Goal: Task Accomplishment & Management: Complete application form

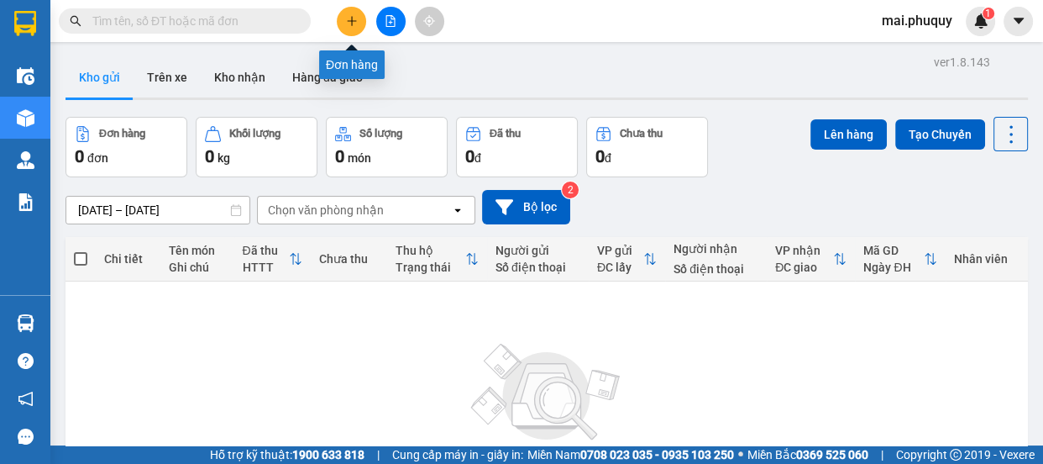
click at [346, 16] on icon "plus" at bounding box center [352, 21] width 12 height 12
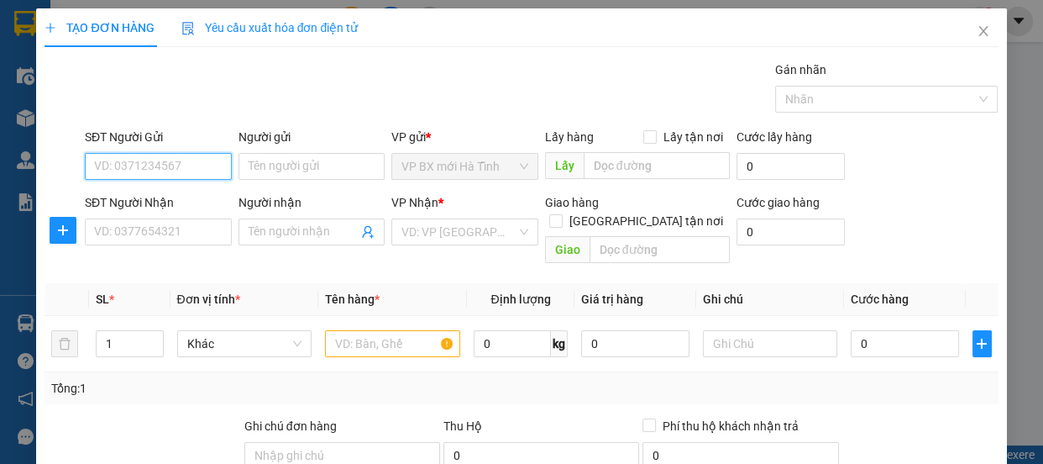
click at [161, 155] on input "SĐT Người Gửi" at bounding box center [158, 166] width 147 height 27
click at [118, 167] on input "SĐT Người Gửi" at bounding box center [158, 166] width 147 height 27
type input "0947127874"
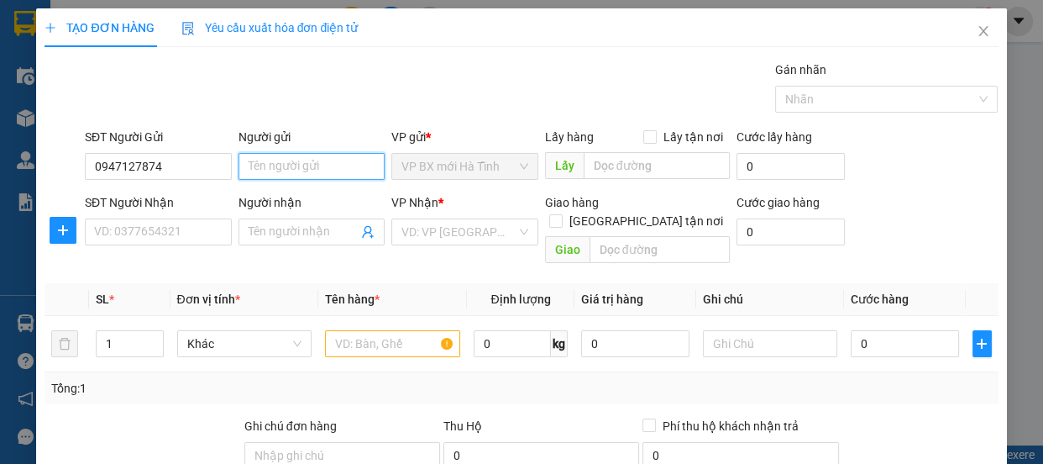
drag, startPoint x: 312, startPoint y: 167, endPoint x: 292, endPoint y: 173, distance: 20.2
click at [311, 169] on input "Người gửi" at bounding box center [312, 166] width 147 height 27
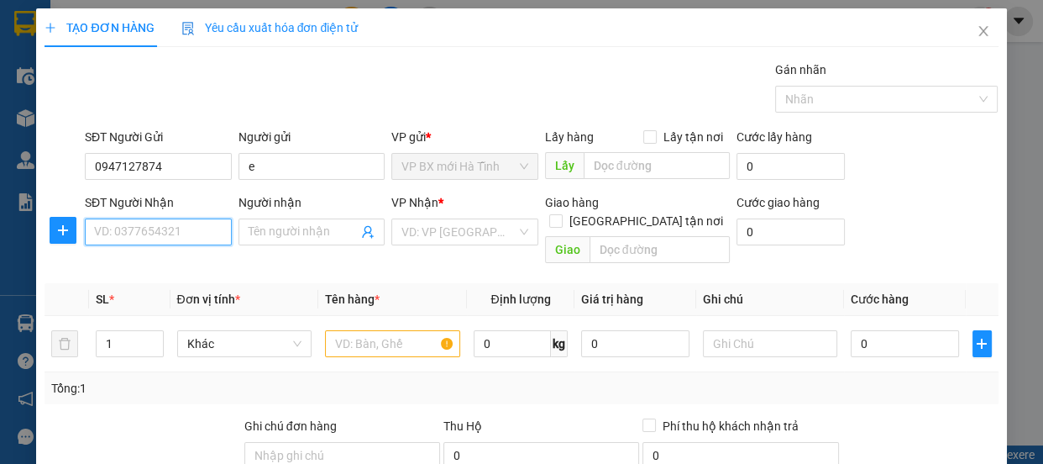
click at [113, 229] on input "SĐT Người Nhận" at bounding box center [158, 231] width 147 height 27
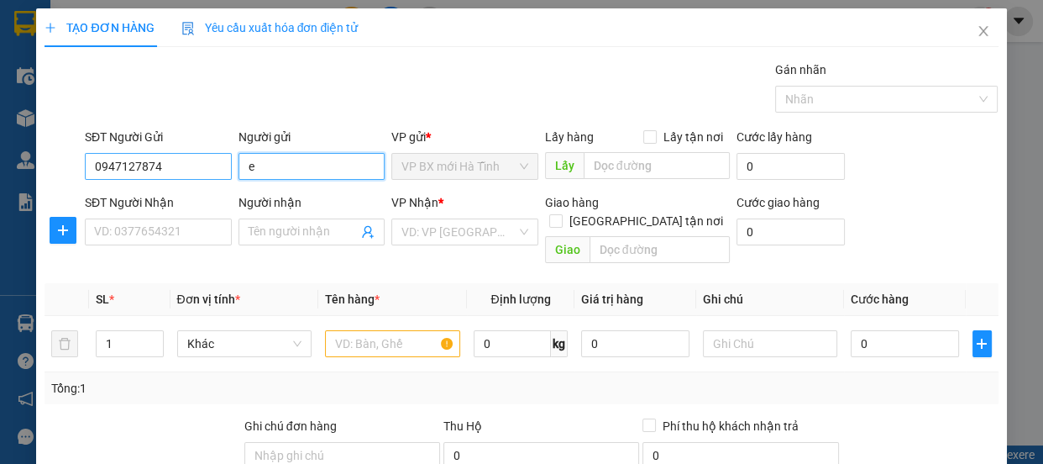
drag, startPoint x: 260, startPoint y: 176, endPoint x: 224, endPoint y: 176, distance: 36.1
click at [224, 176] on div "SĐT Người Gửi 0947127874 Người gửi e e VP gửi * VP BX mới Hà Tĩnh Lấy hàng Lấy …" at bounding box center [541, 157] width 921 height 59
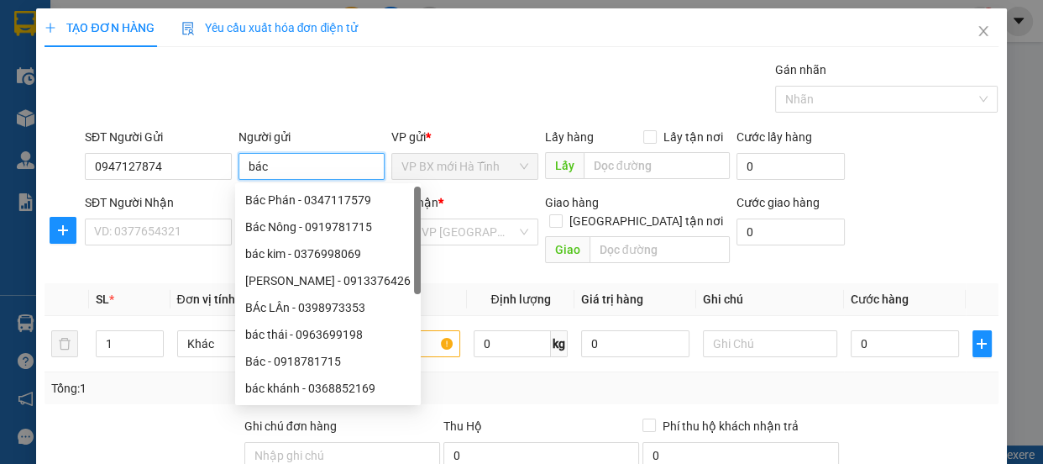
type input "bác"
click at [118, 213] on div "SĐT Người Nhận" at bounding box center [158, 205] width 147 height 25
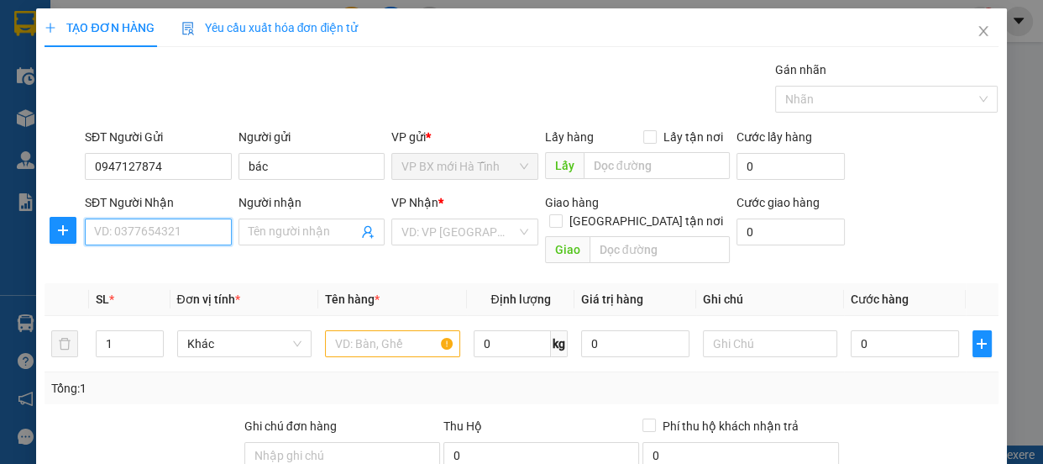
click at [118, 228] on input "SĐT Người Nhận" at bounding box center [158, 231] width 147 height 27
type input "0846664013"
click at [277, 234] on input "Người nhận" at bounding box center [304, 232] width 110 height 18
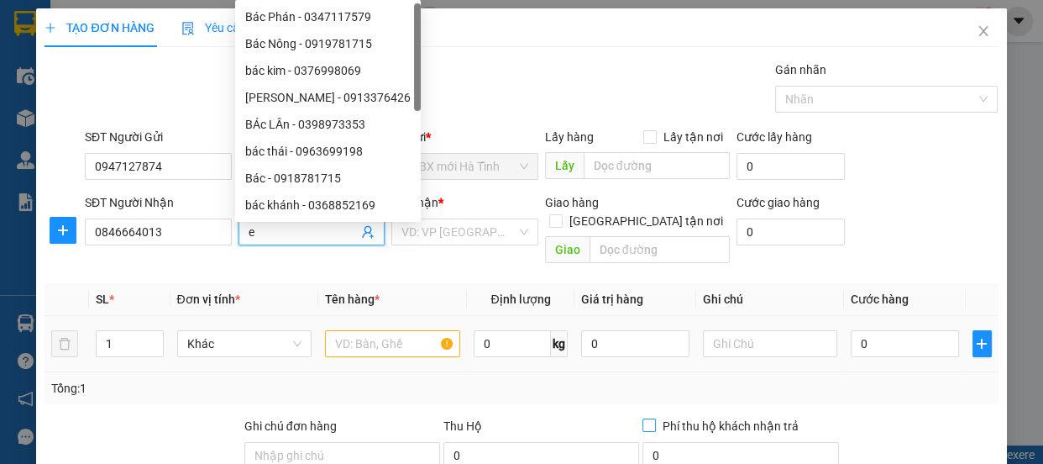
scroll to position [76, 0]
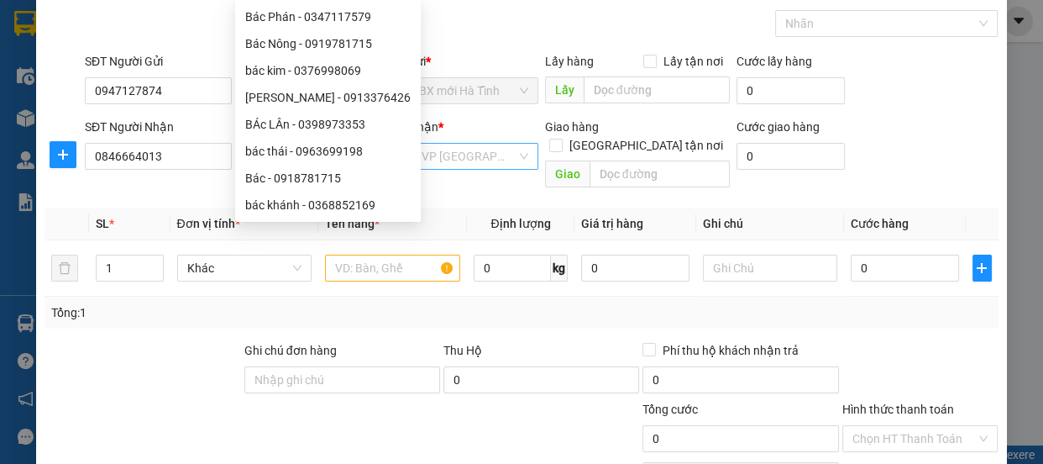
type input "e"
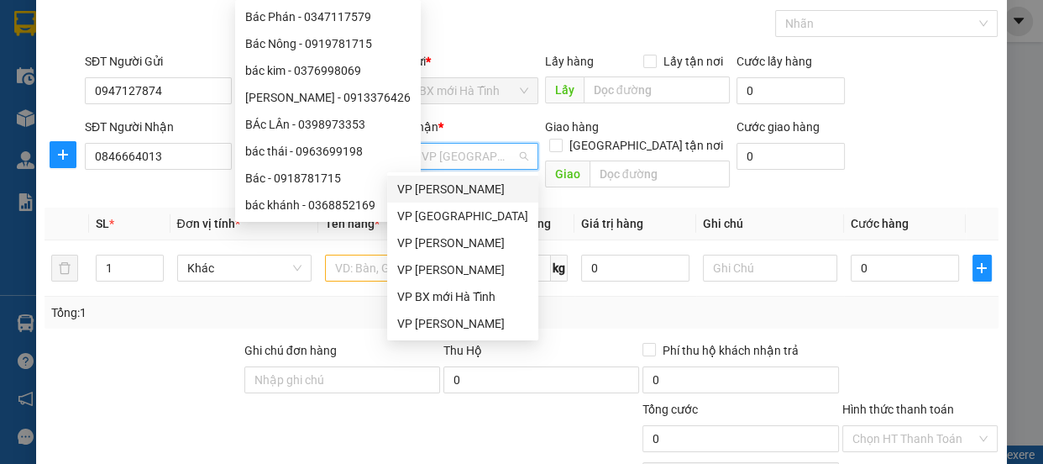
click at [435, 153] on input "search" at bounding box center [459, 156] width 115 height 25
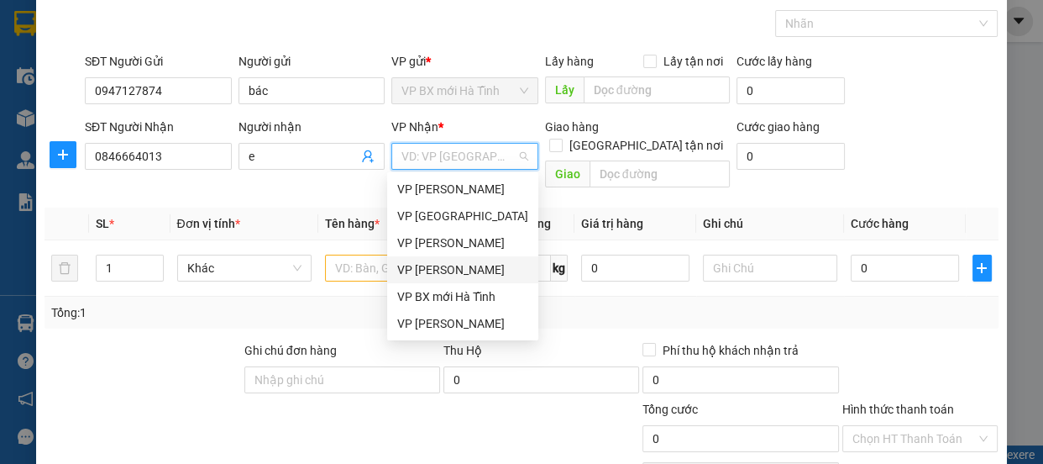
click at [439, 269] on div "VP [PERSON_NAME]" at bounding box center [462, 269] width 131 height 18
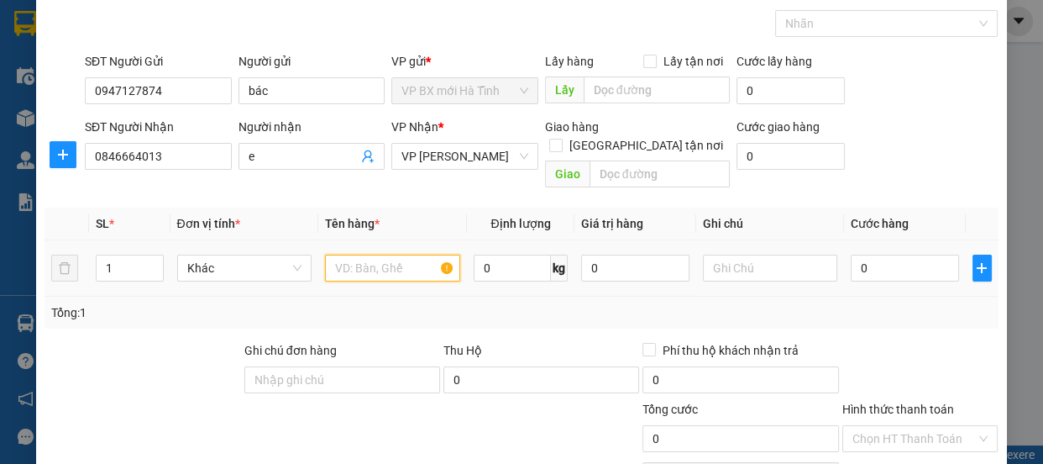
click at [339, 255] on input "text" at bounding box center [392, 268] width 135 height 27
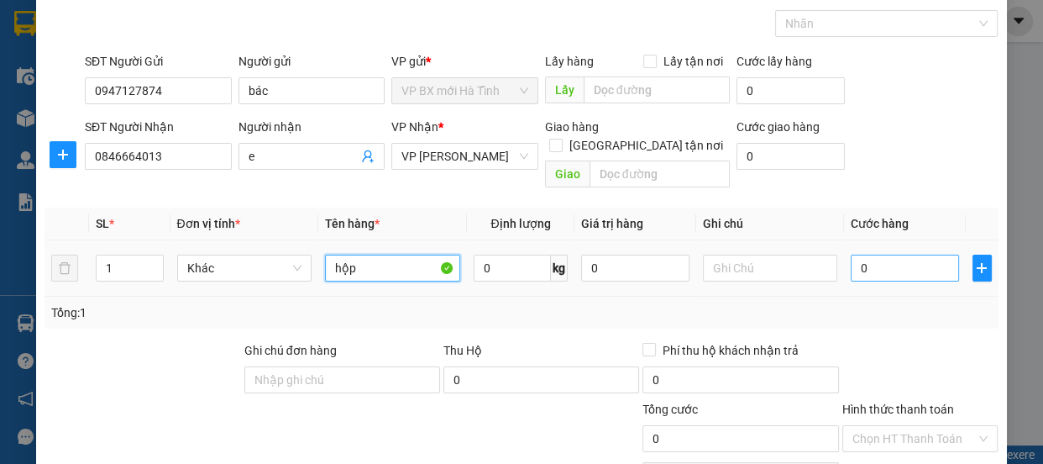
type input "hộp"
click at [854, 255] on input "0" at bounding box center [905, 268] width 108 height 27
type input "3"
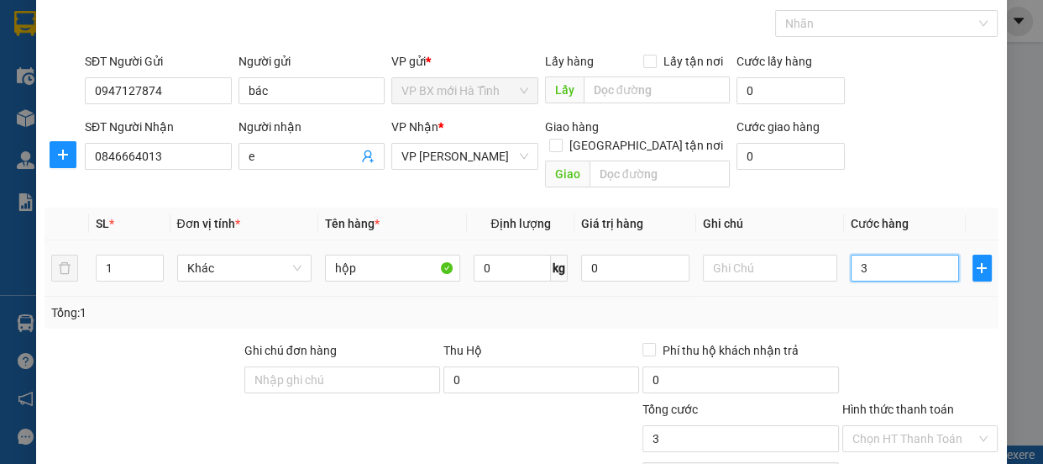
type input "30"
type input "300"
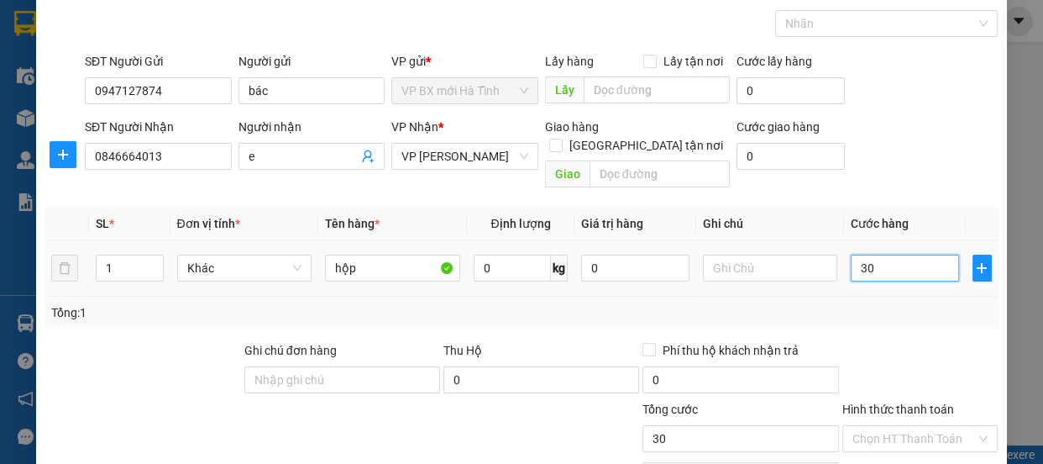
type input "300"
type input "3.000"
type input "30.000"
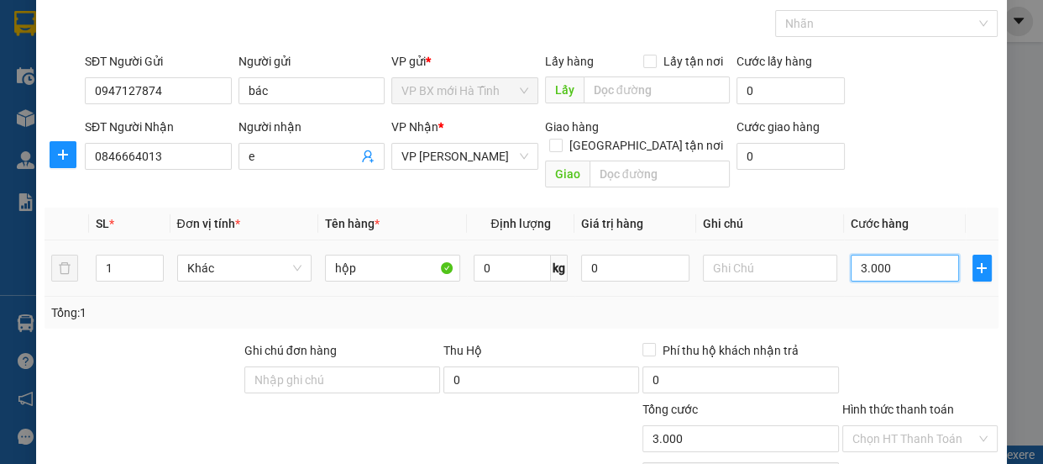
type input "30.000"
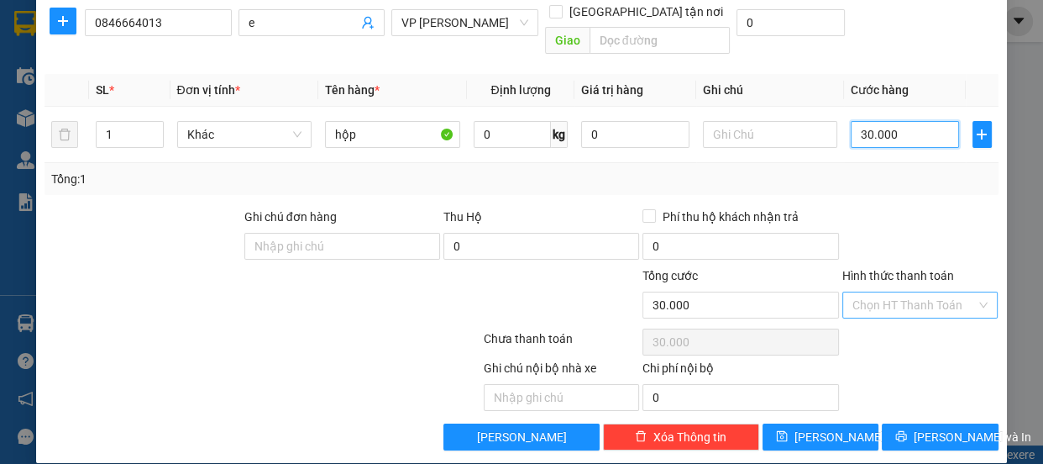
type input "30.000"
click at [867, 292] on input "Hình thức thanh toán" at bounding box center [915, 304] width 124 height 25
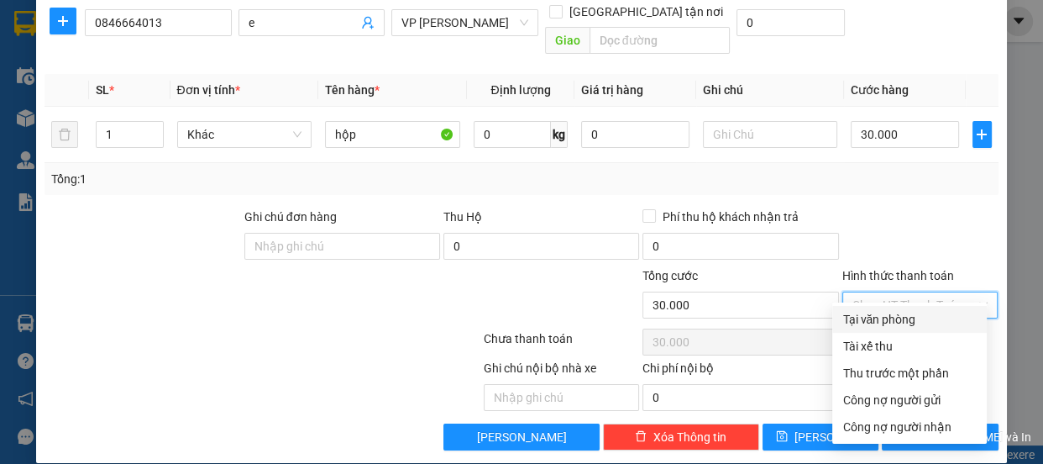
click at [881, 321] on div "Tại văn phòng" at bounding box center [910, 319] width 134 height 18
type input "0"
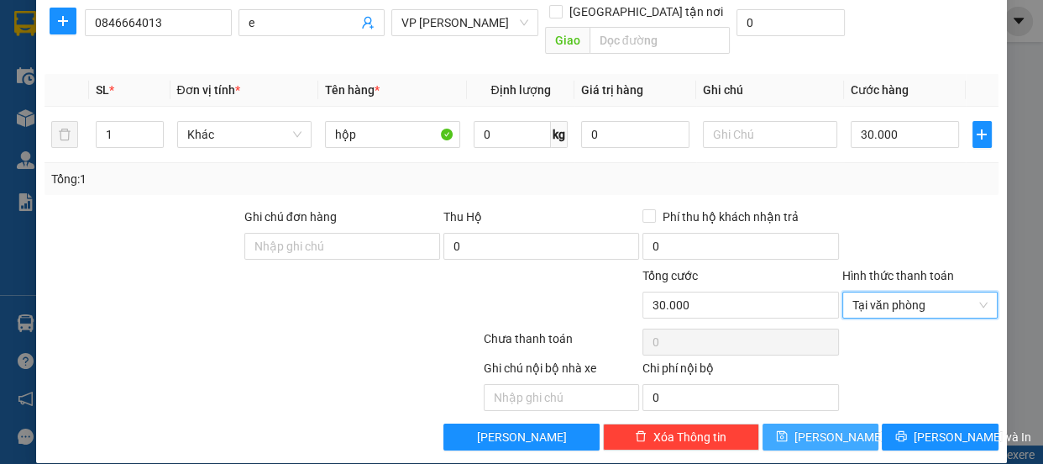
click at [799, 427] on button "[PERSON_NAME]" at bounding box center [821, 436] width 116 height 27
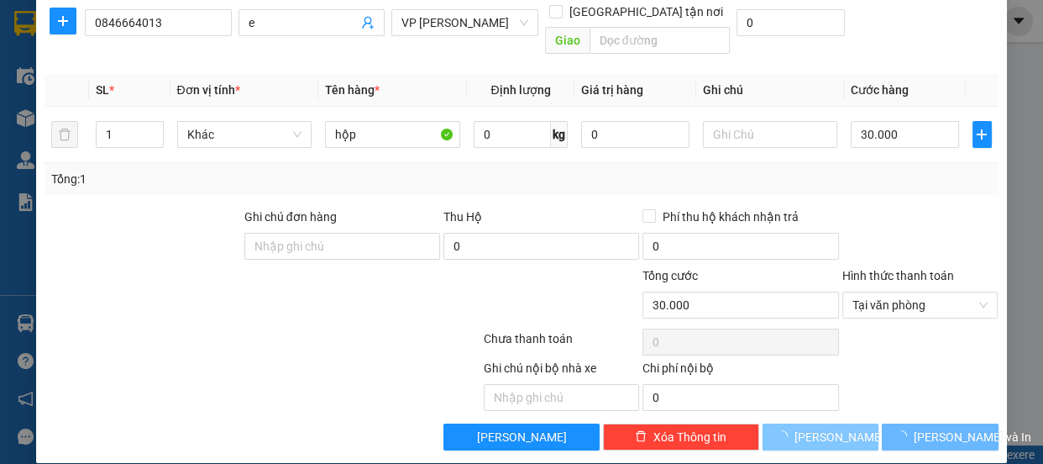
type input "0"
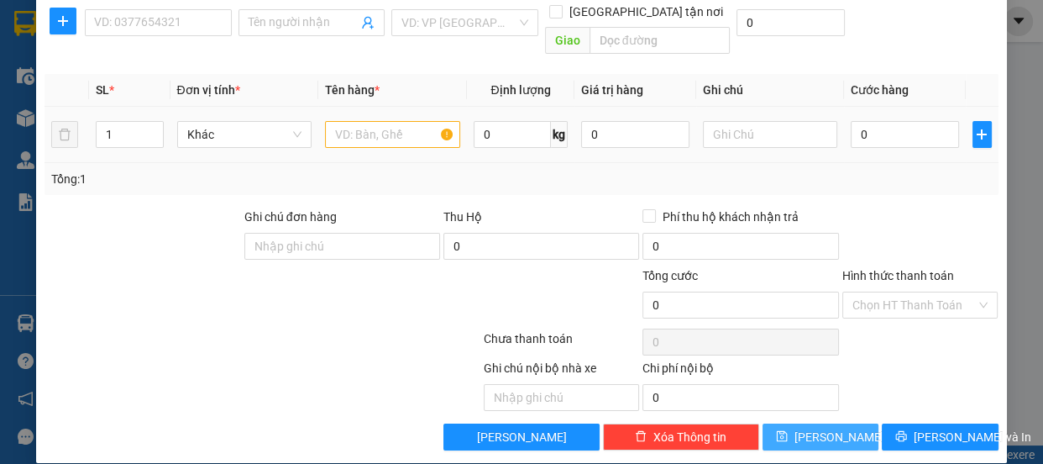
scroll to position [0, 0]
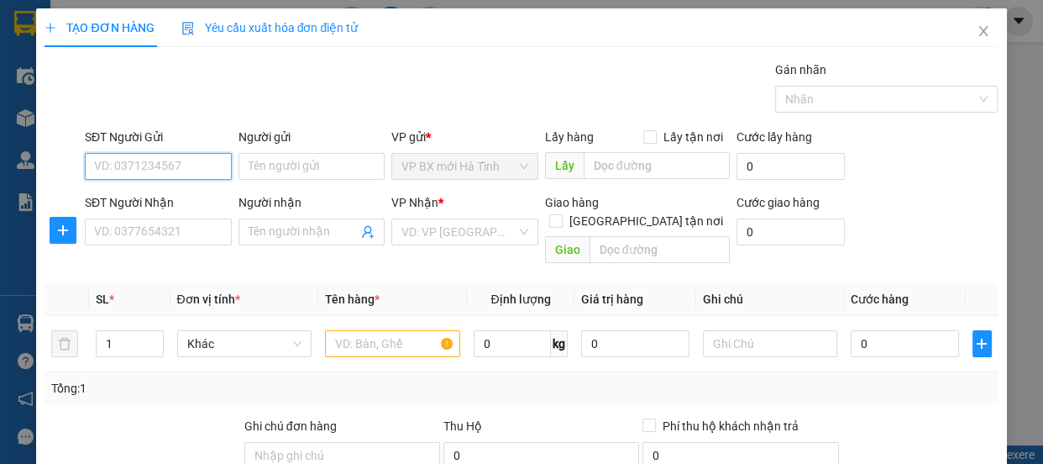
click at [119, 171] on input "SĐT Người Gửi" at bounding box center [158, 166] width 147 height 27
type input "0973859610"
click at [126, 201] on div "0973859610 - a duyên" at bounding box center [156, 200] width 125 height 18
type input "a duyên"
type input "0973859610"
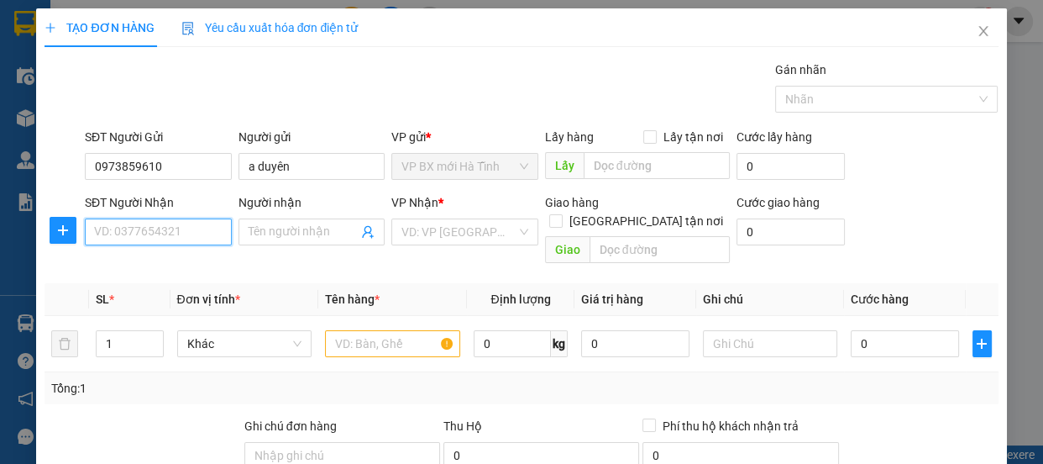
click at [130, 234] on input "SĐT Người Nhận" at bounding box center [158, 231] width 147 height 27
type input "0399137000"
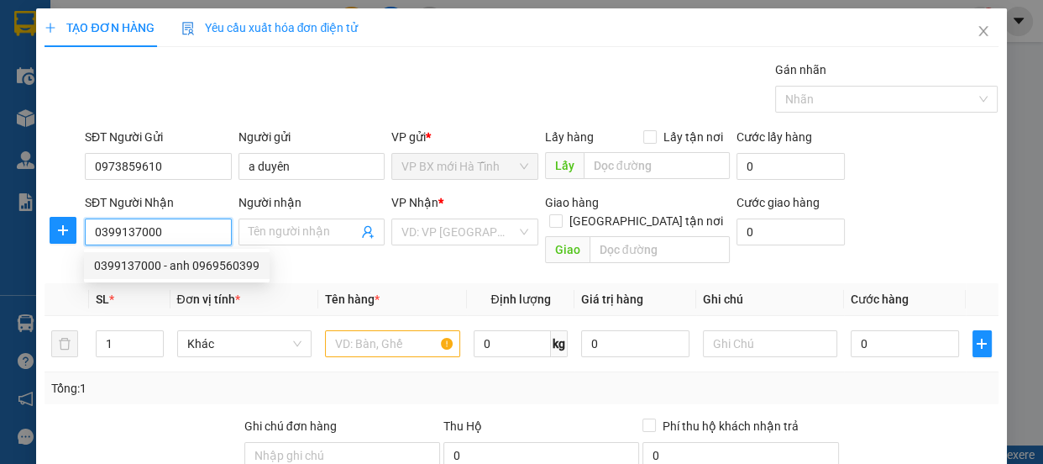
click at [163, 260] on div "0399137000 - anh 0969560399" at bounding box center [177, 265] width 166 height 18
type input "anh 0969560399"
type input "cây xăng [PERSON_NAME]"
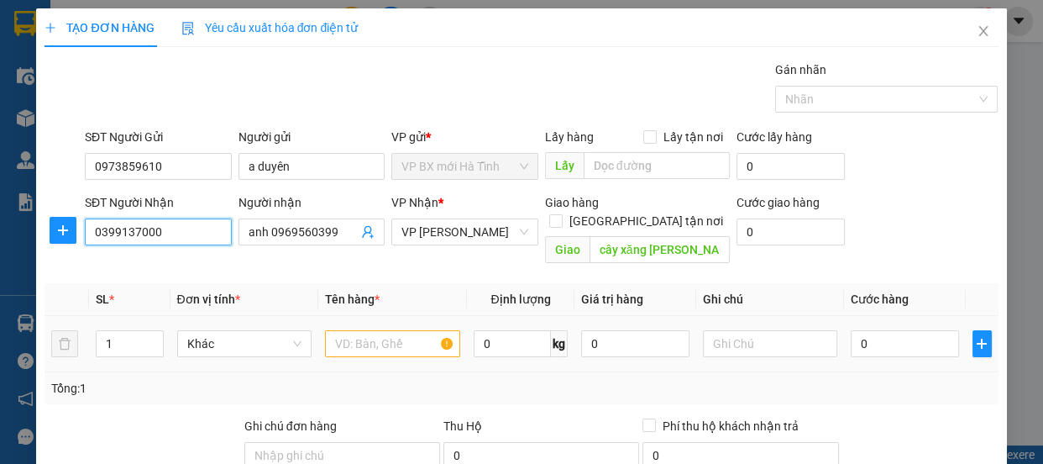
type input "0399137000"
click at [355, 331] on input "text" at bounding box center [392, 343] width 135 height 27
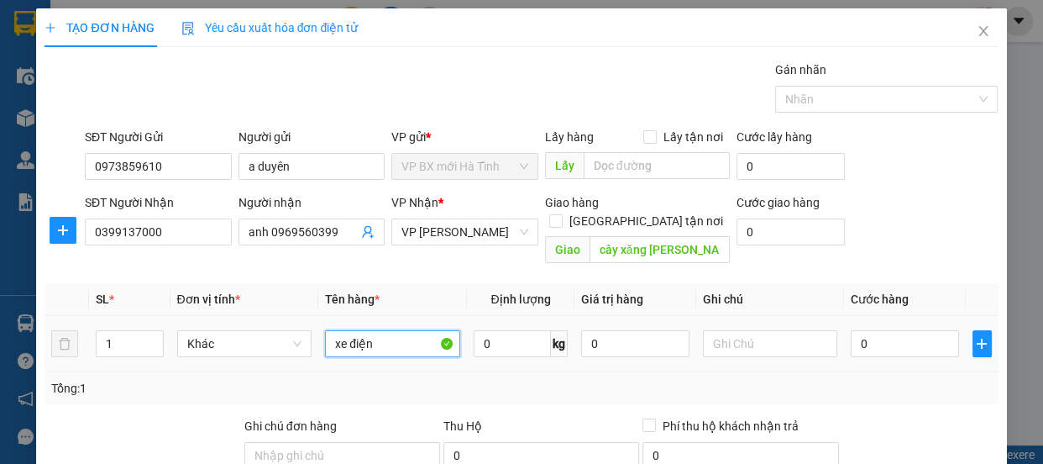
scroll to position [209, 0]
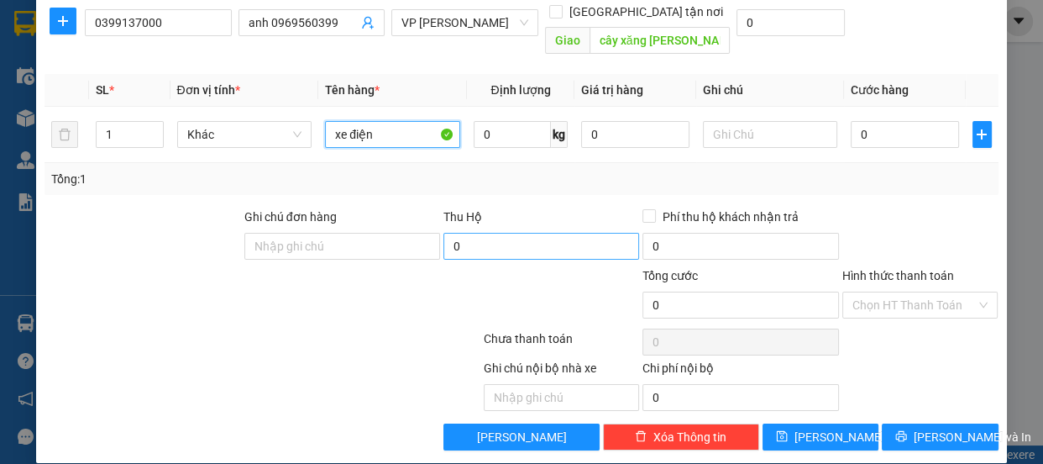
type input "xe điện"
click at [460, 233] on input "0" at bounding box center [542, 246] width 196 height 27
type input "1.350.000"
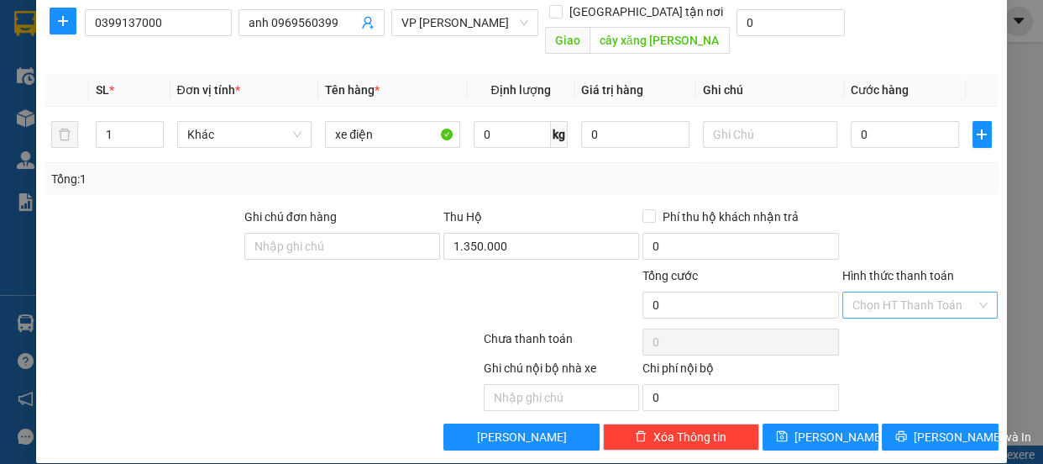
click at [865, 292] on input "Hình thức thanh toán" at bounding box center [915, 304] width 124 height 25
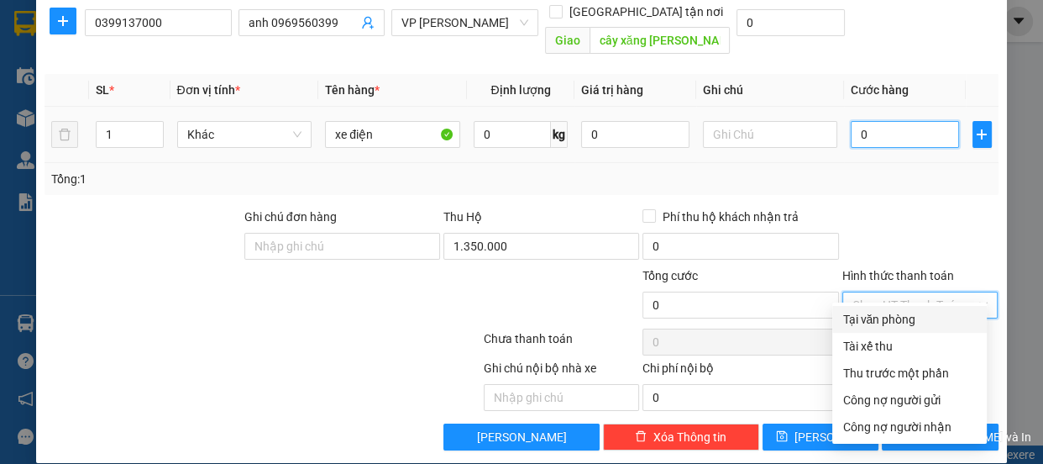
click at [854, 122] on input "0" at bounding box center [905, 134] width 108 height 27
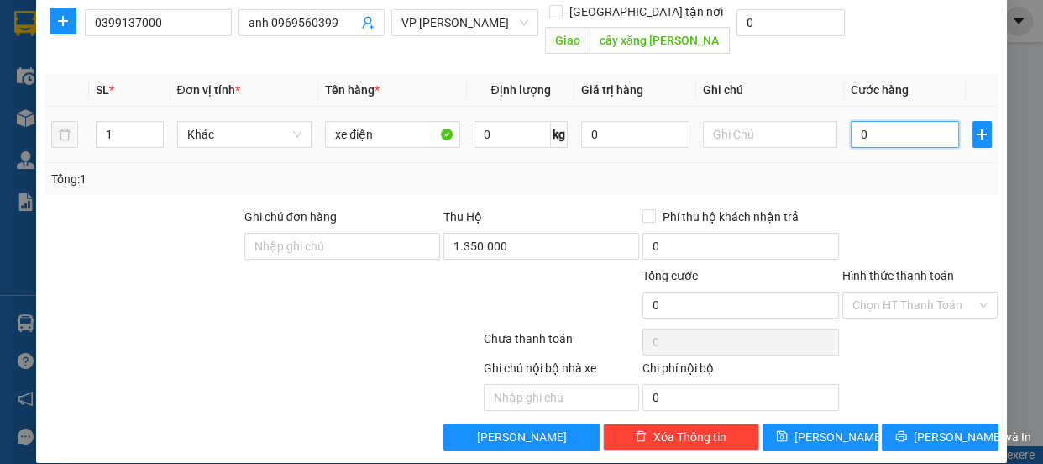
type input "1"
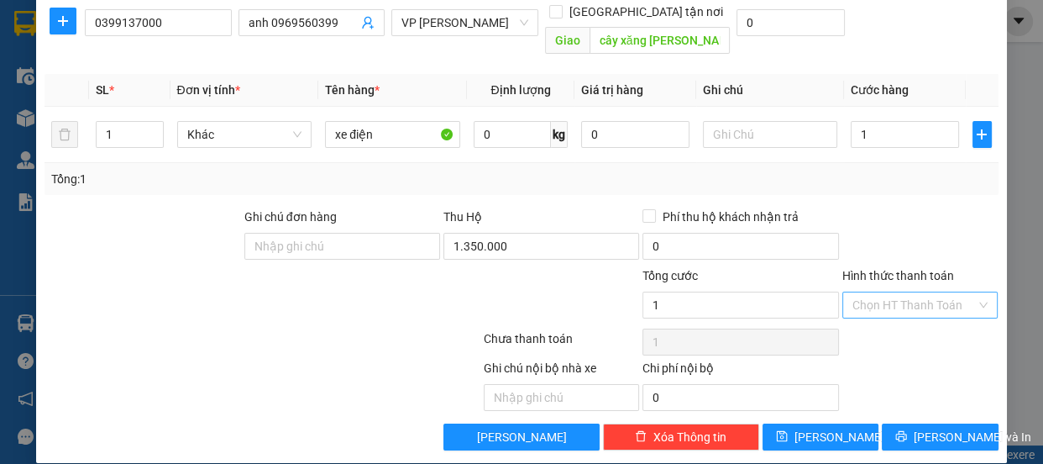
type input "1.000"
click at [866, 292] on input "Hình thức thanh toán" at bounding box center [915, 304] width 124 height 25
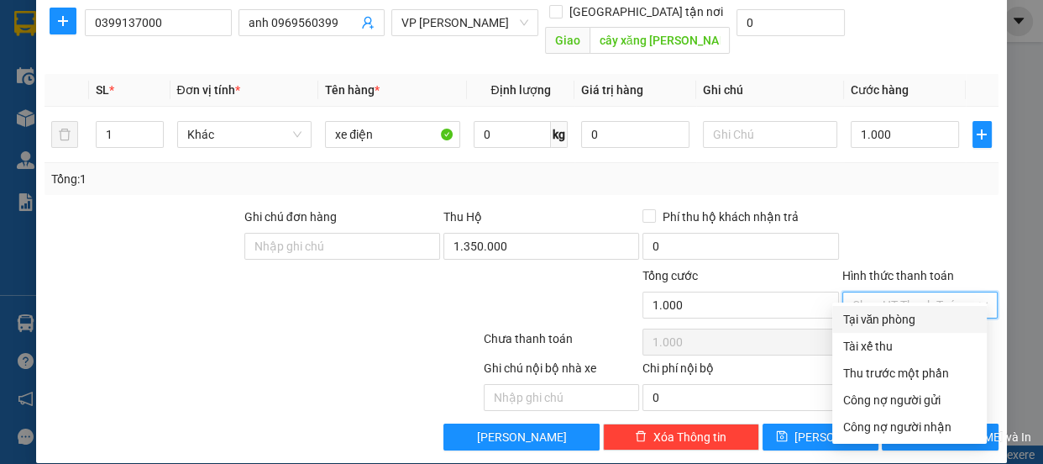
click at [899, 313] on div "Tại văn phòng" at bounding box center [910, 319] width 134 height 18
type input "0"
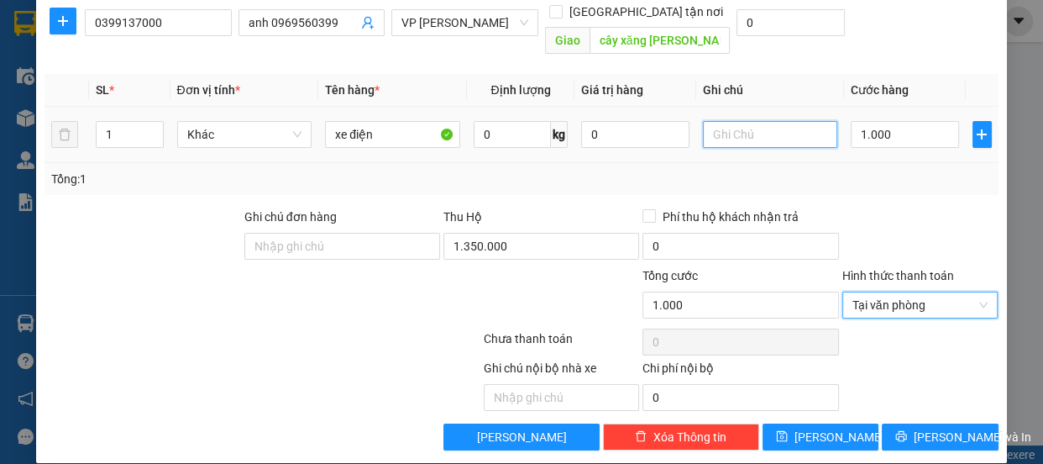
click at [739, 121] on input "text" at bounding box center [770, 134] width 135 height 27
drag, startPoint x: 697, startPoint y: 125, endPoint x: 766, endPoint y: 110, distance: 70.5
click at [766, 121] on input "cơpcs" at bounding box center [770, 134] width 135 height 27
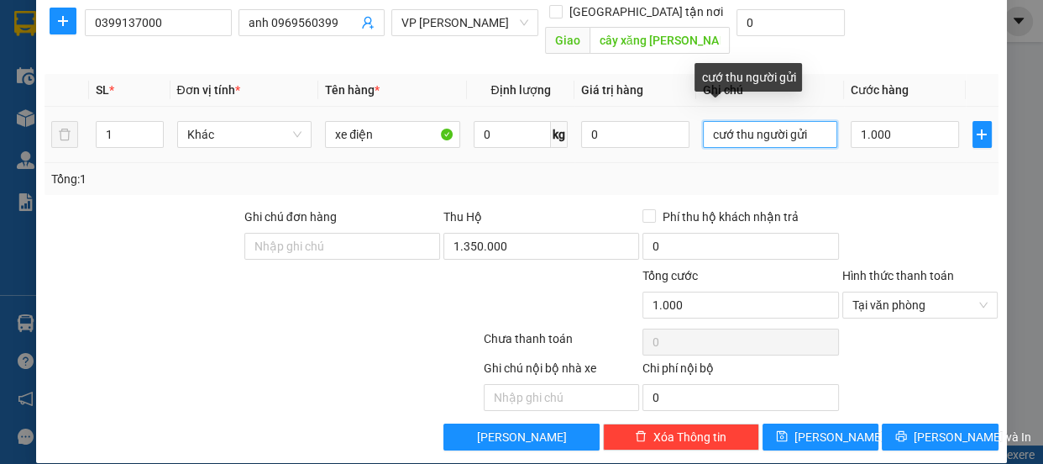
click at [722, 121] on input "cướ thu người gửi" at bounding box center [770, 134] width 135 height 27
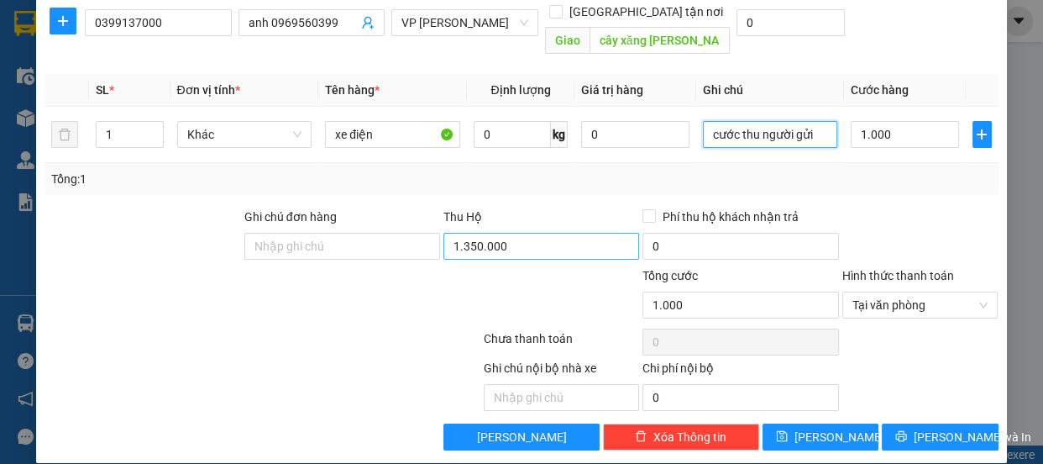
type input "cước thu người gửi"
click at [444, 233] on input "1.350.000" at bounding box center [542, 246] width 196 height 27
click at [484, 170] on div "Tổng: 1" at bounding box center [521, 179] width 940 height 18
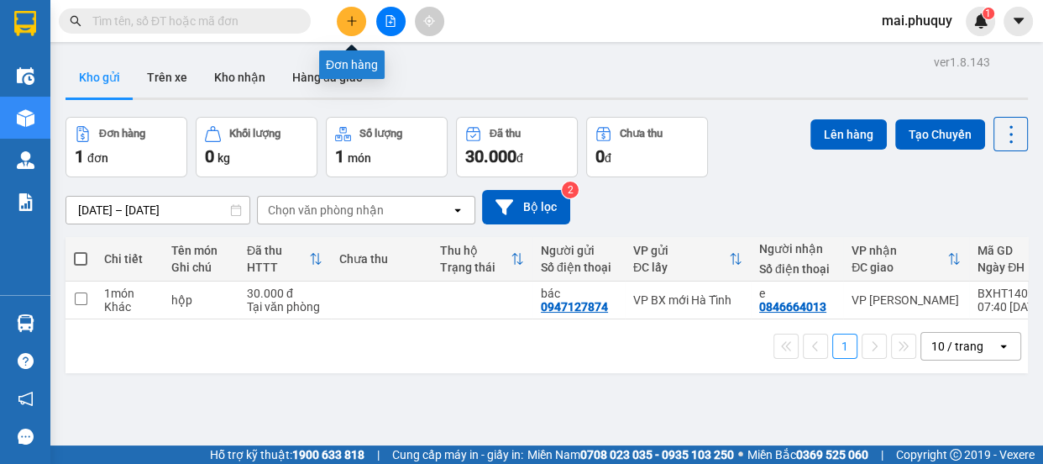
click at [350, 18] on icon "plus" at bounding box center [352, 21] width 12 height 12
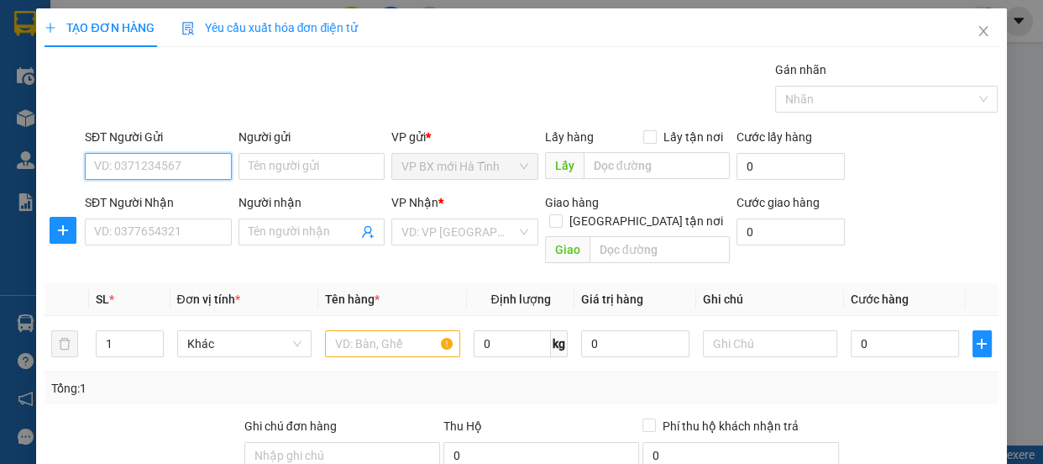
click at [160, 160] on input "SĐT Người Gửi" at bounding box center [158, 166] width 147 height 27
type input "0973859610"
click at [155, 191] on div "0973859610 - a duyên" at bounding box center [156, 200] width 125 height 18
type input "a duyên"
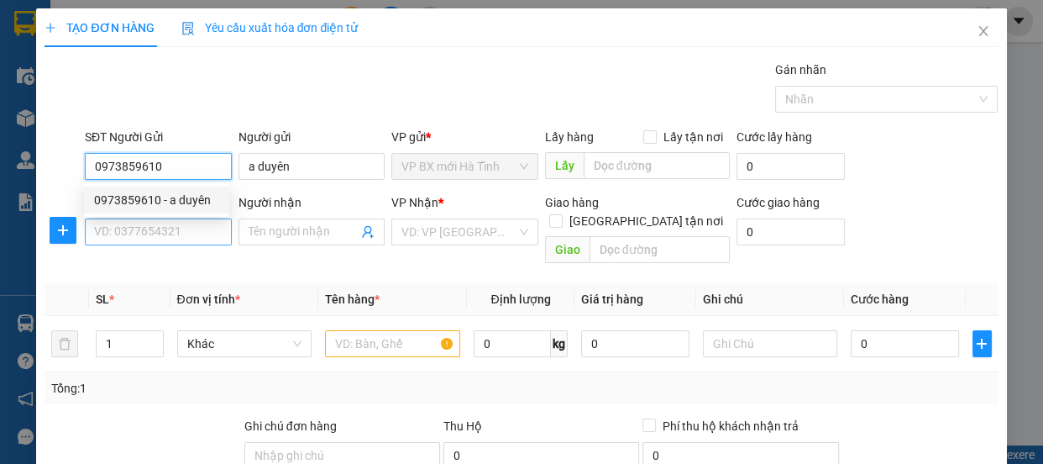
type input "0973859610"
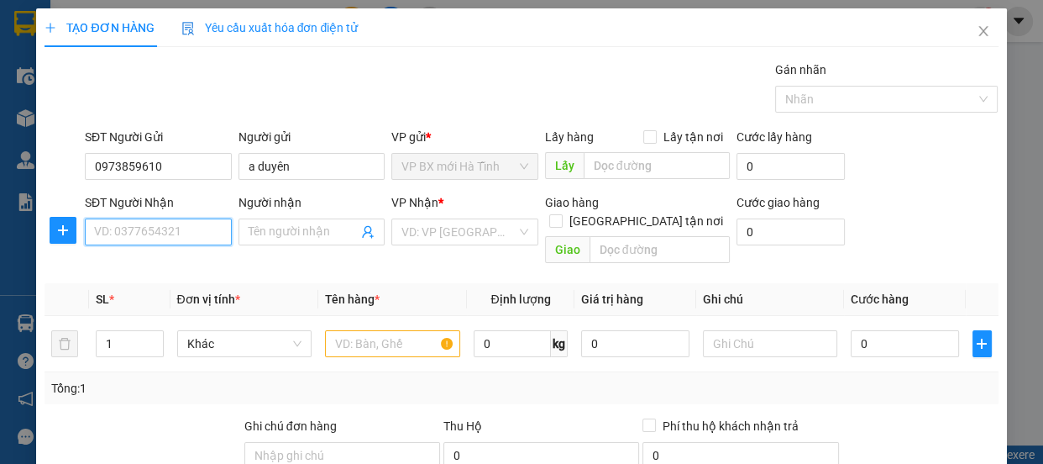
click at [145, 227] on input "SĐT Người Nhận" at bounding box center [158, 231] width 147 height 27
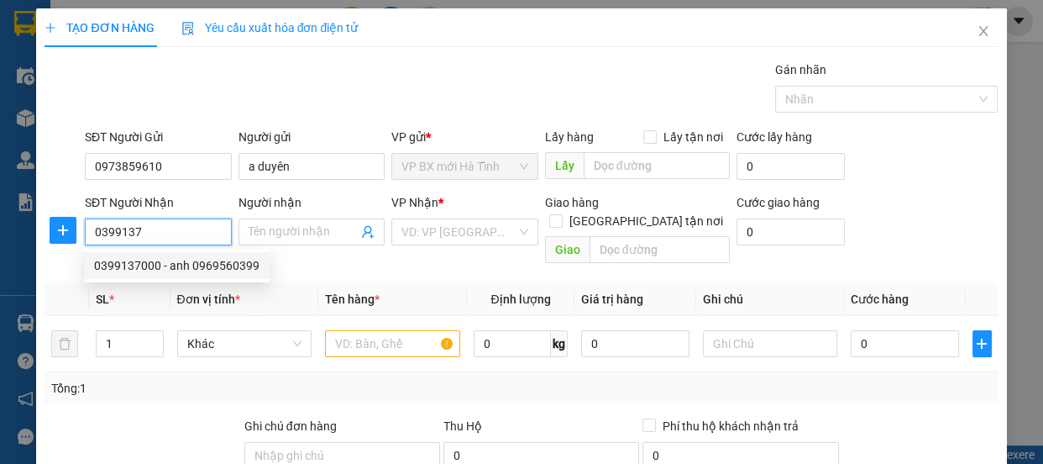
click at [209, 257] on div "0399137000 - anh 0969560399" at bounding box center [177, 265] width 166 height 18
type input "0399137000"
type input "anh 0969560399"
type input "cây xăng [PERSON_NAME]"
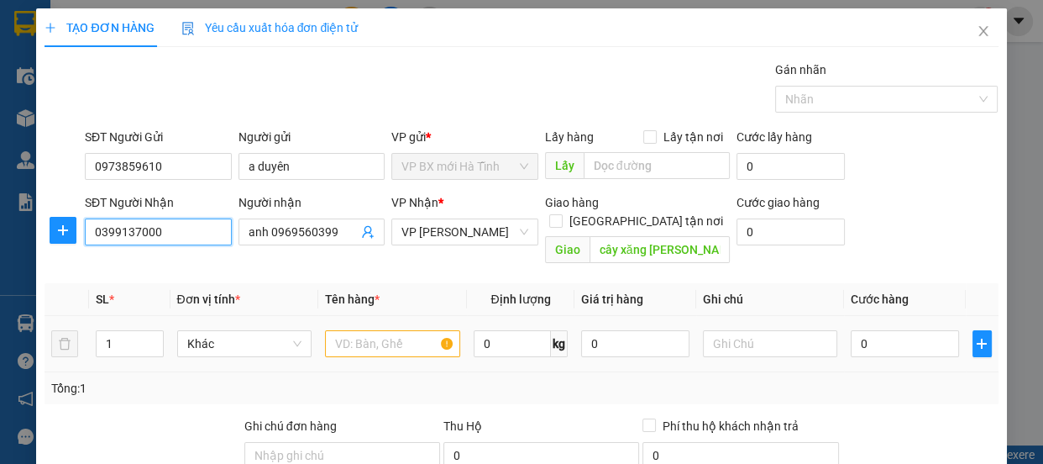
type input "0399137000"
click at [355, 336] on input "text" at bounding box center [392, 343] width 135 height 27
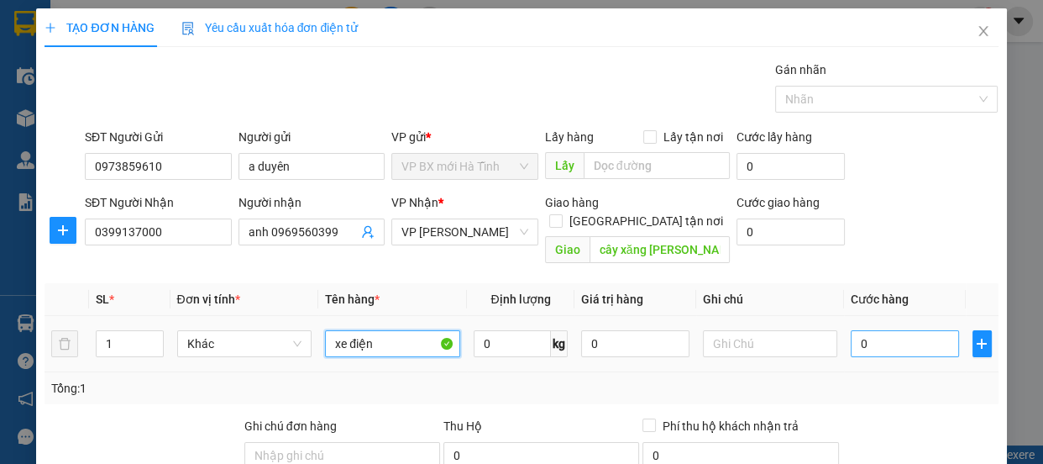
type input "xe điện"
click at [853, 330] on input "0" at bounding box center [905, 343] width 108 height 27
type input "1"
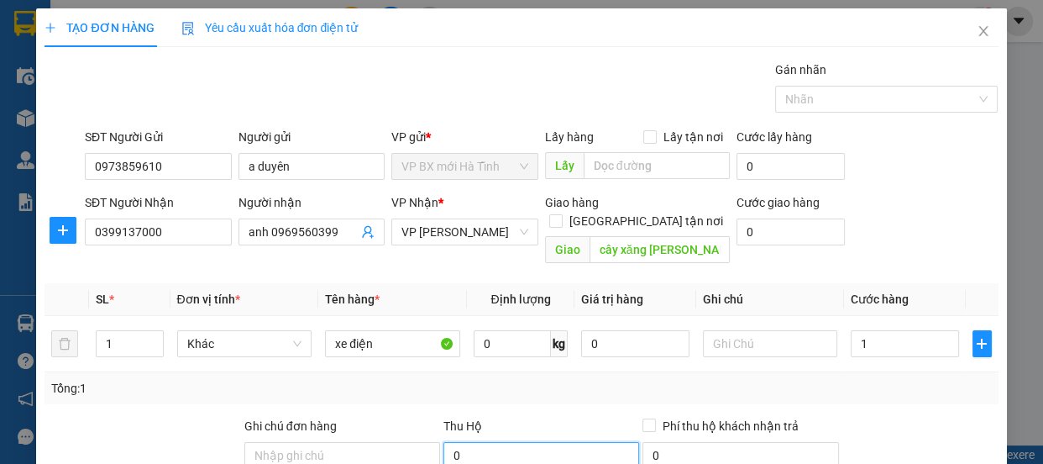
type input "1.000"
type input "0"
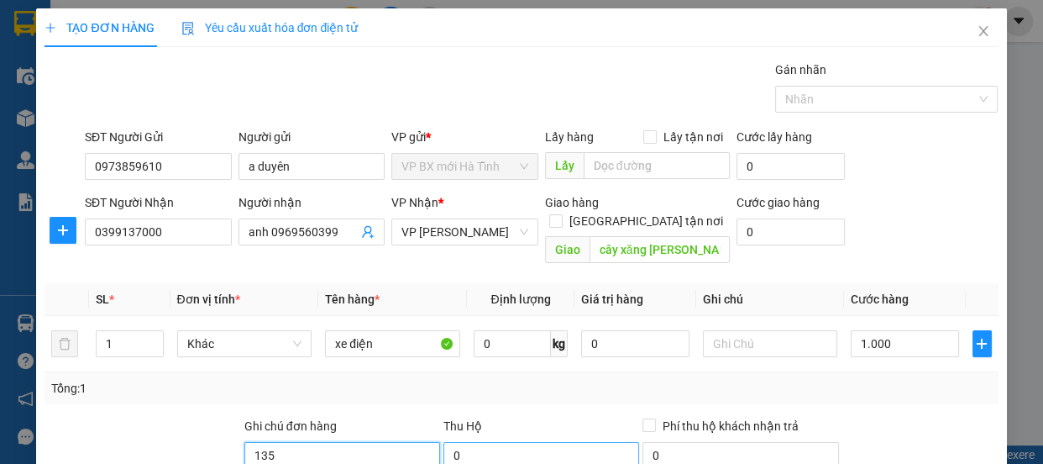
type input "1350"
drag, startPoint x: 281, startPoint y: 439, endPoint x: 143, endPoint y: 440, distance: 138.6
click at [143, 440] on div "Ghi chú đơn hàng 1350 Thu Hộ 0 Phí thu hộ khách nhận trả 0" at bounding box center [521, 446] width 957 height 59
click at [455, 448] on input "0" at bounding box center [542, 455] width 196 height 27
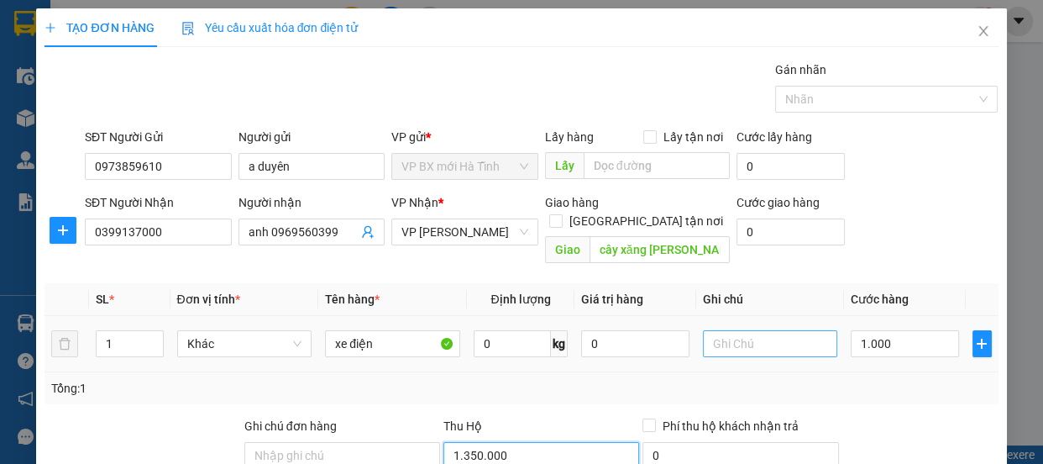
type input "1.350.000"
click at [772, 330] on input "text" at bounding box center [770, 343] width 135 height 27
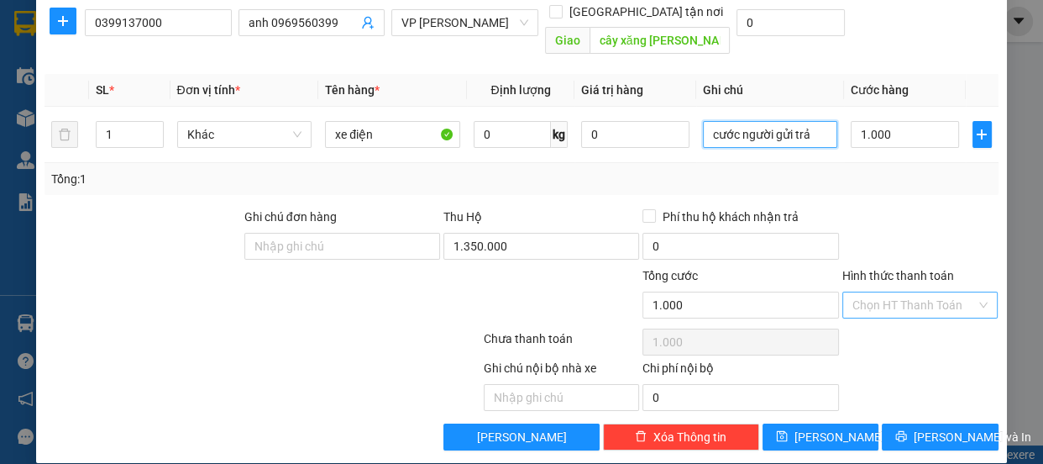
type input "cước người gửi trả"
click at [901, 292] on input "Hình thức thanh toán" at bounding box center [915, 304] width 124 height 25
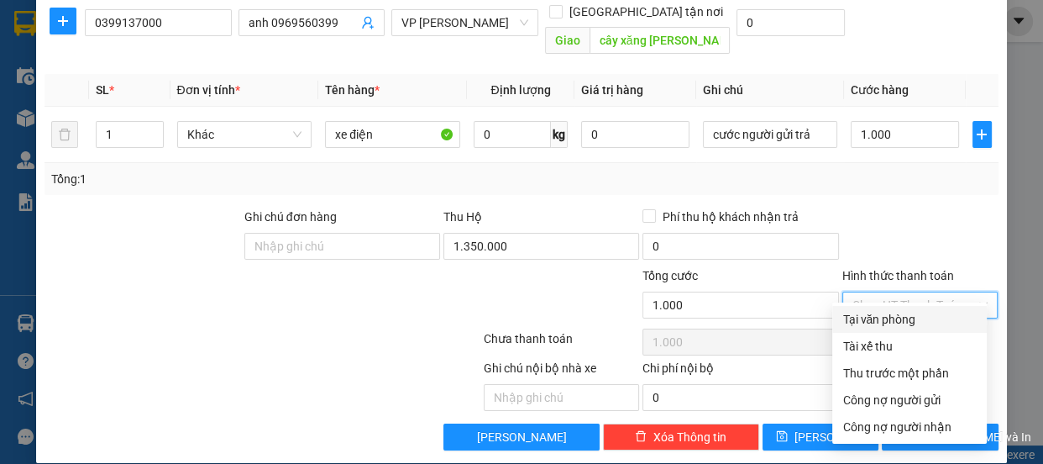
click at [910, 312] on div "Tại văn phòng" at bounding box center [910, 319] width 134 height 18
type input "0"
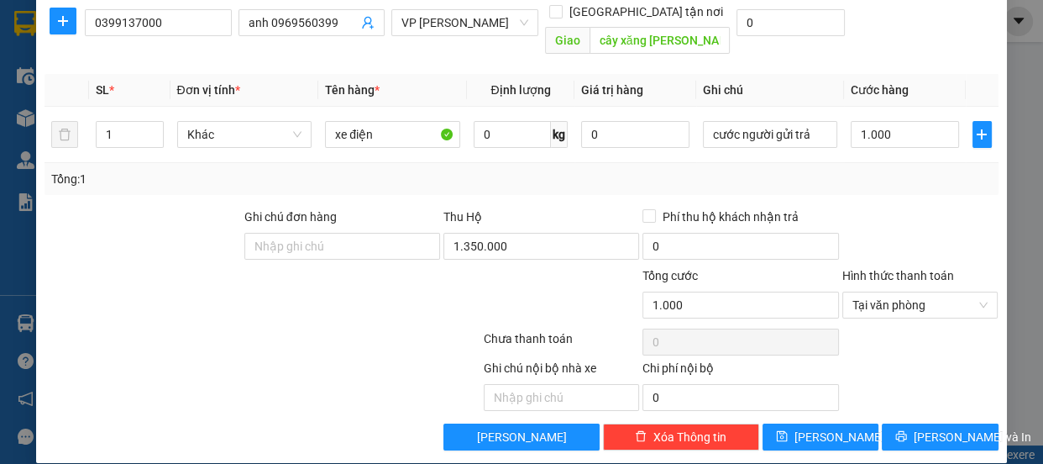
click at [806, 434] on div "TẠO ĐƠN HÀNG Yêu cầu xuất hóa đơn điện tử Transit Pickup Surcharge Ids Transit …" at bounding box center [521, 131] width 970 height 664
click at [814, 428] on span "[PERSON_NAME]" at bounding box center [840, 437] width 90 height 18
type input "0"
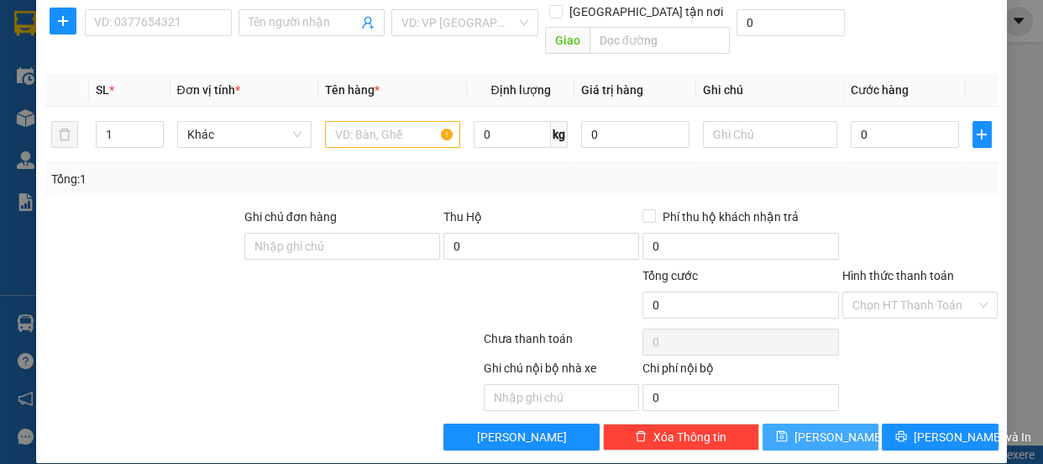
scroll to position [56, 0]
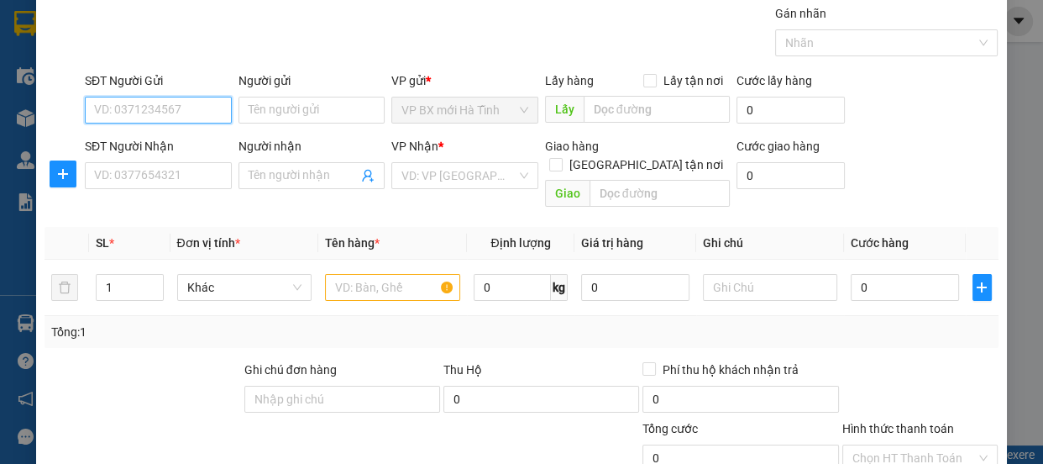
click at [125, 114] on input "SĐT Người Gửi" at bounding box center [158, 110] width 147 height 27
type input "0973859215"
click at [175, 140] on div "0973859215 - [PERSON_NAME]" at bounding box center [177, 143] width 166 height 18
type input "c Hạnh"
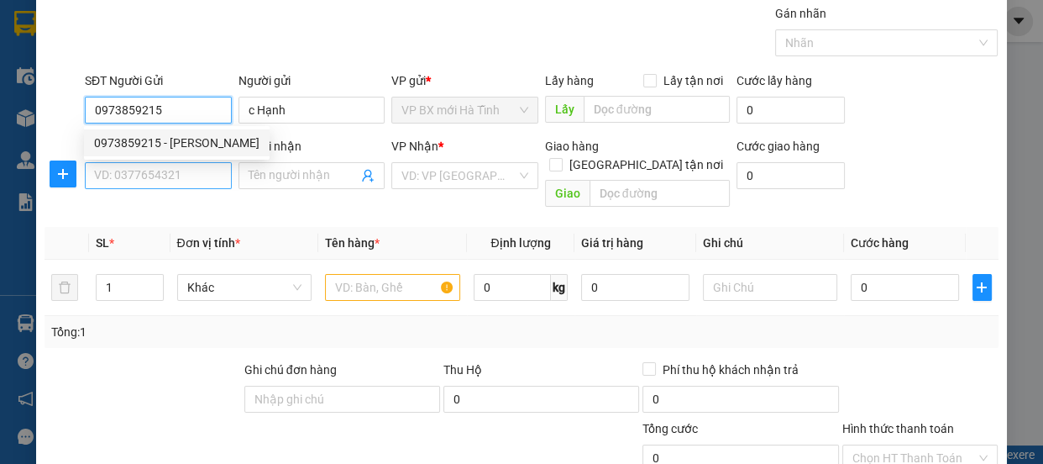
type input "0973859215"
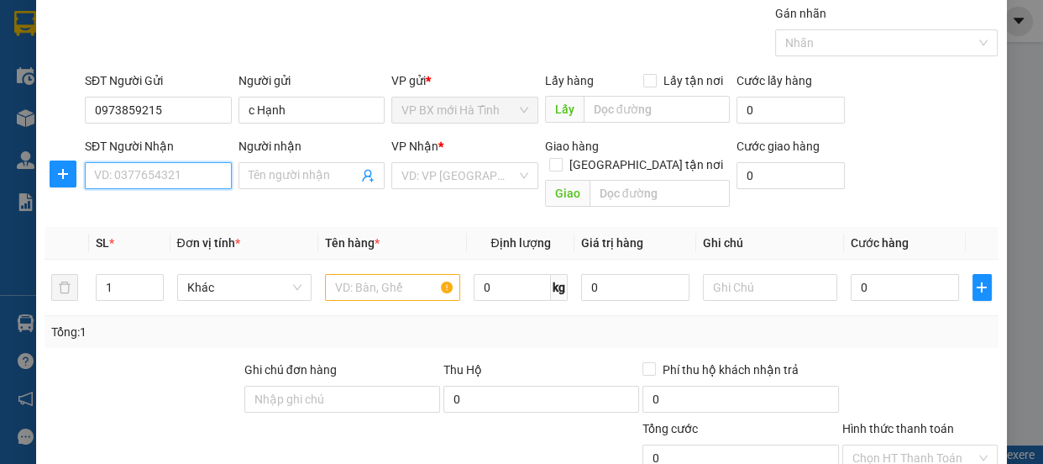
click at [130, 168] on input "SĐT Người Nhận" at bounding box center [158, 175] width 147 height 27
type input "0396054430"
click at [250, 163] on span at bounding box center [312, 175] width 147 height 27
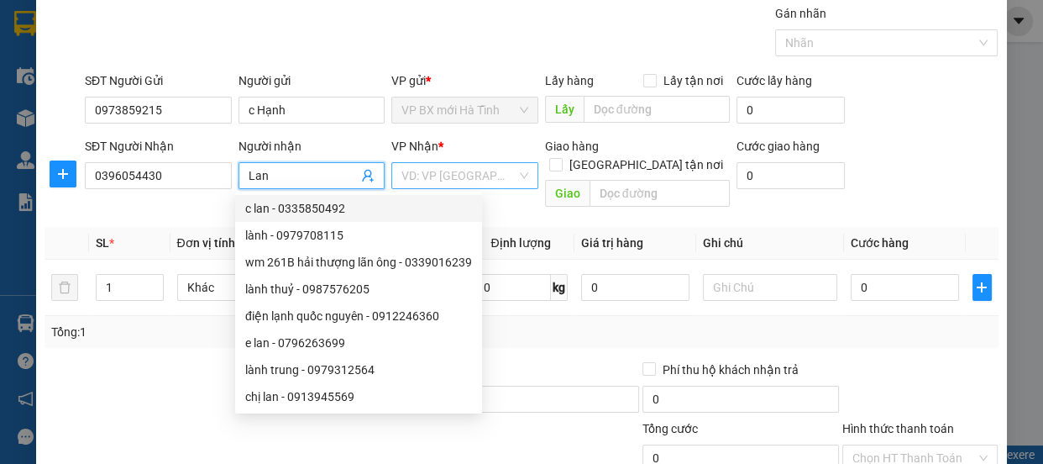
type input "Lan"
click at [440, 168] on input "search" at bounding box center [459, 175] width 115 height 25
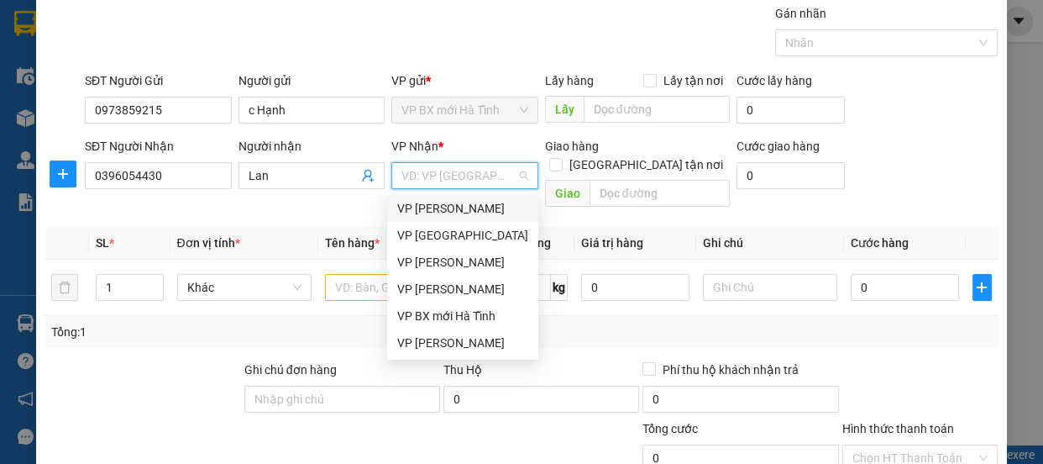
click at [445, 204] on div "VP [PERSON_NAME]" at bounding box center [462, 208] width 131 height 18
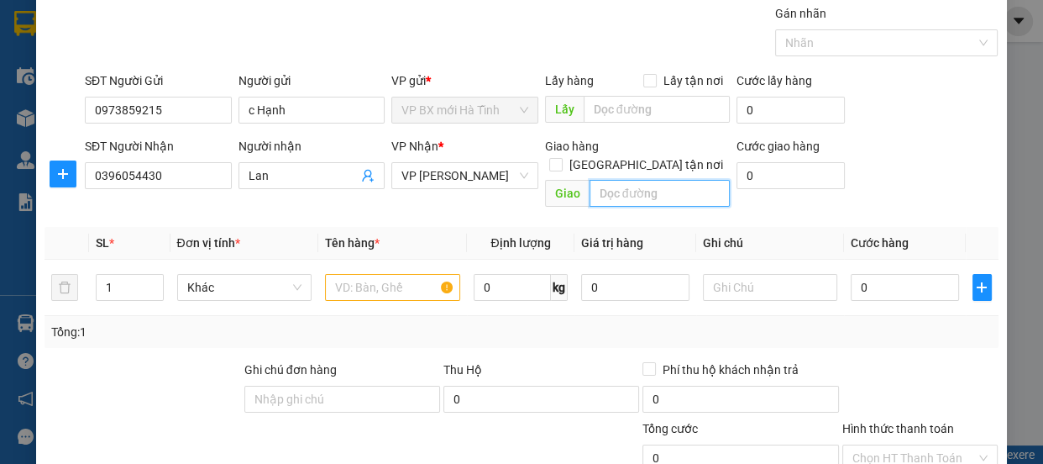
click at [619, 180] on input "text" at bounding box center [660, 193] width 140 height 27
type input "Ngã 3, [GEOGRAPHIC_DATA], [GEOGRAPHIC_DATA], [GEOGRAPHIC_DATA]"
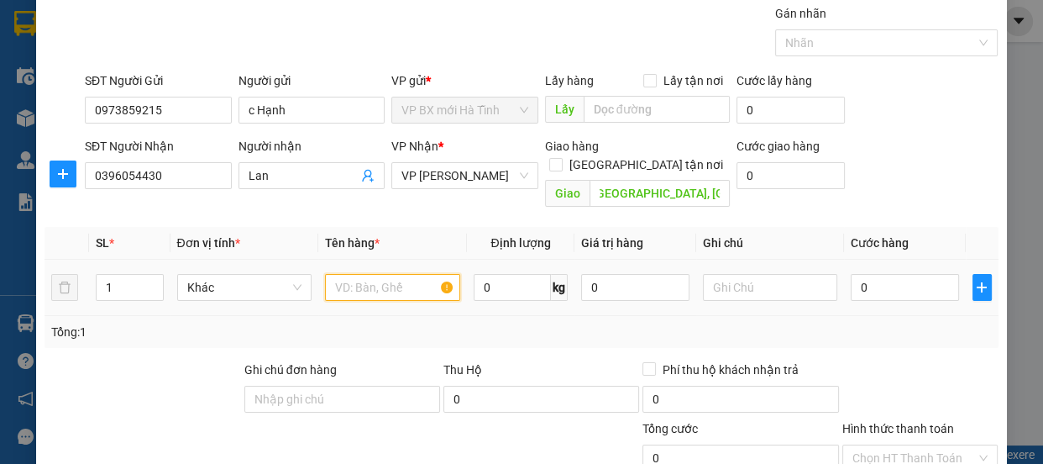
scroll to position [0, 0]
click at [381, 274] on input "text" at bounding box center [392, 287] width 135 height 27
type input "bì"
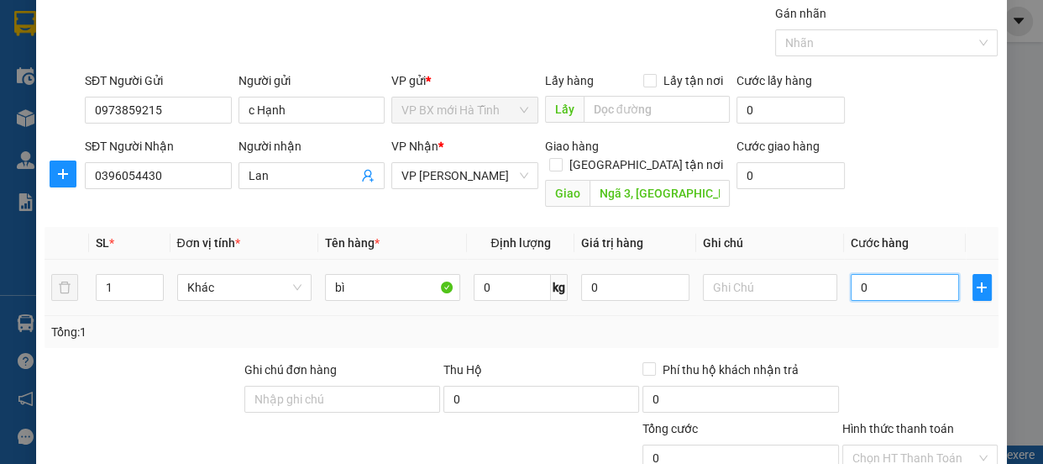
click at [859, 274] on input "0" at bounding box center [905, 287] width 108 height 27
type input "8"
type input "80"
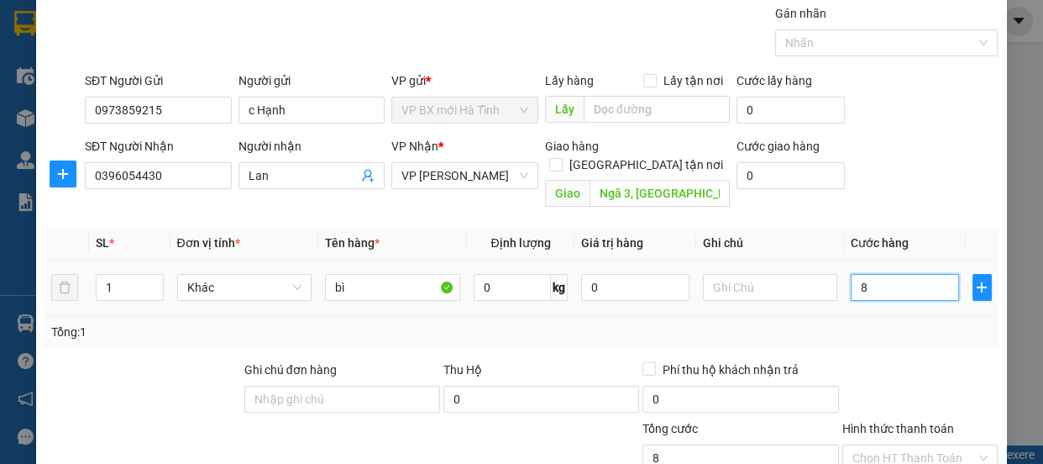
type input "80"
type input "800"
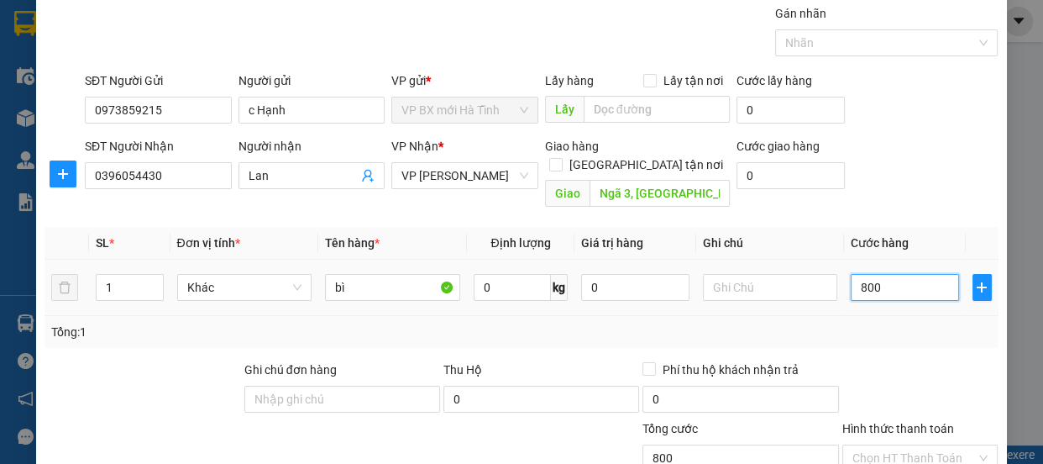
type input "8.000"
type input "80.000"
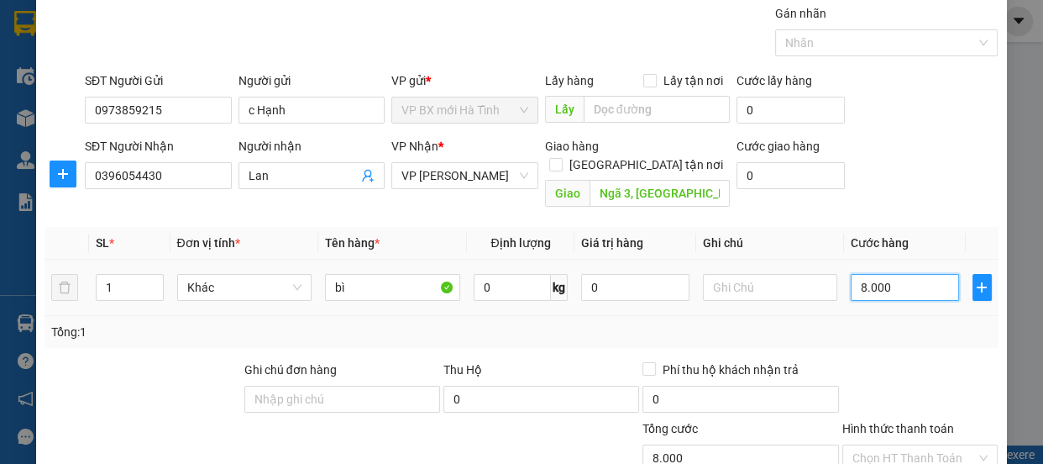
type input "80.000"
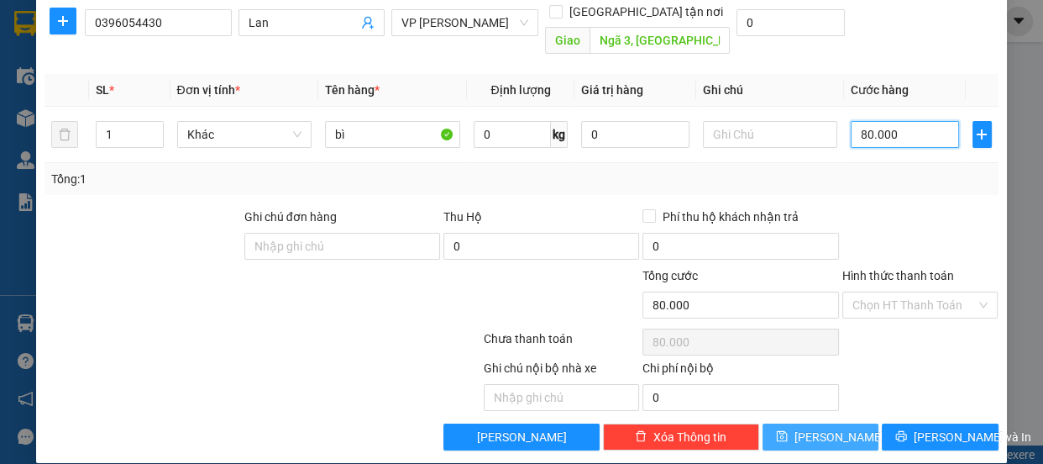
type input "80.000"
click at [833, 423] on button "[PERSON_NAME]" at bounding box center [821, 436] width 116 height 27
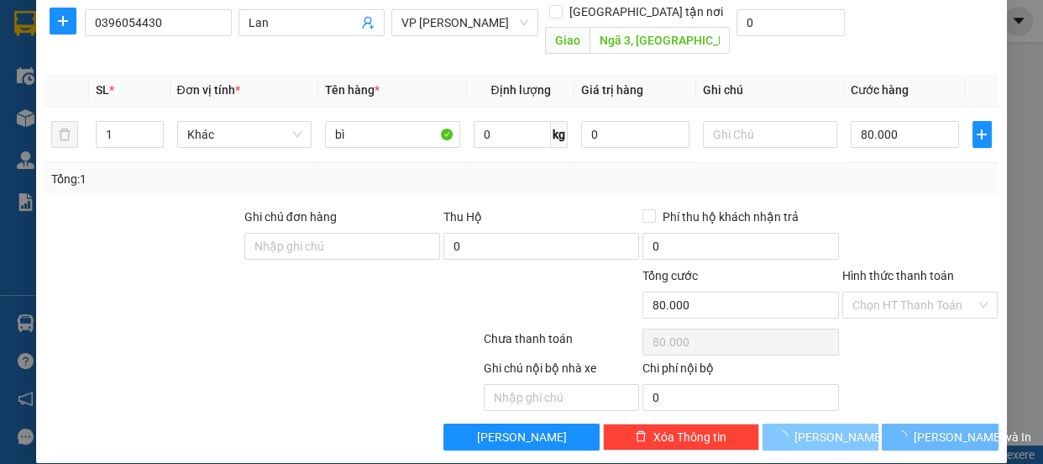
type input "0"
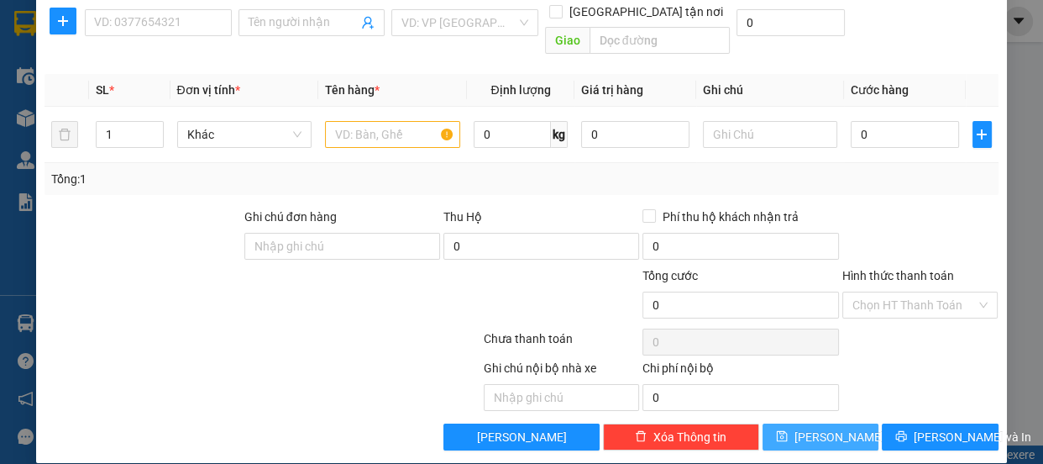
scroll to position [0, 0]
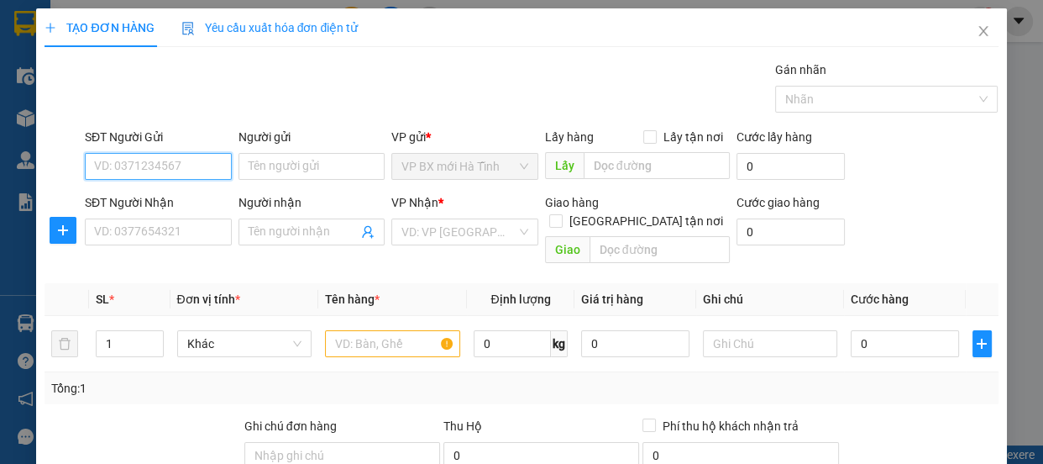
click at [151, 168] on input "SĐT Người Gửi" at bounding box center [158, 166] width 147 height 27
type input "0946162654"
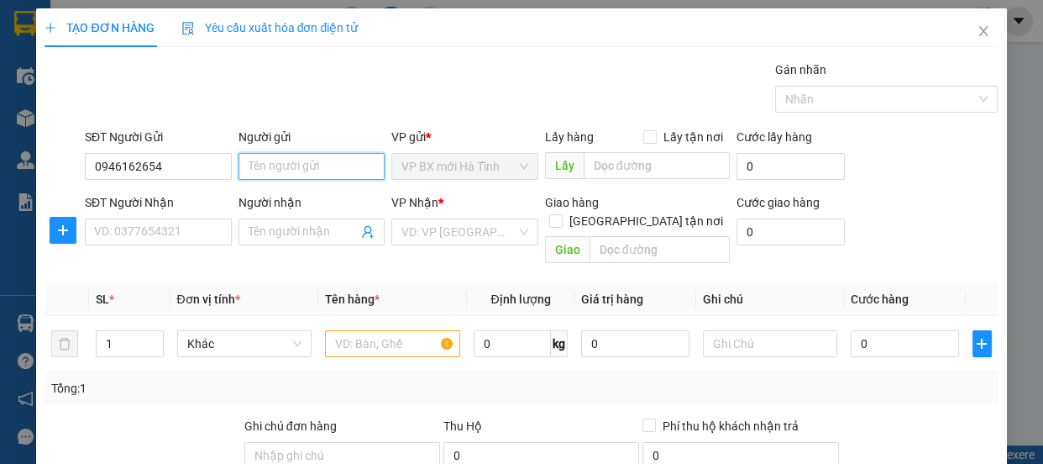
click at [258, 171] on input "Người gửi" at bounding box center [312, 166] width 147 height 27
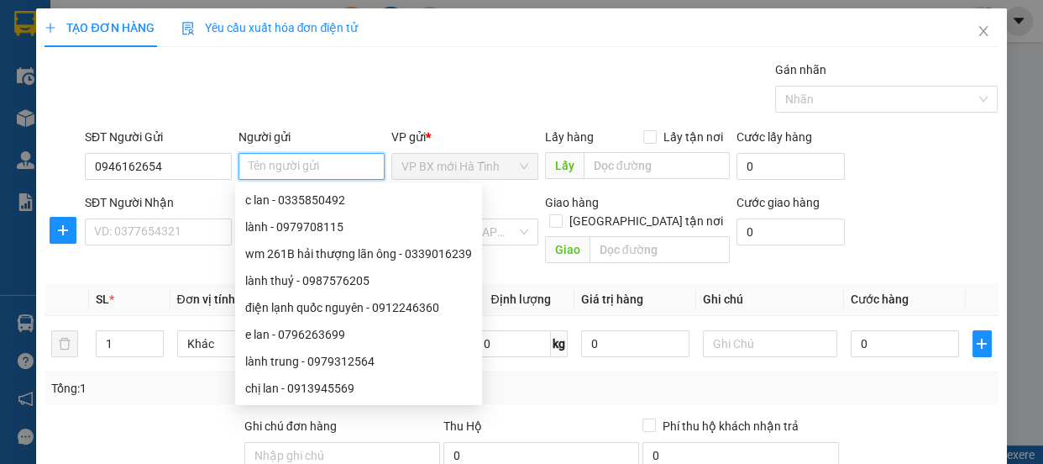
click at [258, 166] on input "Người gửi" at bounding box center [312, 166] width 147 height 27
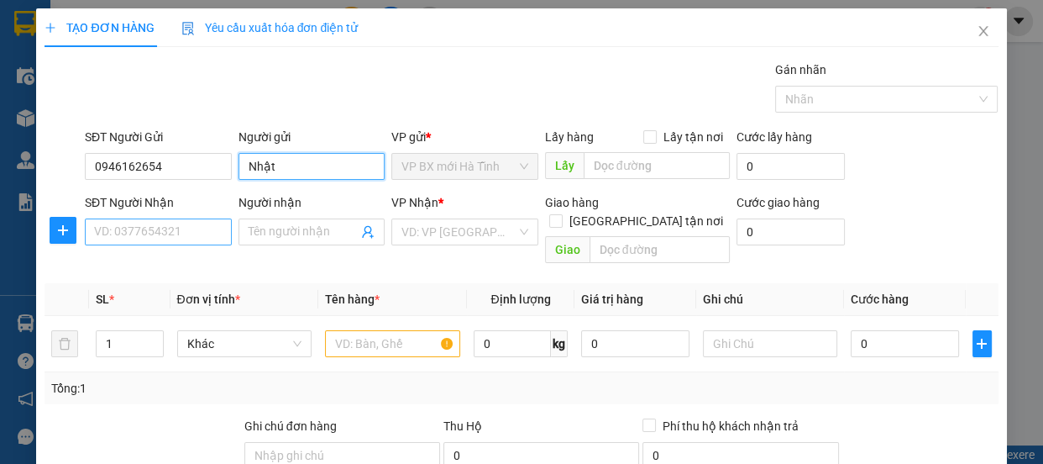
type input "Nhật"
click at [191, 224] on input "SĐT Người Nhận" at bounding box center [158, 231] width 147 height 27
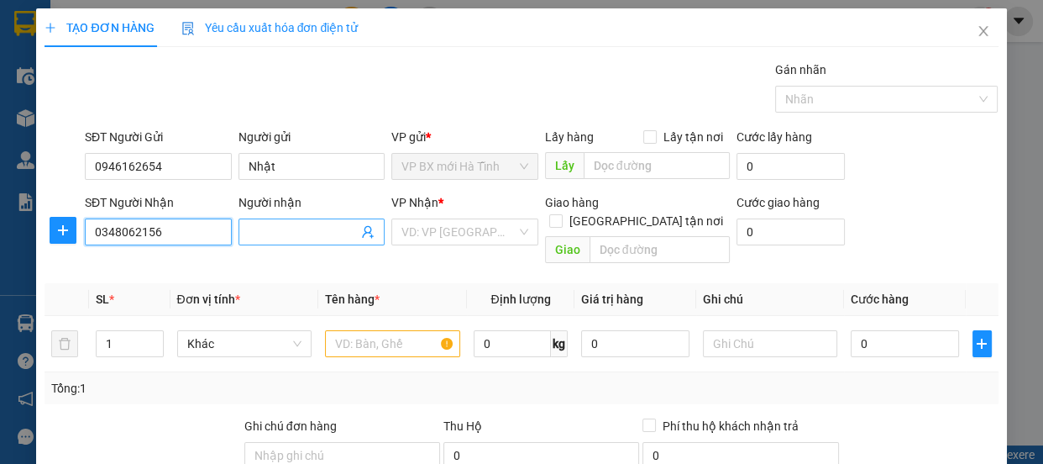
type input "0348062156"
click at [264, 227] on input "Người nhận" at bounding box center [304, 232] width 110 height 18
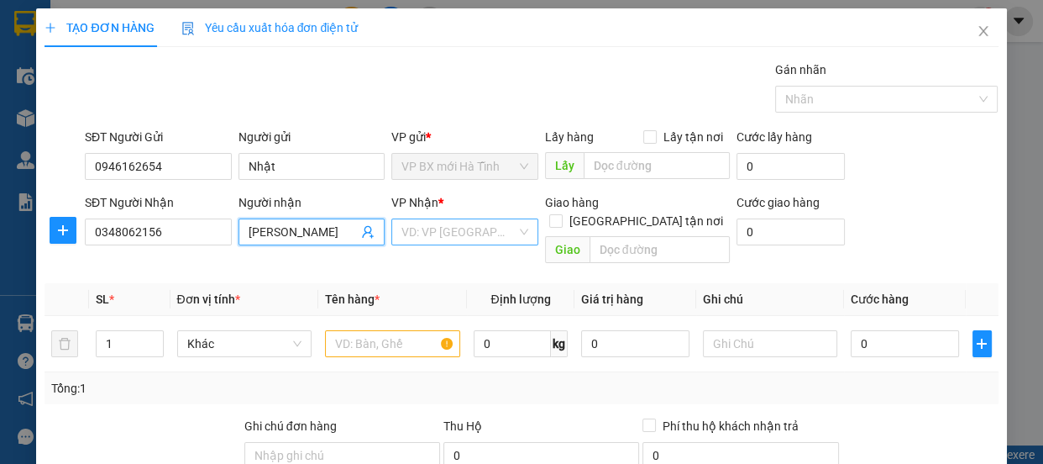
type input "[PERSON_NAME]"
click at [445, 232] on input "search" at bounding box center [459, 231] width 115 height 25
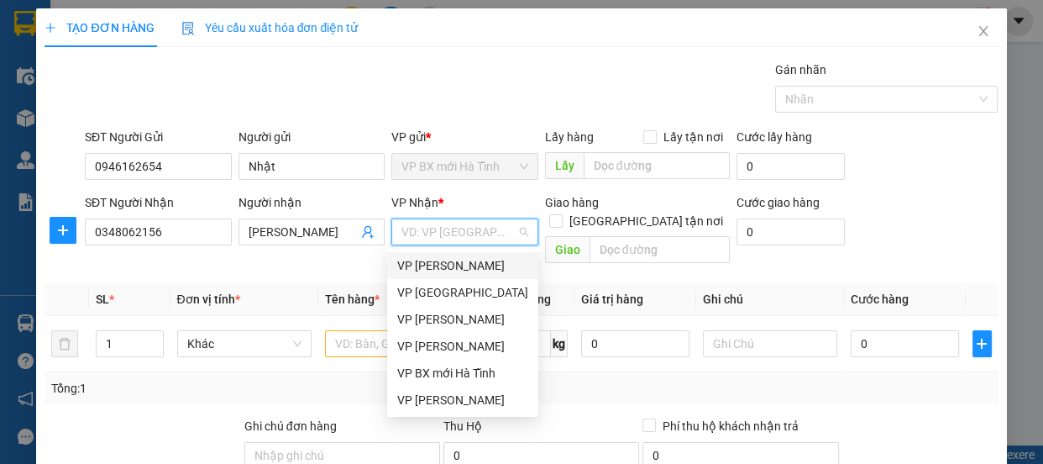
drag, startPoint x: 430, startPoint y: 260, endPoint x: 565, endPoint y: 277, distance: 136.3
click at [430, 260] on div "VP [PERSON_NAME]" at bounding box center [462, 265] width 131 height 18
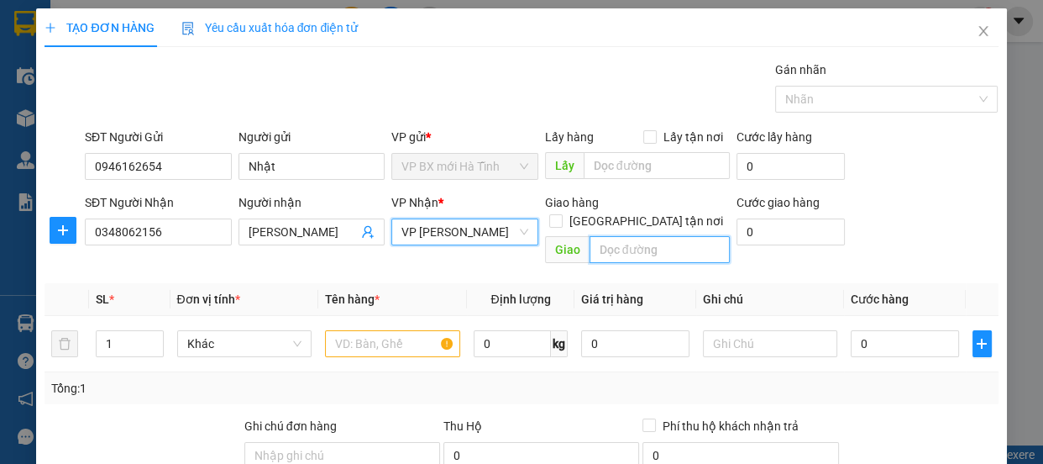
click at [647, 236] on input "text" at bounding box center [660, 249] width 140 height 27
type input "Ngã 4 Giát"
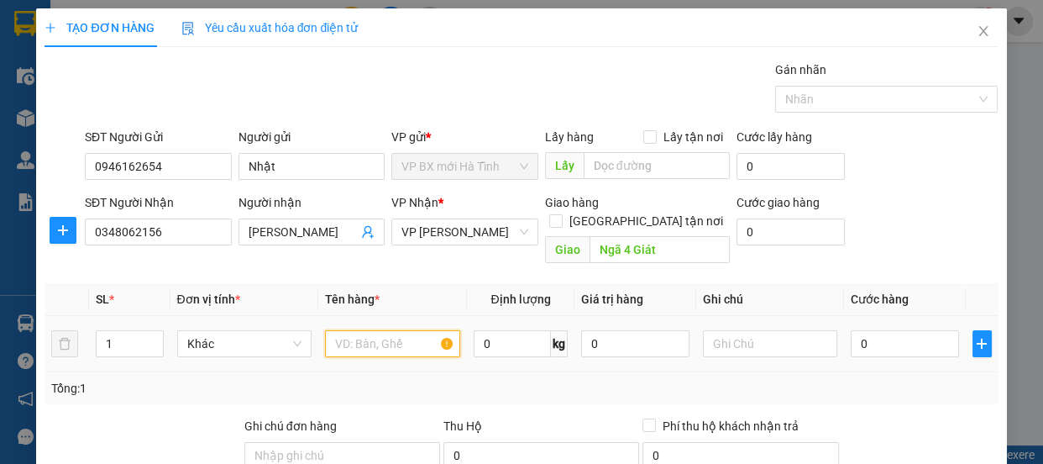
click at [345, 330] on input "text" at bounding box center [392, 343] width 135 height 27
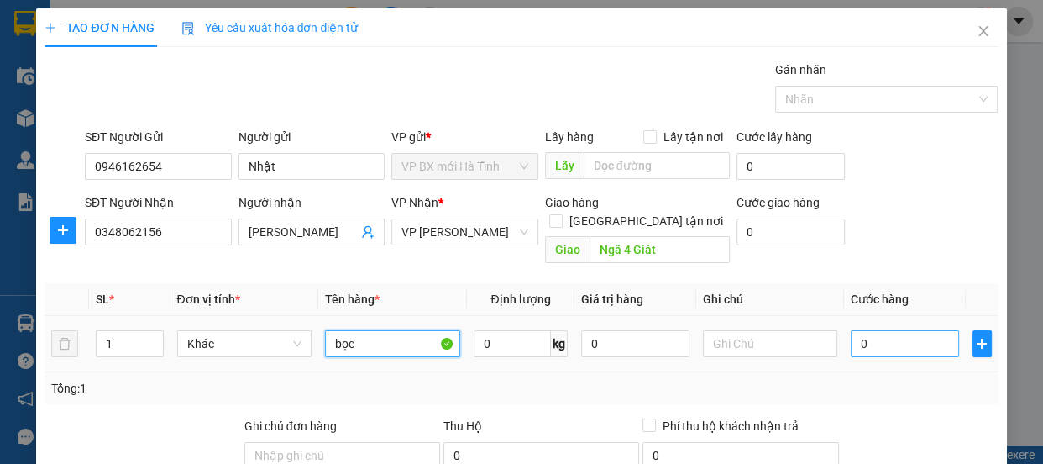
type input "bọc"
click at [851, 334] on input "0" at bounding box center [905, 343] width 108 height 27
type input "3"
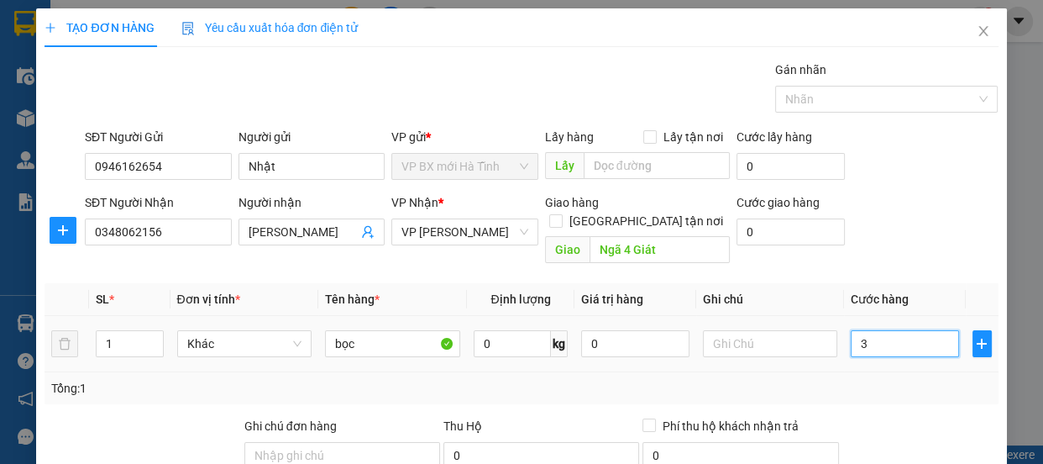
type input "30"
type input "300"
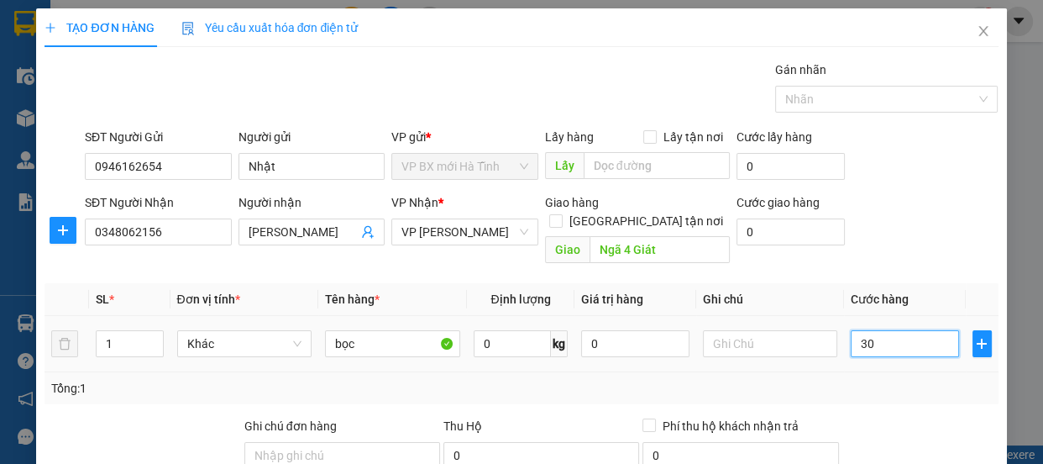
type input "300"
type input "3.000"
type input "30.000"
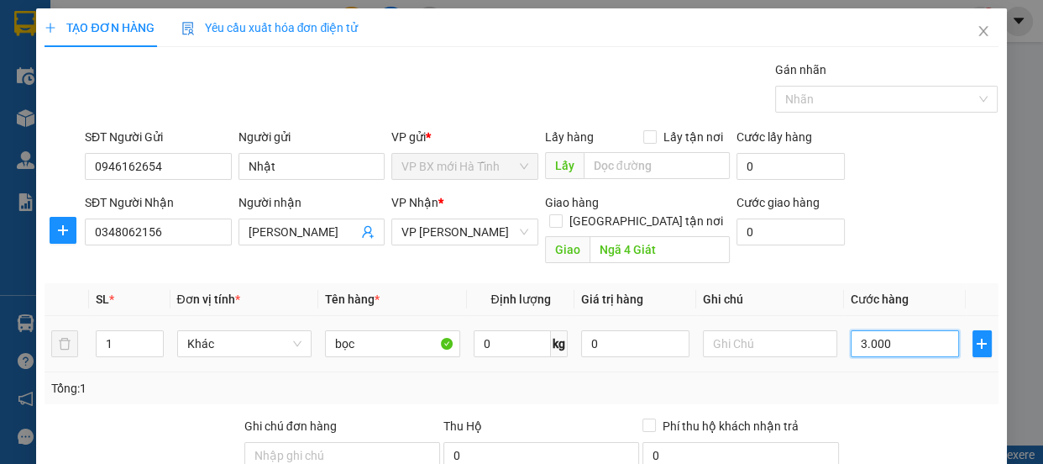
type input "30.000"
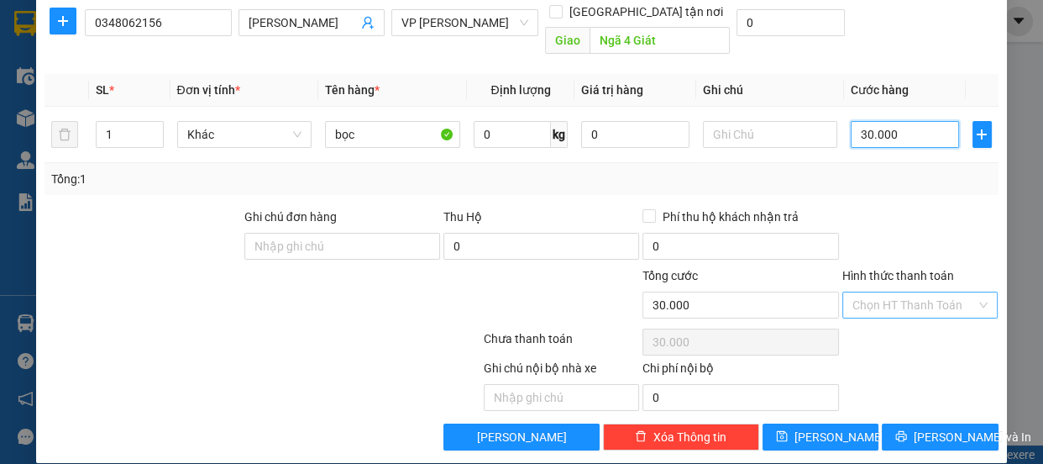
type input "30.000"
click at [864, 292] on input "Hình thức thanh toán" at bounding box center [915, 304] width 124 height 25
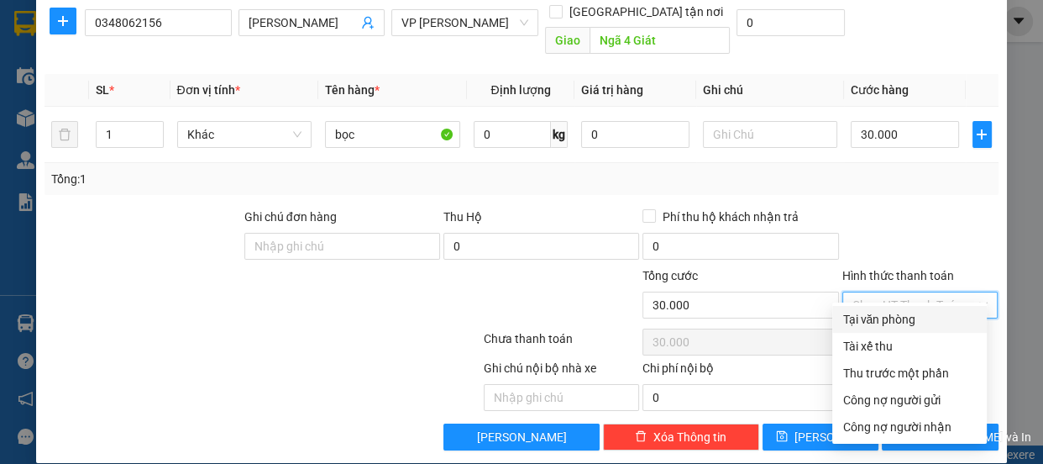
click at [859, 308] on div "Tại văn phòng" at bounding box center [910, 319] width 155 height 27
type input "0"
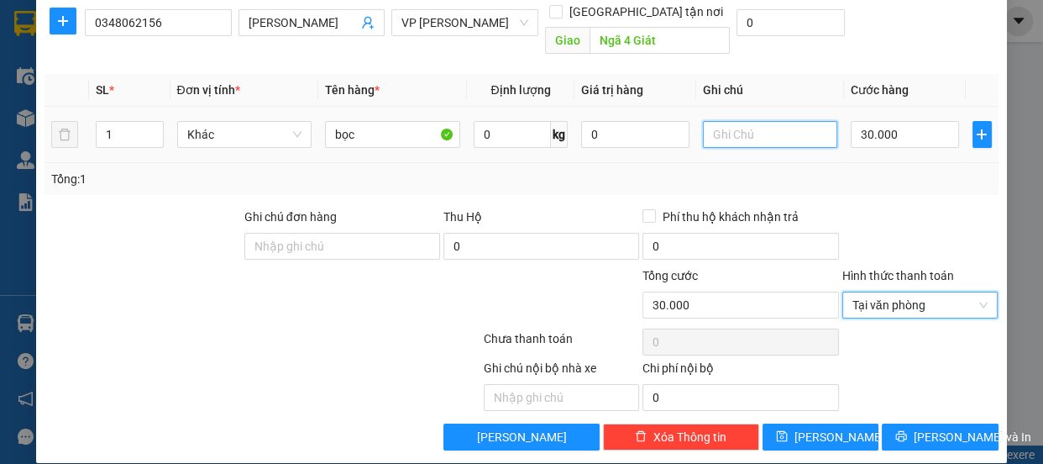
click at [731, 121] on input "text" at bounding box center [770, 134] width 135 height 27
type input "P"
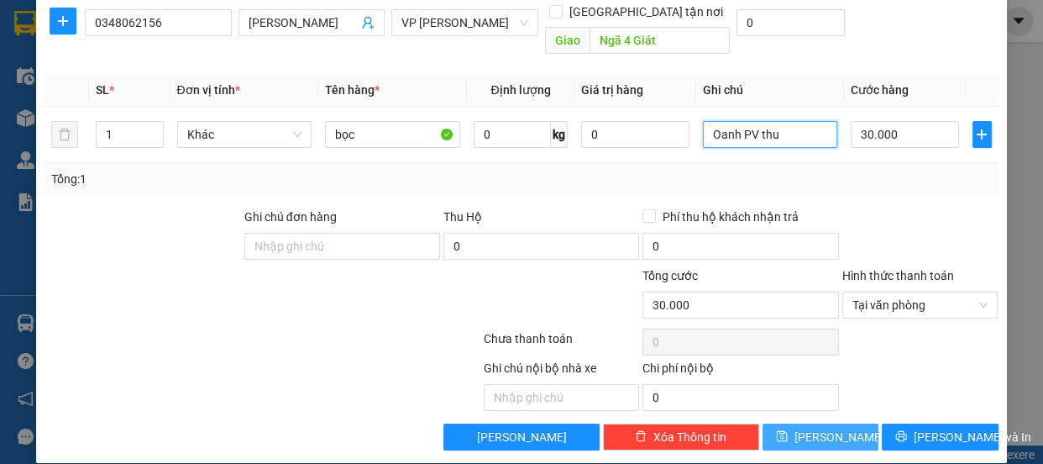
type input "Oanh PV thu"
click at [784, 423] on button "[PERSON_NAME]" at bounding box center [821, 436] width 116 height 27
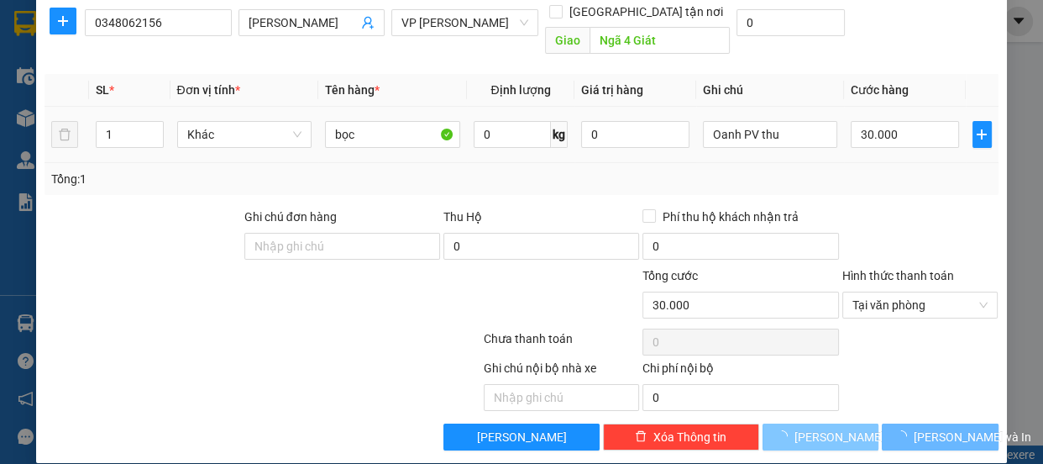
type input "0"
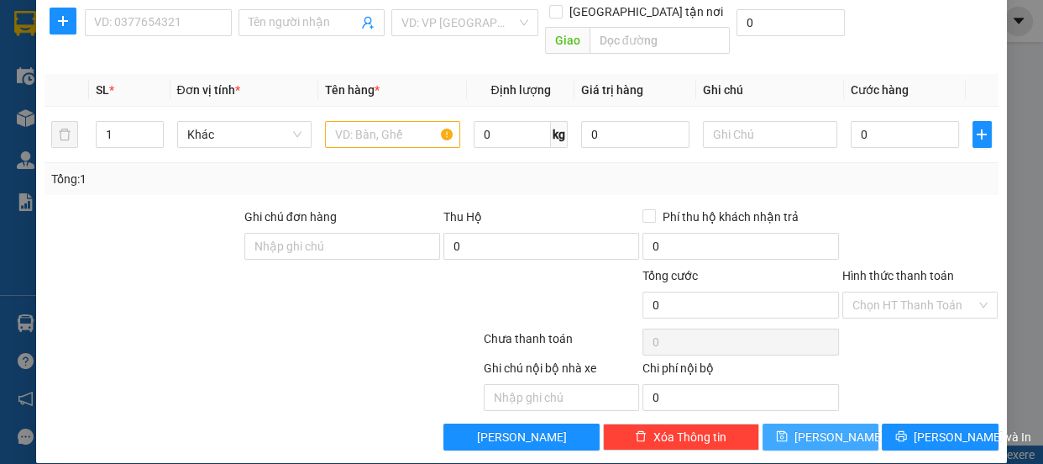
scroll to position [0, 0]
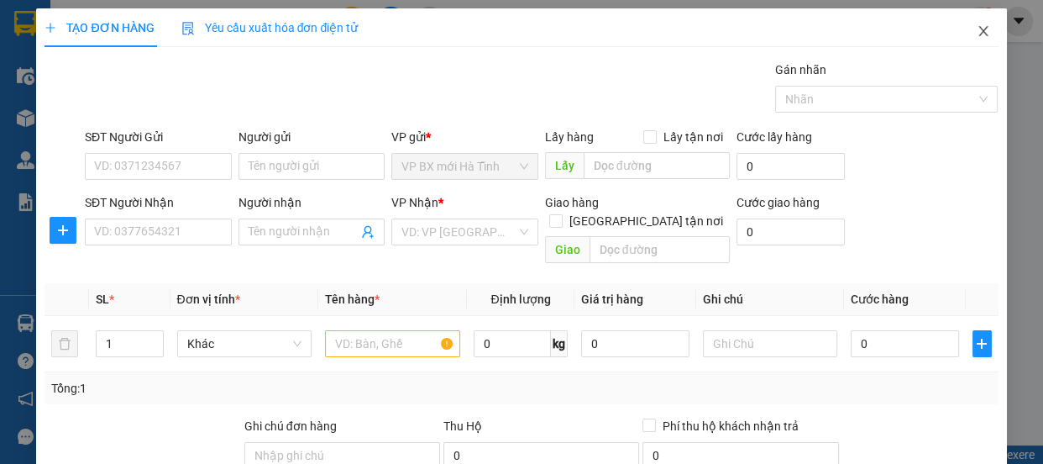
drag, startPoint x: 964, startPoint y: 32, endPoint x: 865, endPoint y: 1, distance: 103.9
click at [963, 30] on span "Close" at bounding box center [983, 31] width 47 height 47
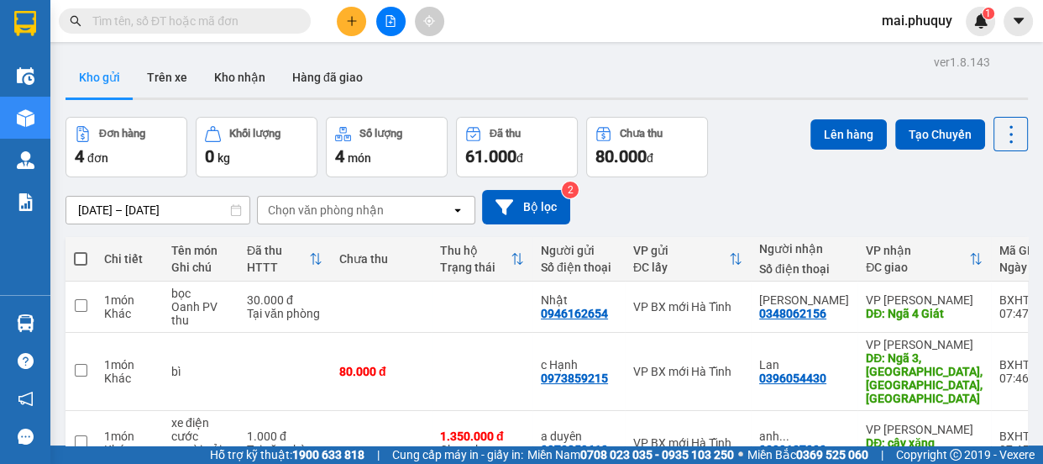
click at [154, 21] on input "text" at bounding box center [191, 21] width 198 height 18
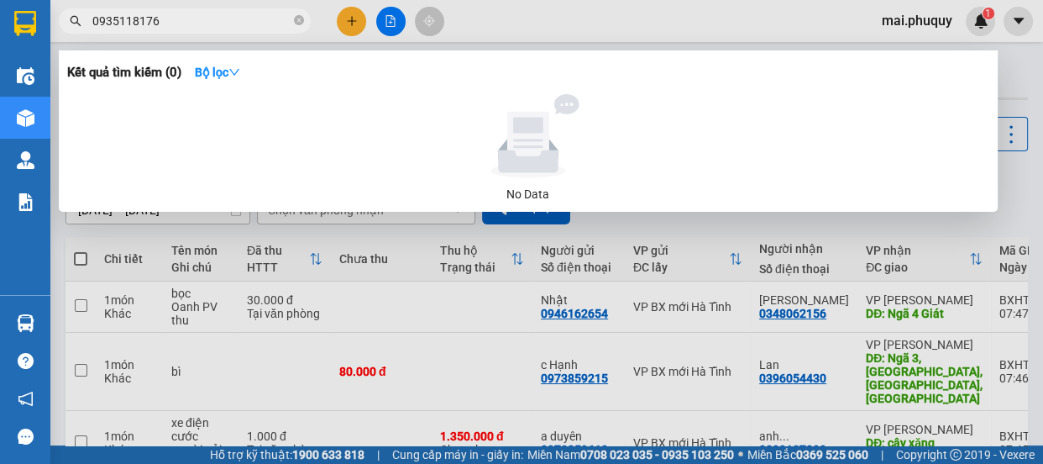
click at [141, 17] on input "0935118176" at bounding box center [191, 21] width 198 height 18
type input "0935118476"
click at [175, 17] on input "0935118476" at bounding box center [191, 21] width 198 height 18
click at [357, 10] on div at bounding box center [521, 232] width 1043 height 464
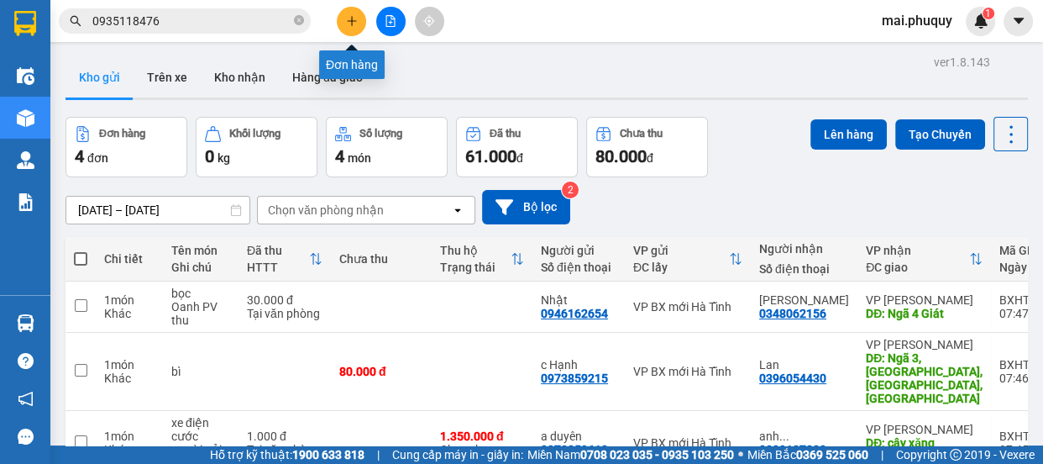
click at [358, 24] on button at bounding box center [351, 21] width 29 height 29
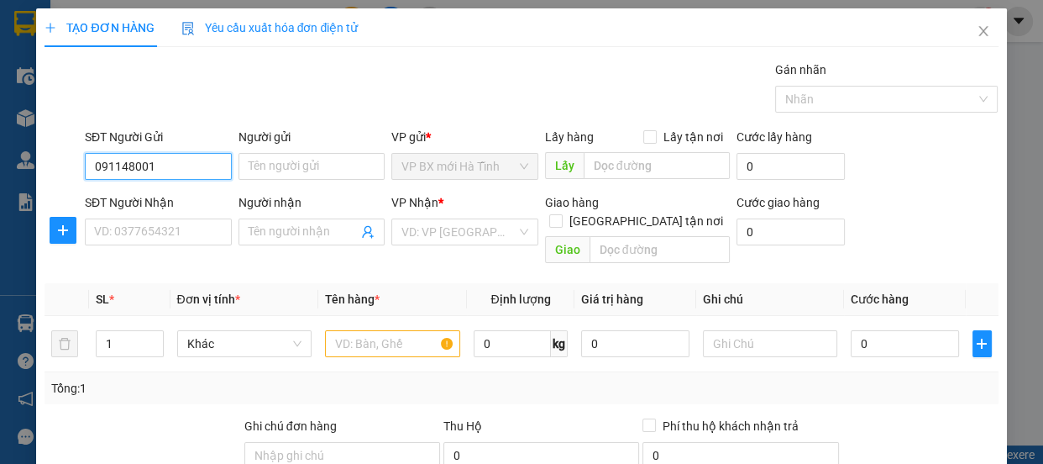
type input "0911480015"
click at [137, 195] on div "0911480015 - c Hường" at bounding box center [156, 200] width 125 height 18
type input "c Hường"
type input "0911480015"
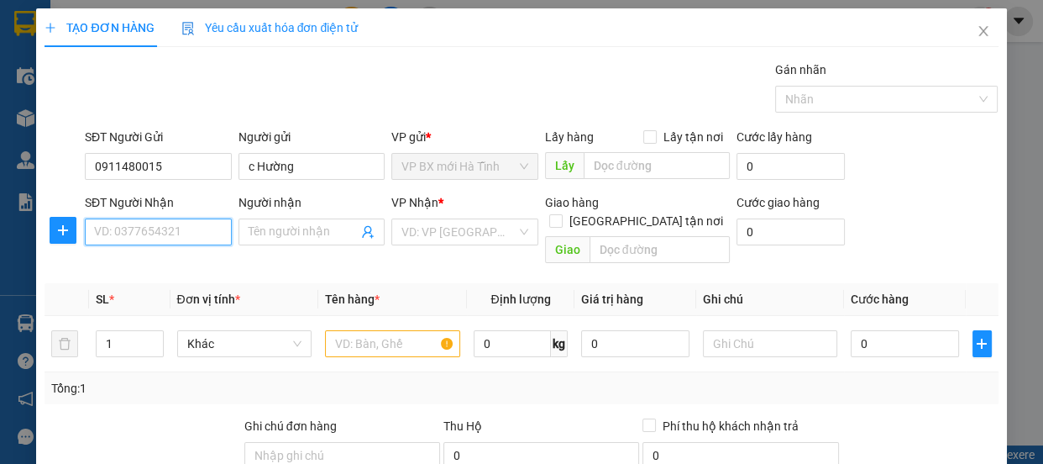
click at [126, 241] on input "SĐT Người Nhận" at bounding box center [158, 231] width 147 height 27
type input "0867704597"
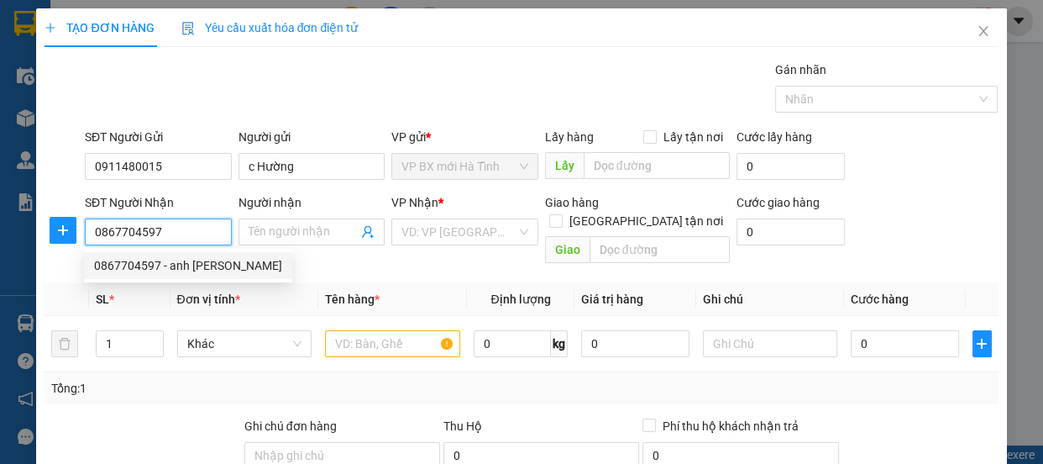
click at [194, 269] on div "0867704597 - anh [PERSON_NAME]" at bounding box center [188, 265] width 188 height 18
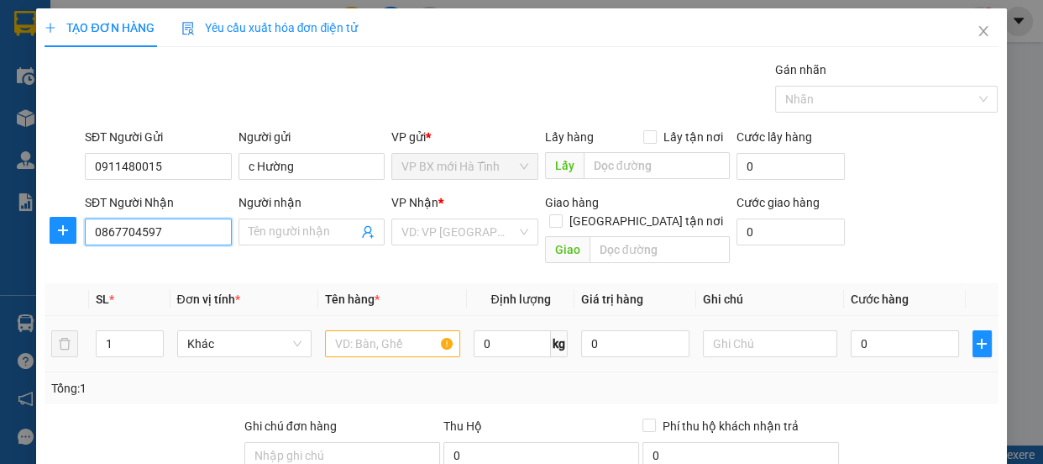
type input "anh Nam"
type input "0867704597"
click at [432, 330] on input "text" at bounding box center [392, 343] width 135 height 27
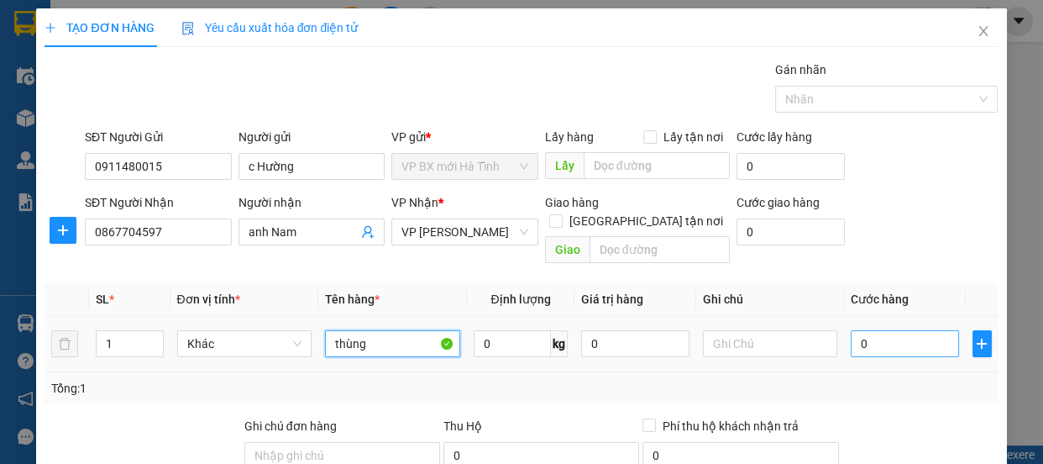
type input "thùng"
click at [856, 331] on input "0" at bounding box center [905, 343] width 108 height 27
type input "6"
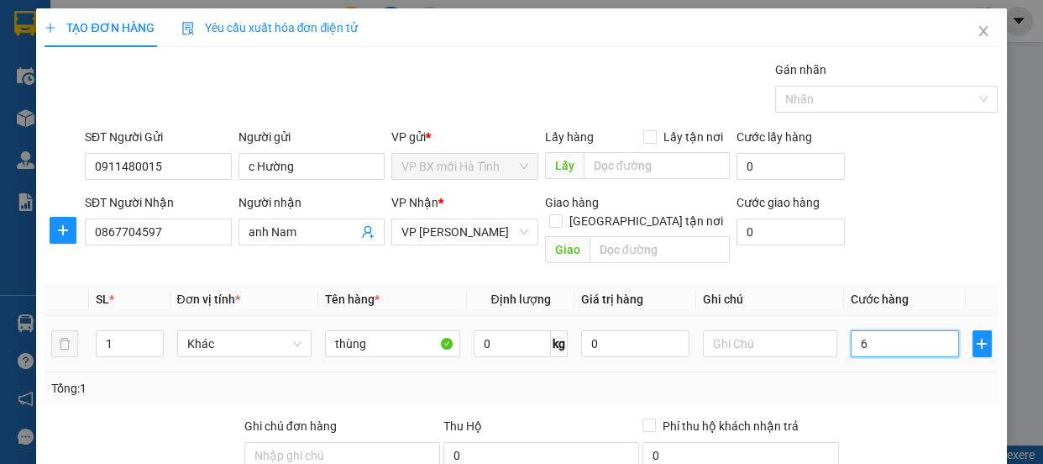
type input "60"
type input "600"
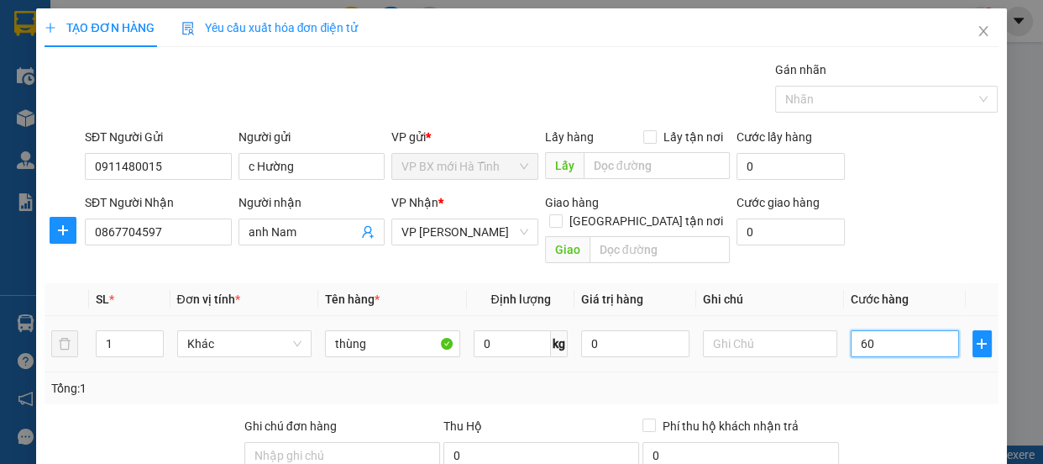
type input "600"
type input "6.000"
type input "60.000"
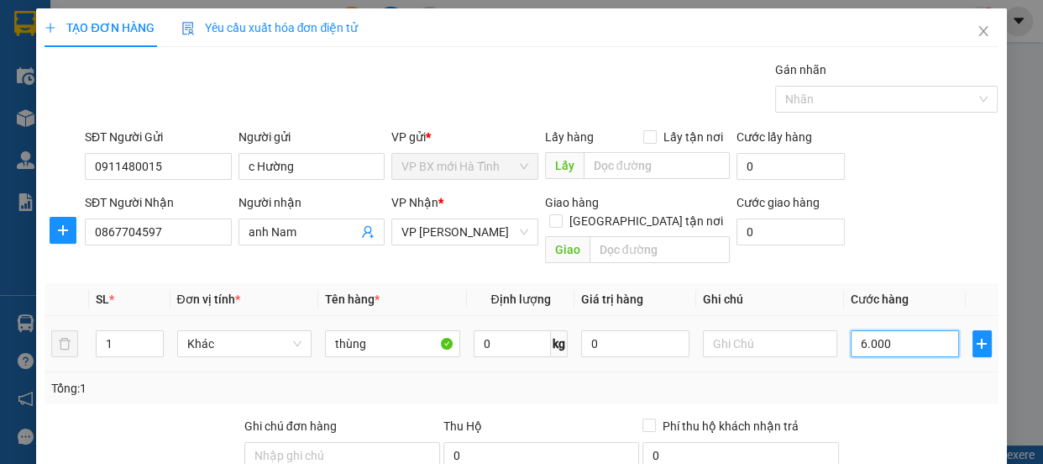
type input "60.000"
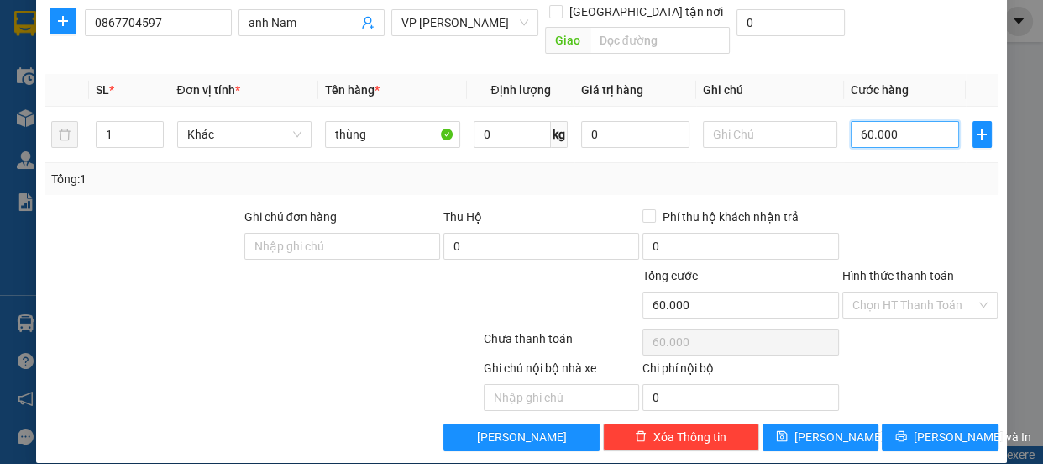
type input "60.000"
click at [872, 269] on label "Hình thức thanh toán" at bounding box center [899, 275] width 112 height 13
click at [872, 292] on input "Hình thức thanh toán" at bounding box center [915, 304] width 124 height 25
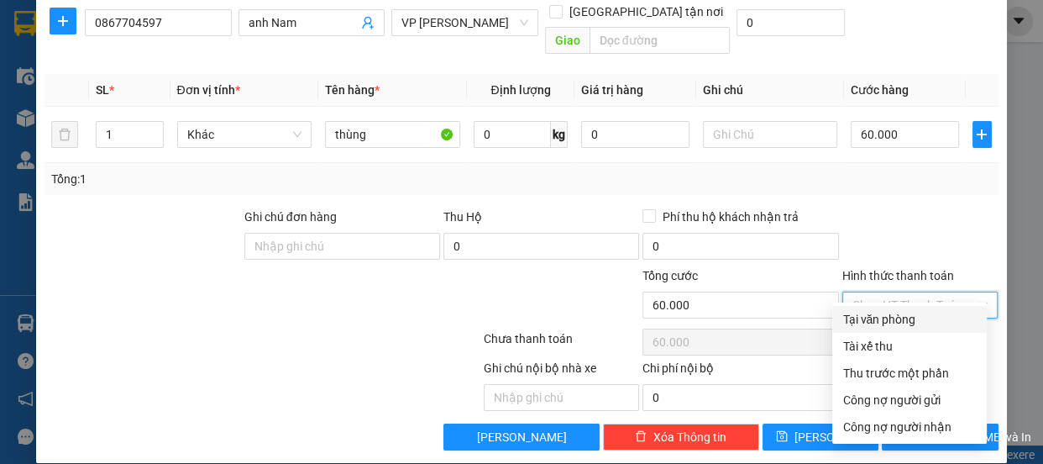
click at [872, 292] on input "Hình thức thanh toán" at bounding box center [915, 304] width 124 height 25
click at [869, 310] on div "Tại văn phòng" at bounding box center [910, 319] width 134 height 18
type input "0"
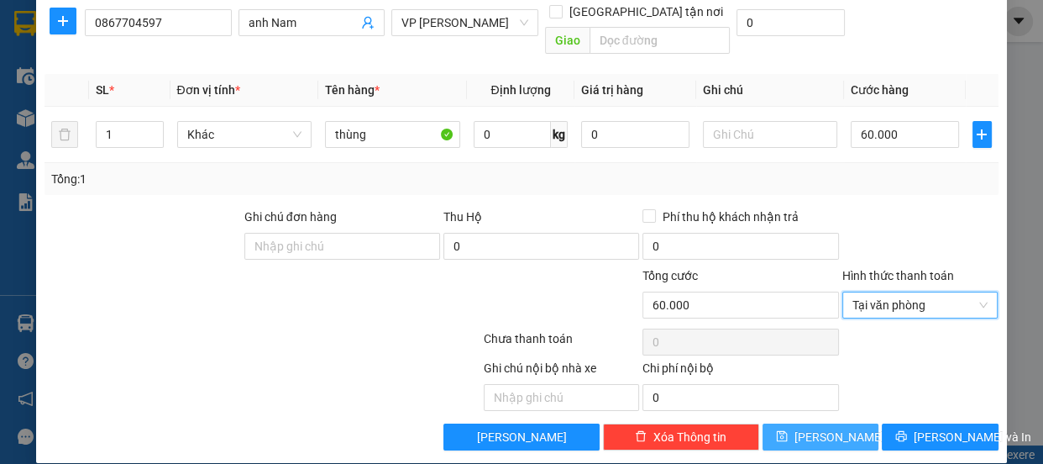
click at [791, 428] on button "[PERSON_NAME]" at bounding box center [821, 436] width 116 height 27
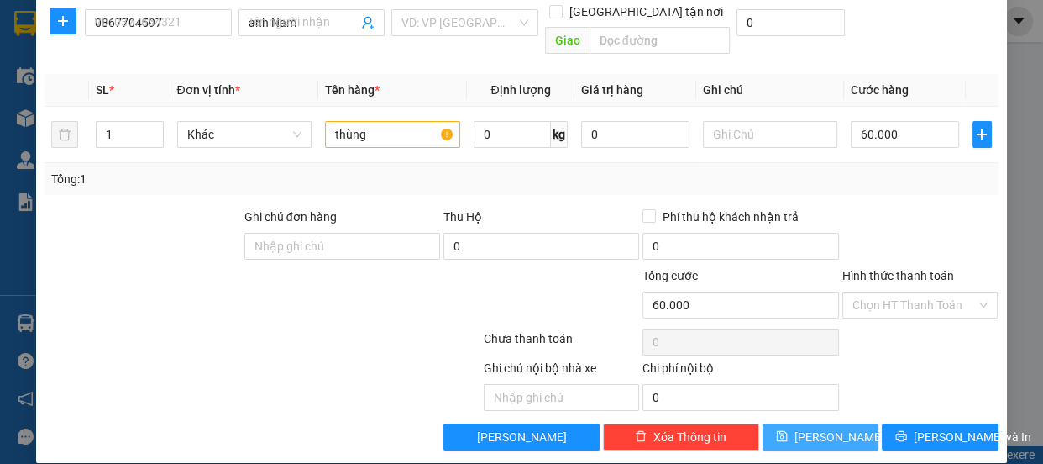
type input "0"
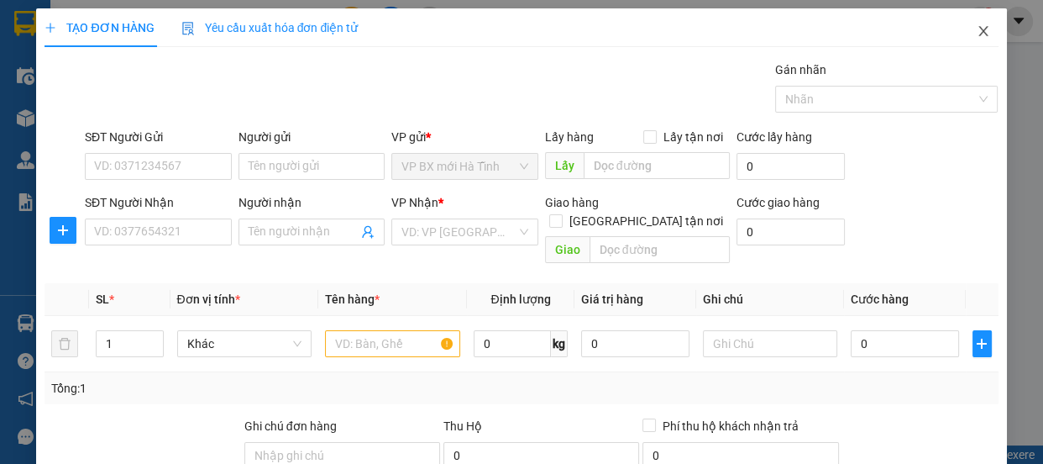
click at [977, 34] on icon "close" at bounding box center [983, 30] width 13 height 13
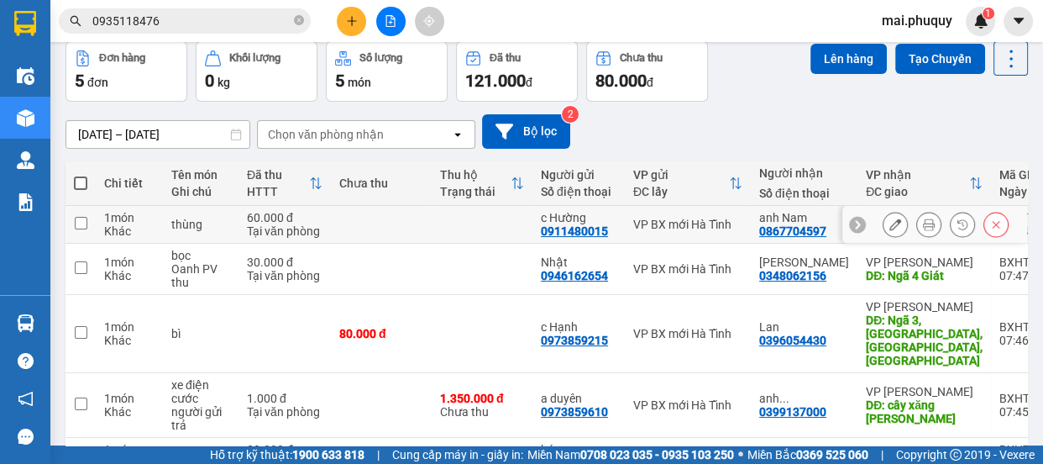
scroll to position [139, 0]
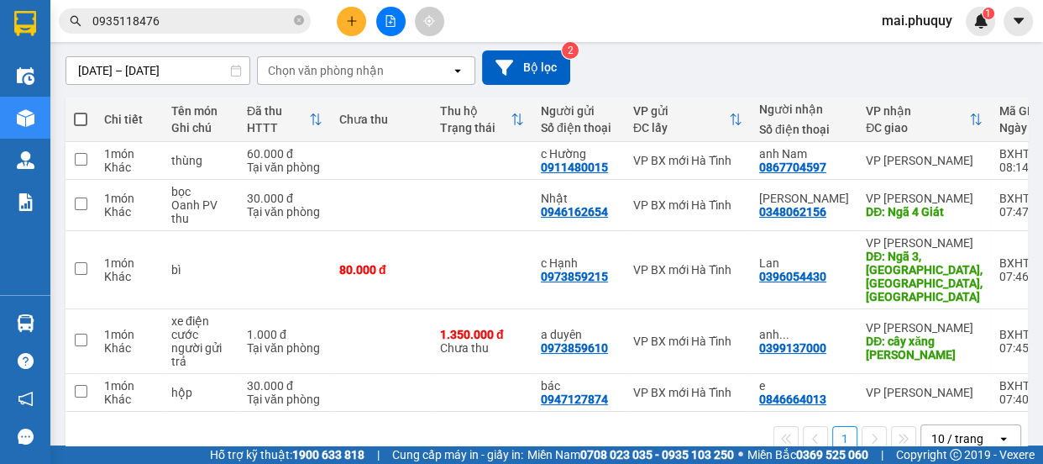
click at [353, 15] on icon "plus" at bounding box center [352, 21] width 12 height 12
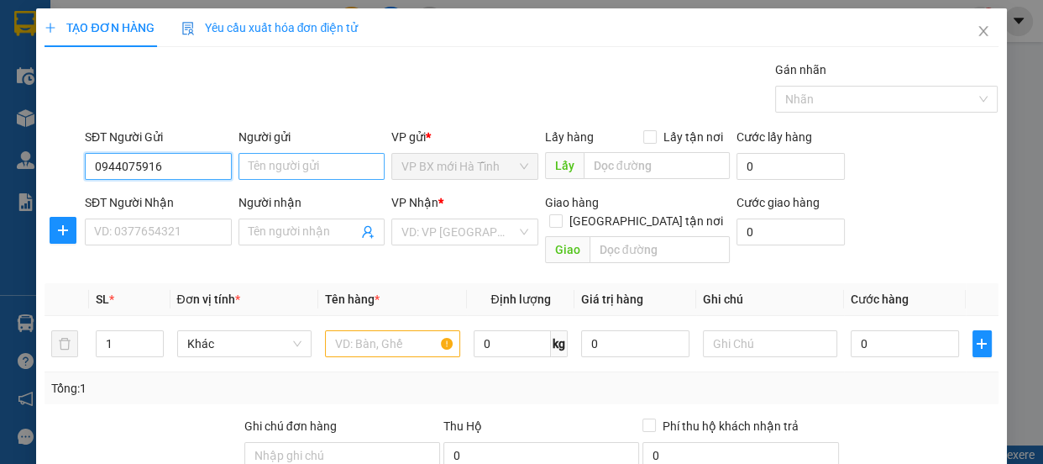
type input "0944075916"
click at [275, 176] on input "Người gửi" at bounding box center [312, 166] width 147 height 27
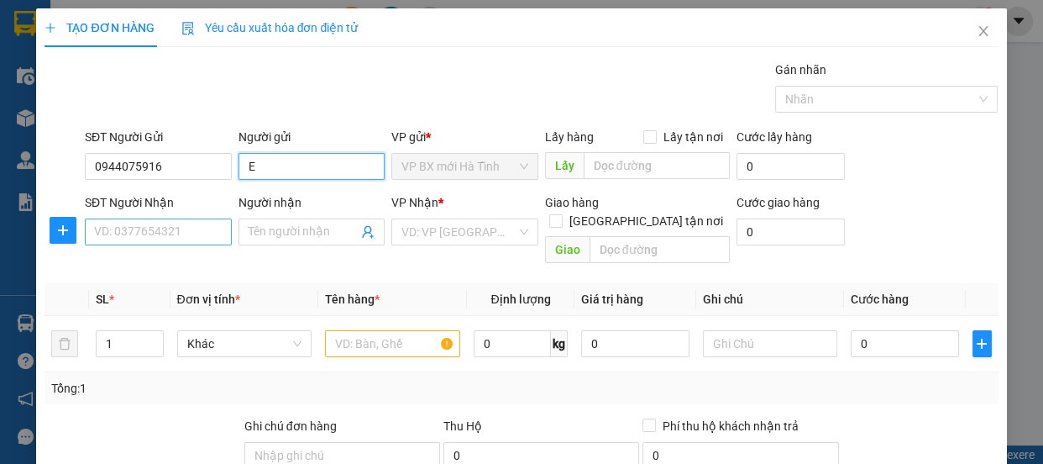
type input "E"
click at [134, 235] on input "SĐT Người Nhận" at bounding box center [158, 231] width 147 height 27
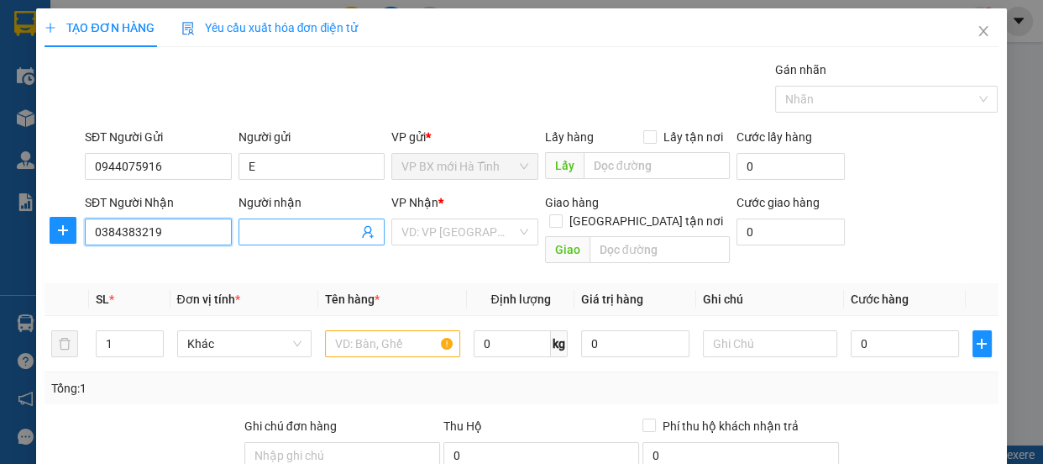
type input "0384383219"
click at [262, 232] on input "Người nhận" at bounding box center [304, 232] width 110 height 18
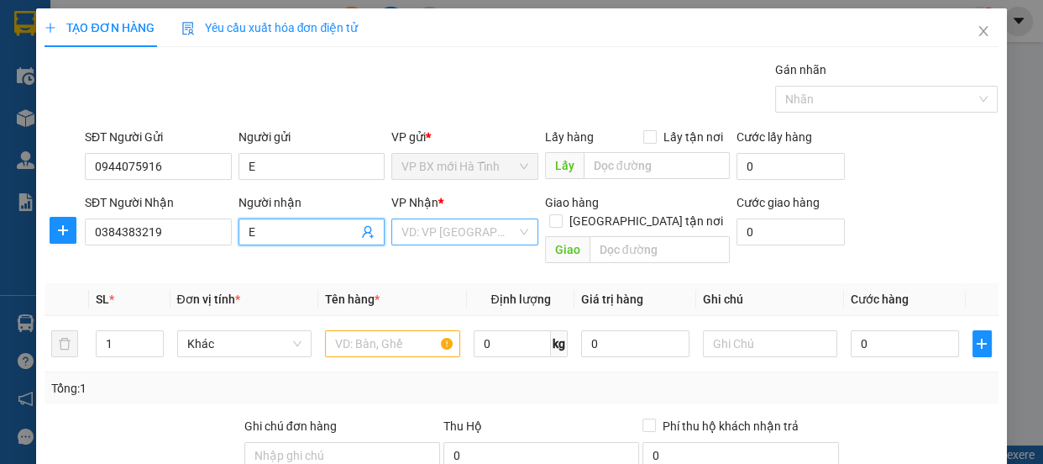
type input "E"
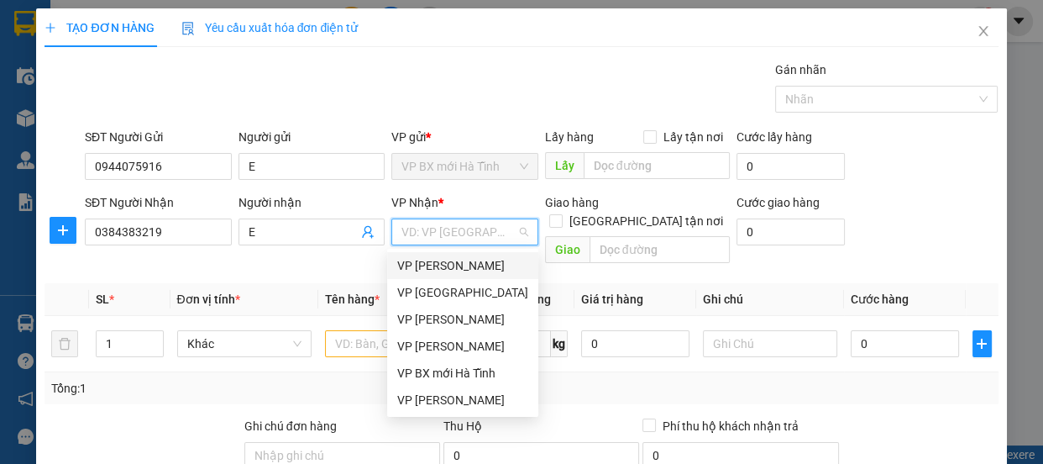
click at [407, 236] on input "search" at bounding box center [459, 231] width 115 height 25
drag, startPoint x: 411, startPoint y: 265, endPoint x: 596, endPoint y: 254, distance: 185.2
click at [411, 265] on div "VP [PERSON_NAME]" at bounding box center [462, 265] width 131 height 18
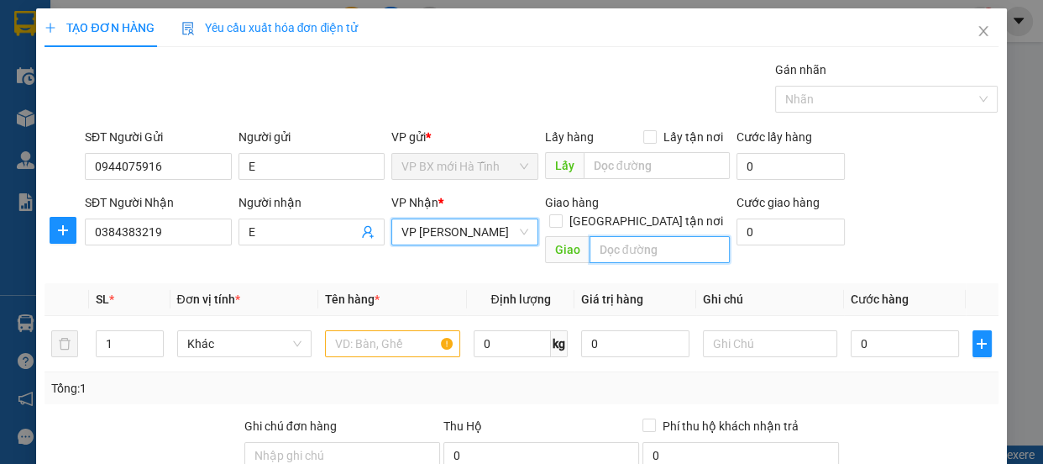
click at [625, 236] on input "text" at bounding box center [660, 249] width 140 height 27
drag, startPoint x: 590, startPoint y: 234, endPoint x: 598, endPoint y: 234, distance: 8.4
click at [610, 236] on input "bc [PERSON_NAME]" at bounding box center [660, 249] width 140 height 27
type input "BC, [PERSON_NAME]"
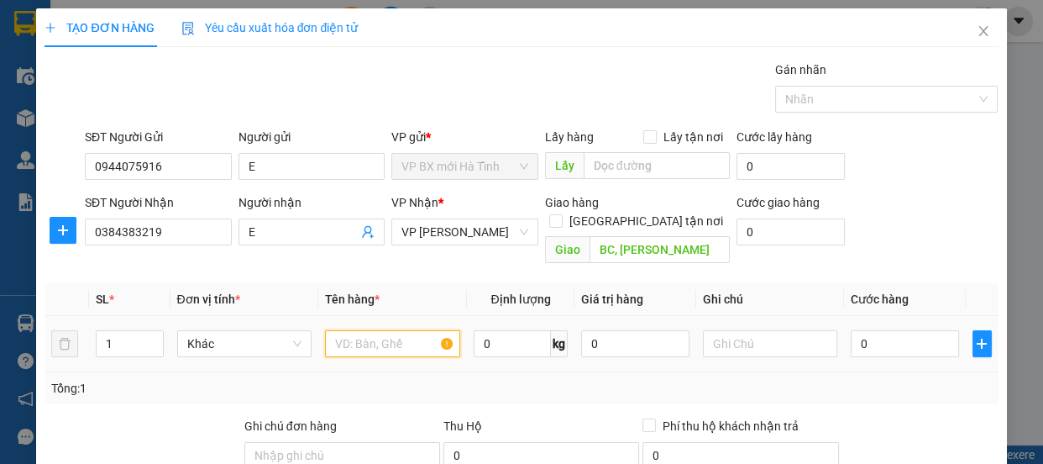
click at [352, 330] on input "text" at bounding box center [392, 343] width 135 height 27
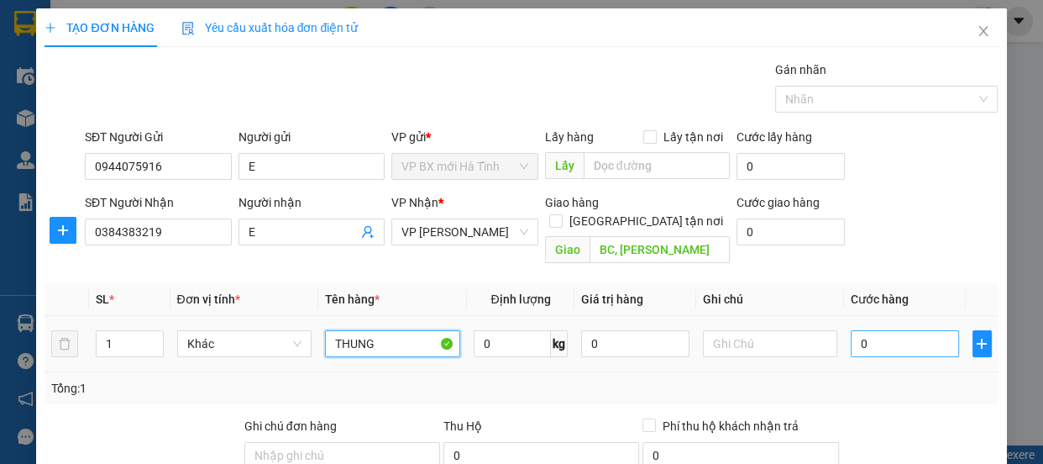
type input "THUNG"
click at [867, 330] on input "0" at bounding box center [905, 343] width 108 height 27
type input "5"
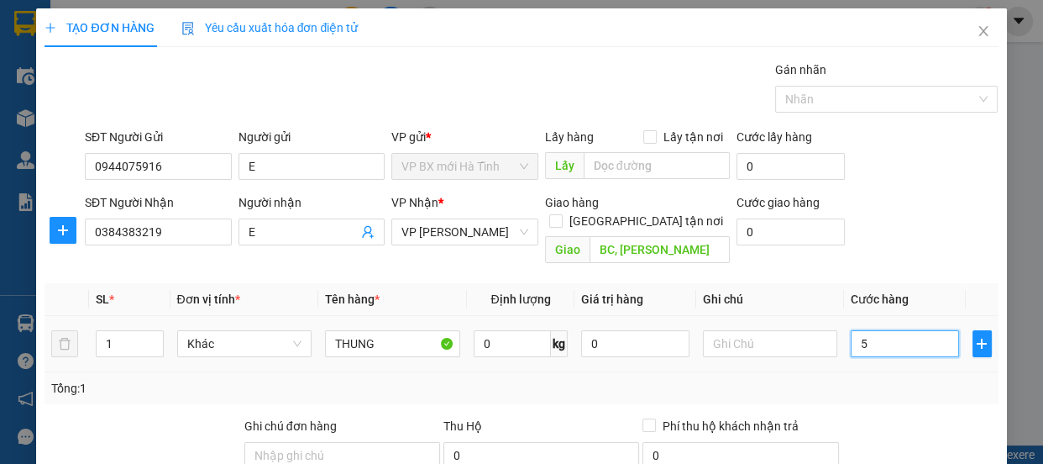
type input "50"
type input "500"
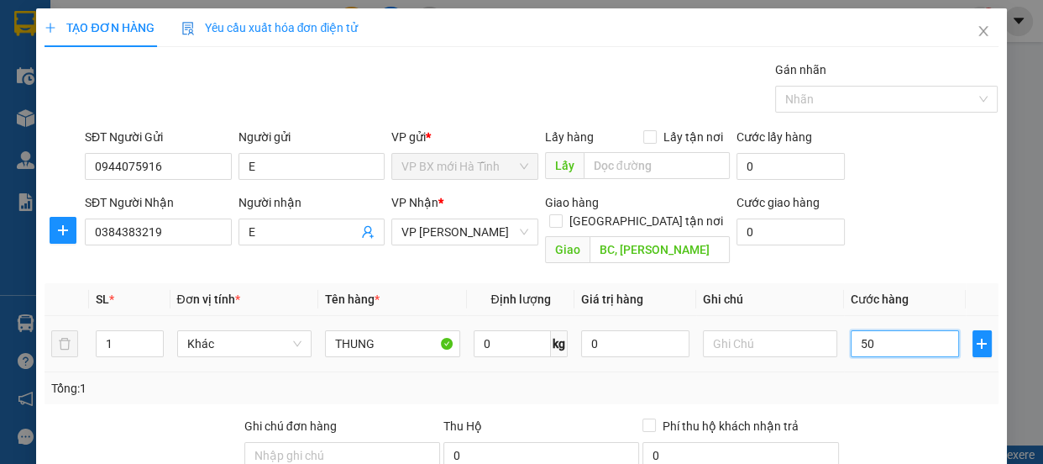
type input "500"
type input "5.000"
type input "50.000"
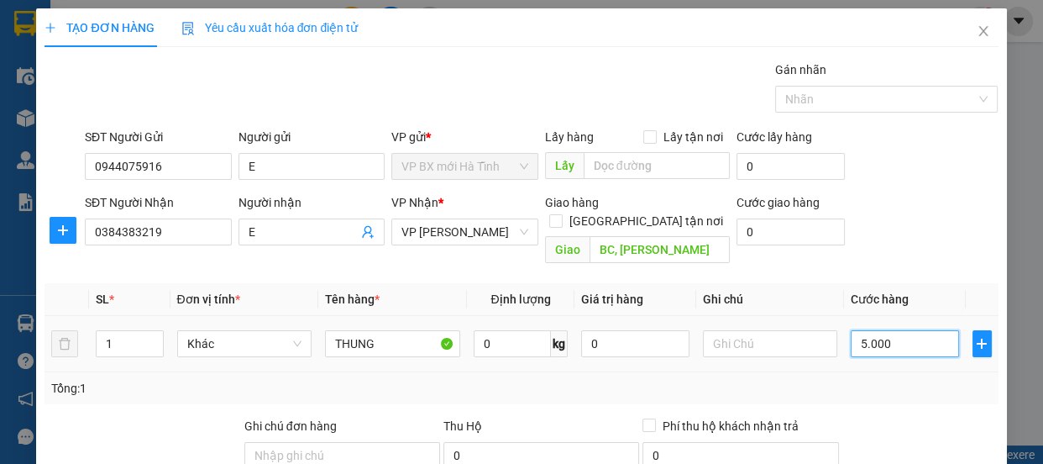
type input "50.000"
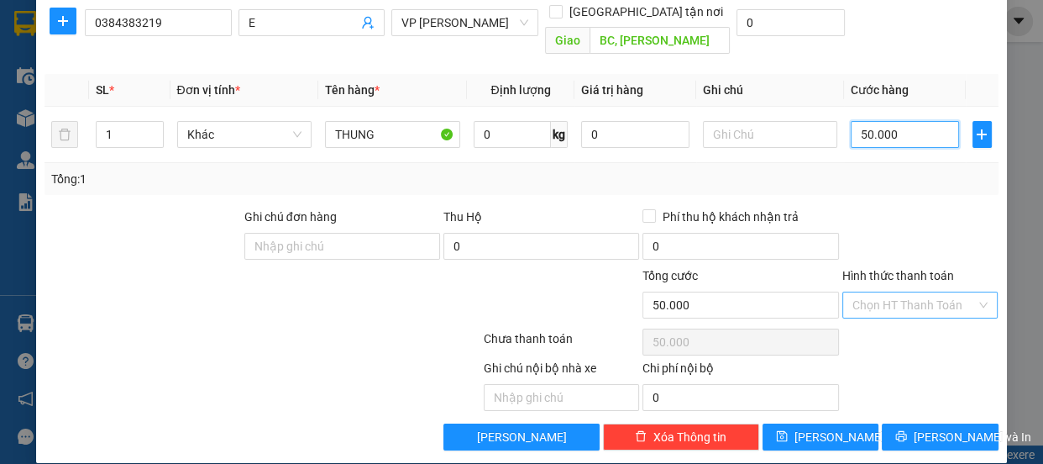
type input "50.000"
click at [870, 292] on input "Hình thức thanh toán" at bounding box center [915, 304] width 124 height 25
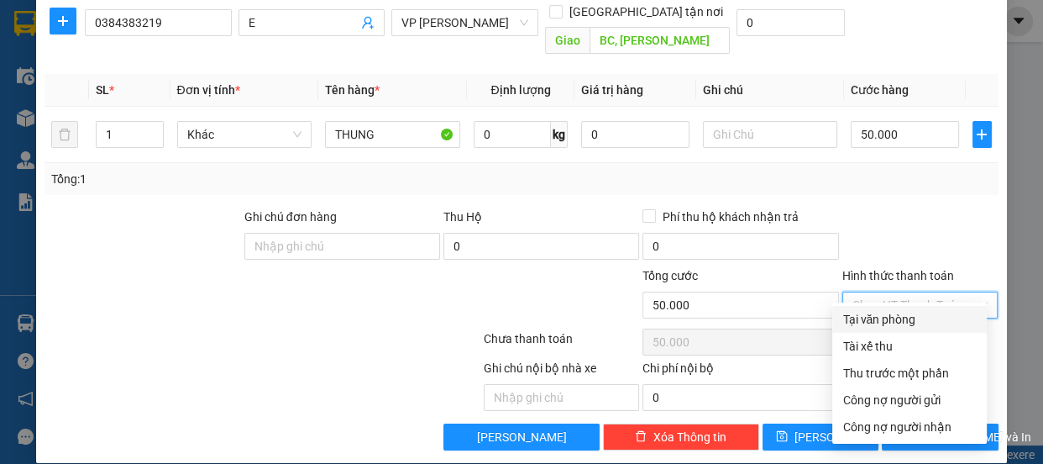
click at [885, 318] on div "Tại văn phòng" at bounding box center [910, 319] width 134 height 18
type input "0"
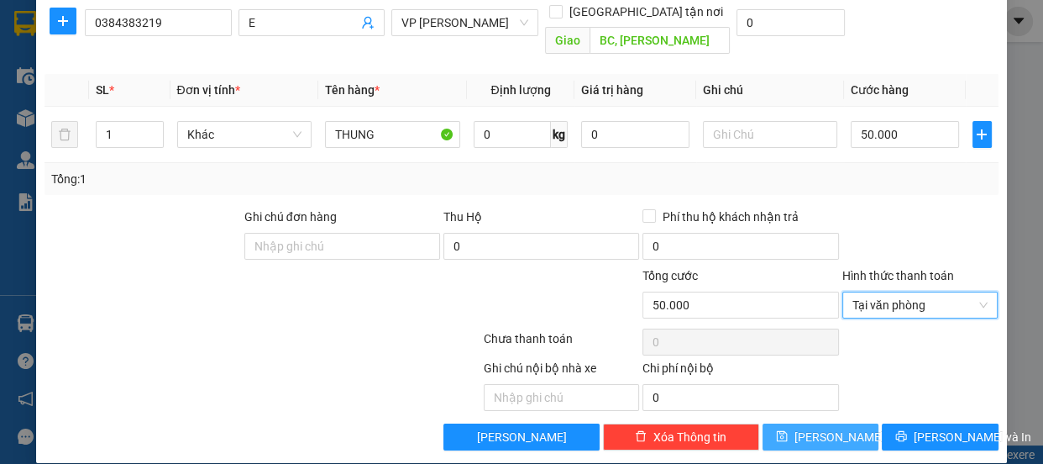
click at [788, 430] on icon "save" at bounding box center [782, 436] width 12 height 12
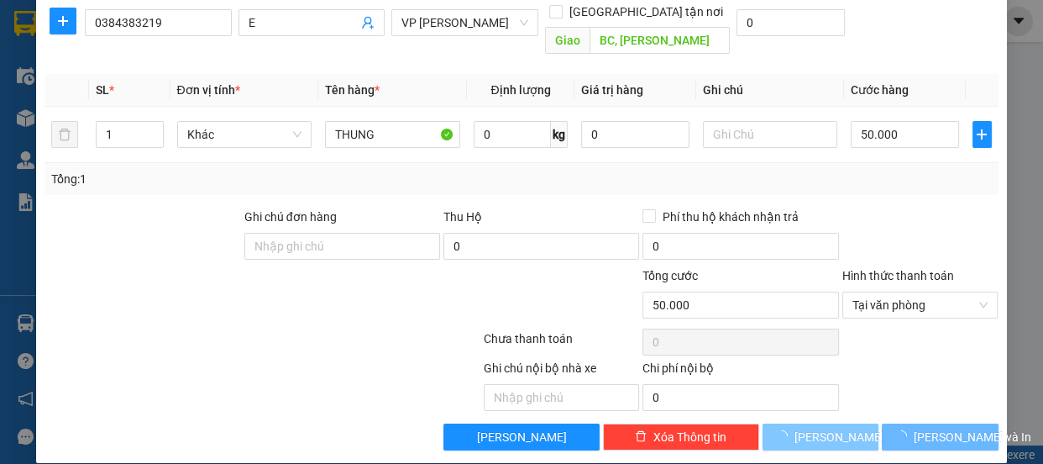
type input "0"
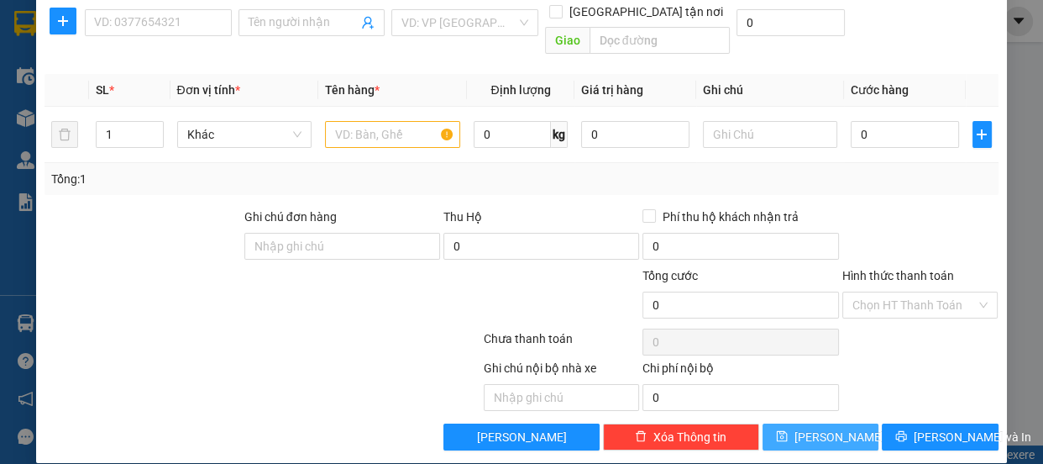
scroll to position [0, 0]
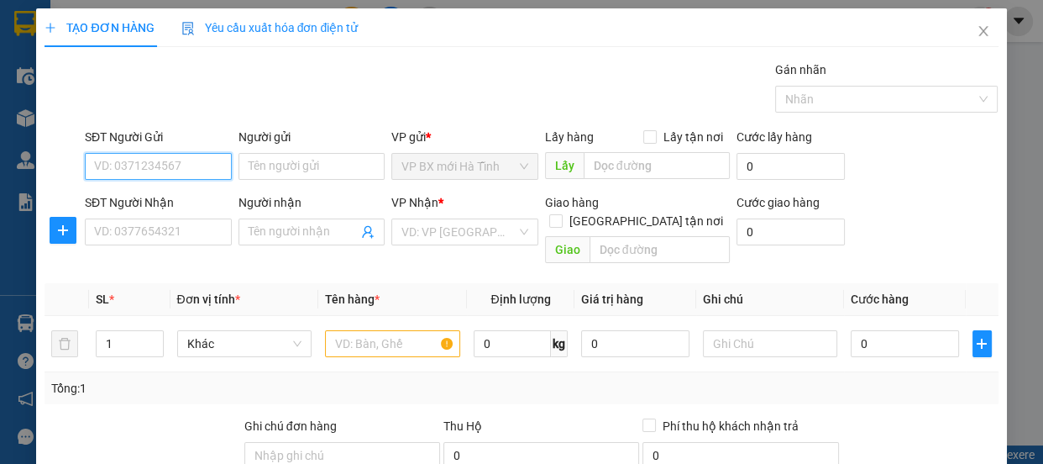
click at [129, 166] on input "SĐT Người Gửi" at bounding box center [158, 166] width 147 height 27
type input "0965589112"
click at [157, 199] on div "0965589112 - a dũng" at bounding box center [156, 200] width 125 height 18
type input "a dũng"
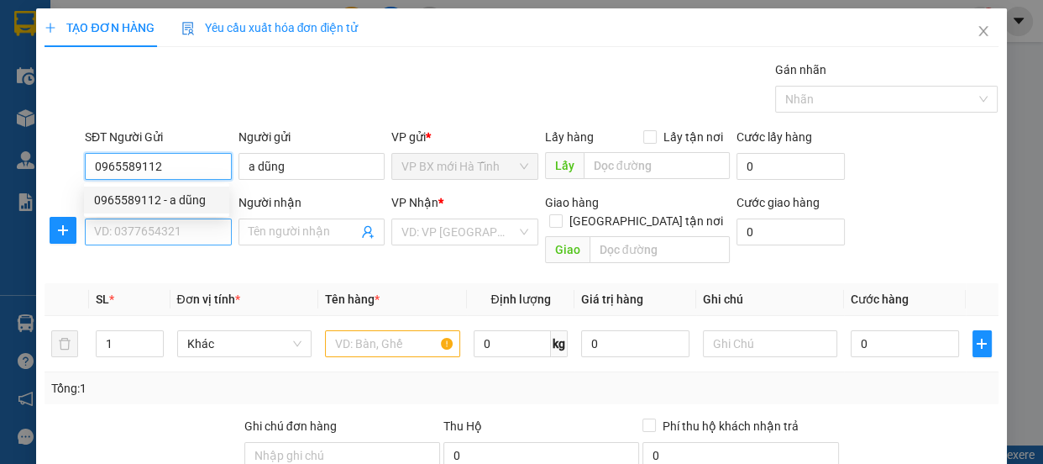
type input "0965589112"
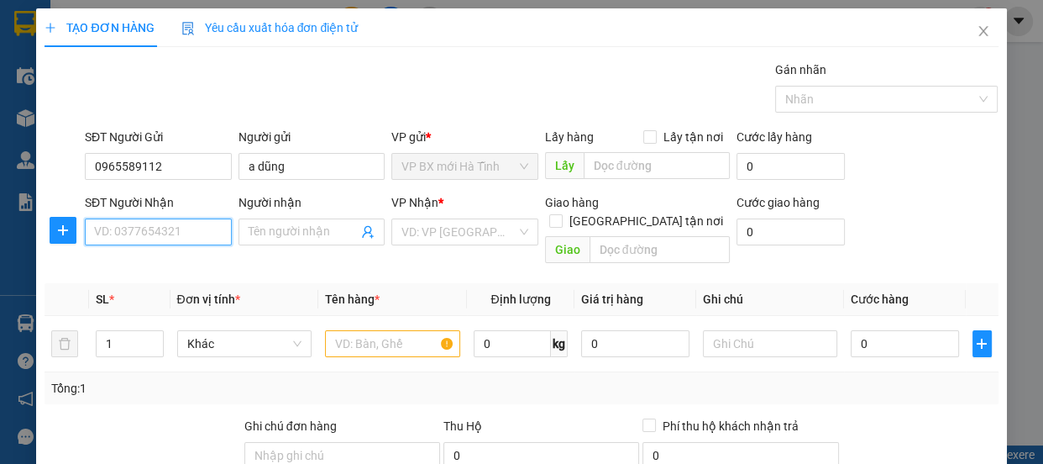
click at [127, 236] on input "SĐT Người Nhận" at bounding box center [158, 231] width 147 height 27
type input "0377266486"
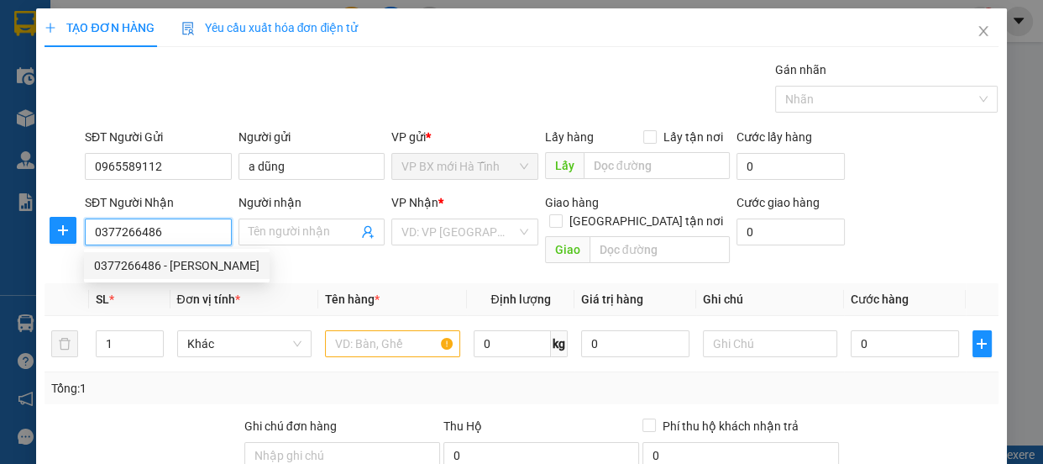
click at [176, 266] on div "0377266486 - [PERSON_NAME]" at bounding box center [177, 265] width 166 height 18
type input "[PERSON_NAME]"
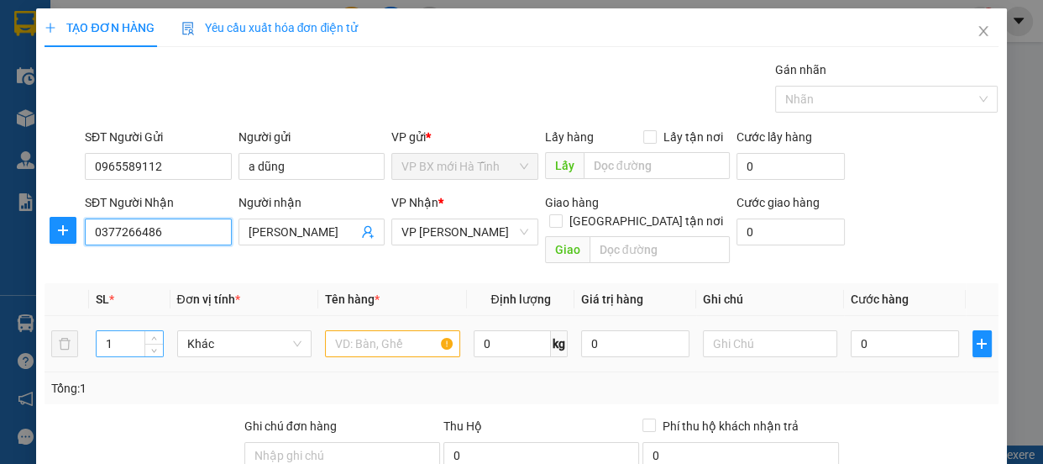
type input "0377266486"
drag, startPoint x: 108, startPoint y: 320, endPoint x: 87, endPoint y: 319, distance: 21.0
click at [86, 326] on tr "1 Khác 0 kg 0 0" at bounding box center [522, 344] width 954 height 56
type input "2"
click at [366, 333] on input "text" at bounding box center [392, 343] width 135 height 27
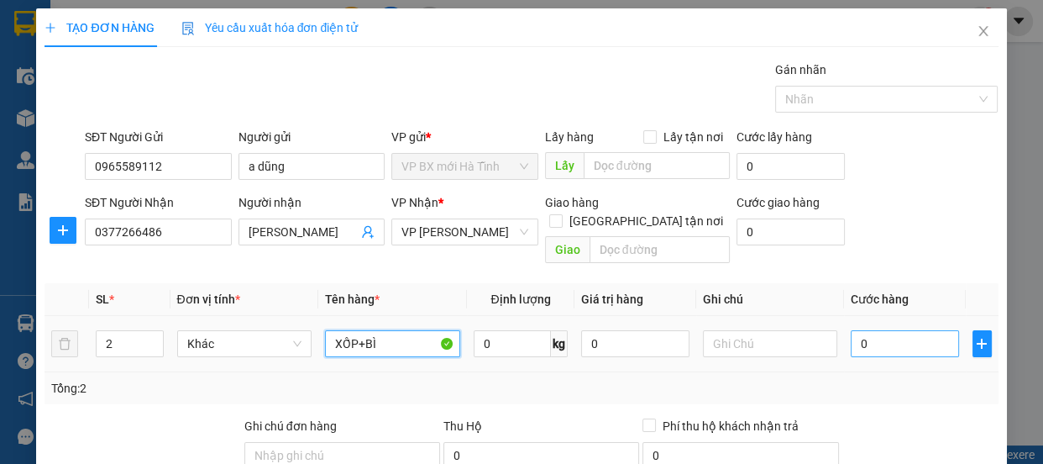
type input "XỐP+BÌ"
click at [865, 330] on input "0" at bounding box center [905, 343] width 108 height 27
type input "6"
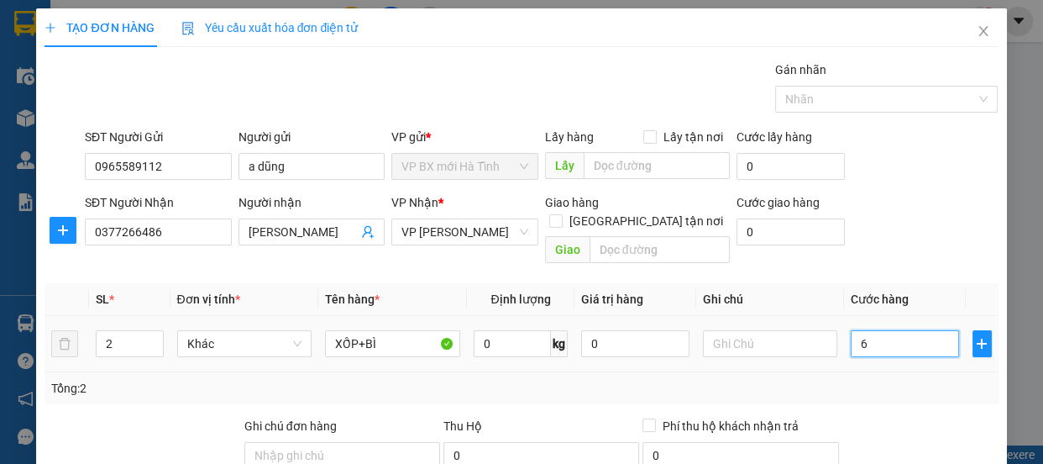
type input "60"
type input "600"
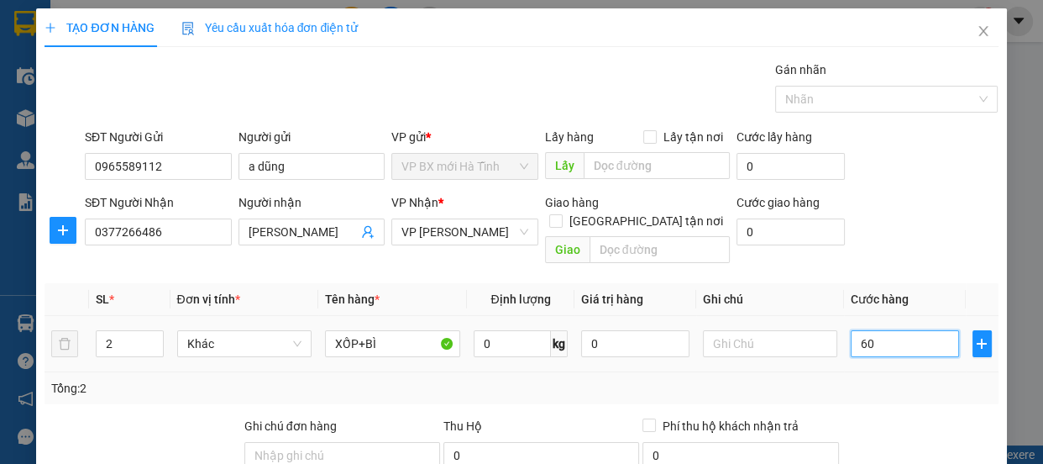
type input "600"
type input "6.000"
type input "60.000"
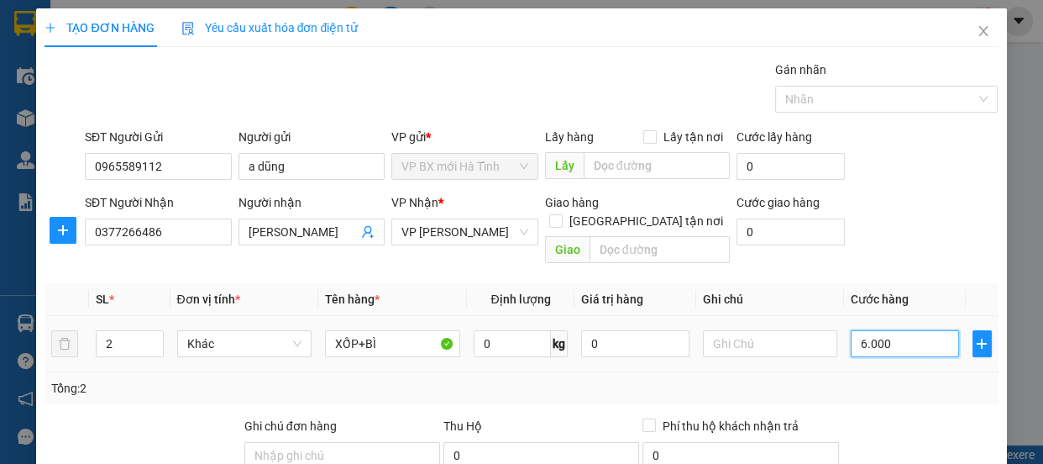
type input "60.000"
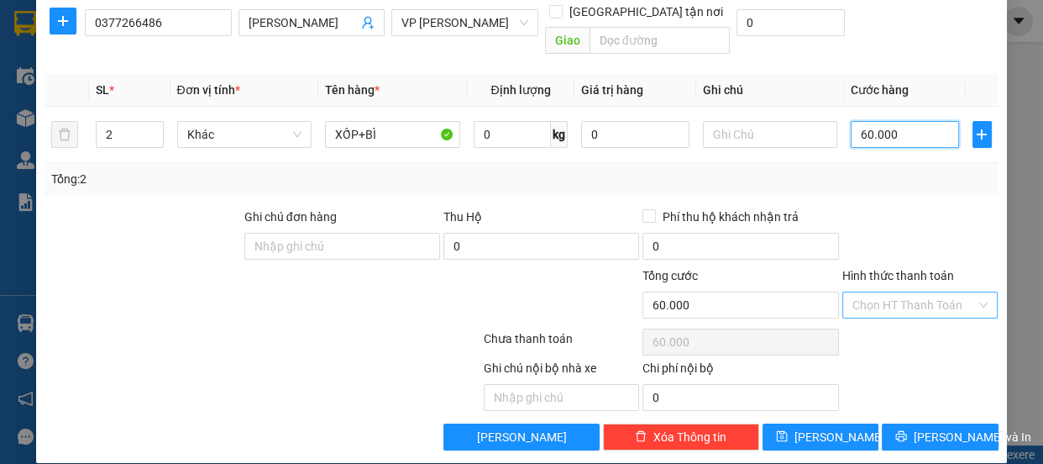
type input "60.000"
click at [890, 292] on input "Hình thức thanh toán" at bounding box center [915, 304] width 124 height 25
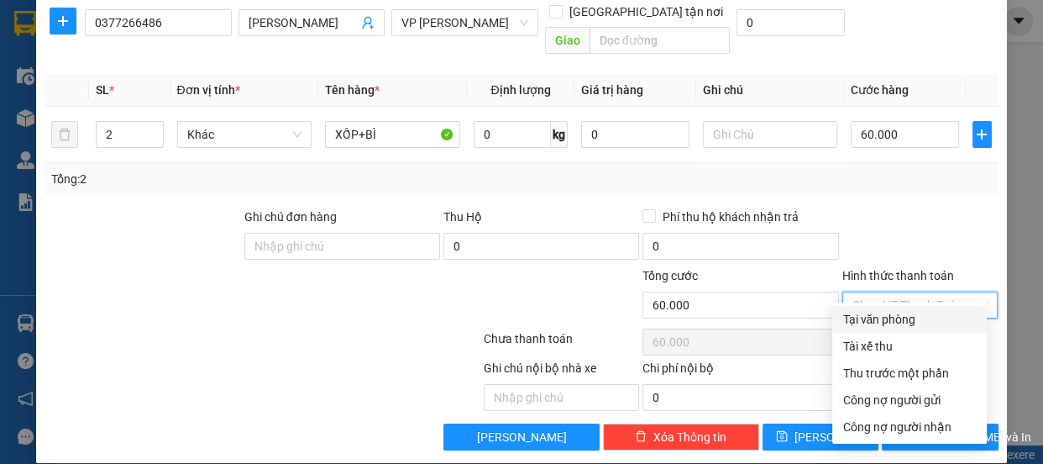
click at [911, 314] on div "Tại văn phòng" at bounding box center [910, 319] width 134 height 18
type input "0"
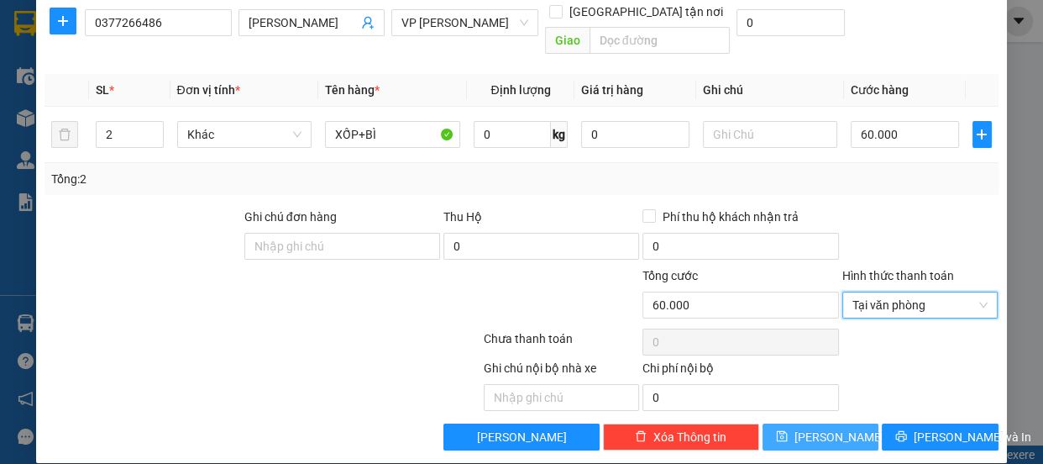
click at [807, 423] on button "[PERSON_NAME]" at bounding box center [821, 436] width 116 height 27
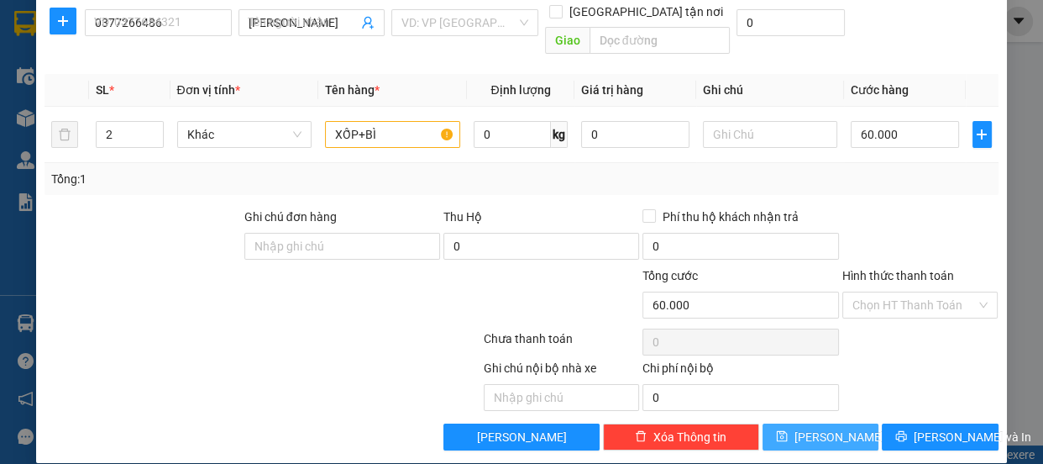
type input "1"
type input "0"
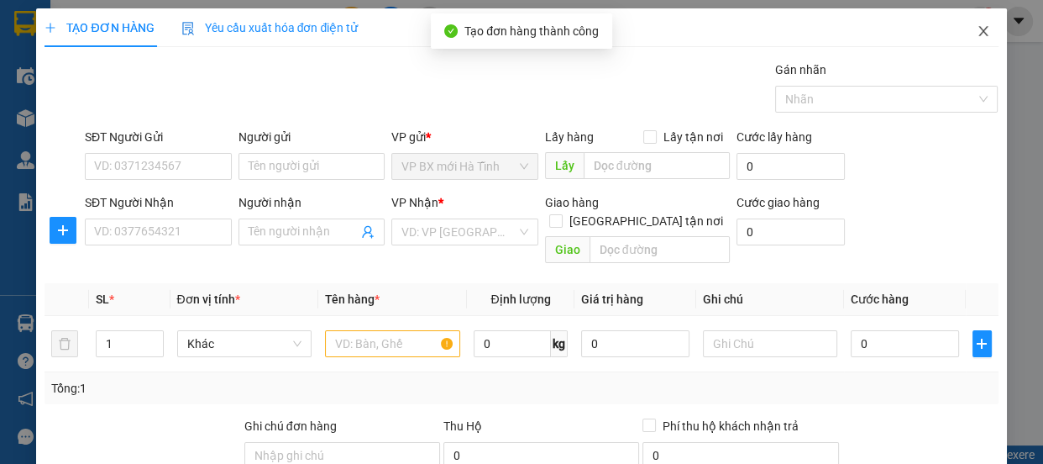
click at [977, 32] on icon "close" at bounding box center [983, 30] width 13 height 13
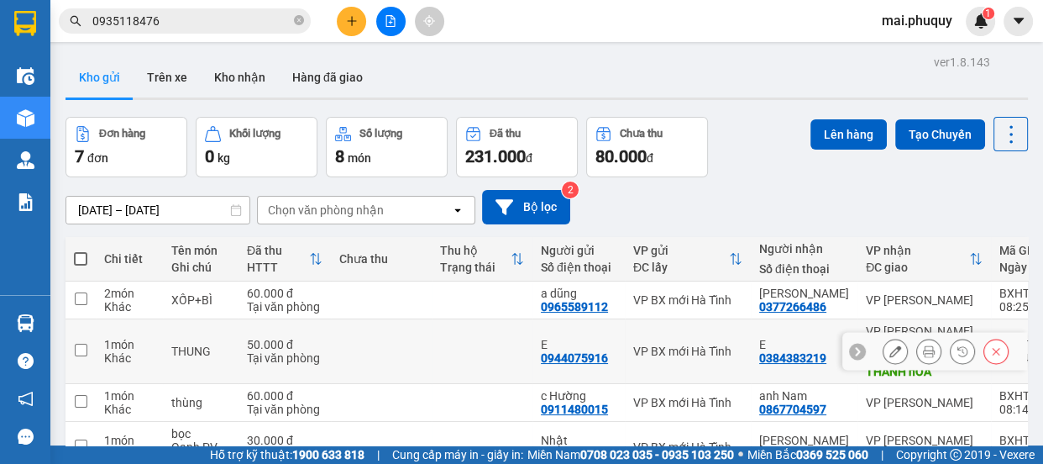
scroll to position [152, 0]
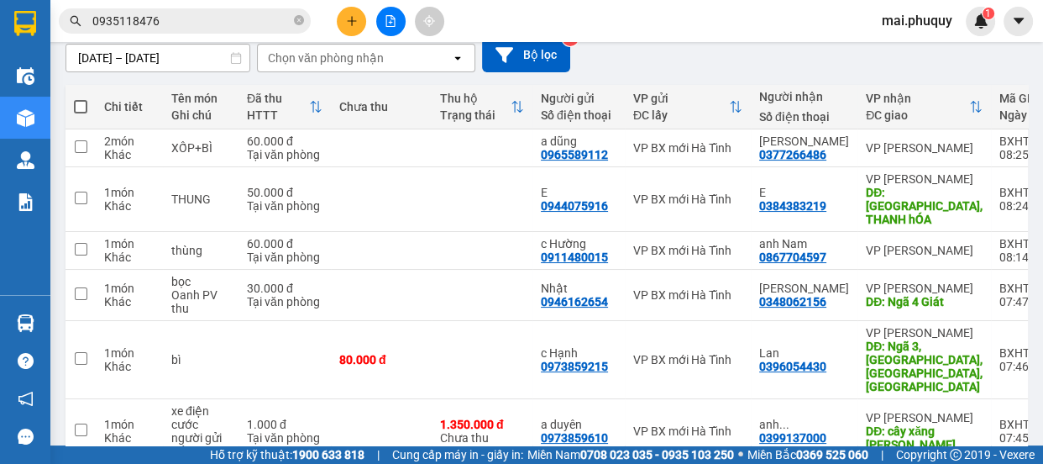
click at [76, 102] on span at bounding box center [80, 106] width 13 height 13
click at [81, 98] on input "checkbox" at bounding box center [81, 98] width 0 height 0
checkbox input "true"
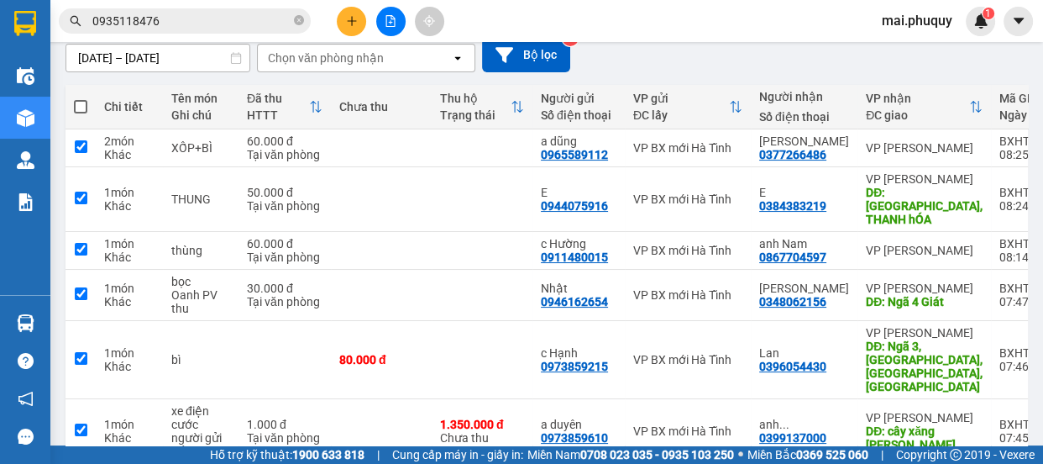
checkbox input "true"
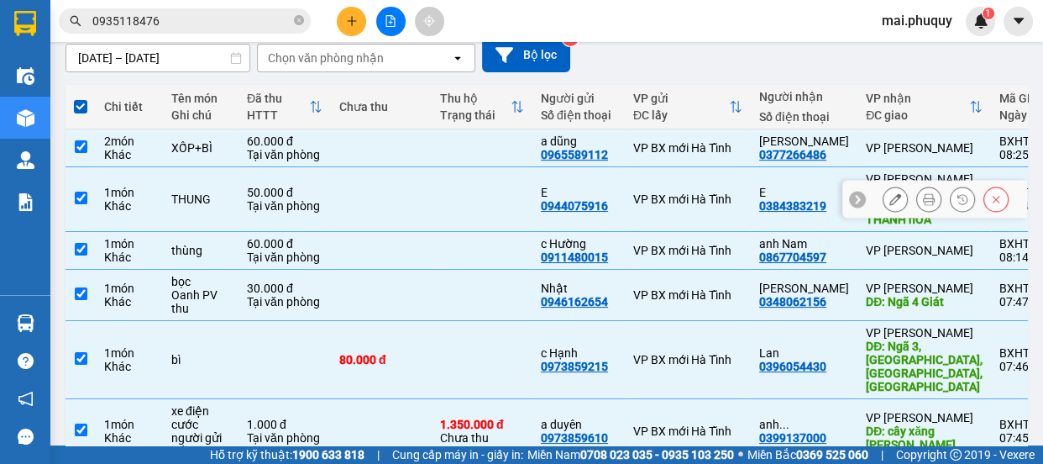
scroll to position [0, 0]
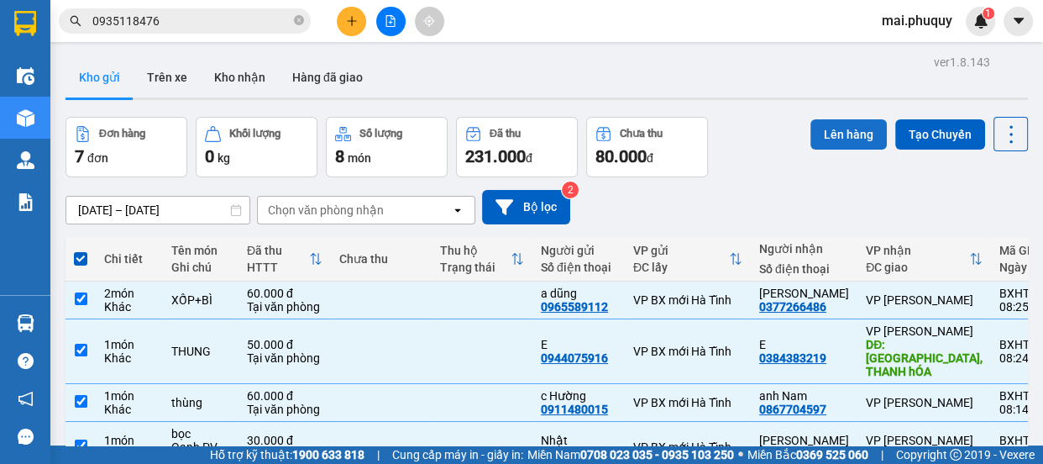
click at [811, 124] on button "Lên hàng" at bounding box center [849, 134] width 76 height 30
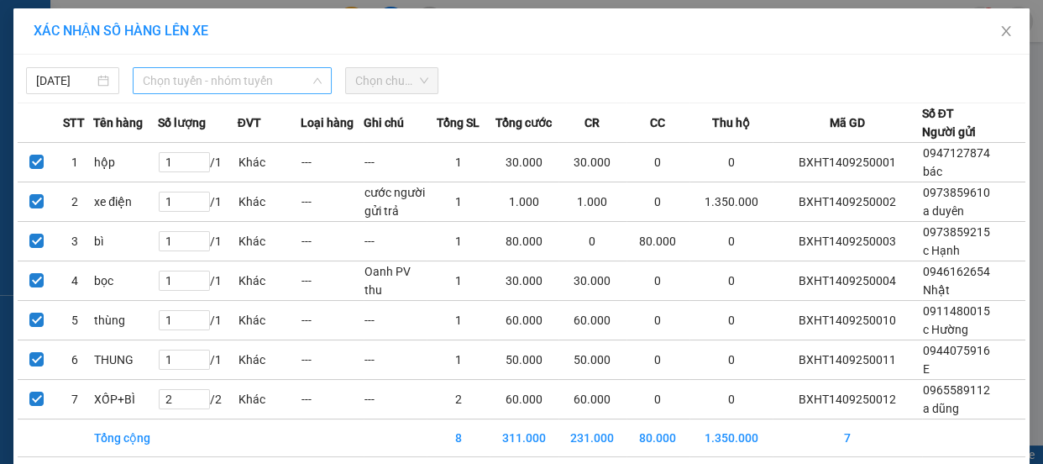
click at [176, 68] on span "Chọn tuyến - nhóm tuyến" at bounding box center [232, 80] width 179 height 25
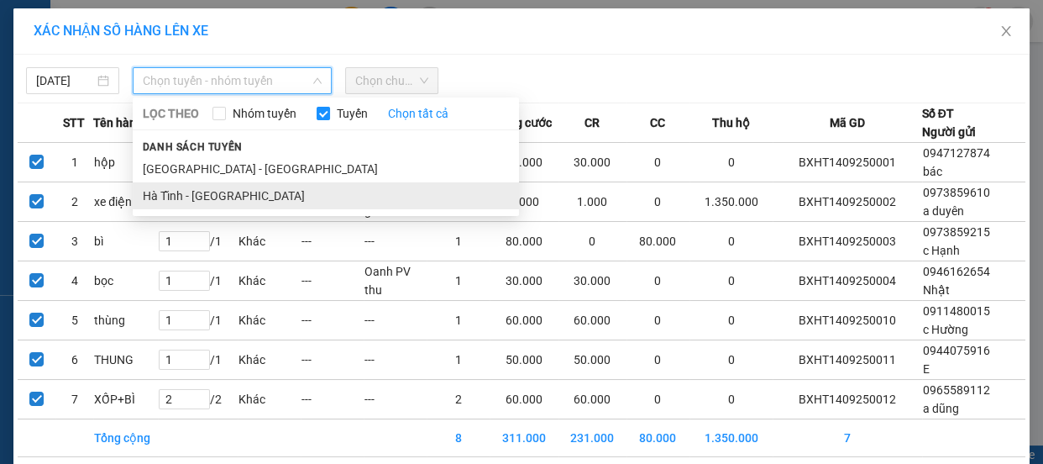
click at [178, 197] on li "Hà Tĩnh - [GEOGRAPHIC_DATA]" at bounding box center [326, 195] width 386 height 27
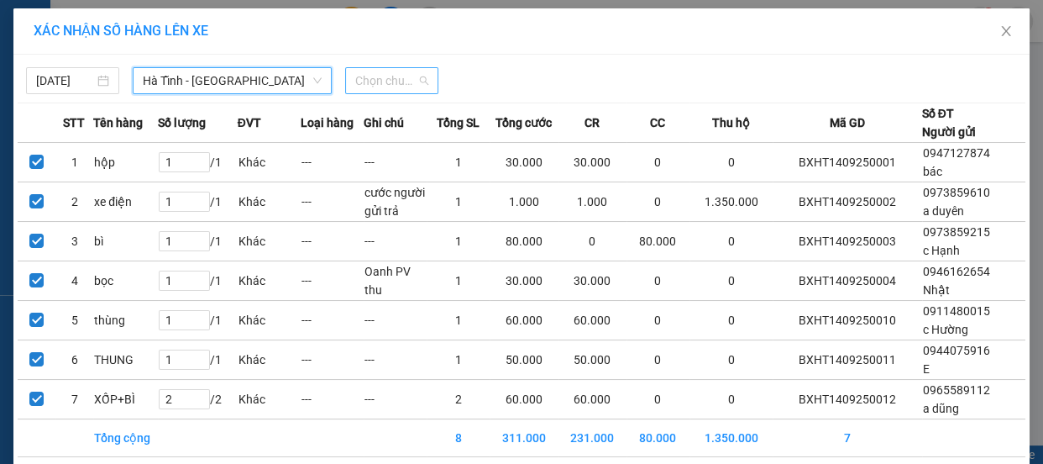
click at [407, 80] on span "Chọn chuyến" at bounding box center [391, 80] width 73 height 25
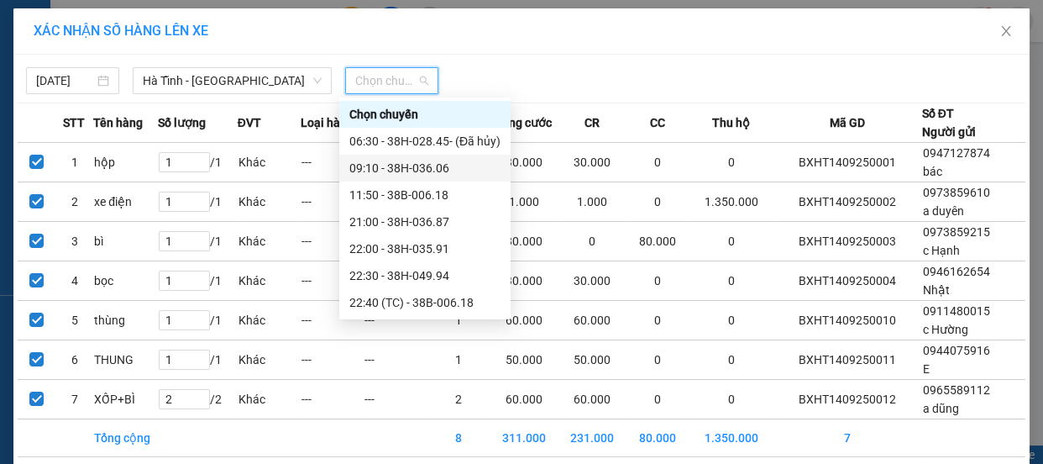
click at [392, 171] on div "09:10 - 38H-036.06" at bounding box center [425, 168] width 151 height 18
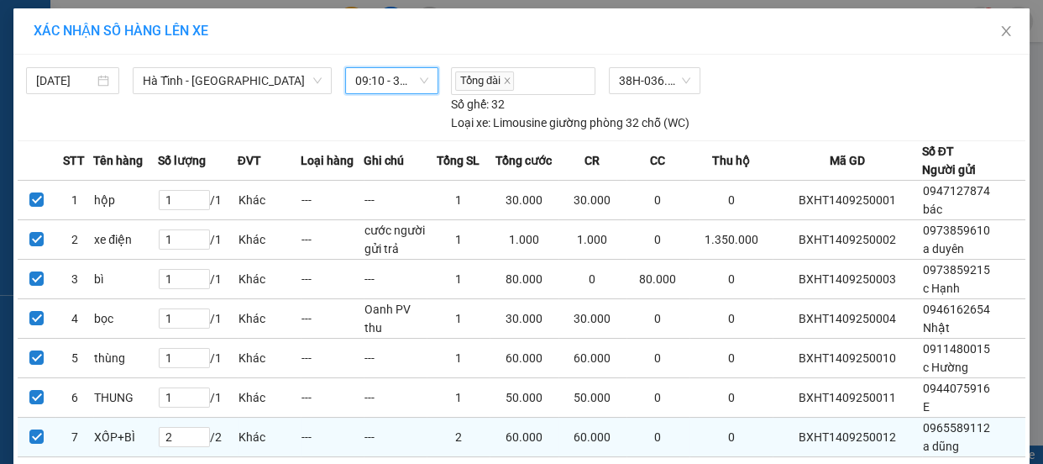
scroll to position [106, 0]
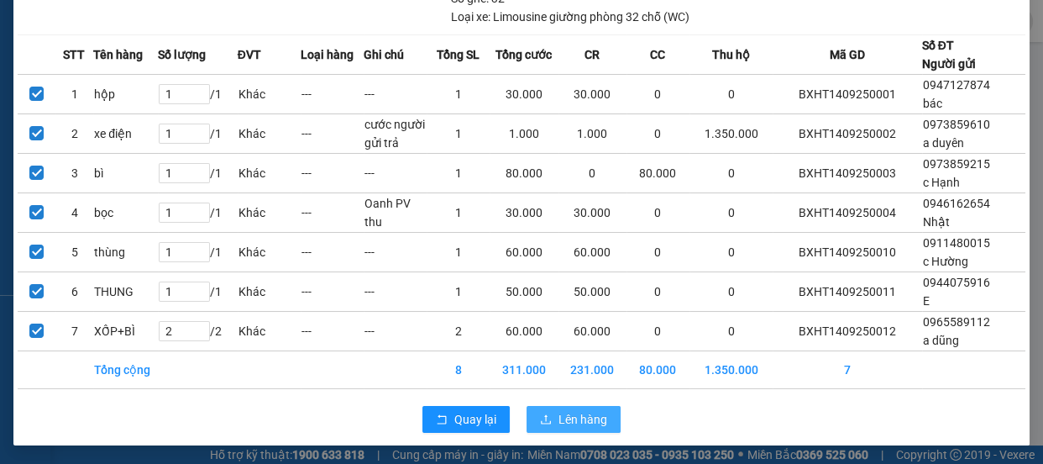
click at [573, 415] on span "Lên hàng" at bounding box center [583, 419] width 49 height 18
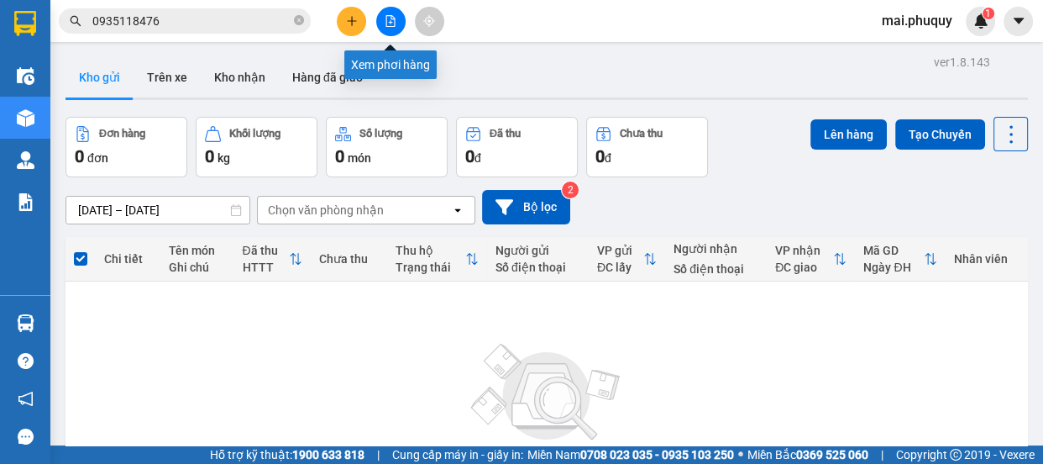
click at [386, 22] on icon "file-add" at bounding box center [391, 21] width 12 height 12
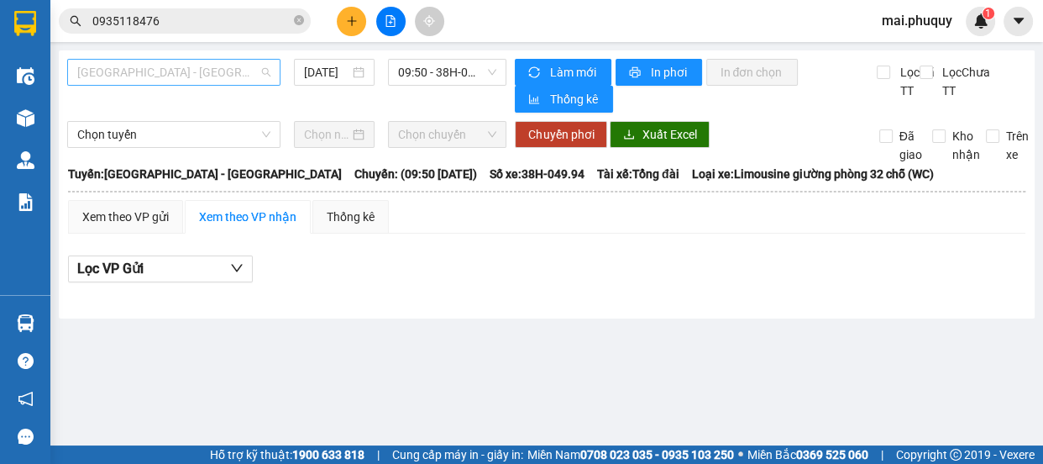
click at [166, 75] on span "[GEOGRAPHIC_DATA] - [GEOGRAPHIC_DATA]" at bounding box center [173, 72] width 193 height 25
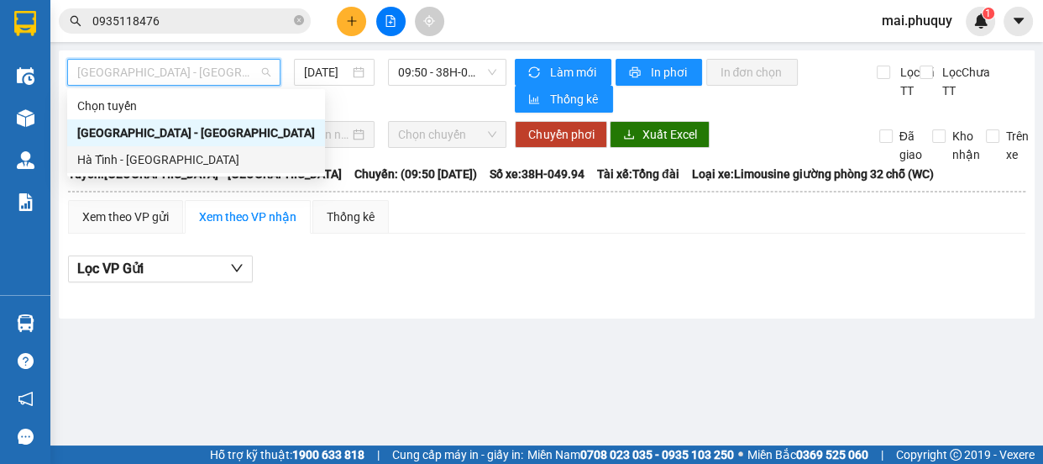
click at [118, 157] on div "Hà Tĩnh - [GEOGRAPHIC_DATA]" at bounding box center [196, 159] width 238 height 18
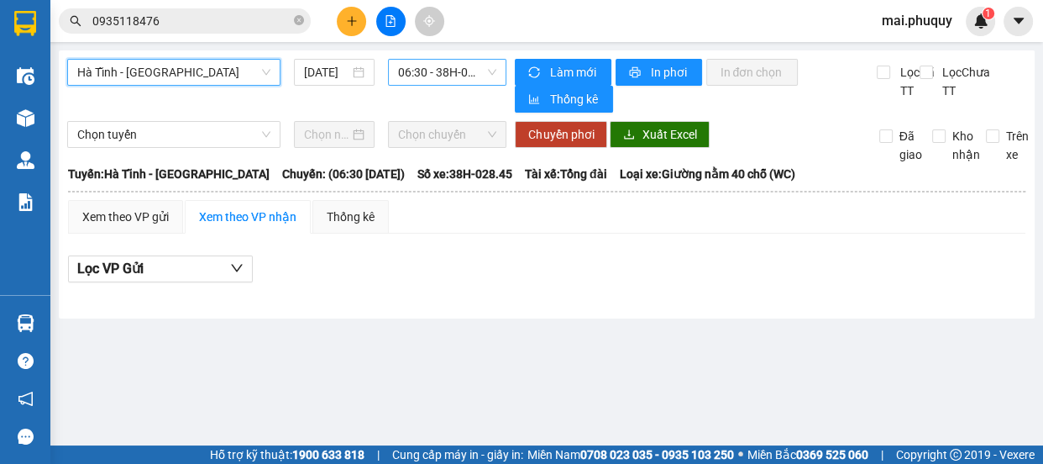
click at [434, 76] on span "06:30 - 38H-028.45 - (Đã hủy)" at bounding box center [447, 72] width 98 height 25
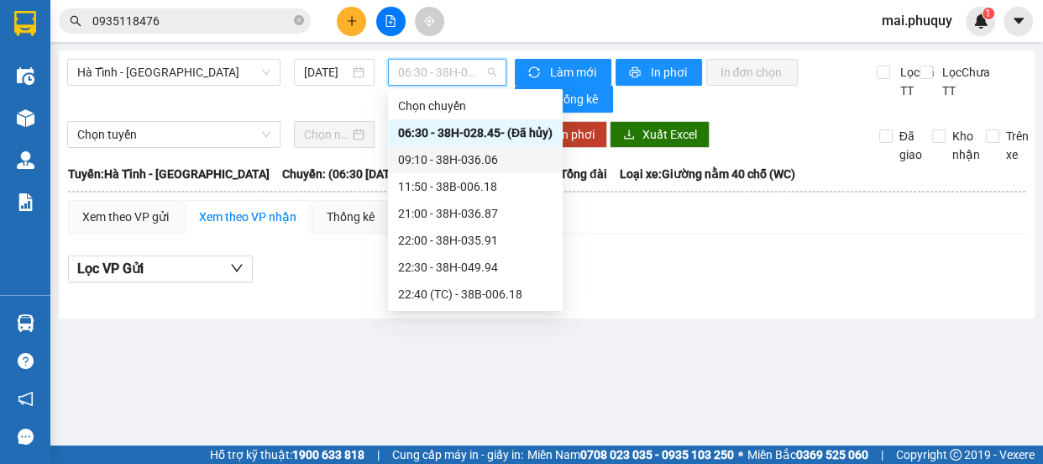
click at [465, 162] on div "09:10 - 38H-036.06" at bounding box center [475, 159] width 155 height 18
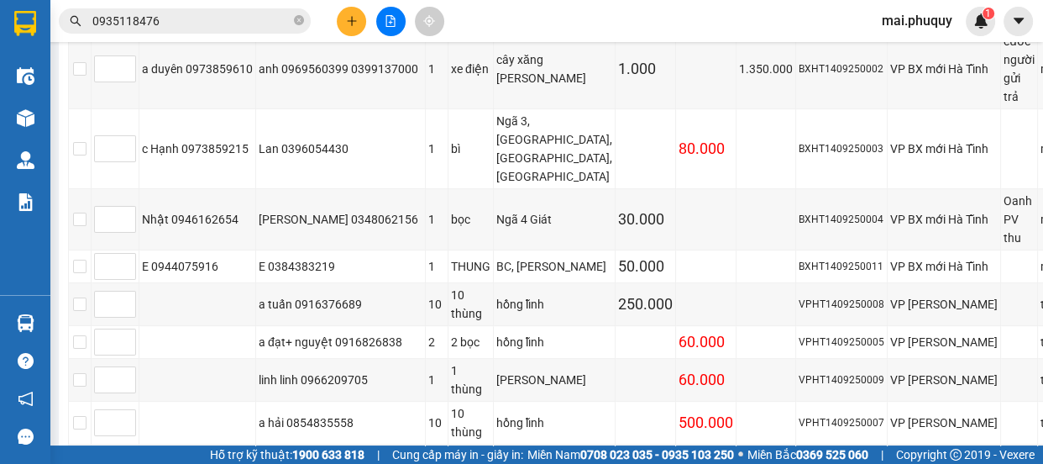
scroll to position [764, 0]
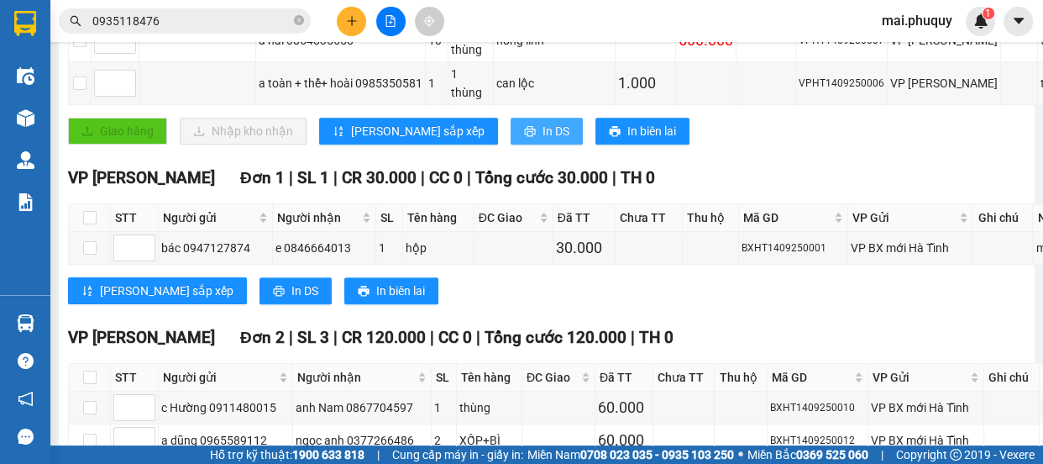
click at [511, 145] on button "In DS" at bounding box center [547, 131] width 72 height 27
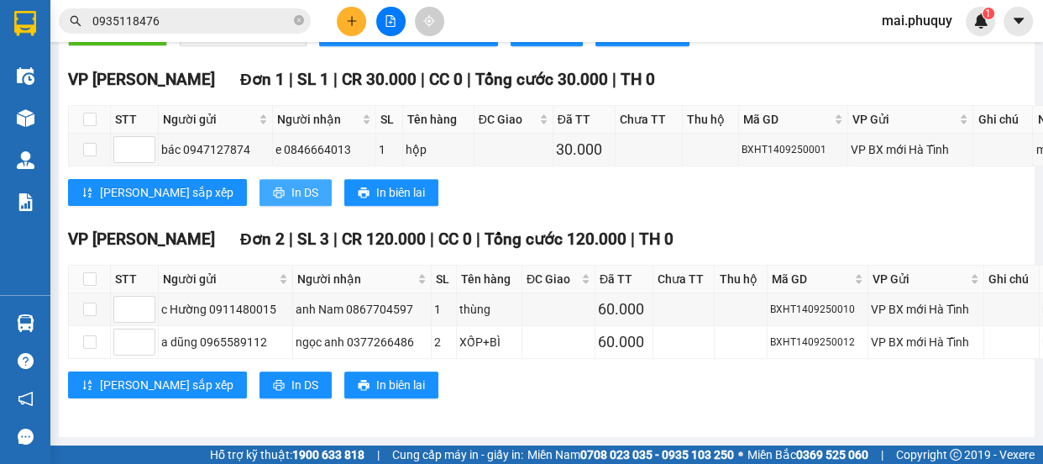
click at [292, 189] on span "In DS" at bounding box center [305, 192] width 27 height 18
click at [292, 386] on span "In DS" at bounding box center [305, 385] width 27 height 18
click at [350, 18] on icon "plus" at bounding box center [352, 21] width 12 height 12
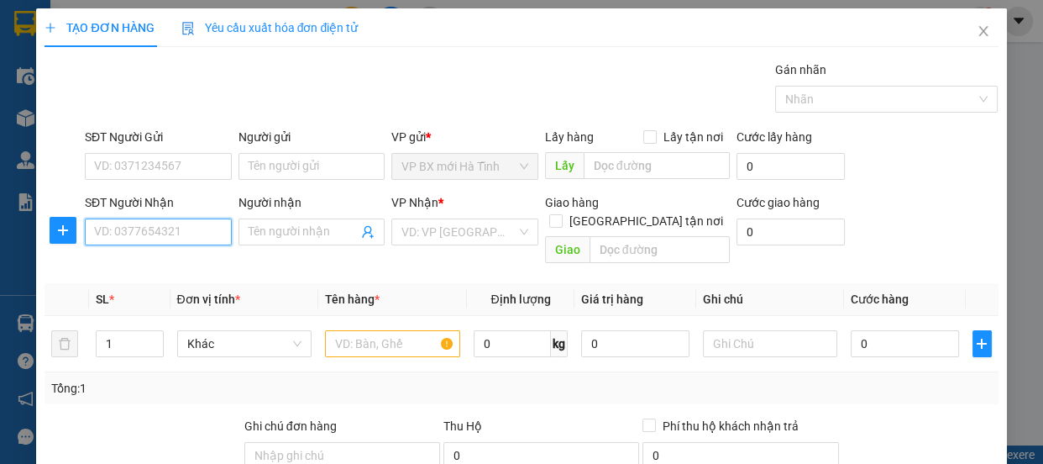
click at [129, 233] on input "SĐT Người Nhận" at bounding box center [158, 231] width 147 height 27
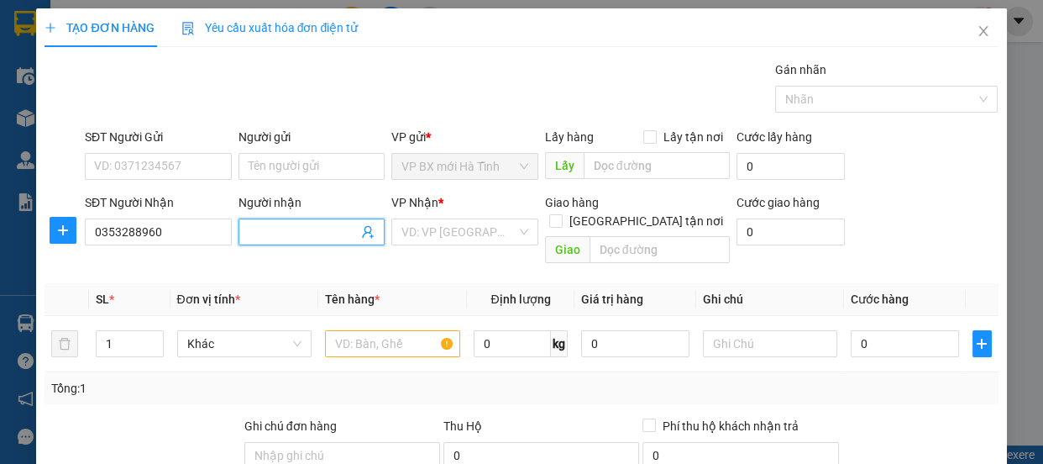
click at [242, 225] on span at bounding box center [312, 231] width 147 height 27
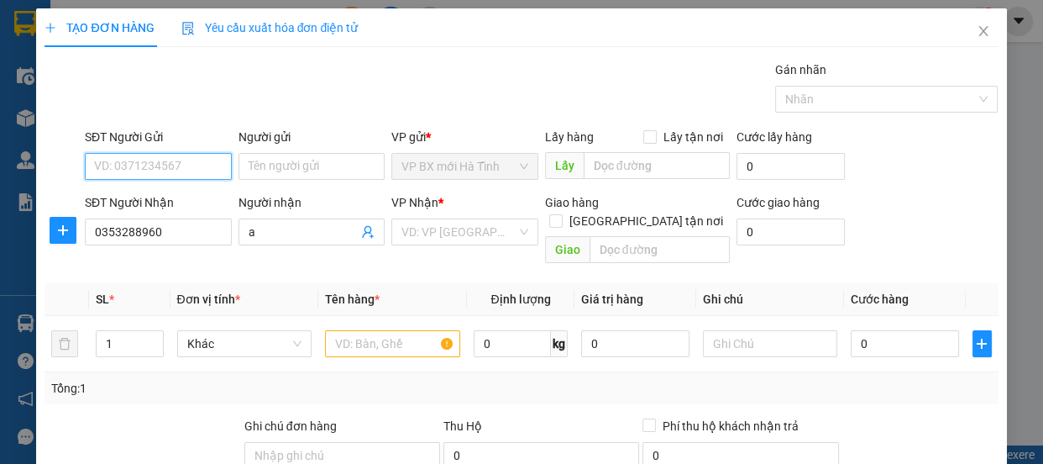
click at [118, 160] on input "SĐT Người Gửi" at bounding box center [158, 166] width 147 height 27
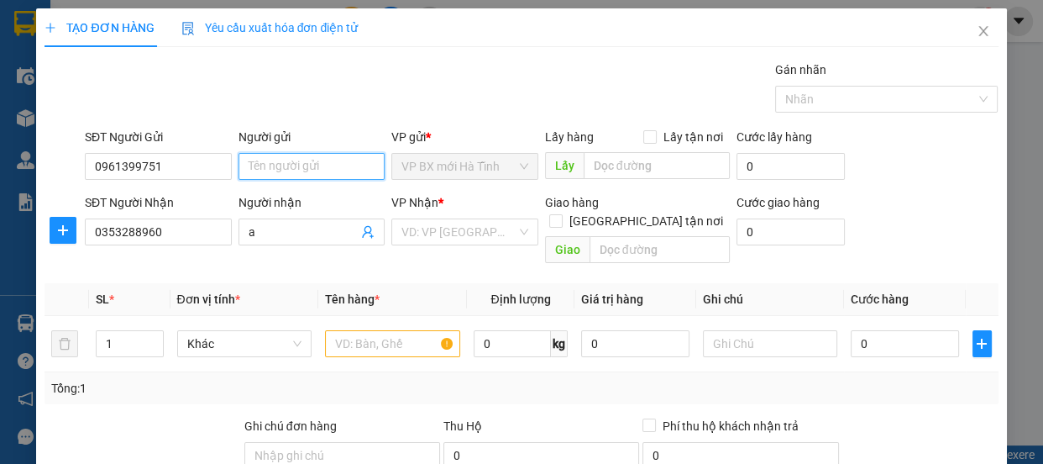
click at [246, 158] on input "Người gửi" at bounding box center [312, 166] width 147 height 27
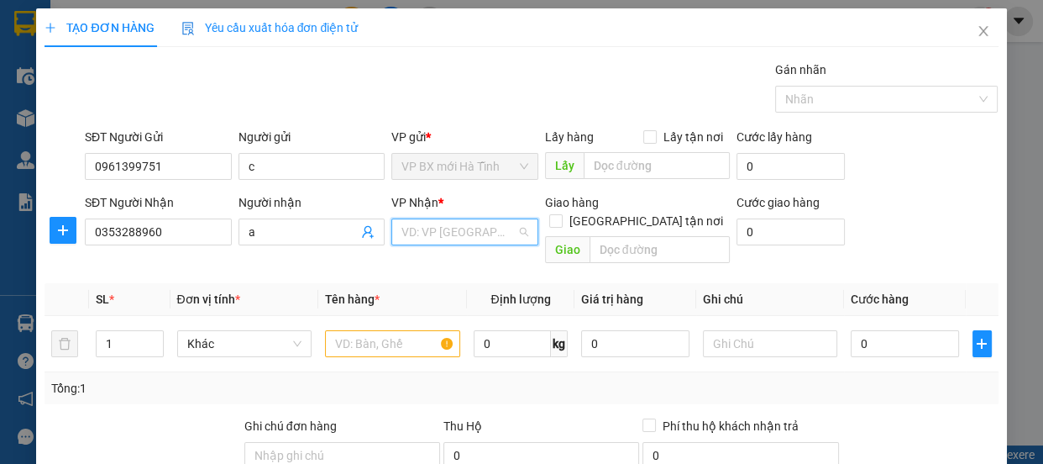
click at [425, 227] on input "search" at bounding box center [459, 231] width 115 height 25
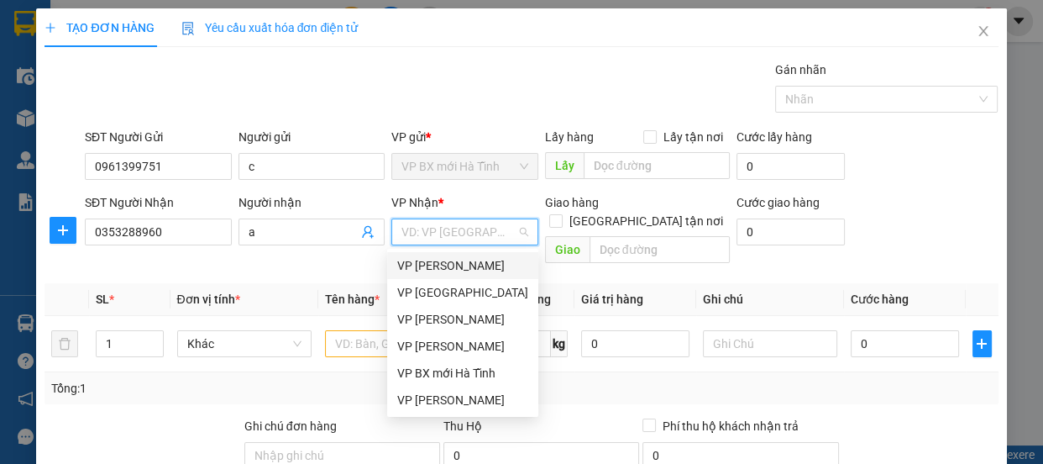
click at [443, 260] on div "VP [PERSON_NAME]" at bounding box center [462, 265] width 131 height 18
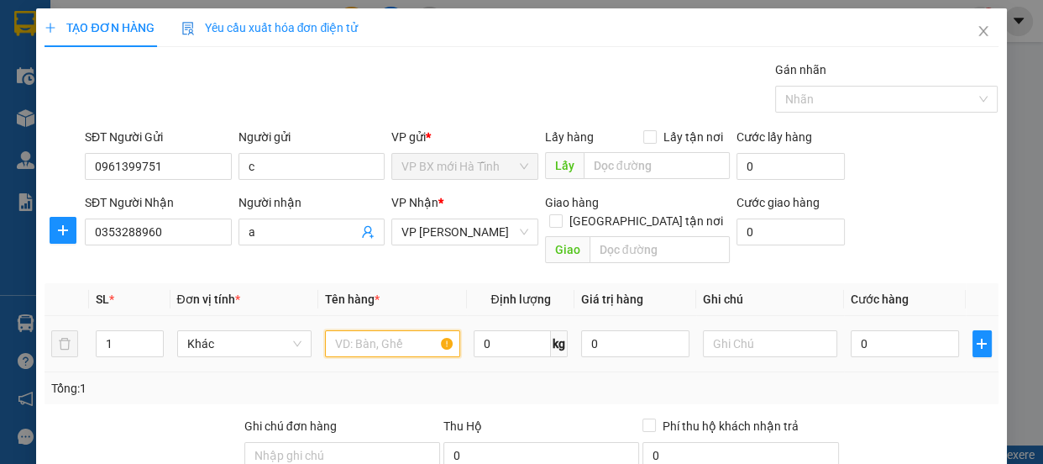
click at [376, 330] on input "text" at bounding box center [392, 343] width 135 height 27
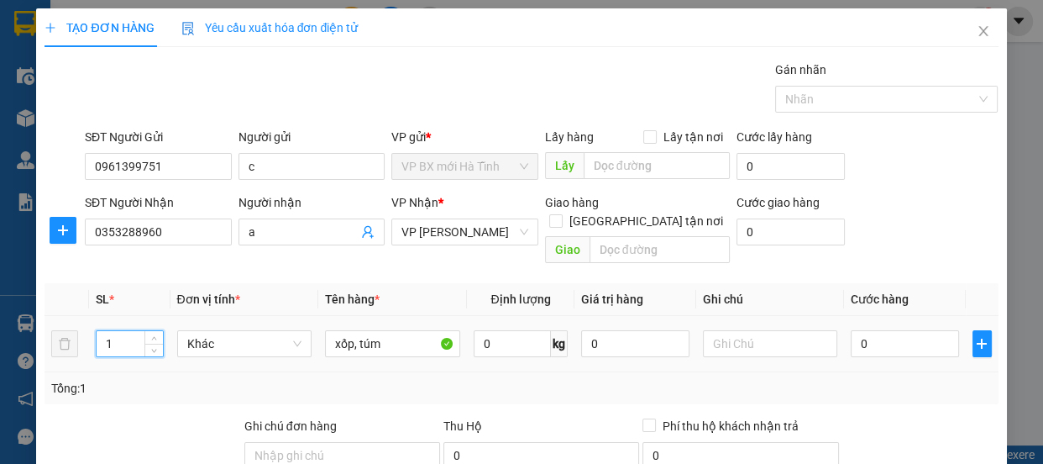
drag, startPoint x: 116, startPoint y: 324, endPoint x: 79, endPoint y: 329, distance: 37.2
click at [79, 329] on tr "1 Khác xốp, túm 0 kg 0 0" at bounding box center [522, 344] width 954 height 56
click at [851, 340] on div "0" at bounding box center [905, 344] width 108 height 34
click at [851, 330] on input "0" at bounding box center [905, 343] width 108 height 27
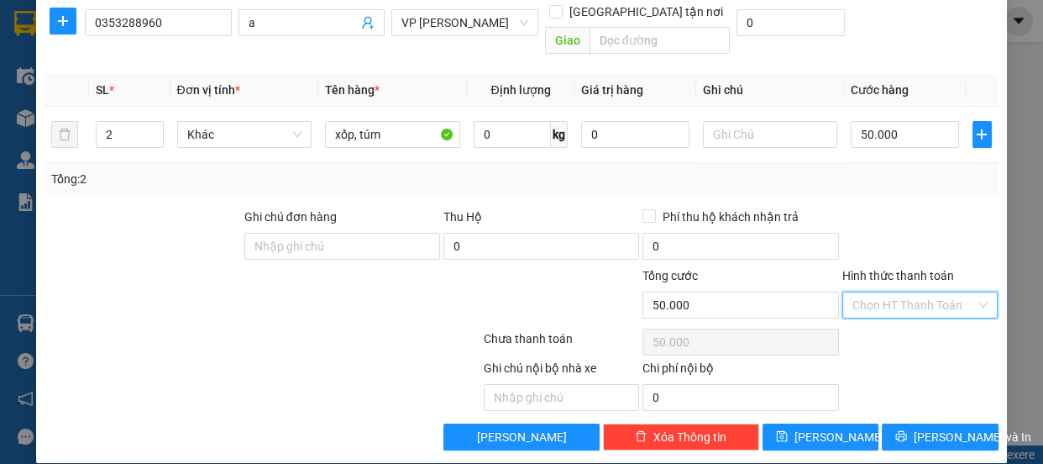
click at [878, 292] on input "Hình thức thanh toán" at bounding box center [915, 304] width 124 height 25
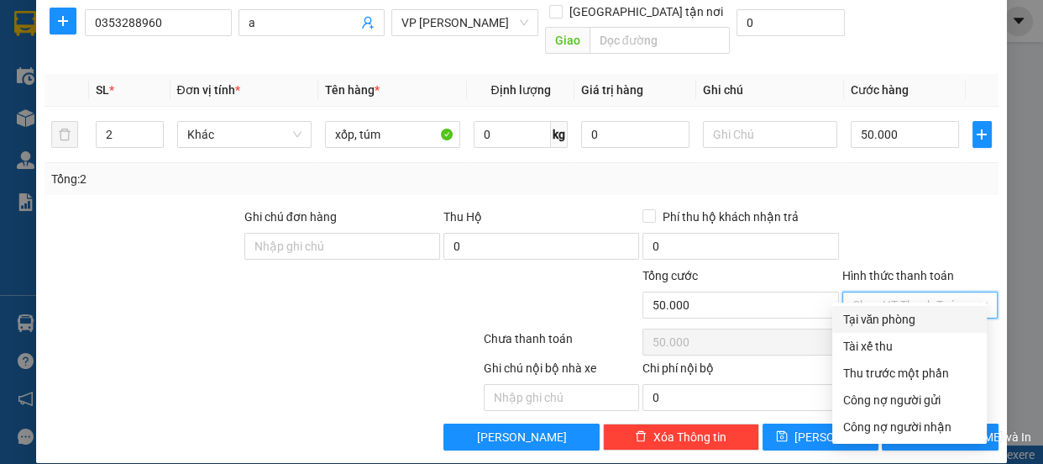
click at [875, 313] on div "Tại văn phòng" at bounding box center [910, 319] width 134 height 18
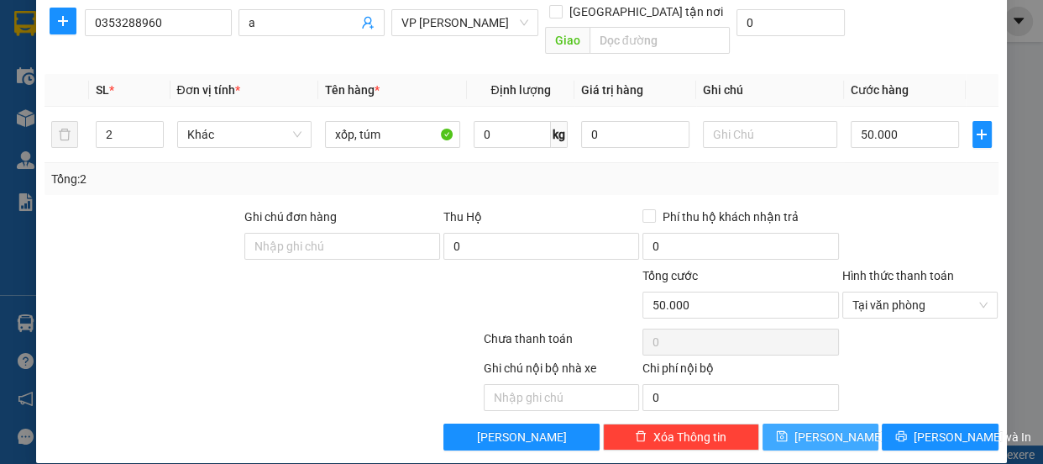
click at [814, 428] on span "[PERSON_NAME]" at bounding box center [840, 437] width 90 height 18
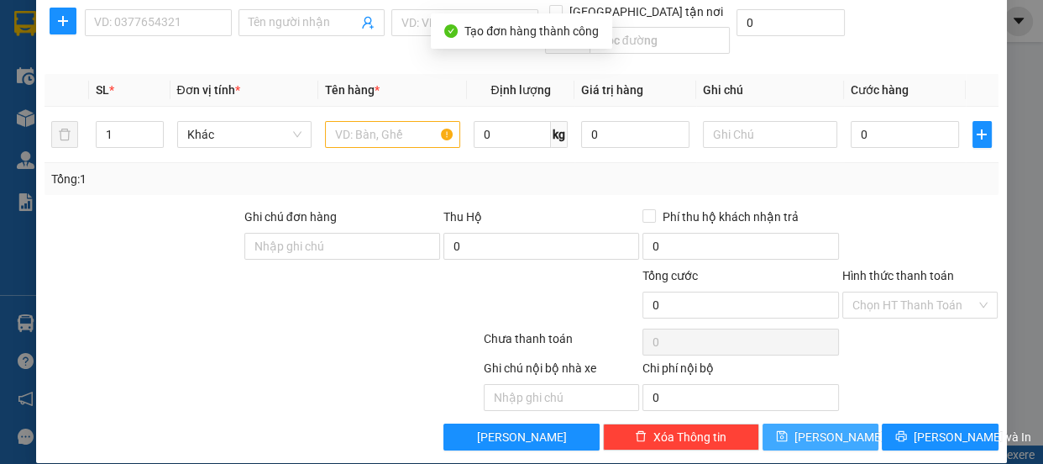
scroll to position [0, 0]
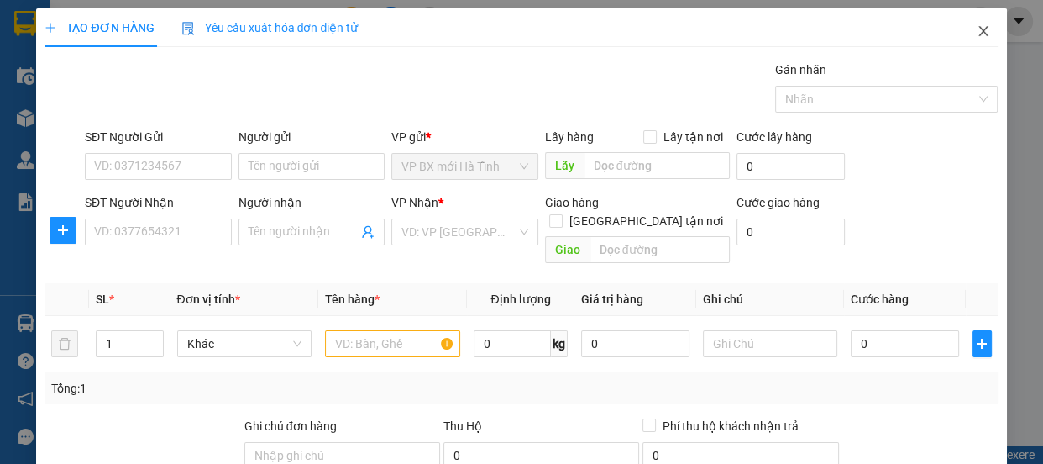
click at [977, 27] on icon "close" at bounding box center [983, 30] width 13 height 13
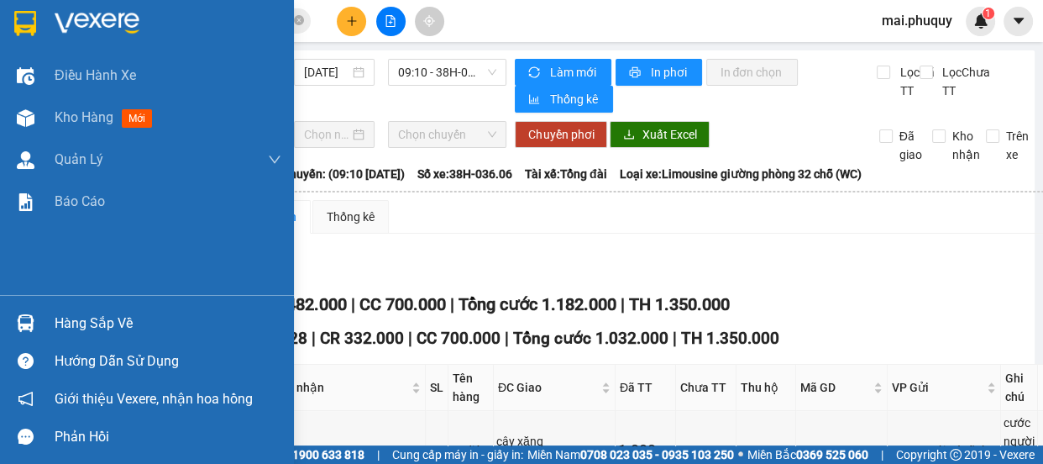
click at [23, 14] on img at bounding box center [25, 23] width 22 height 25
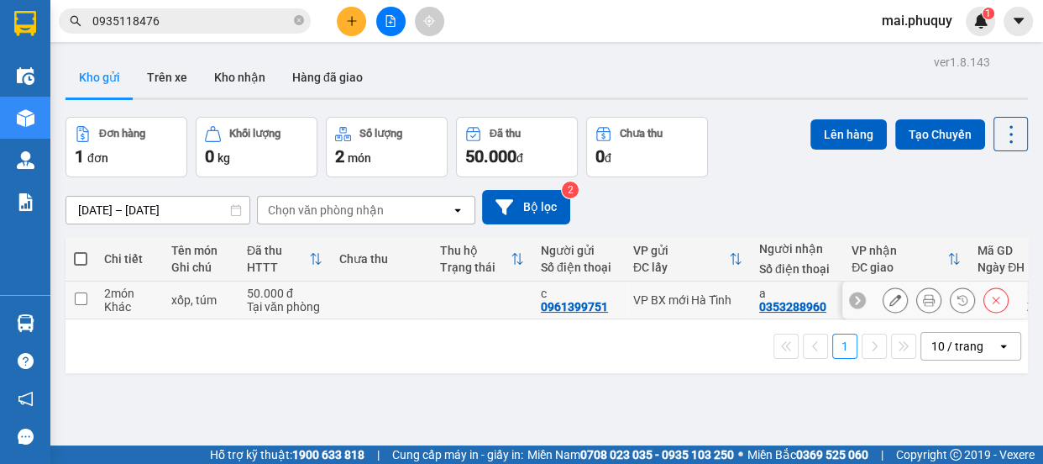
click at [76, 297] on input "checkbox" at bounding box center [81, 298] width 13 height 13
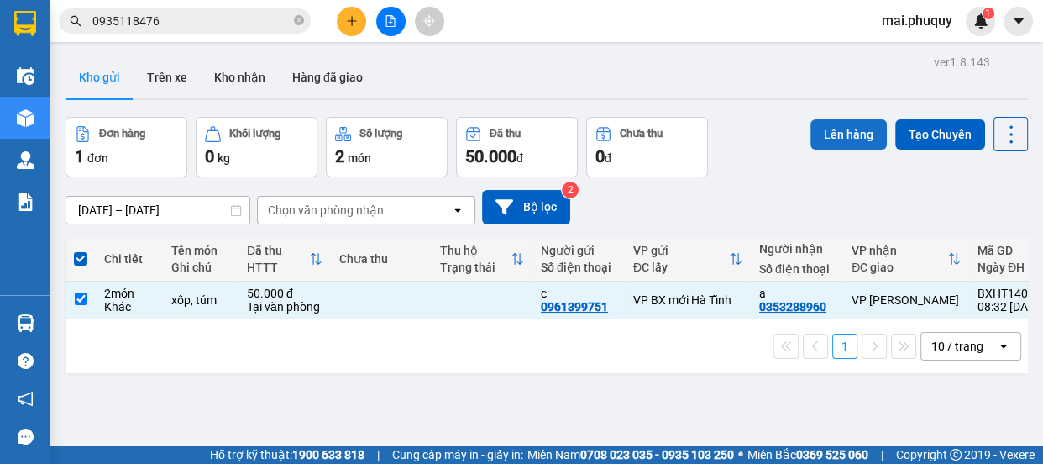
click at [827, 123] on button "Lên hàng" at bounding box center [849, 134] width 76 height 30
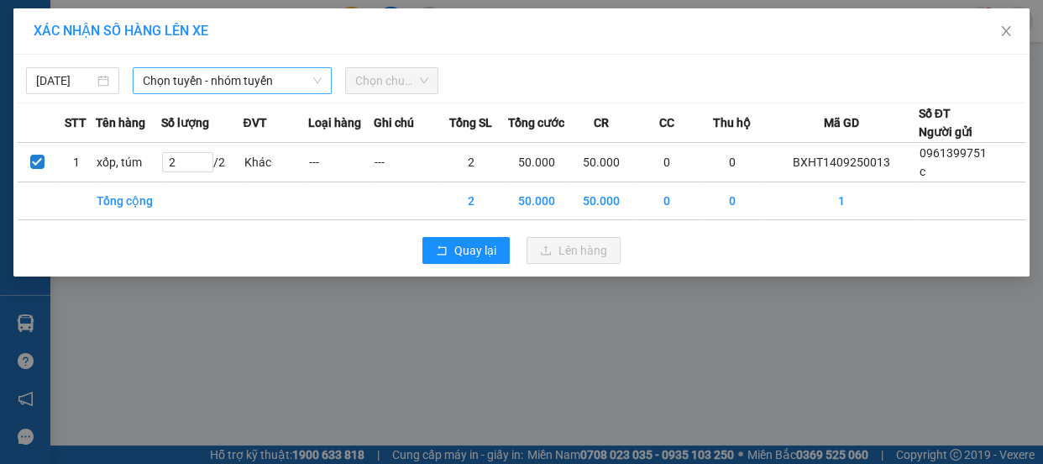
click at [218, 86] on span "Chọn tuyến - nhóm tuyến" at bounding box center [232, 80] width 179 height 25
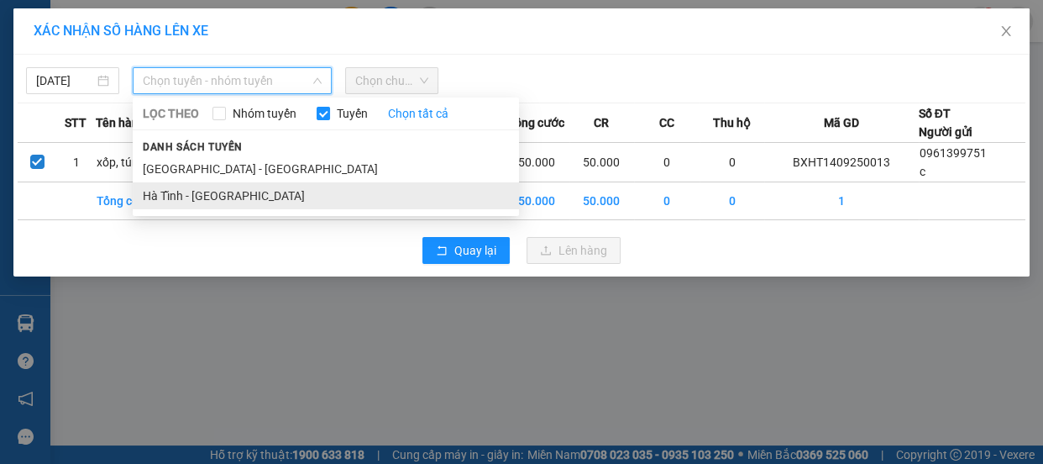
click at [177, 197] on li "Hà Tĩnh - [GEOGRAPHIC_DATA]" at bounding box center [326, 195] width 386 height 27
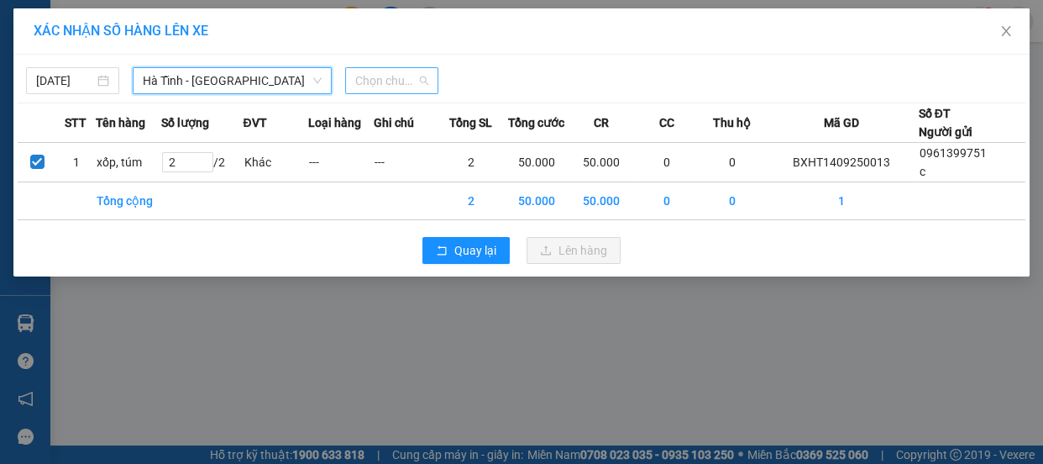
click at [405, 79] on span "Chọn chuyến" at bounding box center [391, 80] width 73 height 25
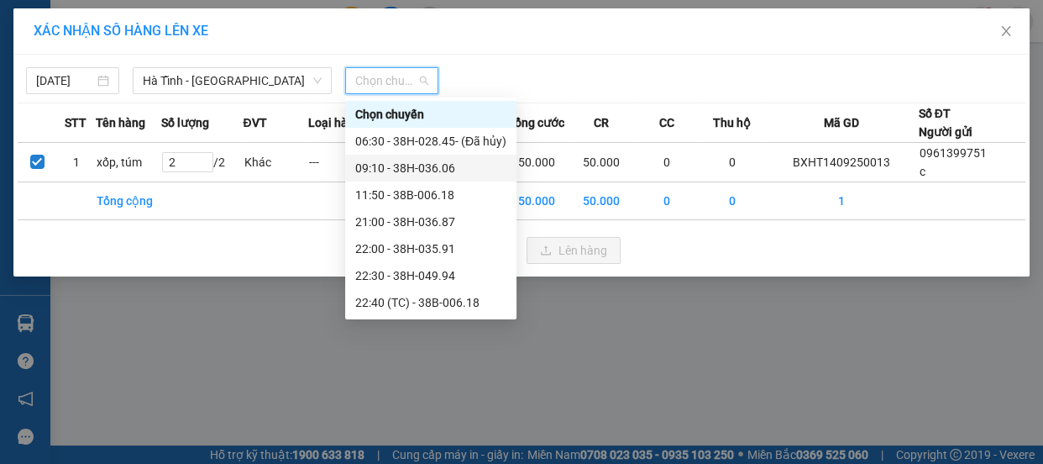
scroll to position [53, 0]
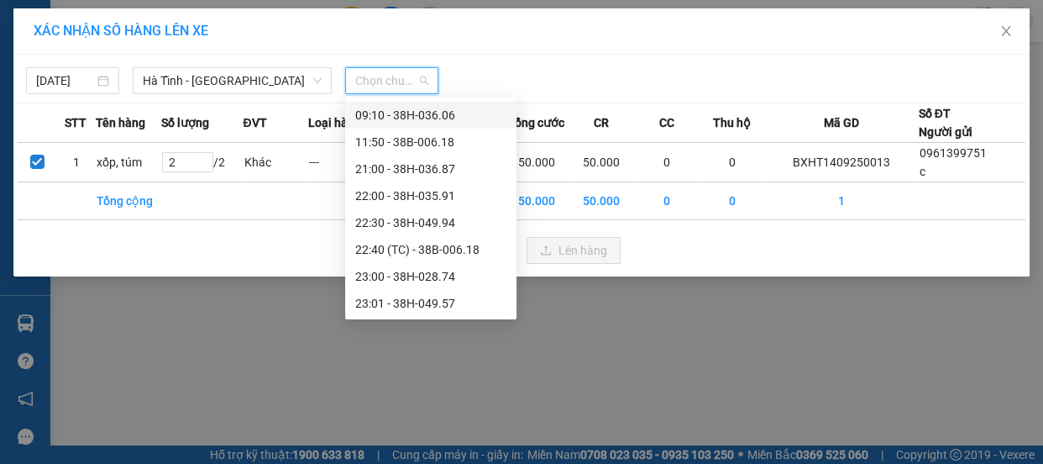
click at [402, 116] on div "09:10 - 38H-036.06" at bounding box center [430, 115] width 151 height 18
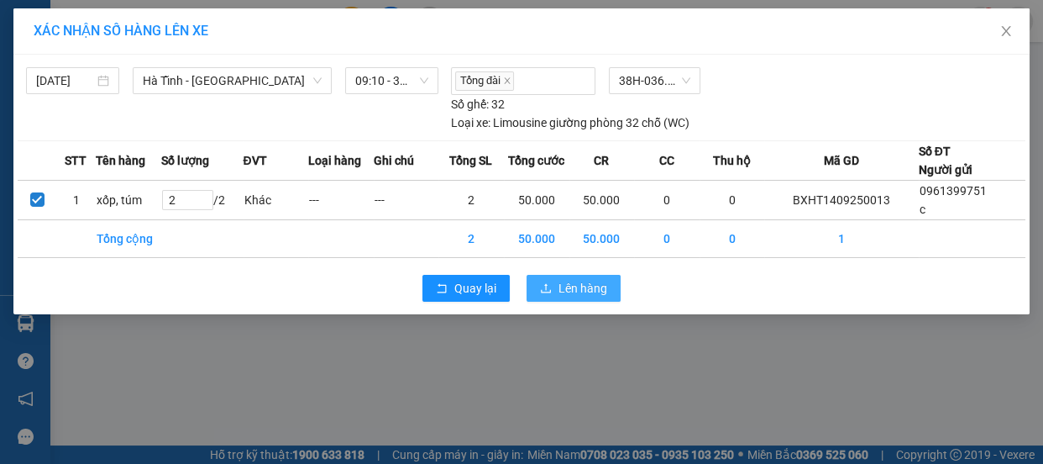
click at [559, 283] on span "Lên hàng" at bounding box center [583, 288] width 49 height 18
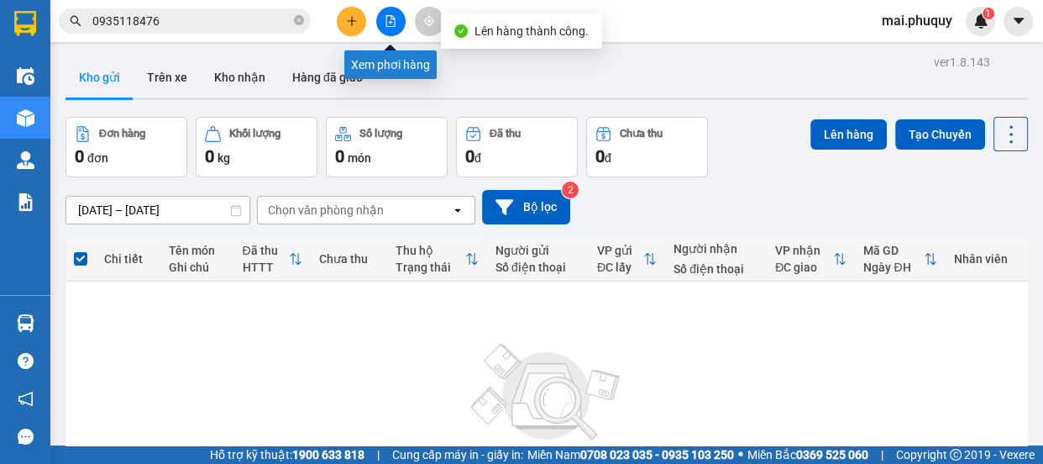
click at [400, 22] on button at bounding box center [390, 21] width 29 height 29
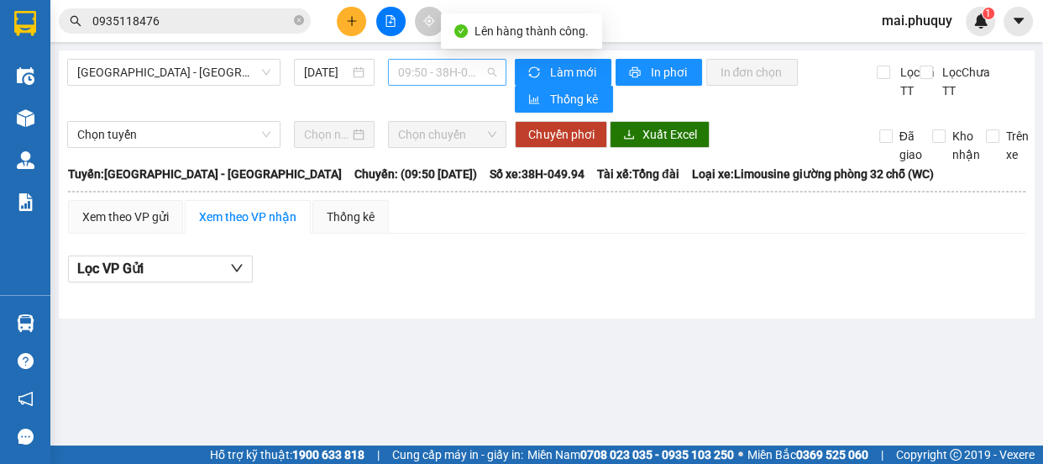
click at [457, 69] on span "09:50 - 38H-049.94" at bounding box center [447, 72] width 98 height 25
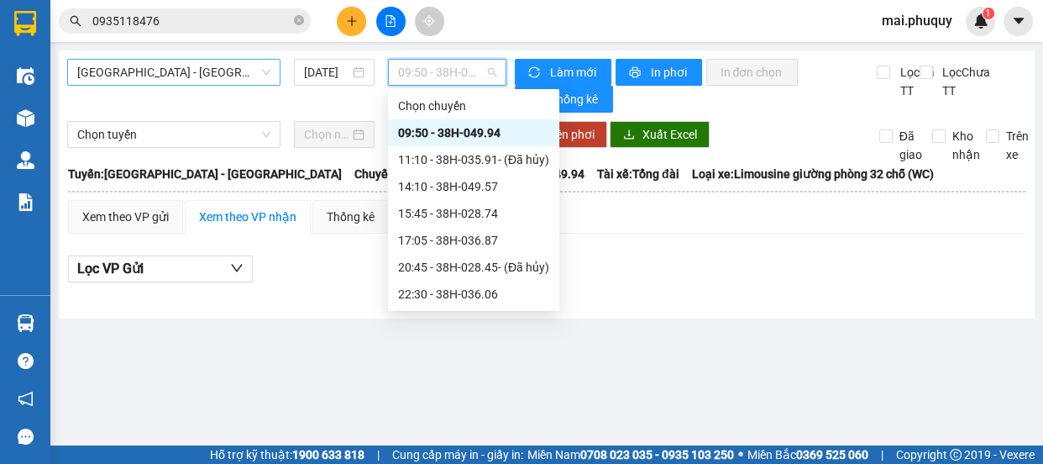
click at [131, 77] on span "[GEOGRAPHIC_DATA] - [GEOGRAPHIC_DATA]" at bounding box center [173, 72] width 193 height 25
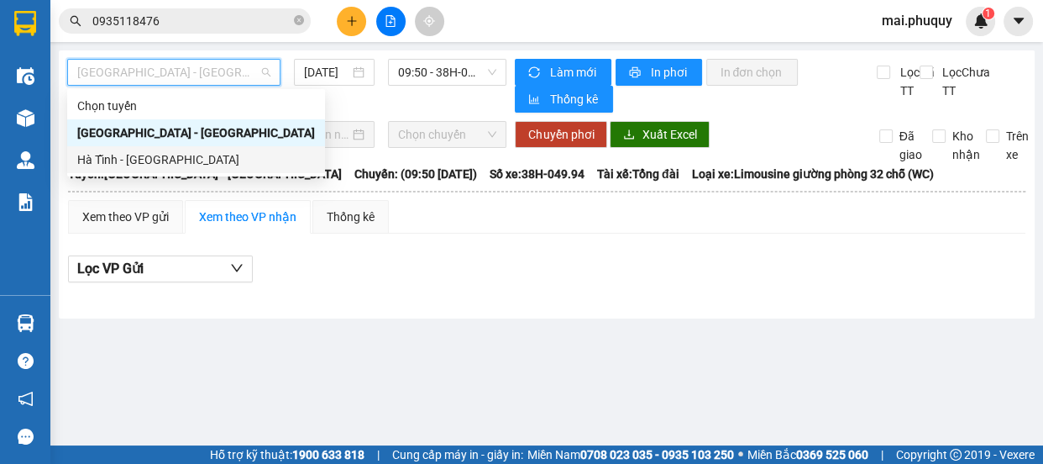
click at [107, 156] on div "Hà Tĩnh - [GEOGRAPHIC_DATA]" at bounding box center [196, 159] width 238 height 18
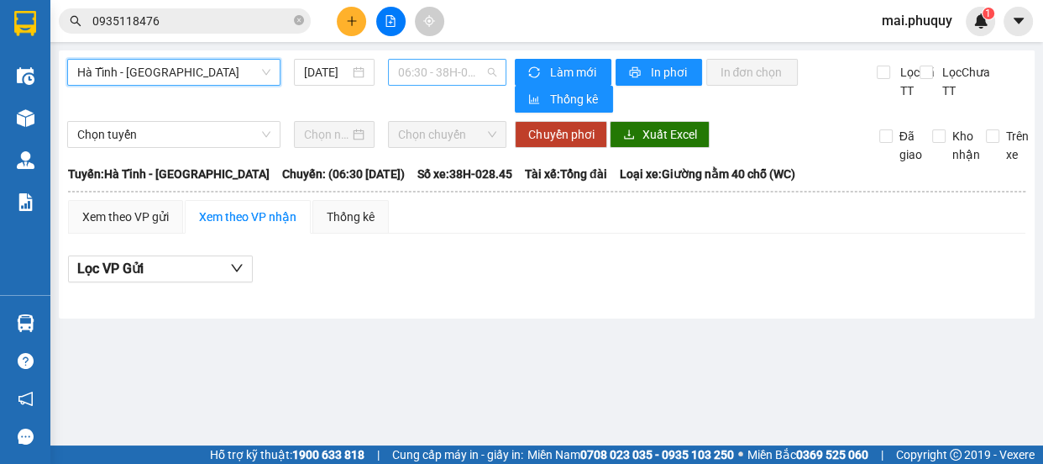
click at [440, 74] on span "06:30 - 38H-028.45 - (Đã hủy)" at bounding box center [447, 72] width 98 height 25
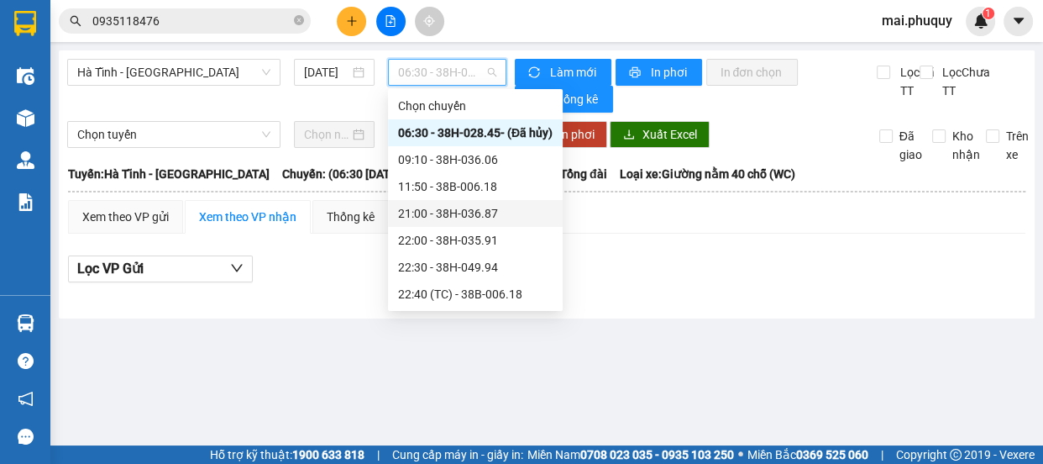
scroll to position [53, 0]
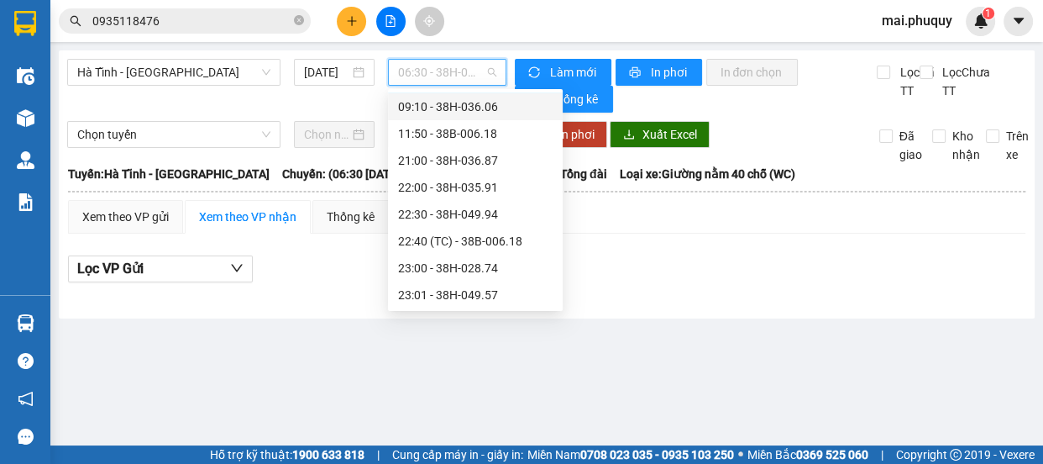
click at [452, 108] on div "09:10 - 38H-036.06" at bounding box center [475, 106] width 155 height 18
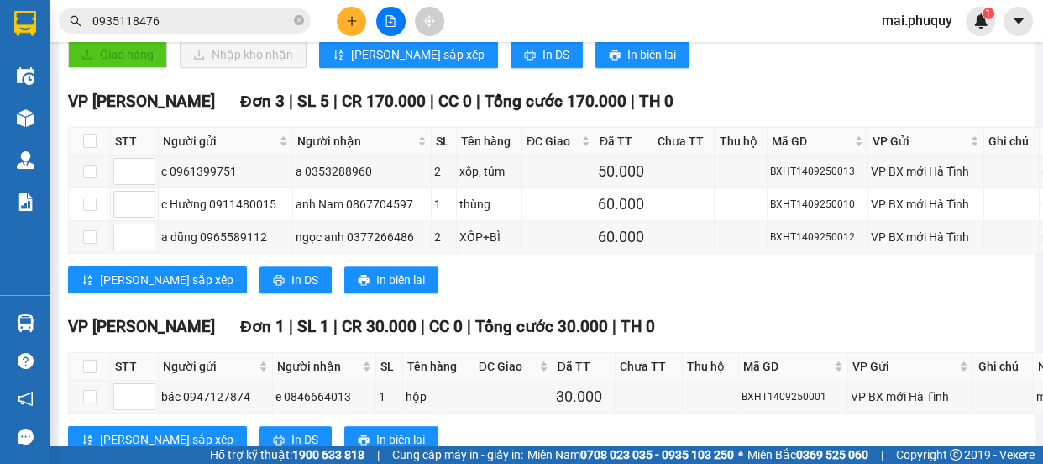
scroll to position [955, 0]
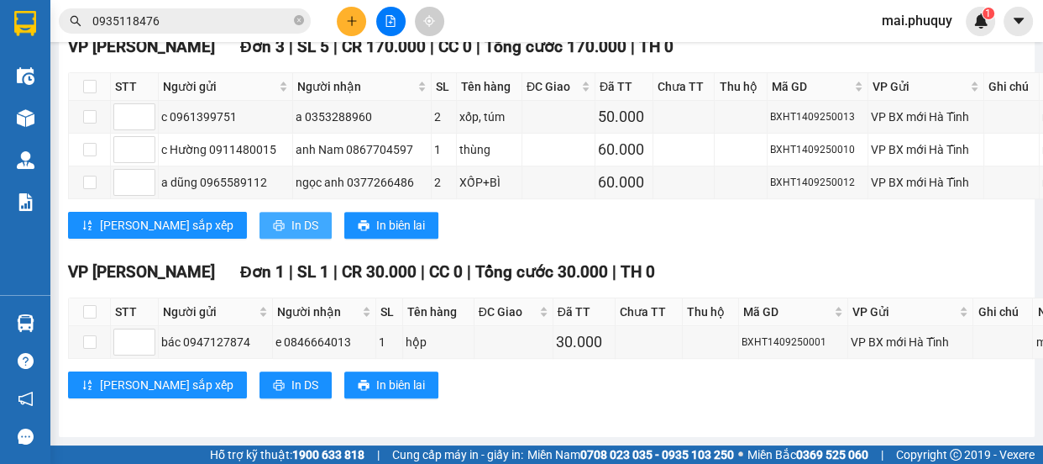
click at [292, 225] on span "In DS" at bounding box center [305, 225] width 27 height 18
click at [338, 4] on div "Kết quả tìm kiếm ( 0 ) Bộ lọc No Data 0935118476 mai.phuquy 1" at bounding box center [521, 21] width 1043 height 42
click at [342, 18] on button at bounding box center [351, 21] width 29 height 29
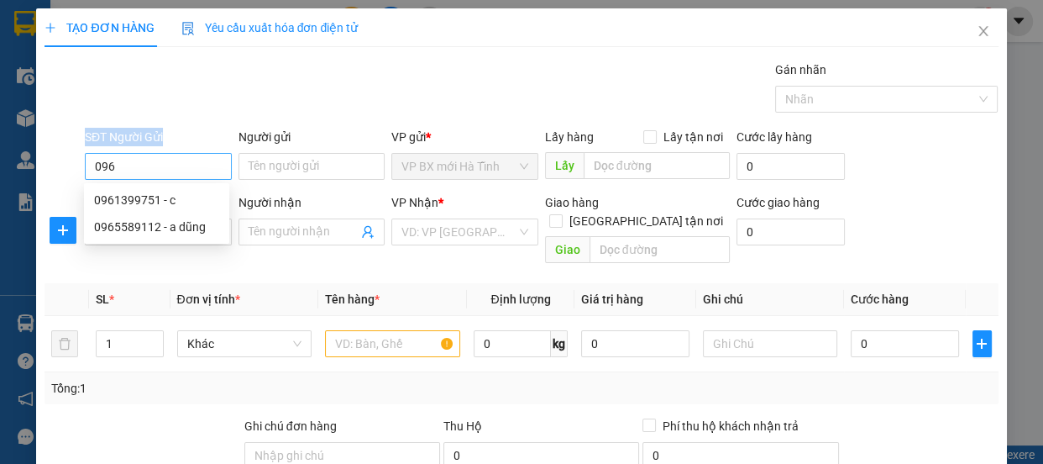
drag, startPoint x: 128, startPoint y: 179, endPoint x: 106, endPoint y: 165, distance: 26.1
click at [64, 168] on div "SĐT Người Gửi 096 Người gửi Tên người gửi VP gửi * VP BX mới Hà Tĩnh Lấy hàng L…" at bounding box center [521, 157] width 957 height 59
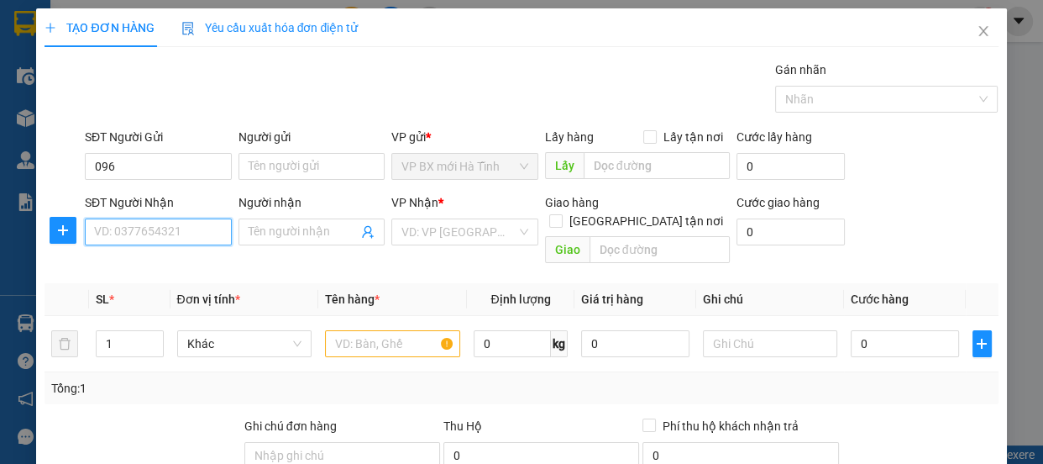
click at [124, 239] on input "SĐT Người Nhận" at bounding box center [158, 231] width 147 height 27
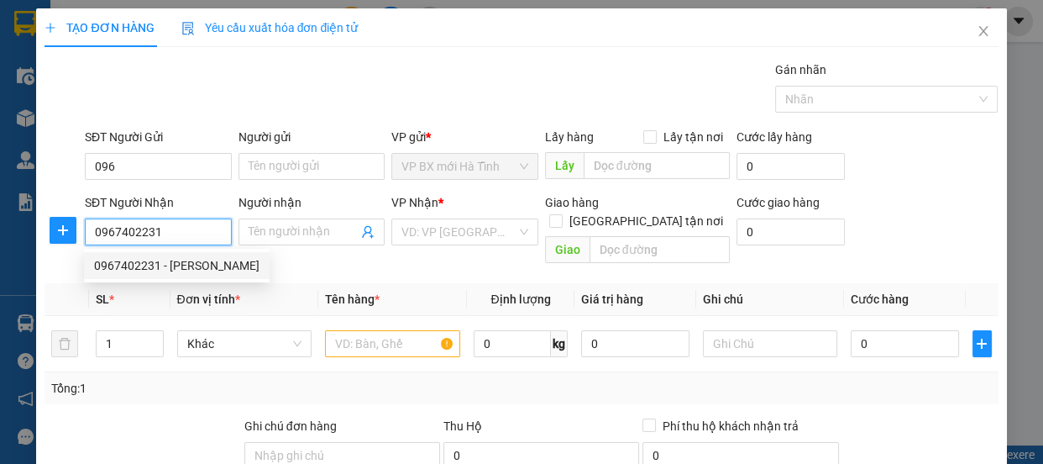
click at [131, 265] on div "0967402231 - [PERSON_NAME]" at bounding box center [177, 265] width 166 height 18
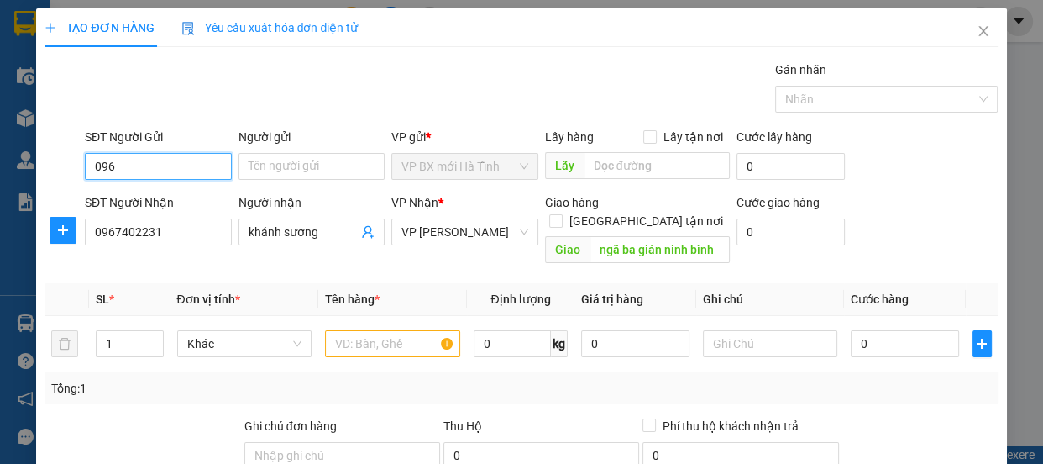
drag, startPoint x: 135, startPoint y: 160, endPoint x: 66, endPoint y: 160, distance: 68.9
click at [67, 160] on div "SĐT Người Gửi 096 096 Người gửi Tên người gửi VP gửi * VP BX mới Hà Tĩnh Lấy hà…" at bounding box center [521, 157] width 957 height 59
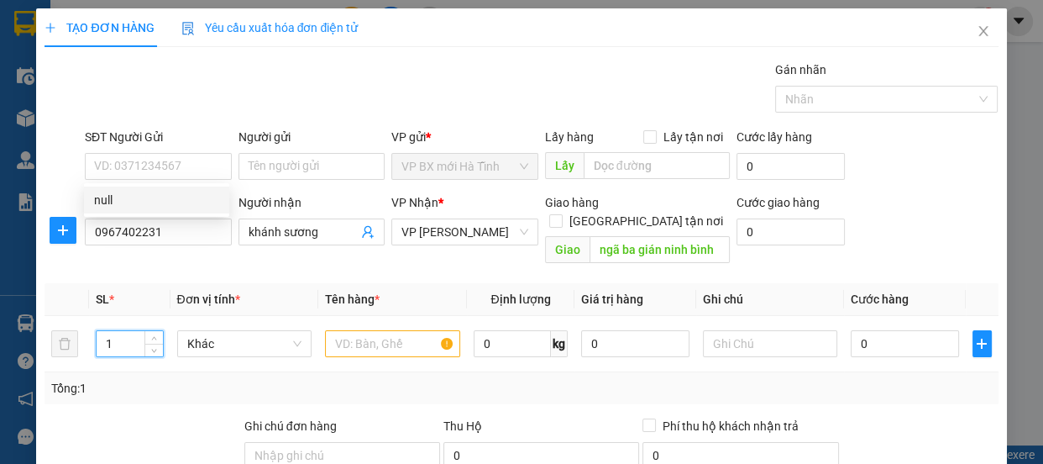
drag, startPoint x: 107, startPoint y: 328, endPoint x: 4, endPoint y: 314, distance: 103.4
click at [0, 322] on div "TẠO ĐƠN HÀNG Yêu cầu xuất hóa đơn điện tử Transit Pickup Surcharge Ids Transit …" at bounding box center [521, 232] width 1043 height 464
click at [377, 330] on input "text" at bounding box center [392, 343] width 135 height 27
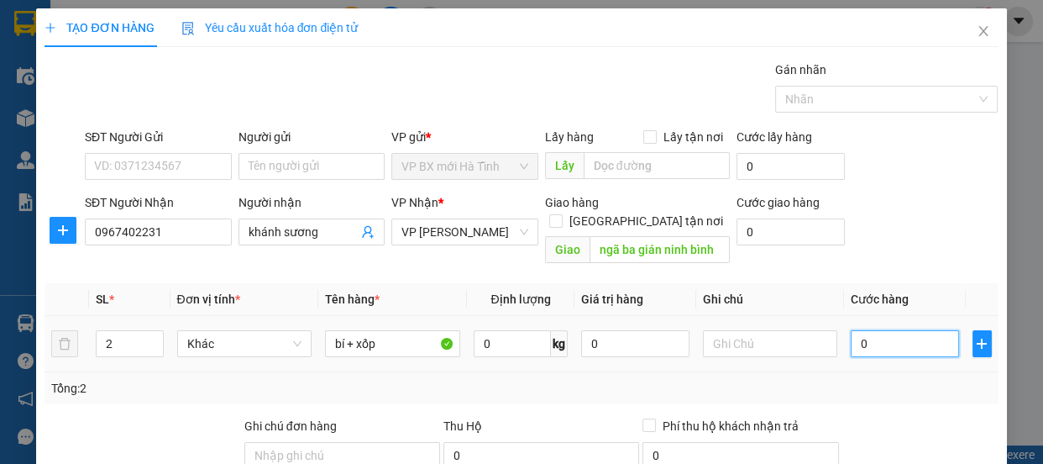
click at [862, 330] on input "0" at bounding box center [905, 343] width 108 height 27
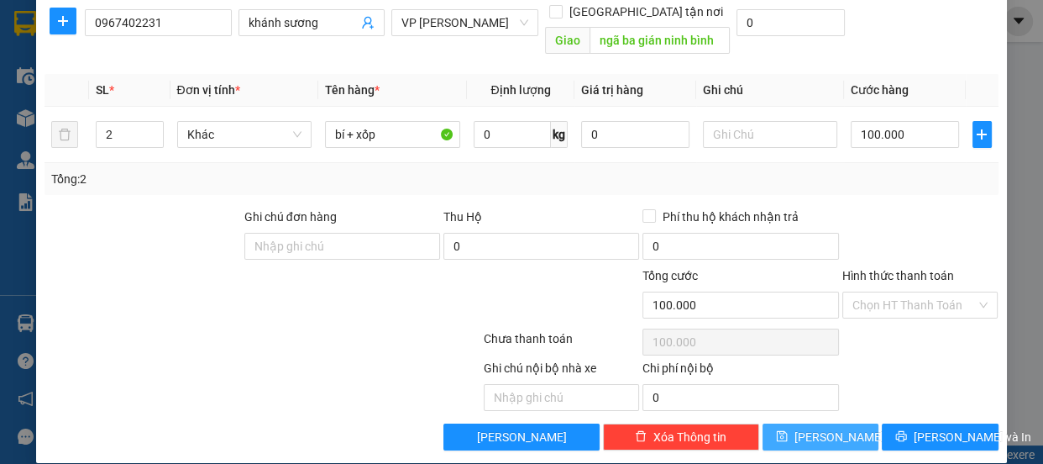
click at [788, 430] on icon "save" at bounding box center [782, 436] width 12 height 12
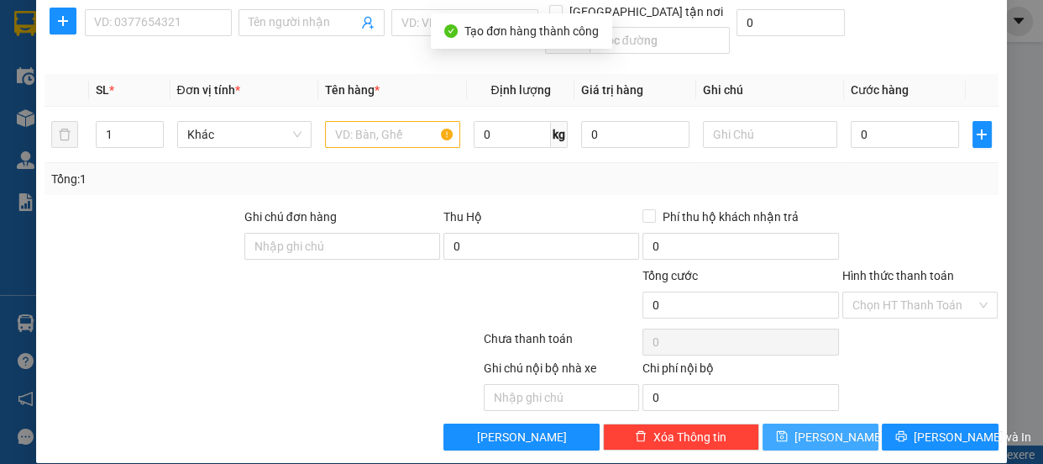
scroll to position [0, 0]
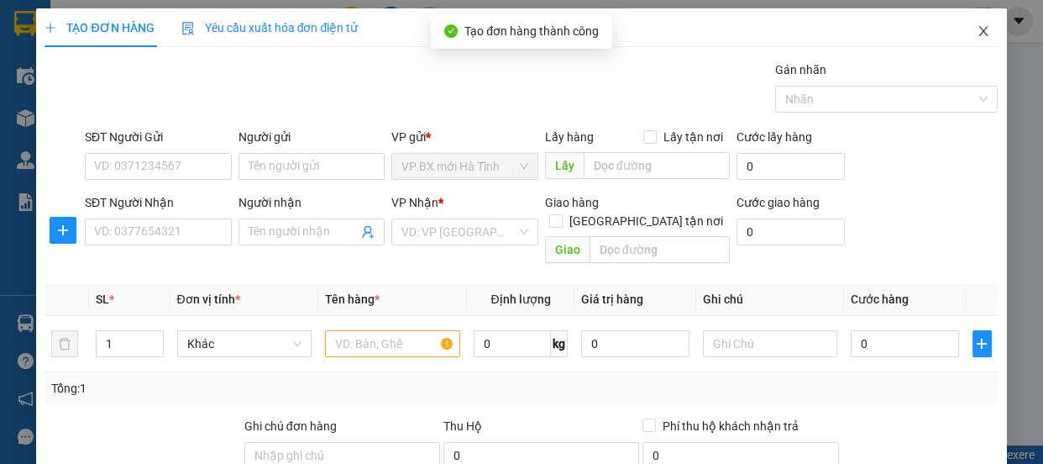
click at [977, 34] on icon "close" at bounding box center [983, 30] width 13 height 13
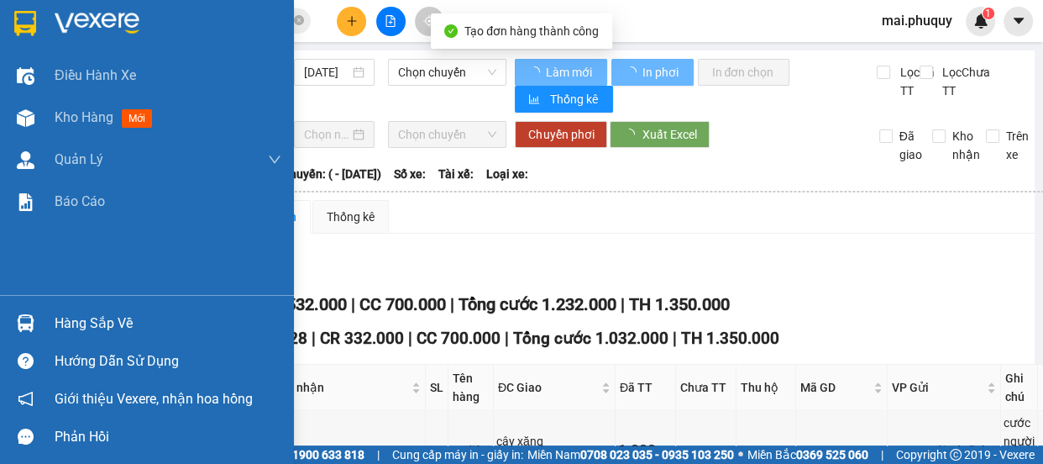
click at [42, 26] on div at bounding box center [147, 27] width 294 height 55
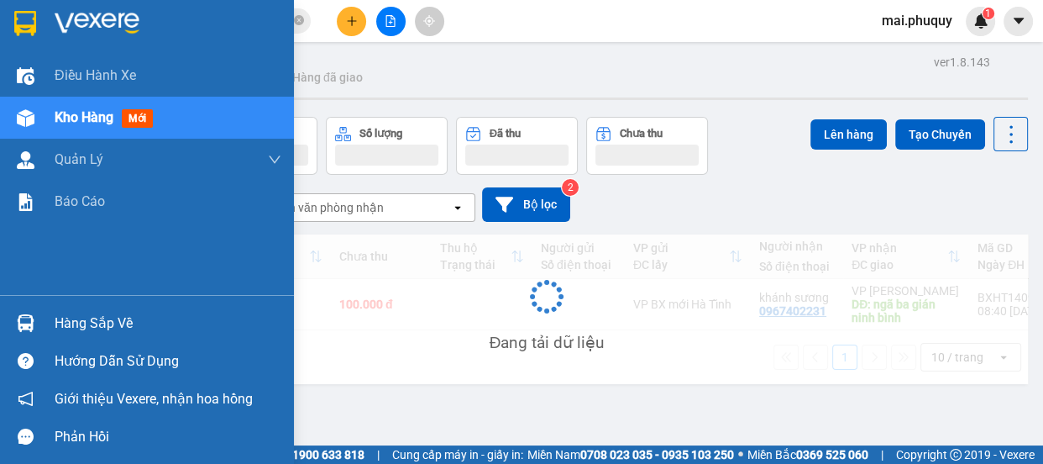
click at [26, 19] on img at bounding box center [25, 23] width 22 height 25
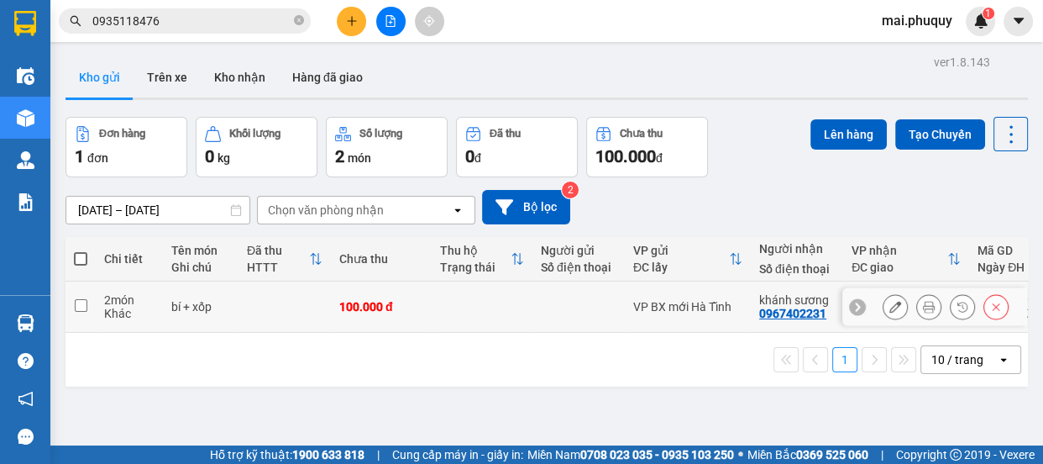
click at [87, 306] on td at bounding box center [81, 306] width 30 height 51
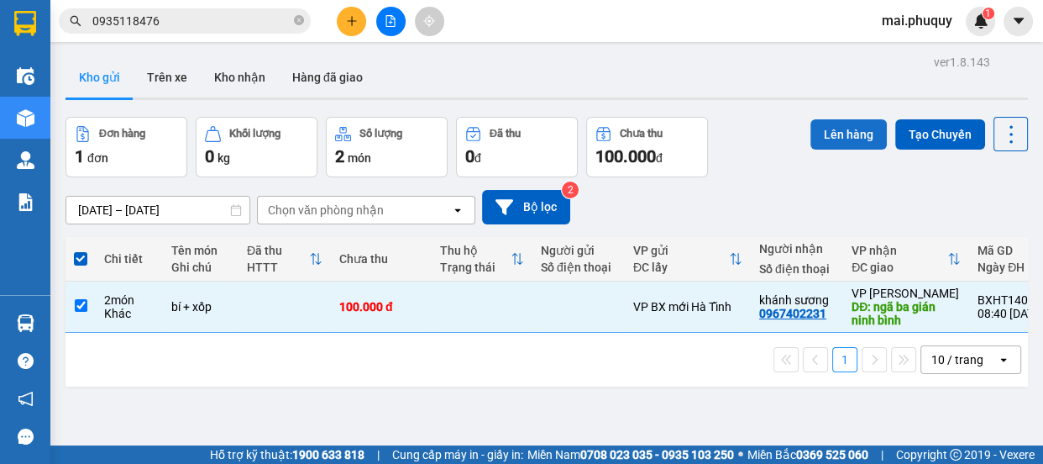
click at [814, 133] on button "Lên hàng" at bounding box center [849, 134] width 76 height 30
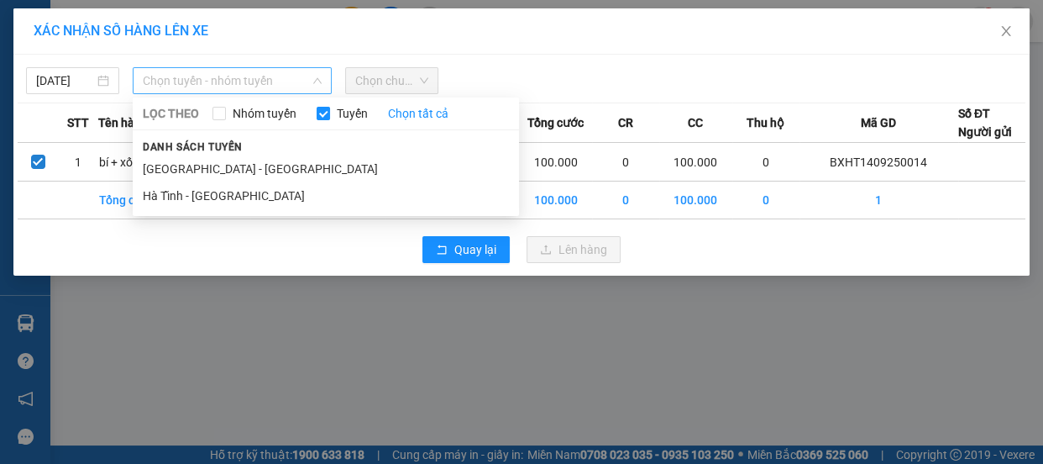
click at [234, 76] on span "Chọn tuyến - nhóm tuyến" at bounding box center [232, 80] width 179 height 25
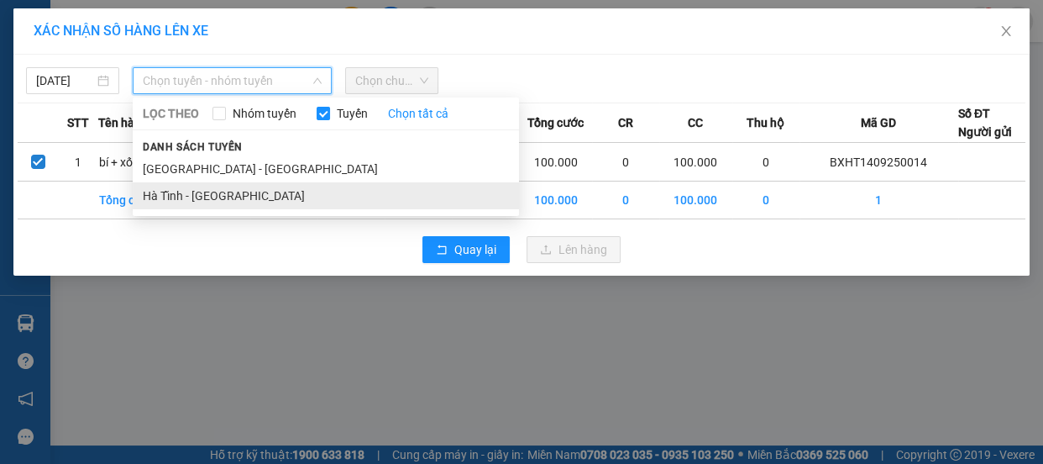
click at [187, 194] on li "Hà Tĩnh - [GEOGRAPHIC_DATA]" at bounding box center [326, 195] width 386 height 27
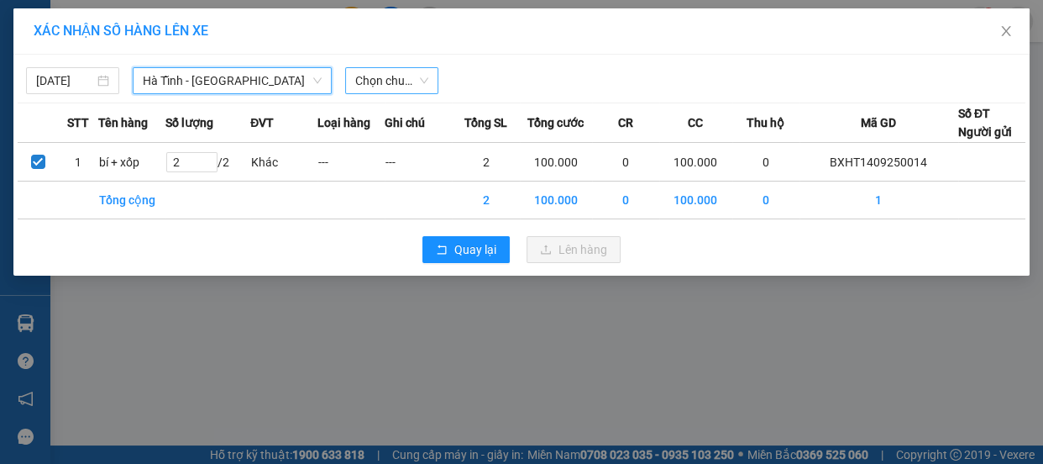
click at [400, 71] on span "Chọn chuyến" at bounding box center [391, 80] width 73 height 25
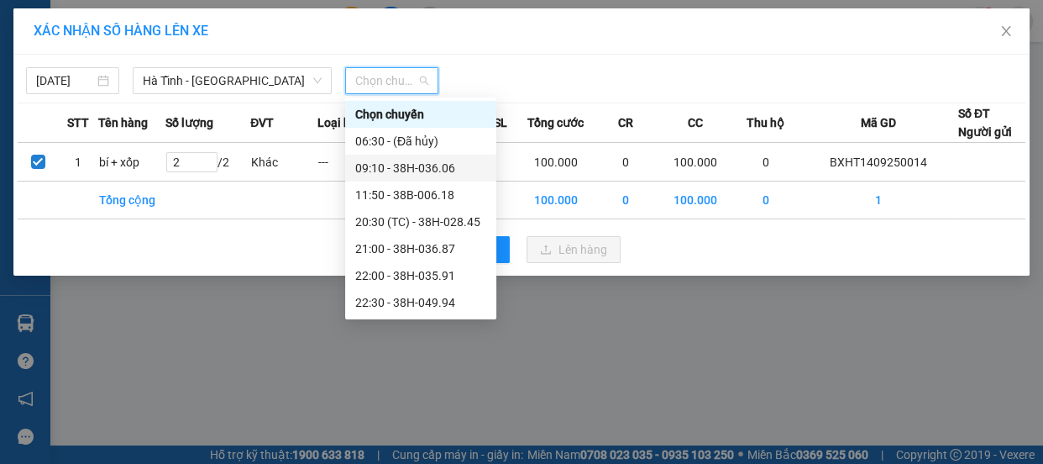
click at [392, 163] on div "09:10 - 38H-036.06" at bounding box center [420, 168] width 131 height 18
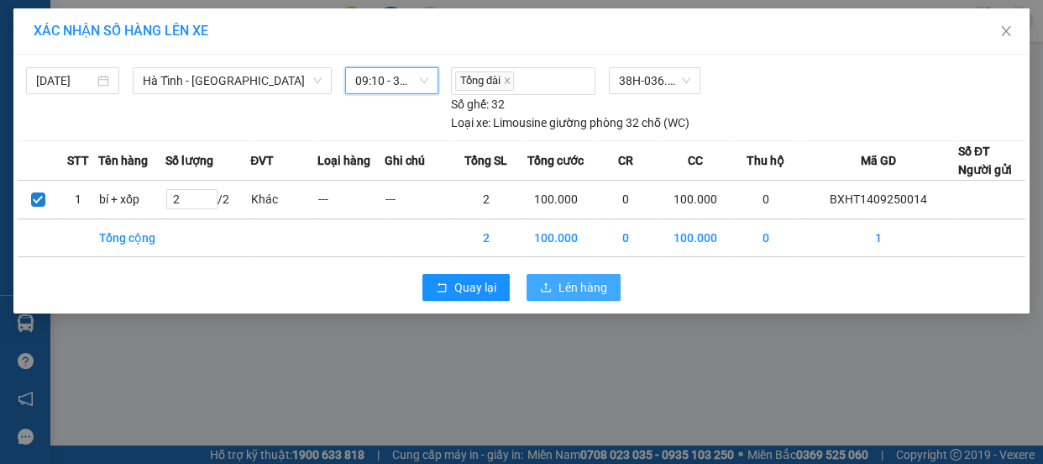
click at [590, 281] on span "Lên hàng" at bounding box center [583, 287] width 49 height 18
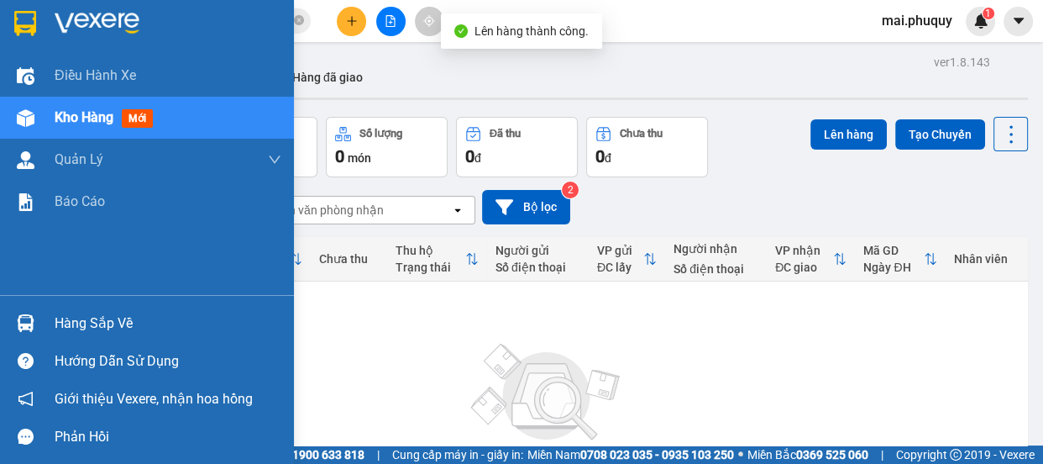
click at [26, 25] on img at bounding box center [25, 23] width 22 height 25
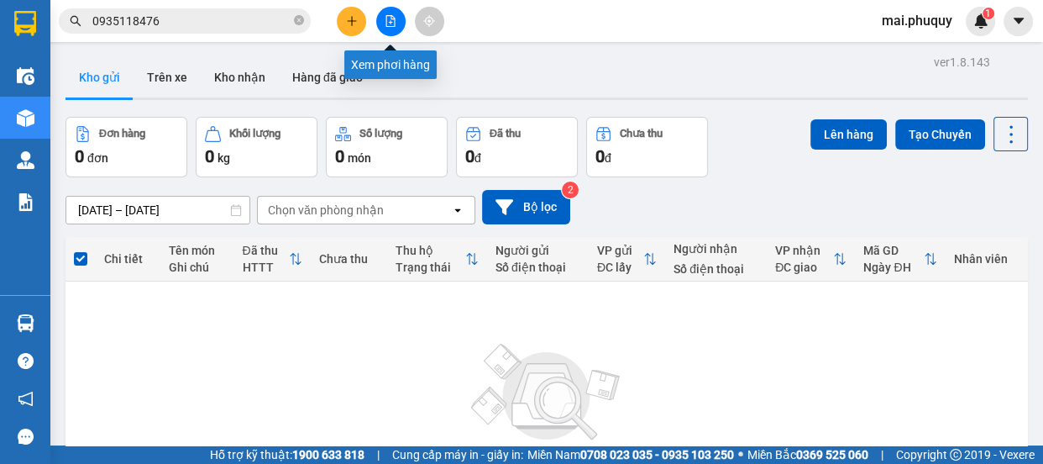
click at [387, 20] on icon "file-add" at bounding box center [391, 21] width 12 height 12
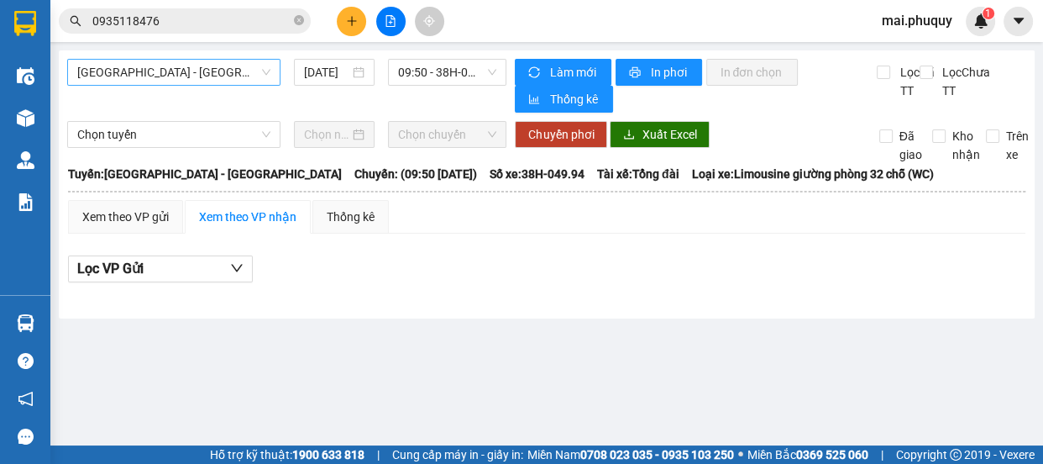
click at [129, 71] on span "[GEOGRAPHIC_DATA] - [GEOGRAPHIC_DATA]" at bounding box center [173, 72] width 193 height 25
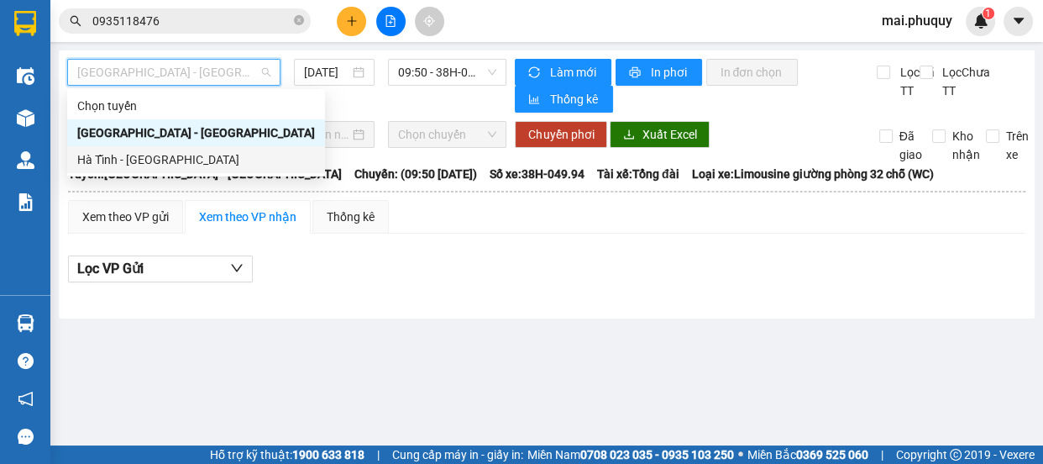
click at [97, 160] on div "Hà Tĩnh - [GEOGRAPHIC_DATA]" at bounding box center [196, 159] width 238 height 18
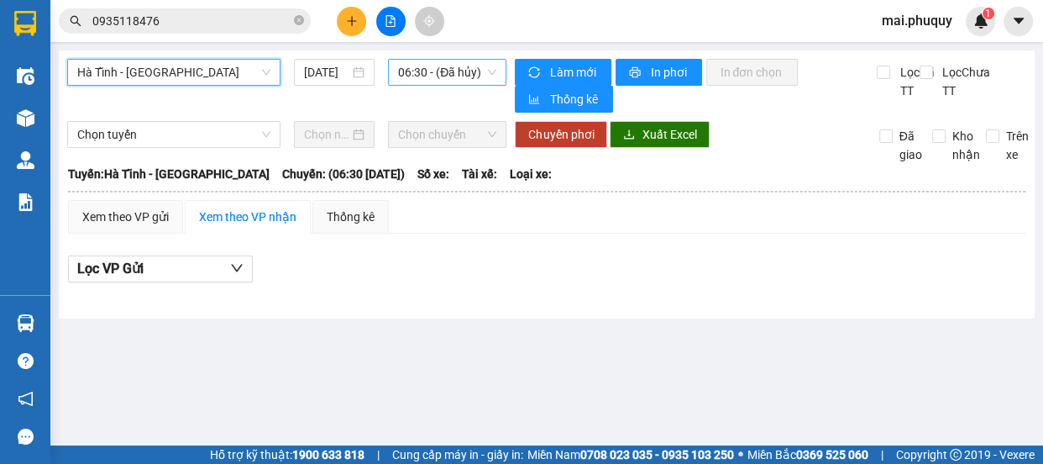
click at [460, 76] on span "06:30 - (Đã hủy)" at bounding box center [447, 72] width 98 height 25
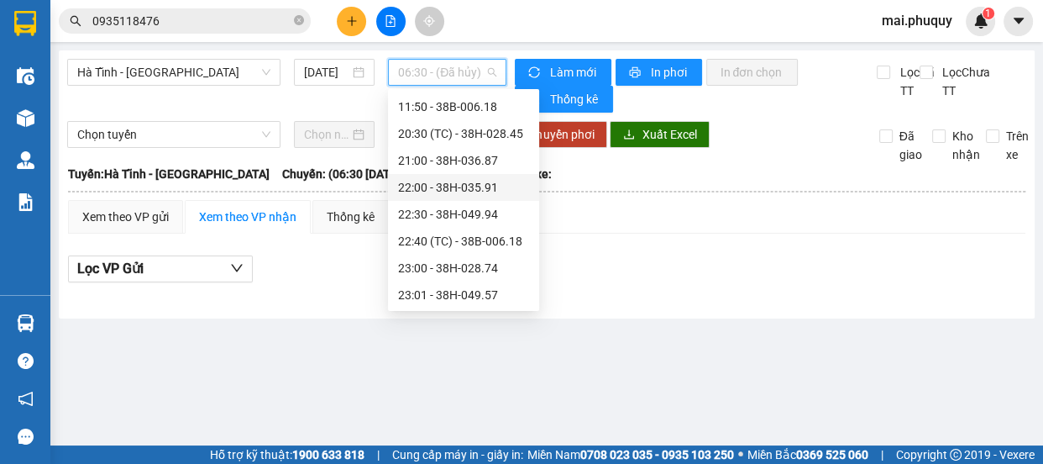
scroll to position [3, 0]
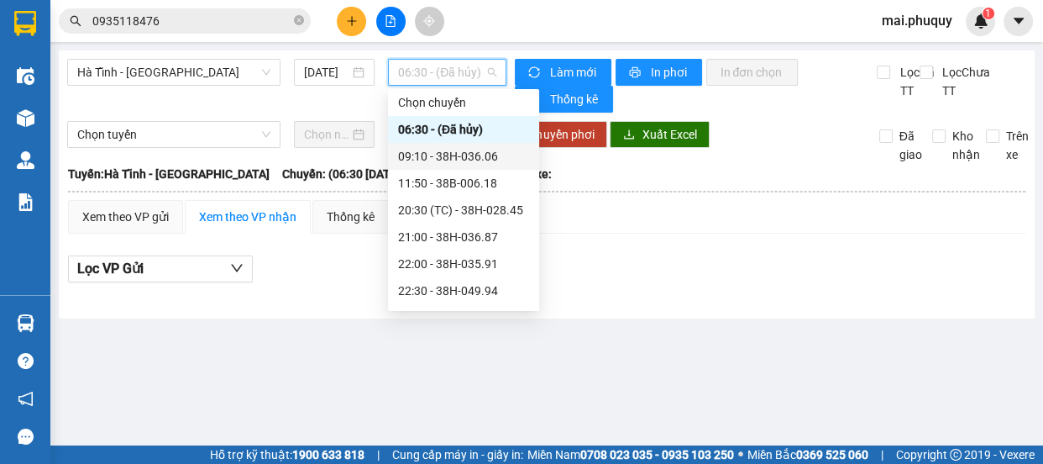
click at [444, 149] on div "09:10 - 38H-036.06" at bounding box center [463, 156] width 131 height 18
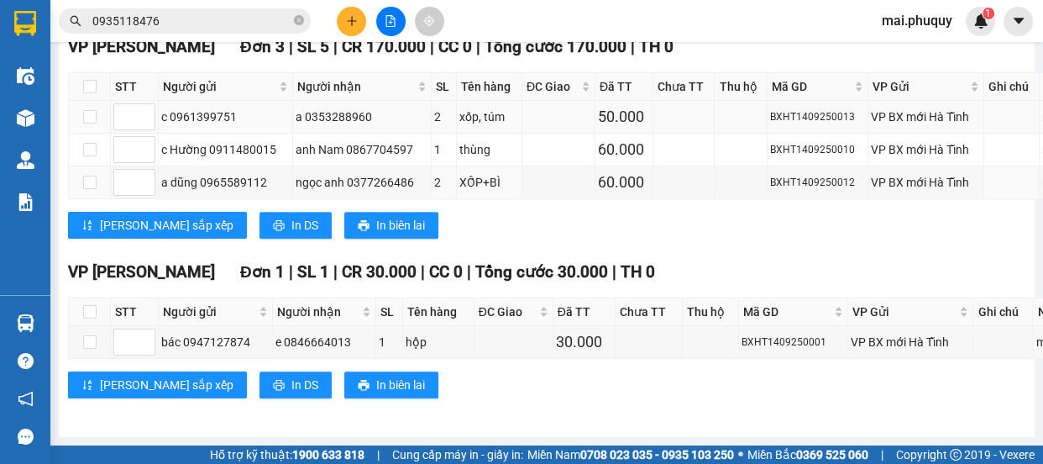
scroll to position [764, 0]
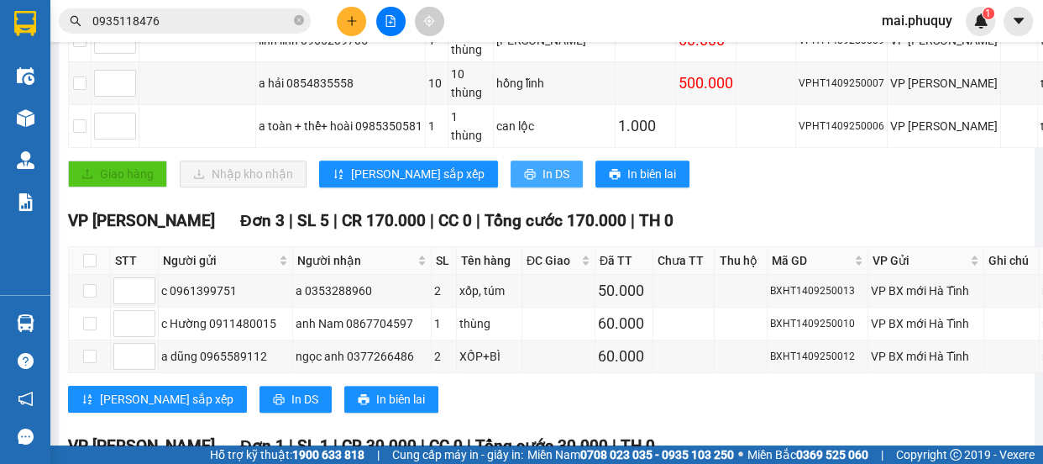
click at [524, 180] on icon "printer" at bounding box center [529, 174] width 11 height 11
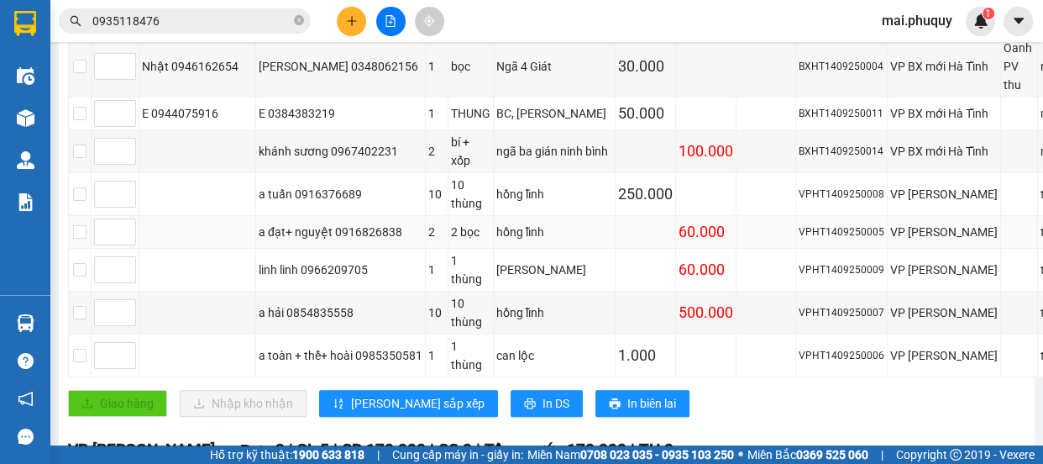
scroll to position [840, 0]
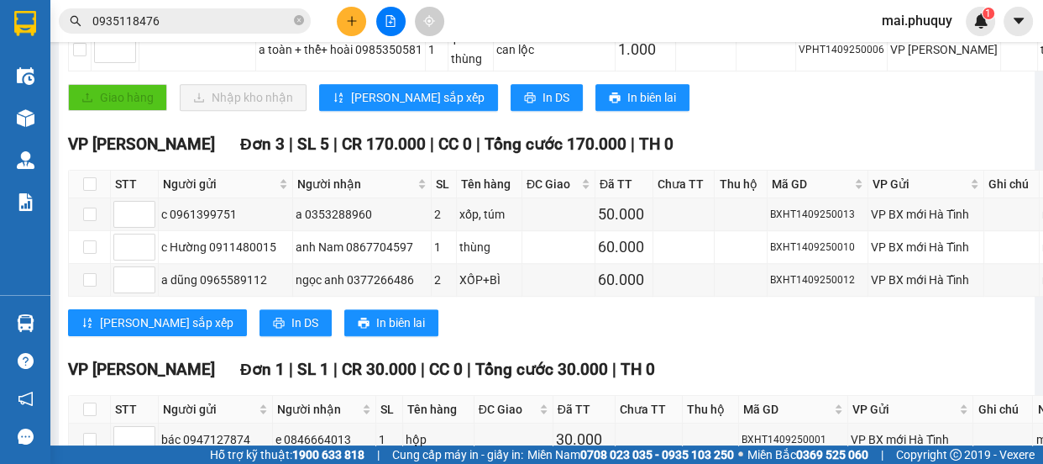
click at [343, 19] on button at bounding box center [351, 21] width 29 height 29
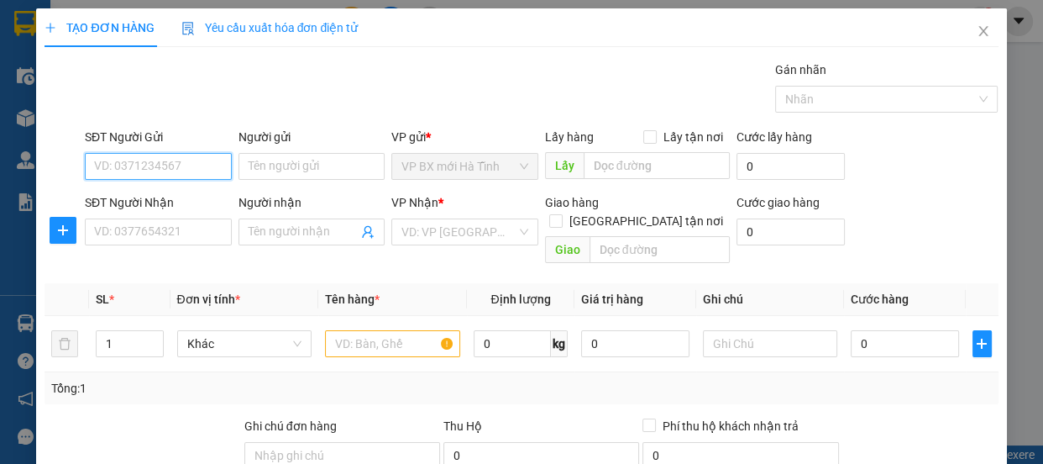
click at [114, 174] on input "SĐT Người Gửi" at bounding box center [158, 166] width 147 height 27
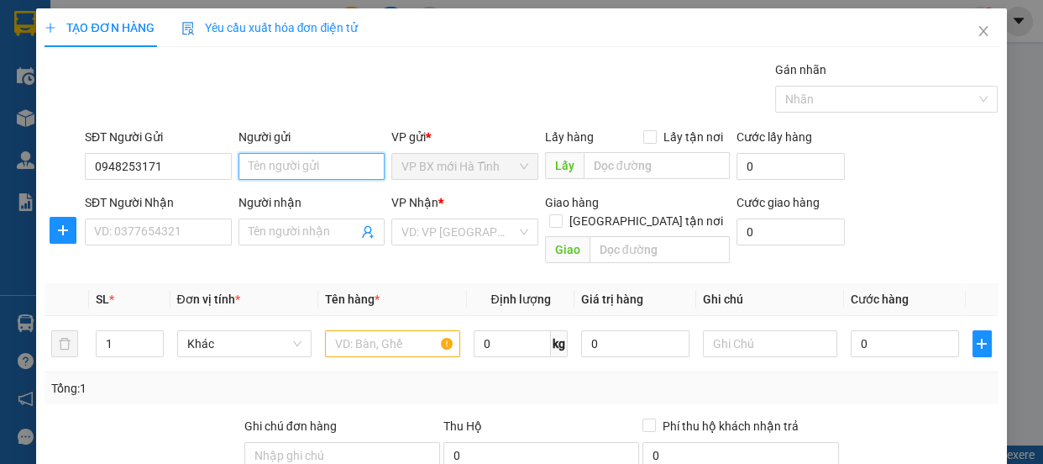
click at [266, 160] on input "Người gửi" at bounding box center [312, 166] width 147 height 27
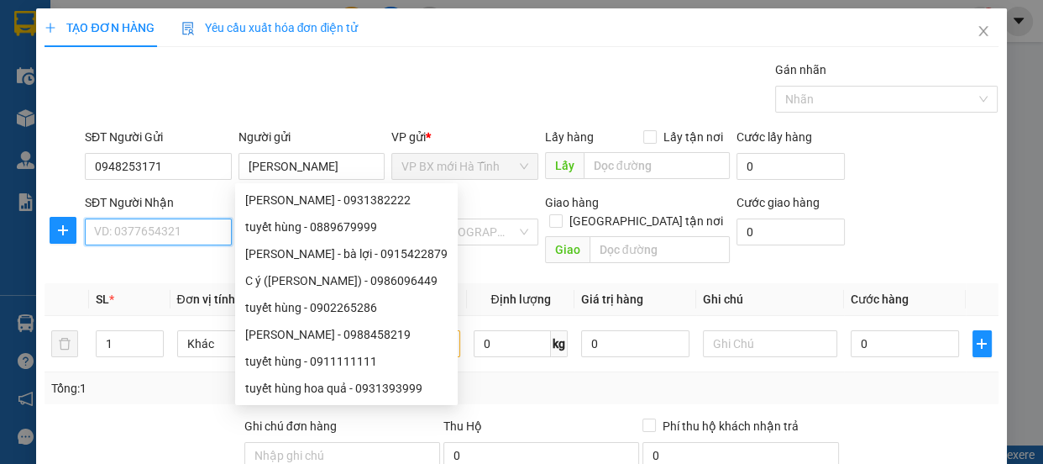
click at [107, 239] on input "SĐT Người Nhận" at bounding box center [158, 231] width 147 height 27
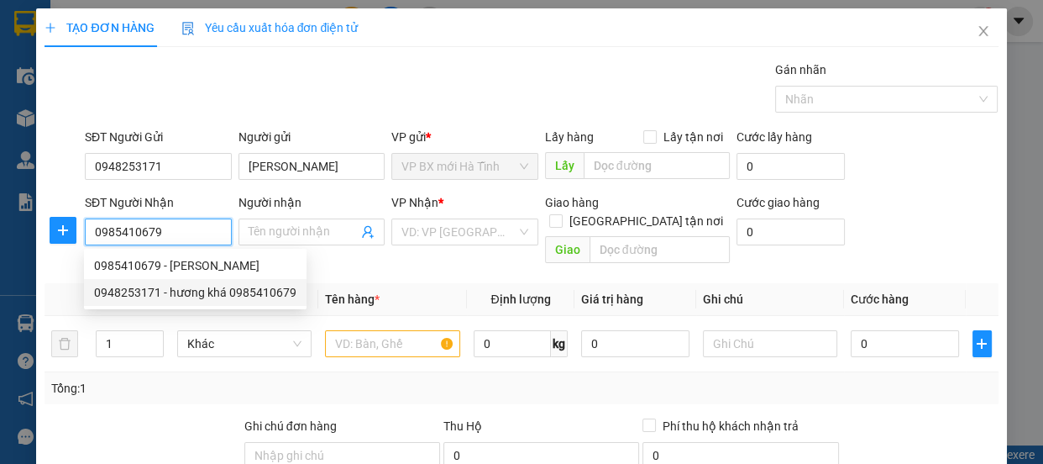
click at [145, 292] on div "0948253171 - hương khá 0985410679" at bounding box center [195, 292] width 202 height 18
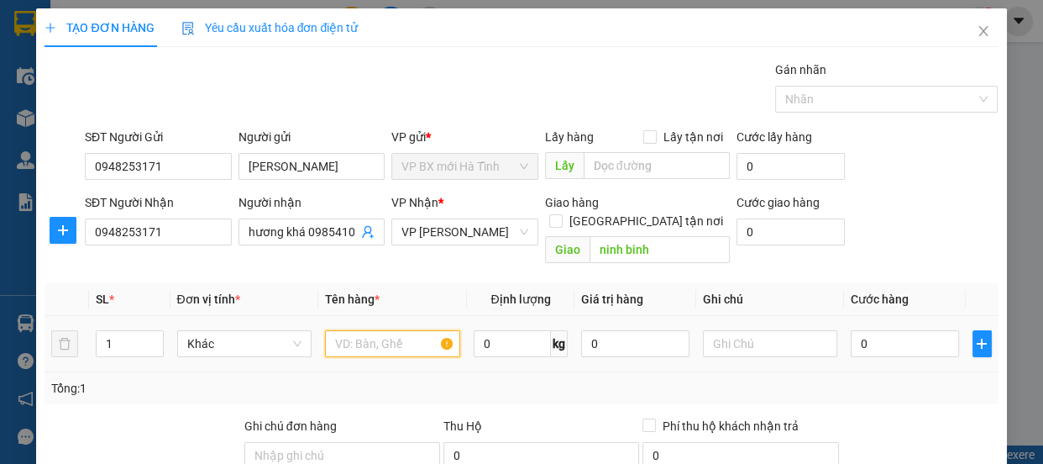
click at [365, 330] on input "text" at bounding box center [392, 343] width 135 height 27
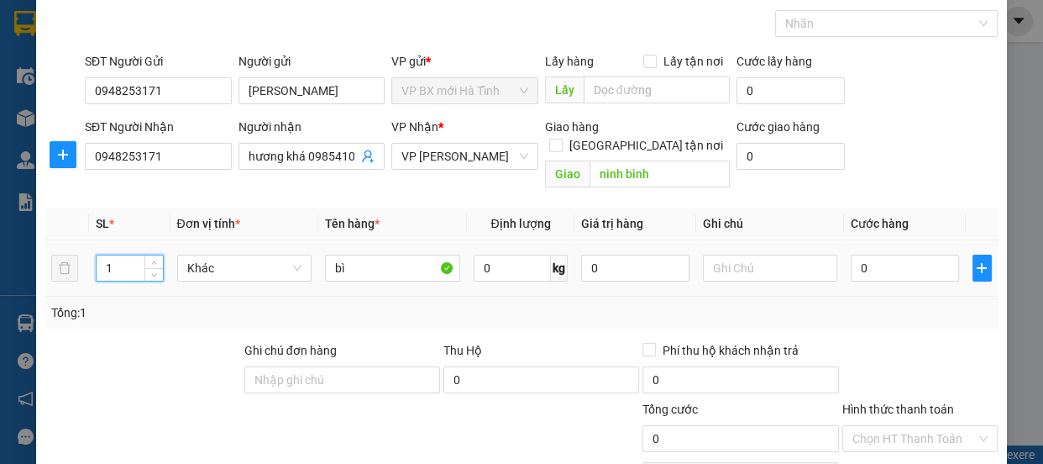
click at [66, 249] on tr "1 Khác bì 0 kg 0 0" at bounding box center [522, 268] width 954 height 56
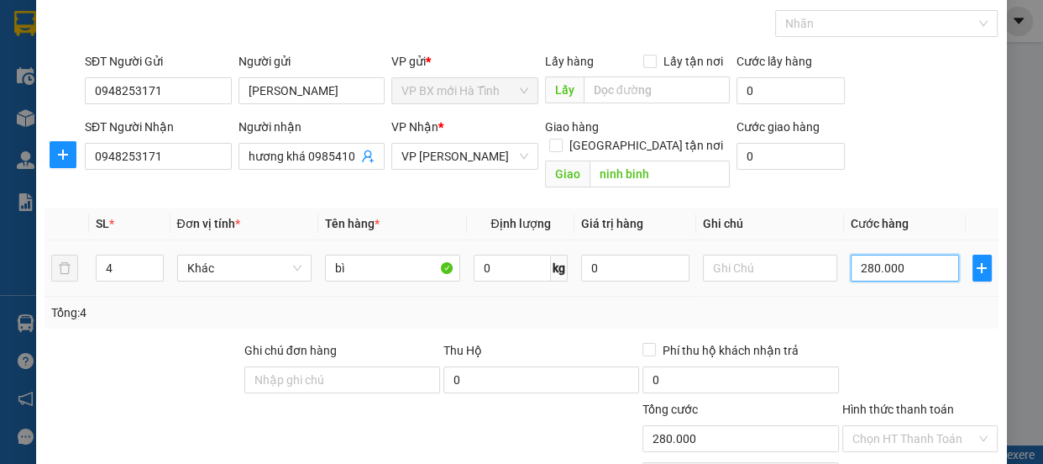
scroll to position [209, 0]
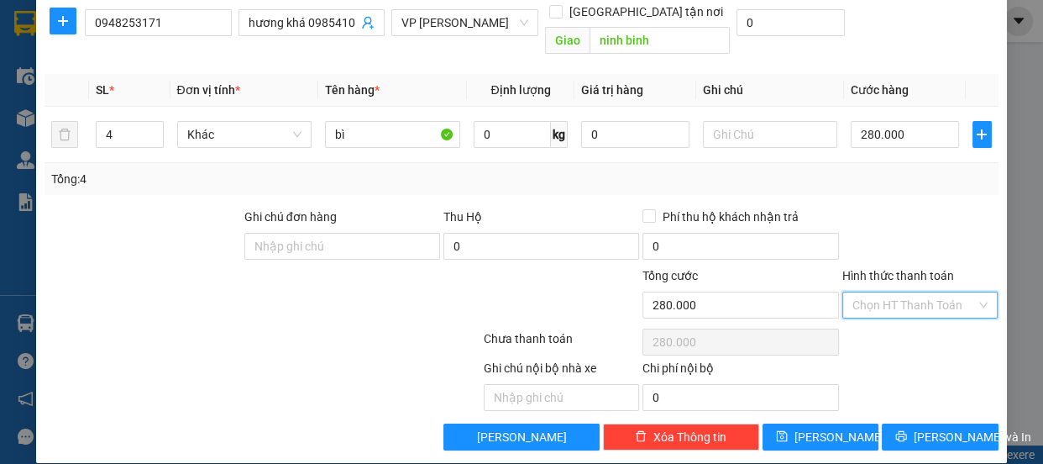
click at [912, 292] on input "Hình thức thanh toán" at bounding box center [915, 304] width 124 height 25
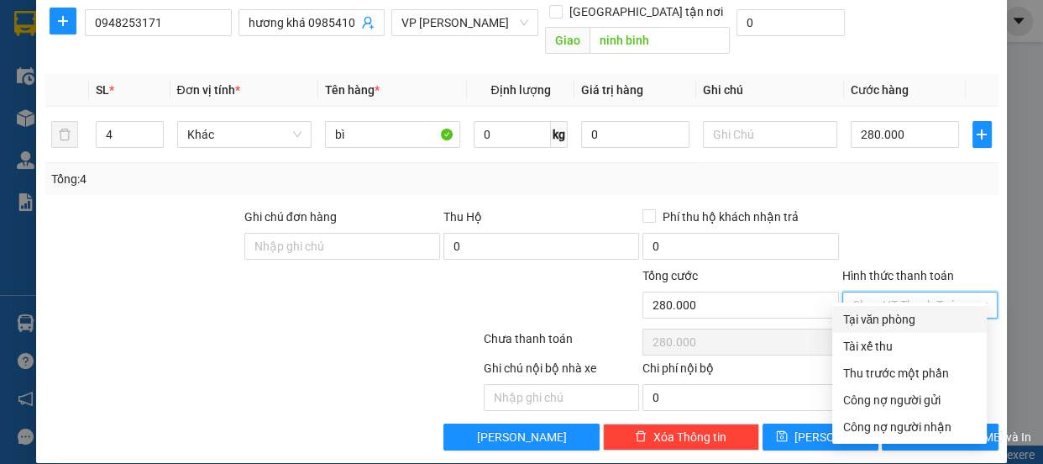
click at [904, 318] on div "Tại văn phòng" at bounding box center [910, 319] width 134 height 18
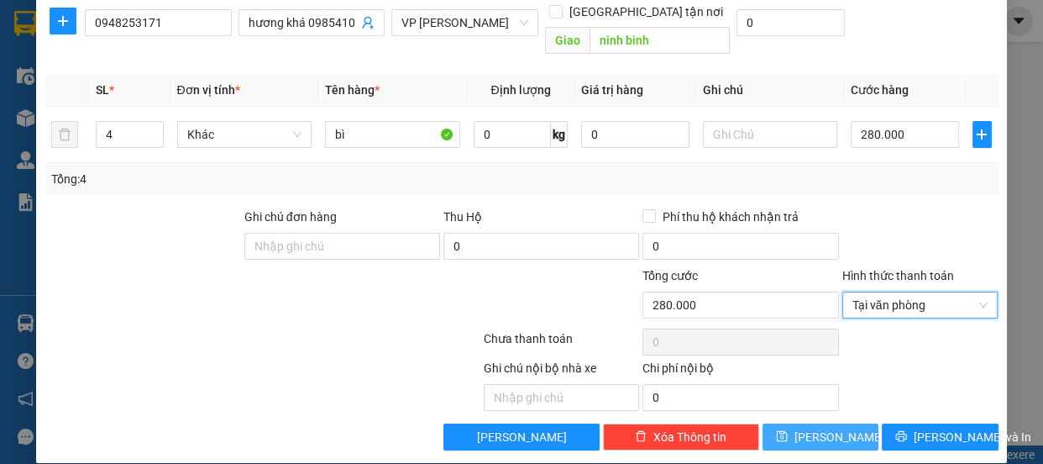
click at [824, 428] on span "[PERSON_NAME]" at bounding box center [840, 437] width 90 height 18
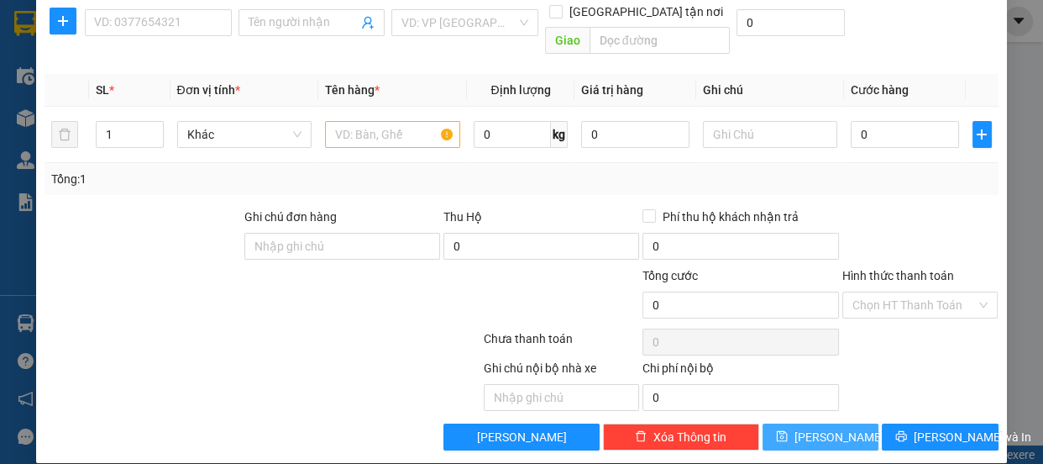
scroll to position [0, 0]
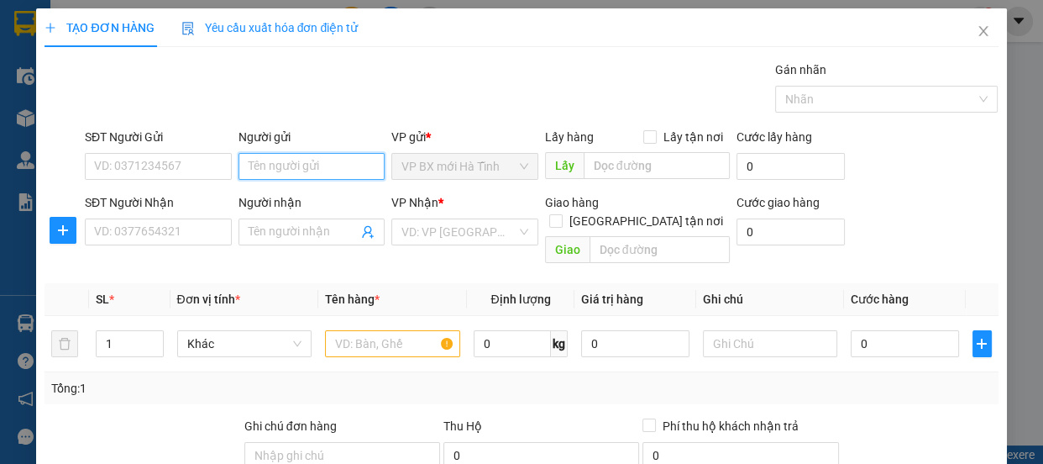
click at [273, 161] on input "Người gửi" at bounding box center [312, 166] width 147 height 27
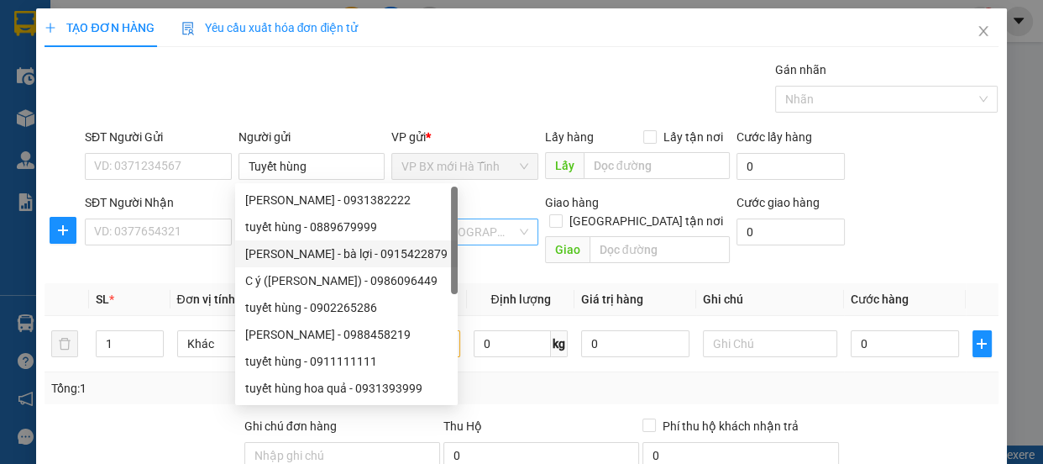
click at [467, 234] on input "search" at bounding box center [459, 231] width 115 height 25
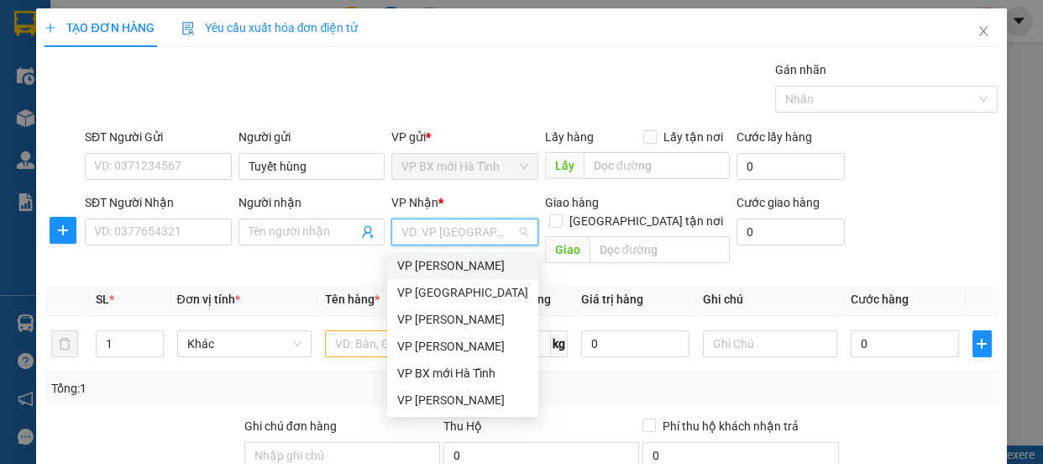
drag, startPoint x: 455, startPoint y: 269, endPoint x: 427, endPoint y: 274, distance: 28.2
click at [455, 269] on div "VP [PERSON_NAME]" at bounding box center [462, 265] width 131 height 18
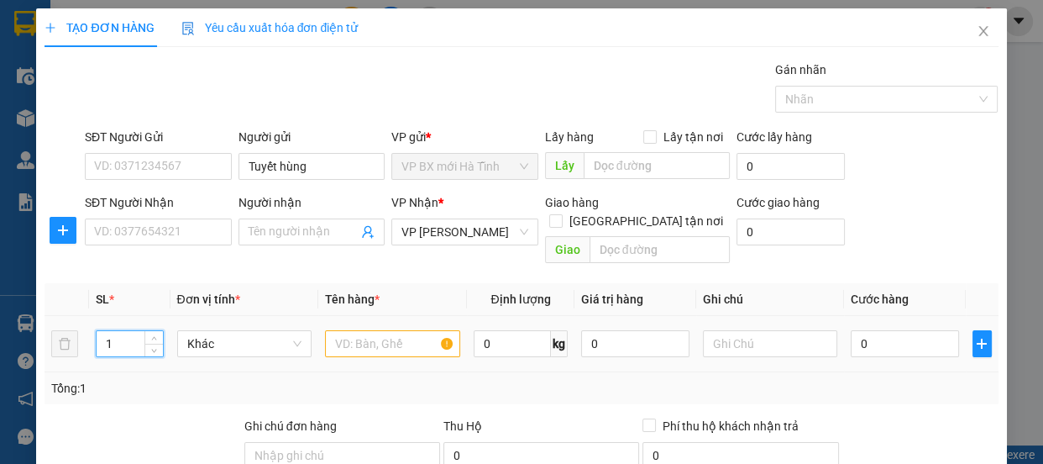
drag, startPoint x: 118, startPoint y: 334, endPoint x: 81, endPoint y: 331, distance: 36.3
click at [81, 331] on tr "1 Khác 0 kg 0 0" at bounding box center [522, 344] width 954 height 56
drag, startPoint x: 113, startPoint y: 331, endPoint x: 0, endPoint y: 329, distance: 112.6
click at [0, 329] on div "TẠO ĐƠN HÀNG Yêu cầu xuất hóa đơn điện tử Transit Pickup Surcharge Ids Transit …" at bounding box center [521, 232] width 1043 height 464
click at [364, 330] on input "text" at bounding box center [392, 343] width 135 height 27
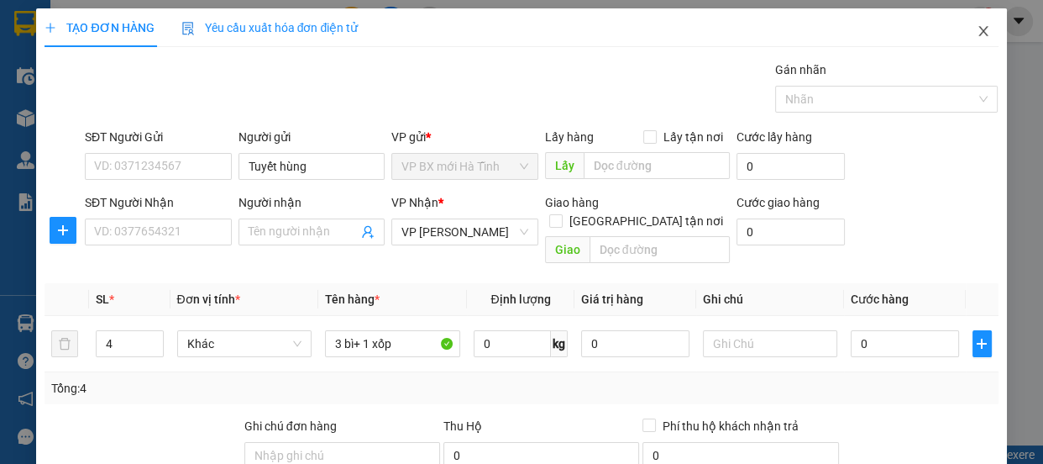
click at [977, 34] on icon "close" at bounding box center [983, 30] width 13 height 13
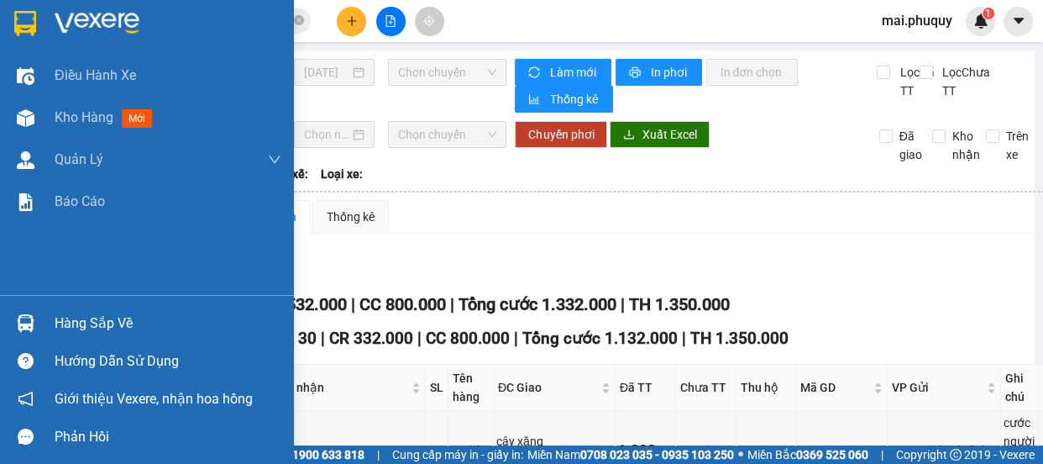
click at [22, 30] on img at bounding box center [25, 23] width 22 height 25
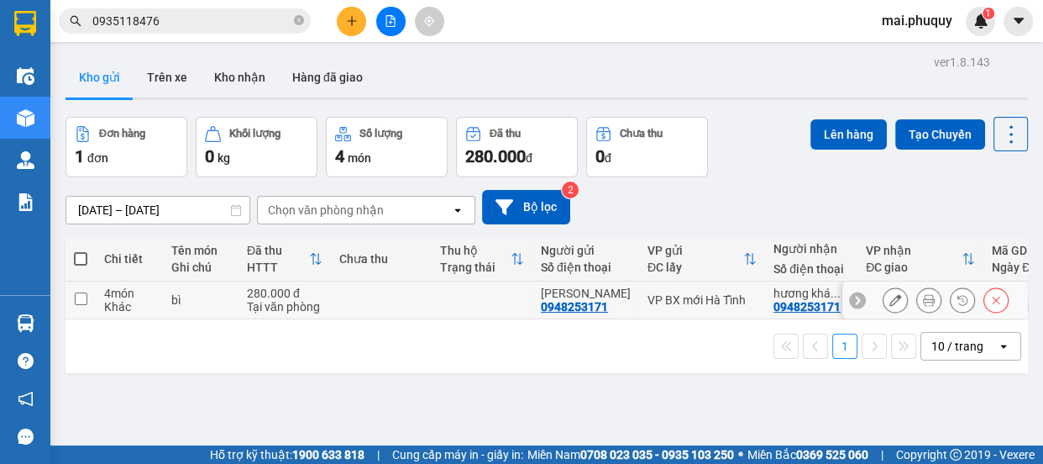
click at [75, 296] on input "checkbox" at bounding box center [81, 298] width 13 height 13
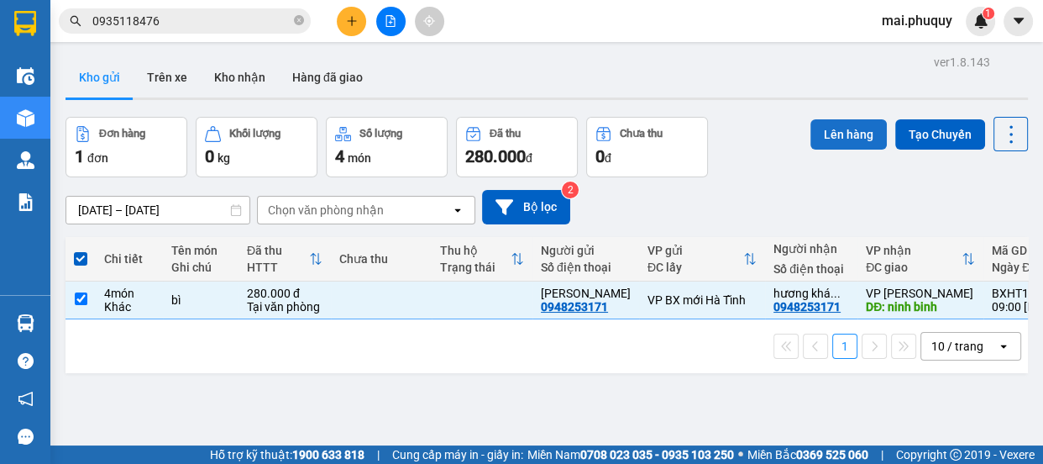
click at [830, 137] on button "Lên hàng" at bounding box center [849, 134] width 76 height 30
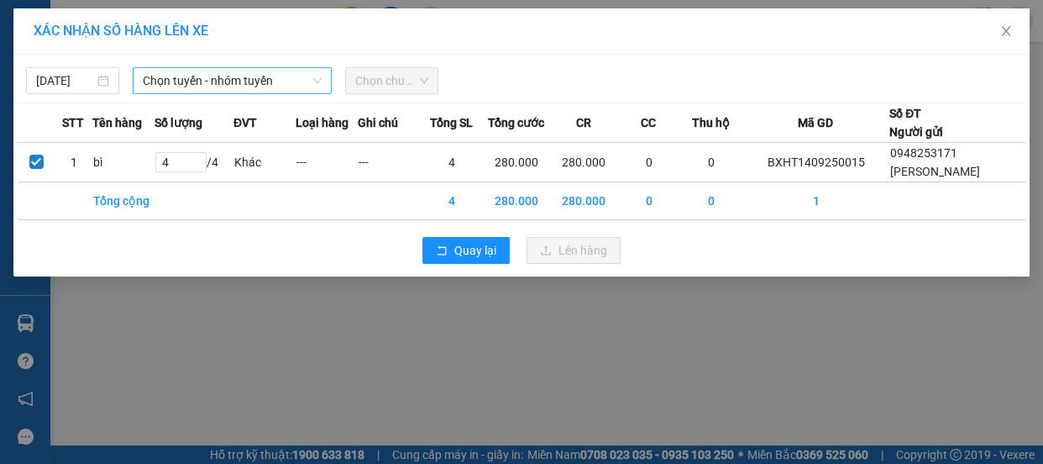
click at [167, 82] on span "Chọn tuyến - nhóm tuyến" at bounding box center [232, 80] width 179 height 25
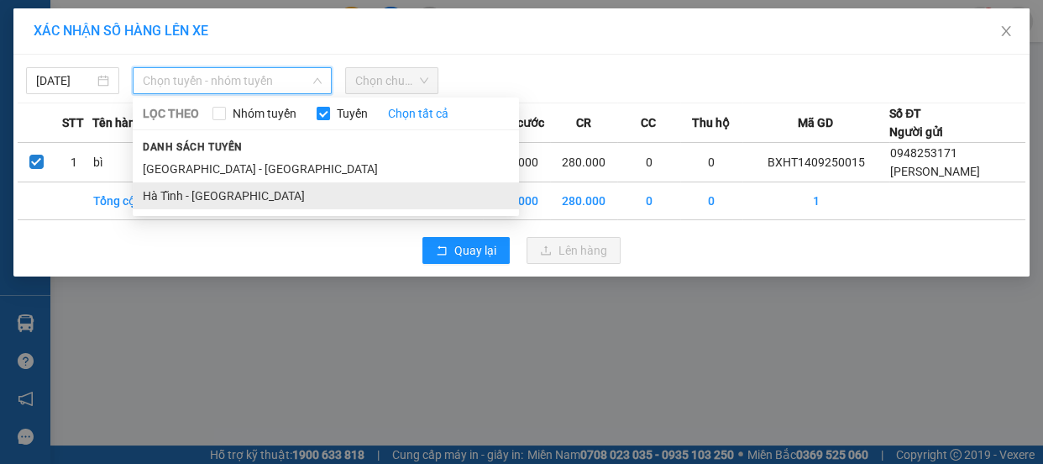
click at [193, 197] on li "Hà Tĩnh - [GEOGRAPHIC_DATA]" at bounding box center [326, 195] width 386 height 27
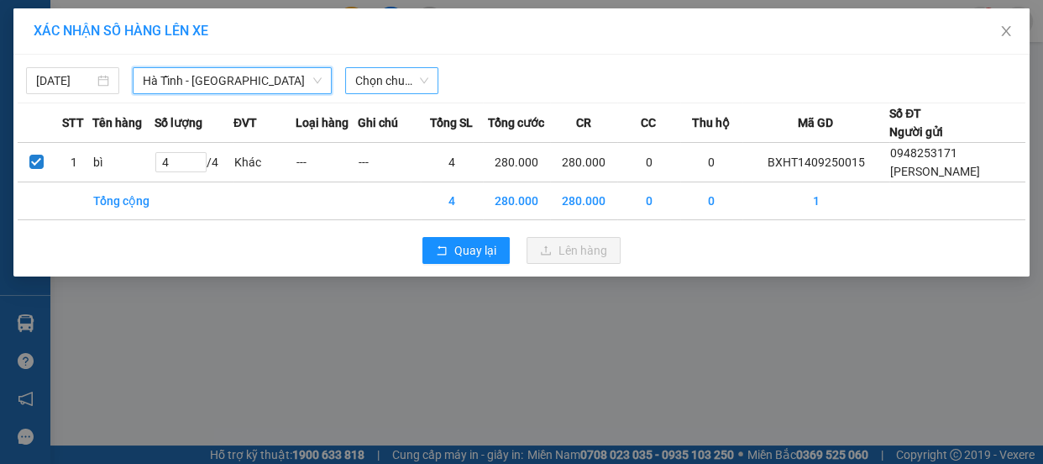
click at [410, 87] on span "Chọn chuyến" at bounding box center [391, 80] width 73 height 25
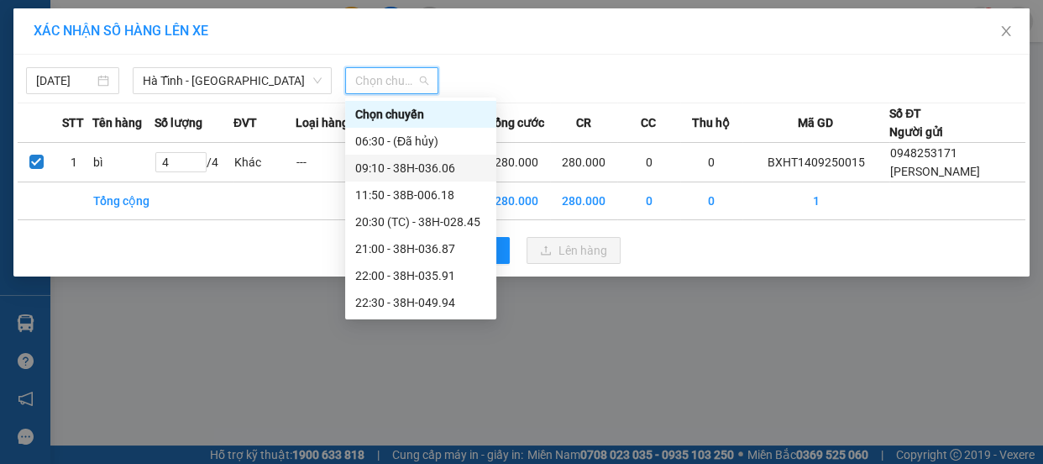
click at [415, 164] on div "09:10 - 38H-036.06" at bounding box center [420, 168] width 131 height 18
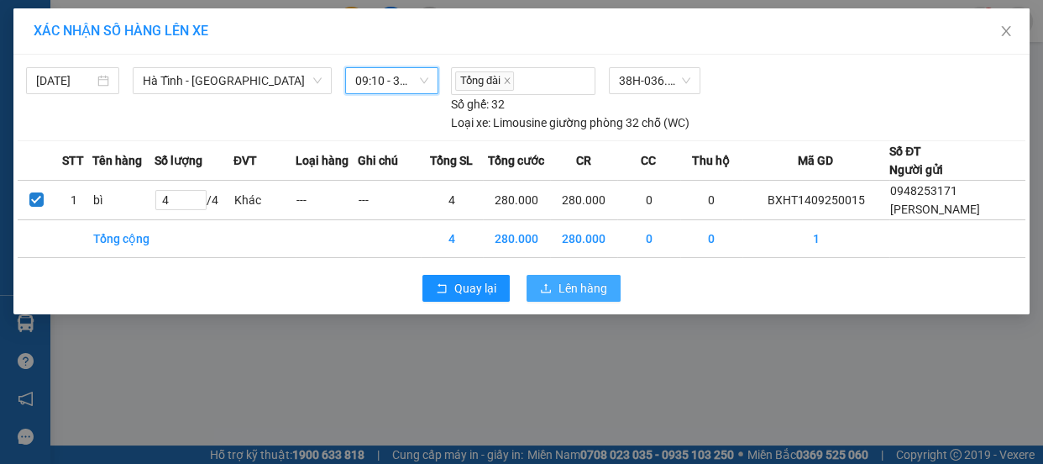
click at [577, 284] on span "Lên hàng" at bounding box center [583, 288] width 49 height 18
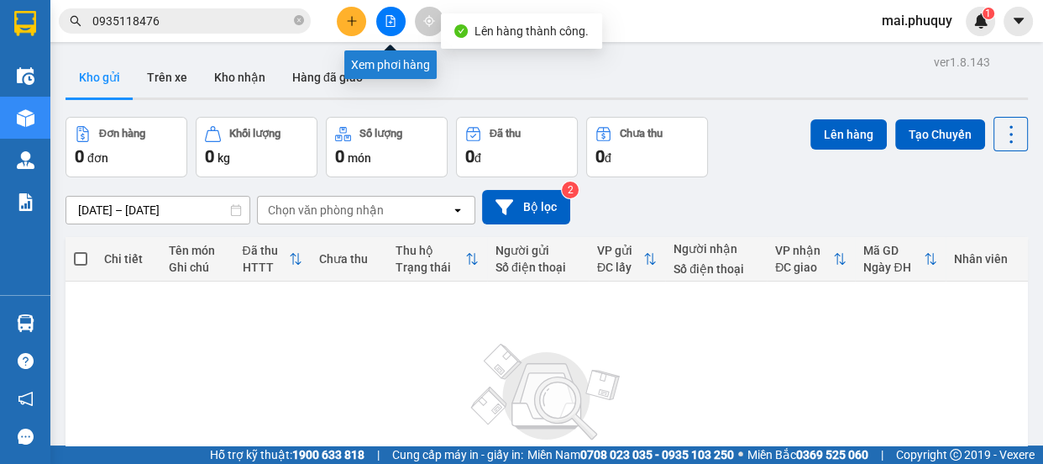
click at [382, 21] on button at bounding box center [390, 21] width 29 height 29
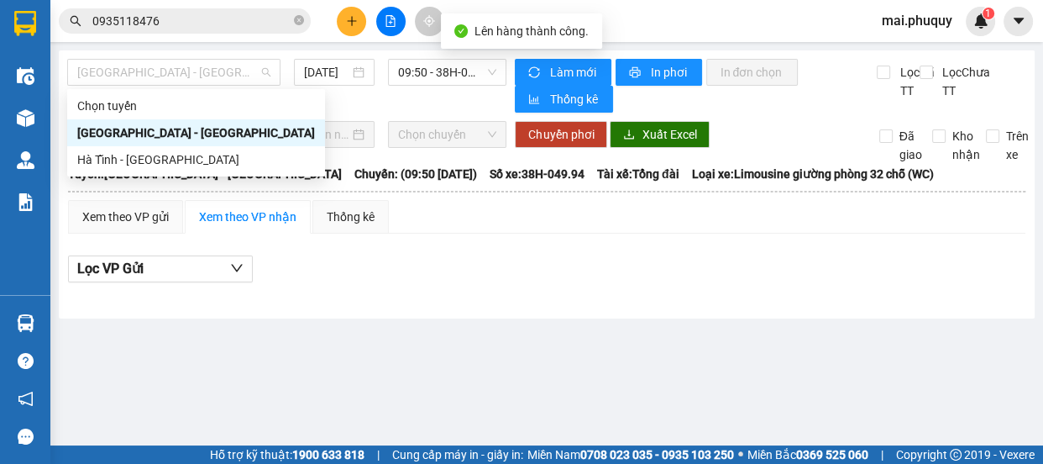
drag, startPoint x: 142, startPoint y: 75, endPoint x: 100, endPoint y: 140, distance: 77.8
click at [141, 75] on span "[GEOGRAPHIC_DATA] - [GEOGRAPHIC_DATA]" at bounding box center [173, 72] width 193 height 25
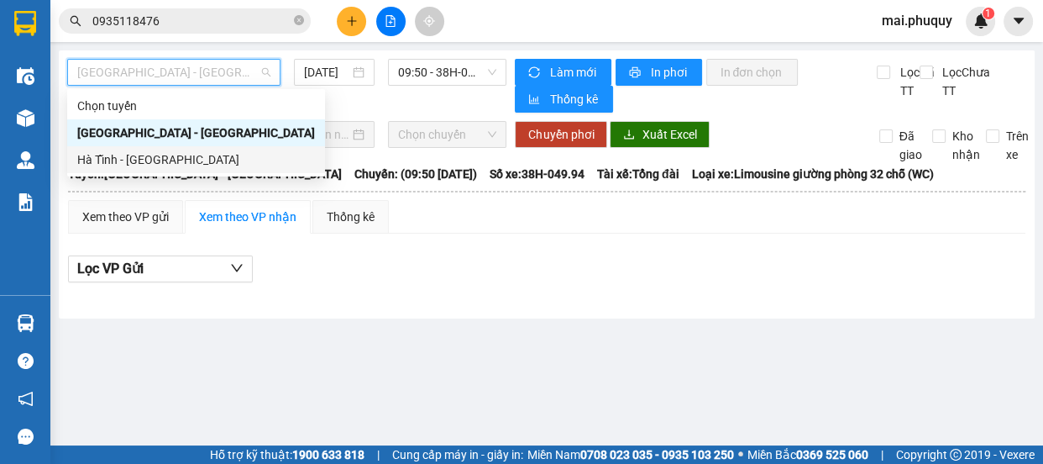
click at [84, 163] on div "Hà Tĩnh - [GEOGRAPHIC_DATA]" at bounding box center [196, 159] width 238 height 18
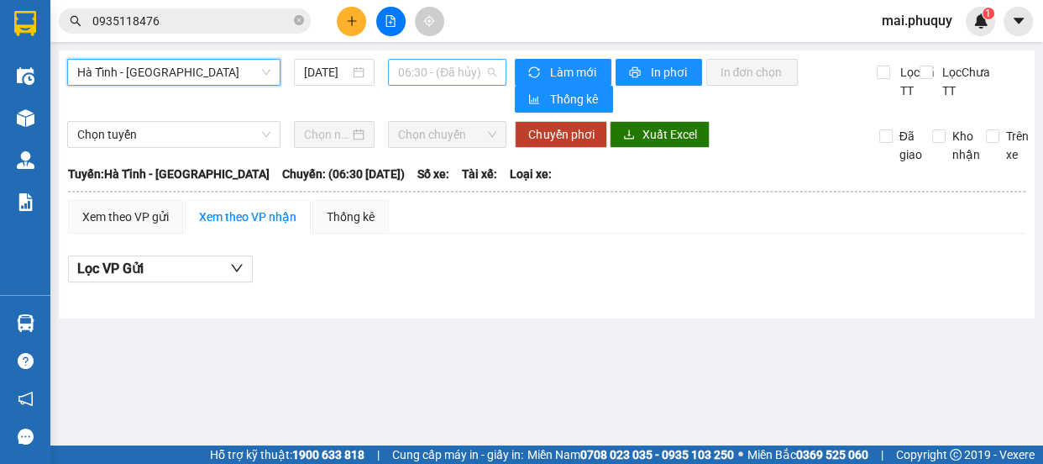
click at [428, 79] on span "06:30 - (Đã hủy)" at bounding box center [447, 72] width 98 height 25
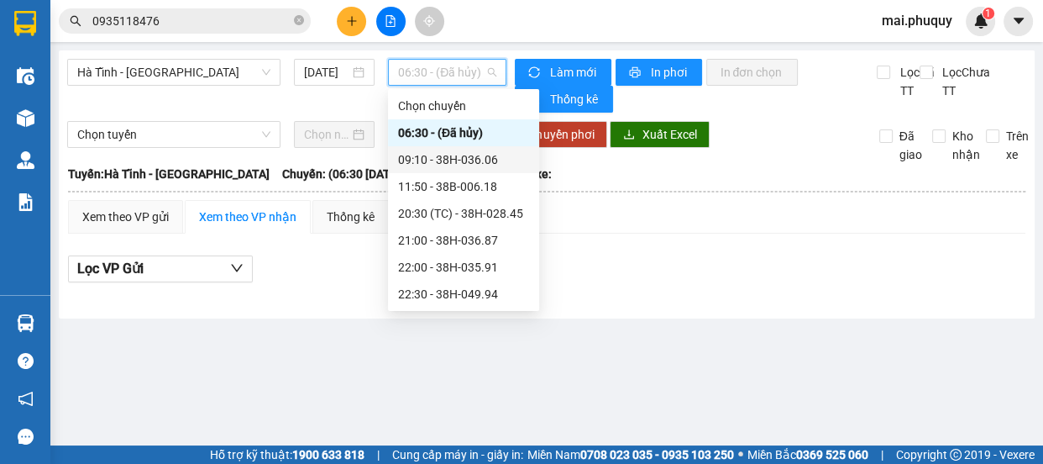
click at [430, 157] on div "09:10 - 38H-036.06" at bounding box center [463, 159] width 131 height 18
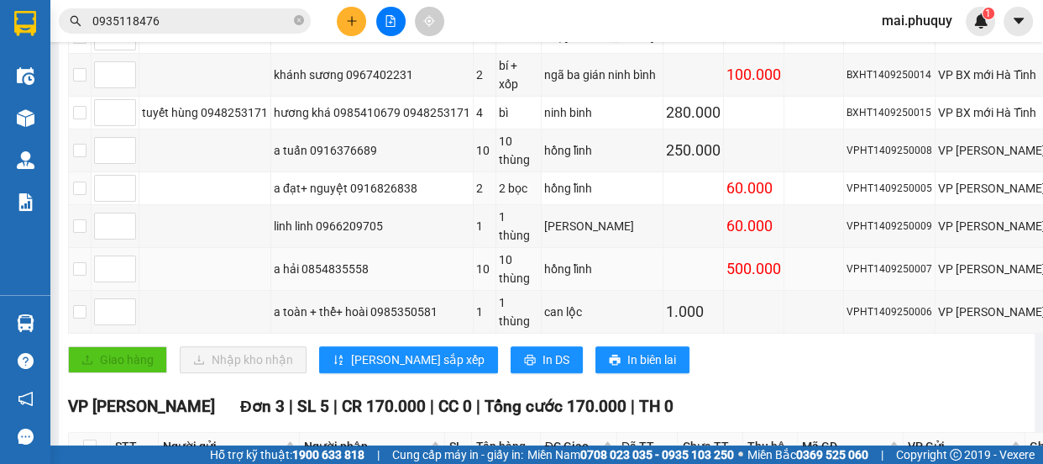
scroll to position [916, 0]
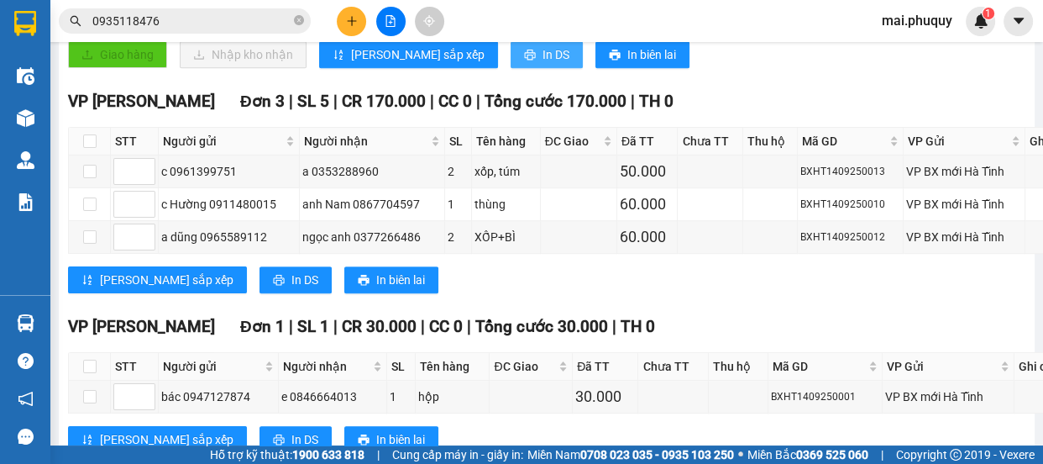
click at [543, 64] on span "In DS" at bounding box center [556, 54] width 27 height 18
click at [350, 11] on button at bounding box center [351, 21] width 29 height 29
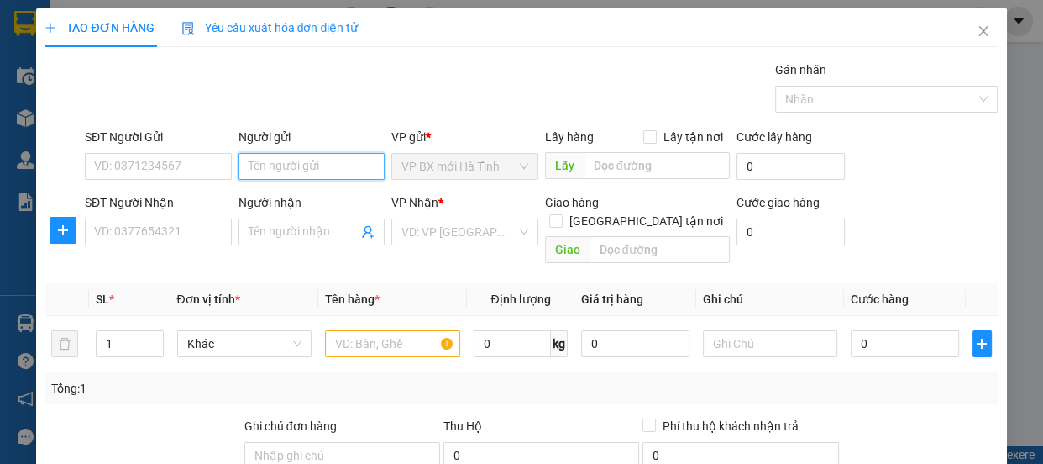
click at [289, 167] on input "Người gửi" at bounding box center [312, 166] width 147 height 27
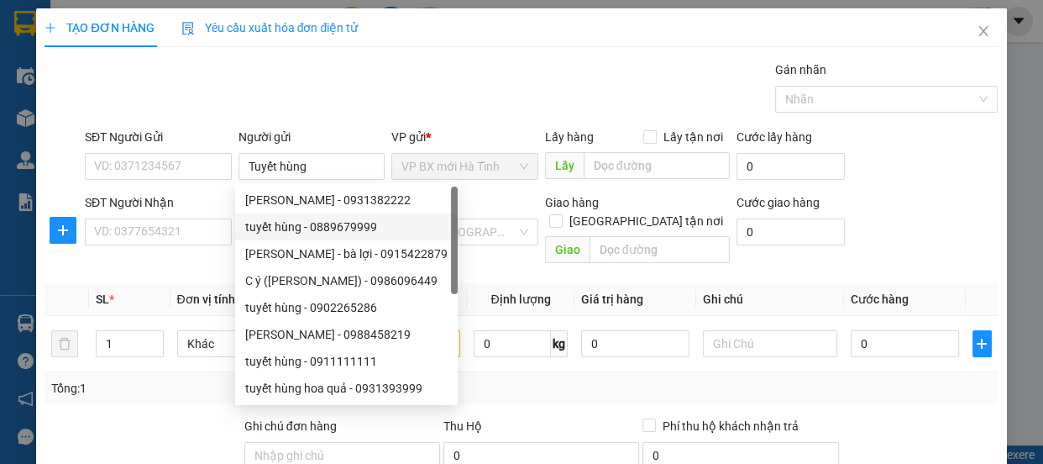
click at [552, 380] on div "Tổng: 1" at bounding box center [522, 388] width 954 height 32
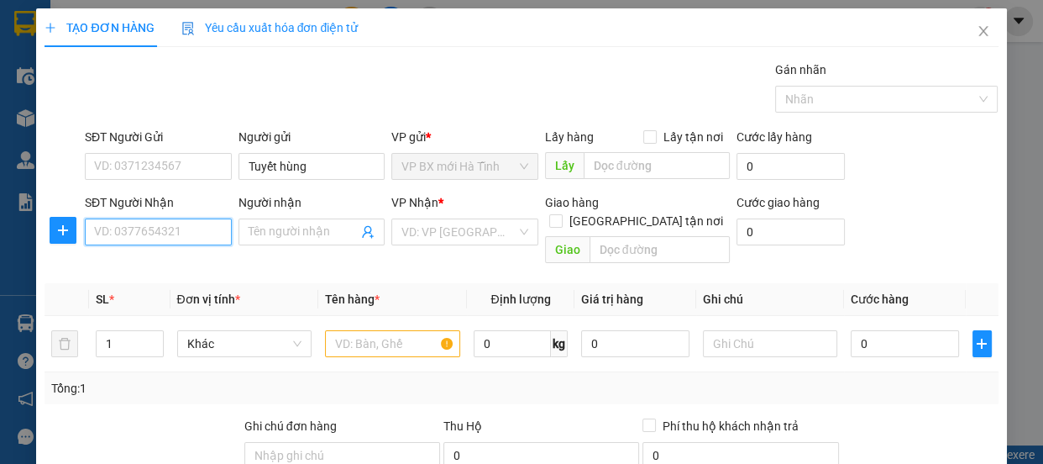
click at [130, 237] on input "SĐT Người Nhận" at bounding box center [158, 231] width 147 height 27
click at [131, 235] on input "SĐT Người Nhận" at bounding box center [158, 231] width 147 height 27
drag, startPoint x: 121, startPoint y: 317, endPoint x: 79, endPoint y: 323, distance: 42.4
click at [79, 323] on tr "1 Khác 0 kg 0 0" at bounding box center [522, 344] width 954 height 56
click at [360, 330] on input "text" at bounding box center [392, 343] width 135 height 27
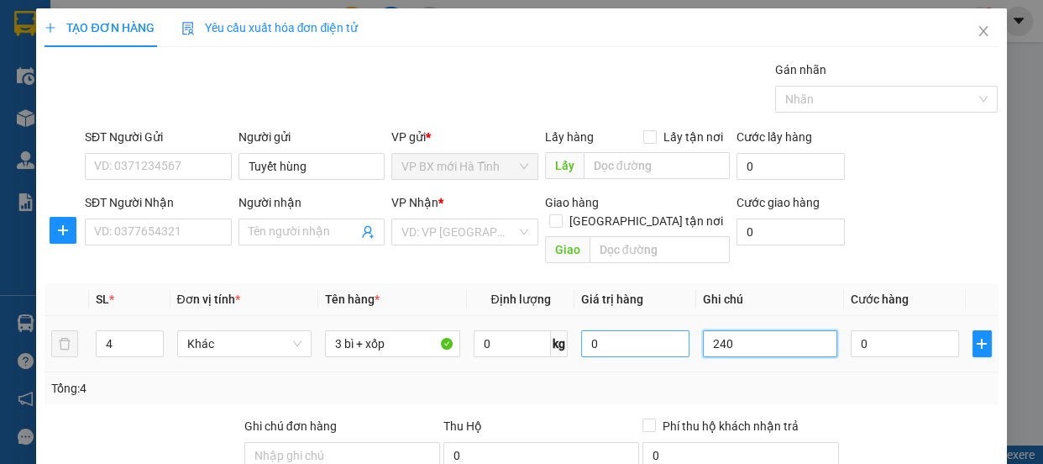
drag, startPoint x: 706, startPoint y: 334, endPoint x: 654, endPoint y: 323, distance: 52.4
click at [655, 334] on tr "4 Khác 3 bì + xốp 0 kg 0 240 0" at bounding box center [522, 344] width 954 height 56
drag, startPoint x: 729, startPoint y: 335, endPoint x: 624, endPoint y: 311, distance: 107.8
click at [669, 320] on tr "4 Khác 3 bì + xốp 0 kg 0 24 0" at bounding box center [522, 344] width 954 height 56
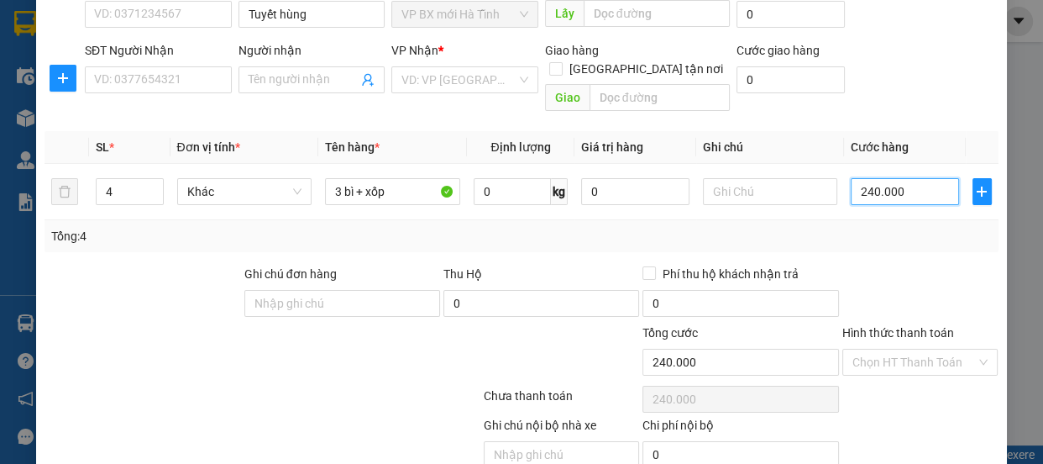
scroll to position [209, 0]
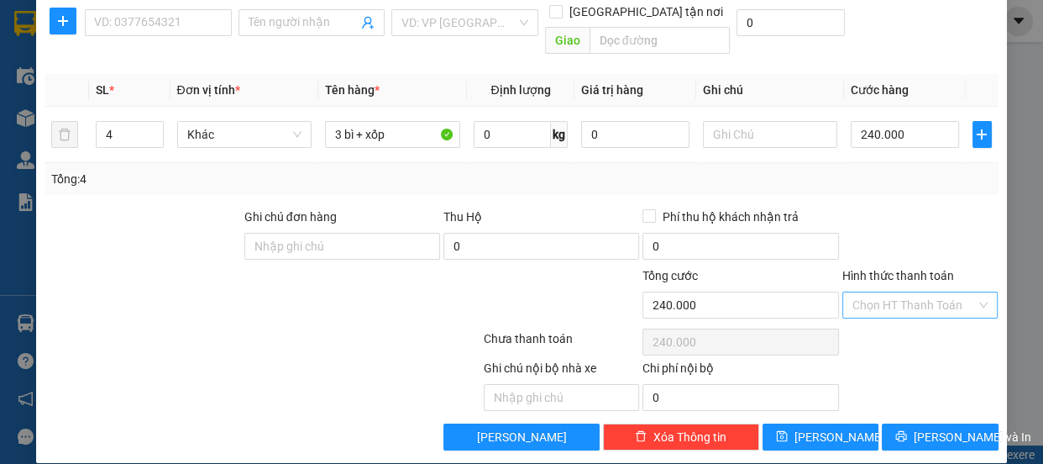
click at [874, 292] on input "Hình thức thanh toán" at bounding box center [915, 304] width 124 height 25
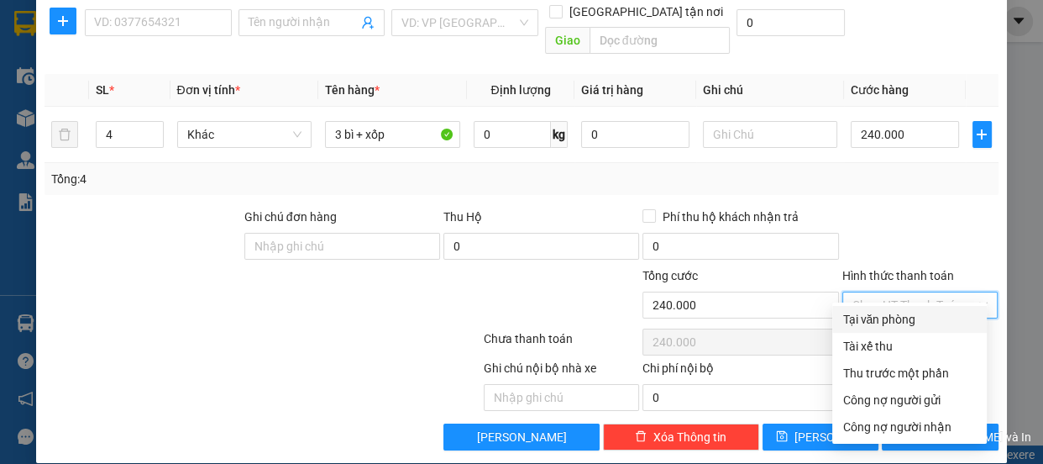
click at [881, 310] on div "Tại văn phòng" at bounding box center [910, 319] width 134 height 18
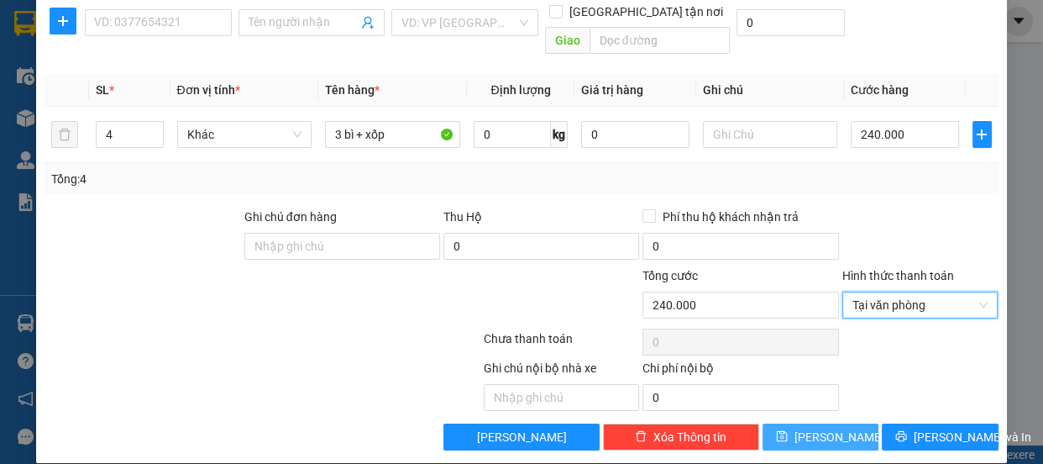
click at [783, 423] on button "[PERSON_NAME]" at bounding box center [821, 436] width 116 height 27
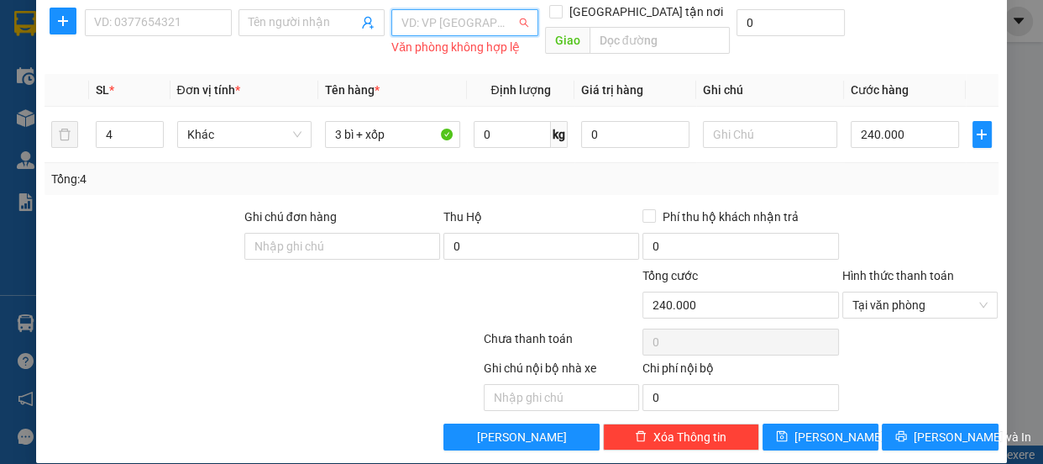
click at [463, 24] on input "search" at bounding box center [459, 22] width 115 height 25
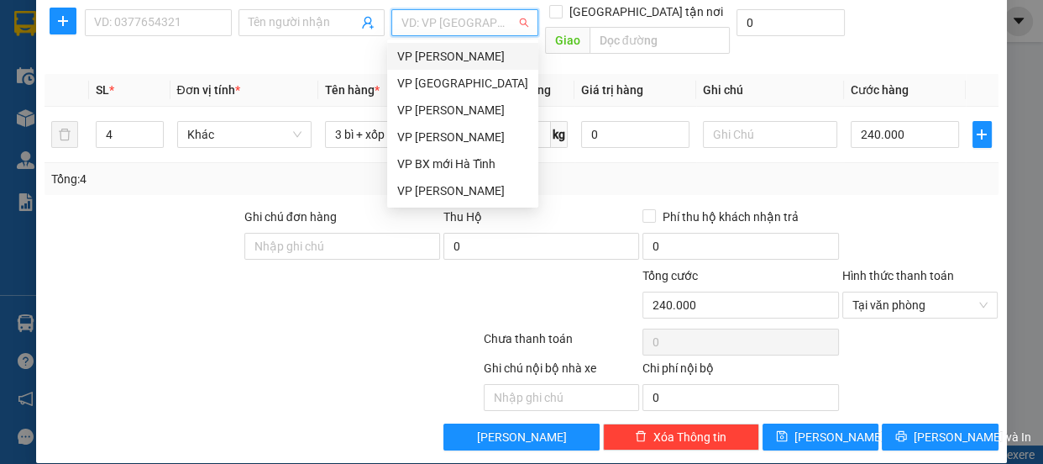
click at [448, 64] on div "VP [PERSON_NAME]" at bounding box center [462, 56] width 131 height 18
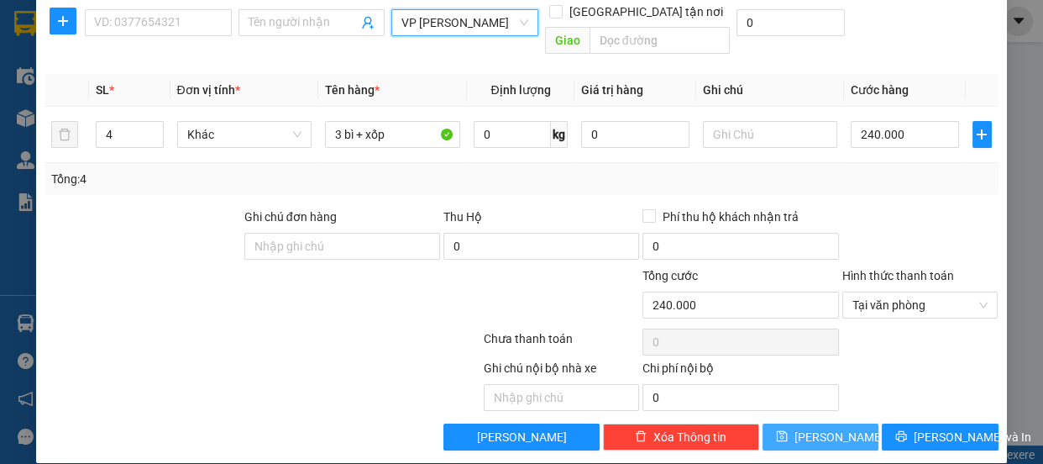
click at [810, 423] on button "[PERSON_NAME]" at bounding box center [821, 436] width 116 height 27
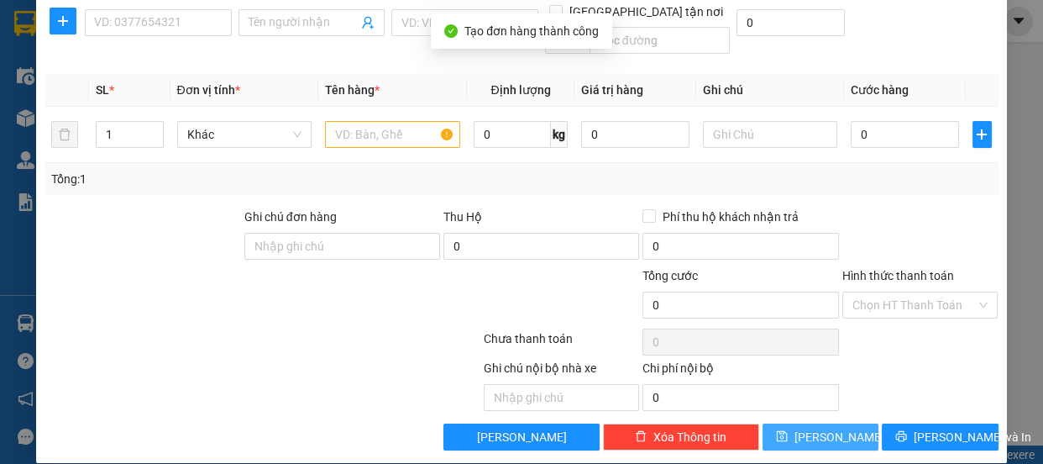
scroll to position [0, 0]
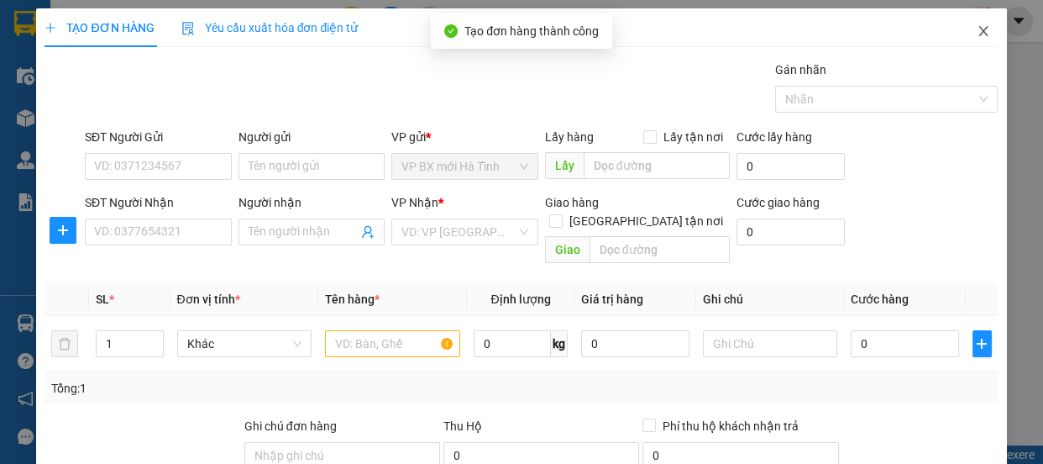
click at [977, 33] on icon "close" at bounding box center [983, 30] width 13 height 13
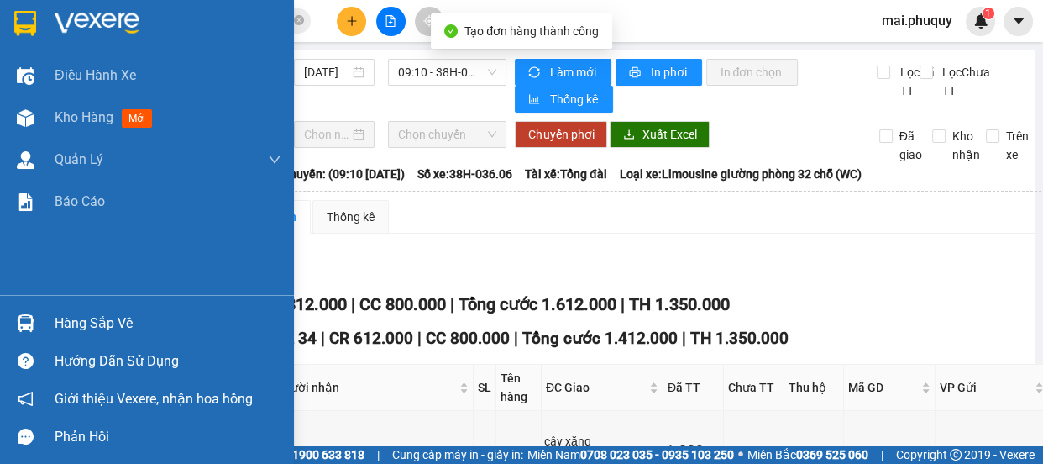
click at [14, 16] on img at bounding box center [25, 23] width 22 height 25
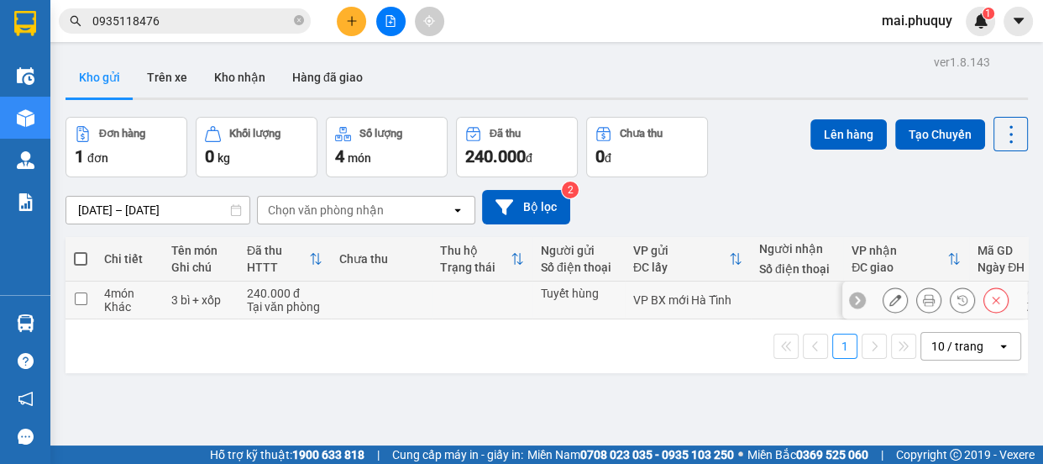
click at [75, 297] on input "checkbox" at bounding box center [81, 298] width 13 height 13
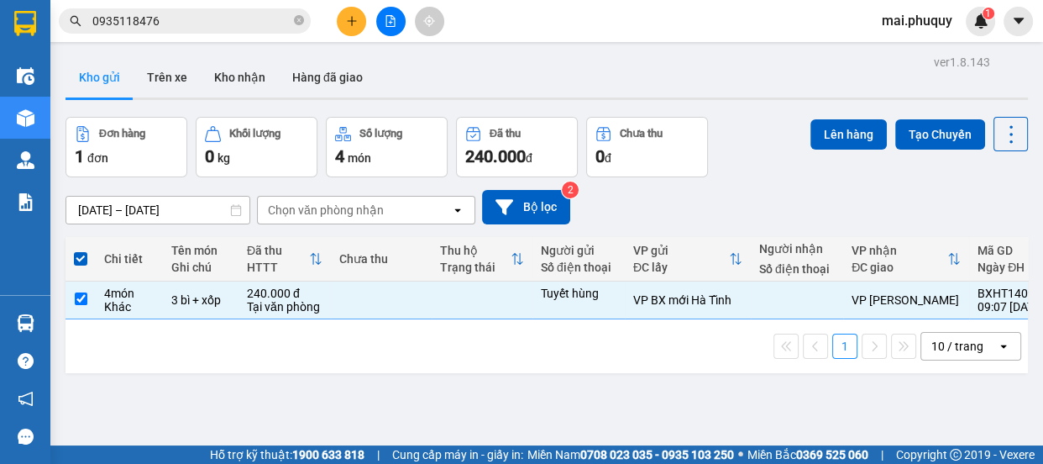
click at [796, 118] on div "Đơn hàng 1 đơn Khối lượng 0 kg Số lượng 4 món Đã thu 240.000 đ Chưa thu 0 đ Lên…" at bounding box center [547, 147] width 963 height 60
click at [824, 123] on button "Lên hàng" at bounding box center [849, 134] width 76 height 30
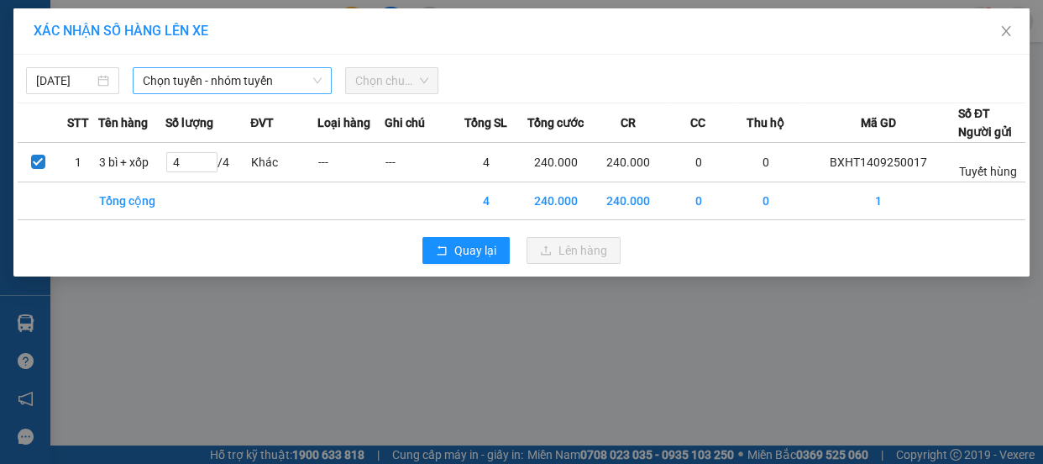
click at [236, 76] on span "Chọn tuyến - nhóm tuyến" at bounding box center [232, 80] width 179 height 25
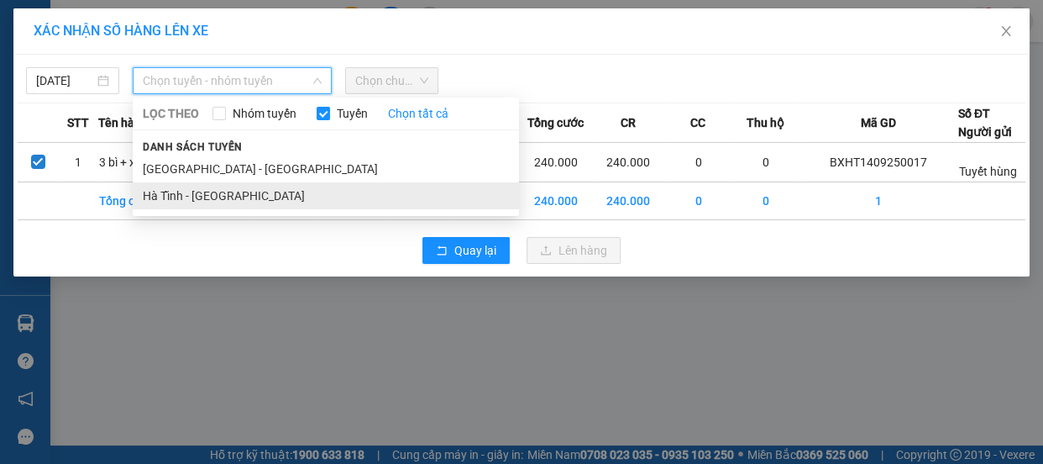
drag, startPoint x: 191, startPoint y: 192, endPoint x: 281, endPoint y: 138, distance: 104.8
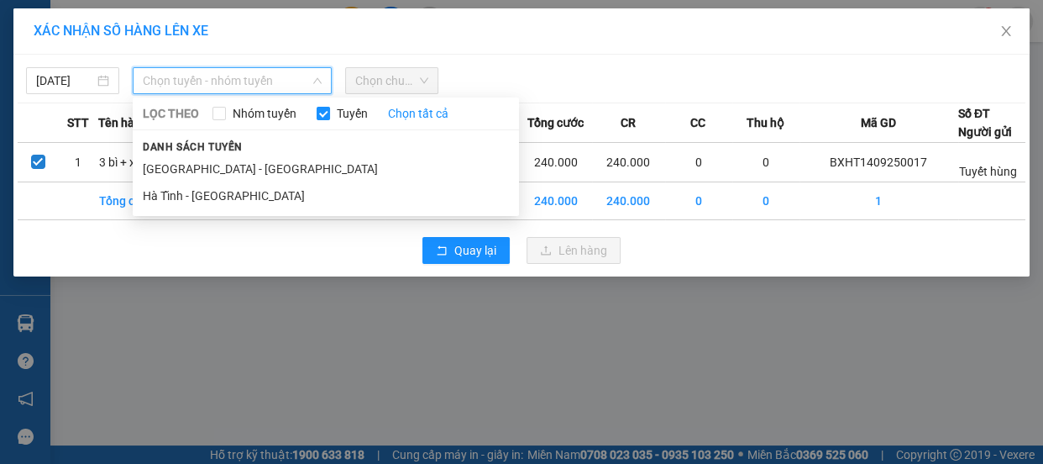
click at [190, 192] on li "Hà Tĩnh - [GEOGRAPHIC_DATA]" at bounding box center [326, 195] width 386 height 27
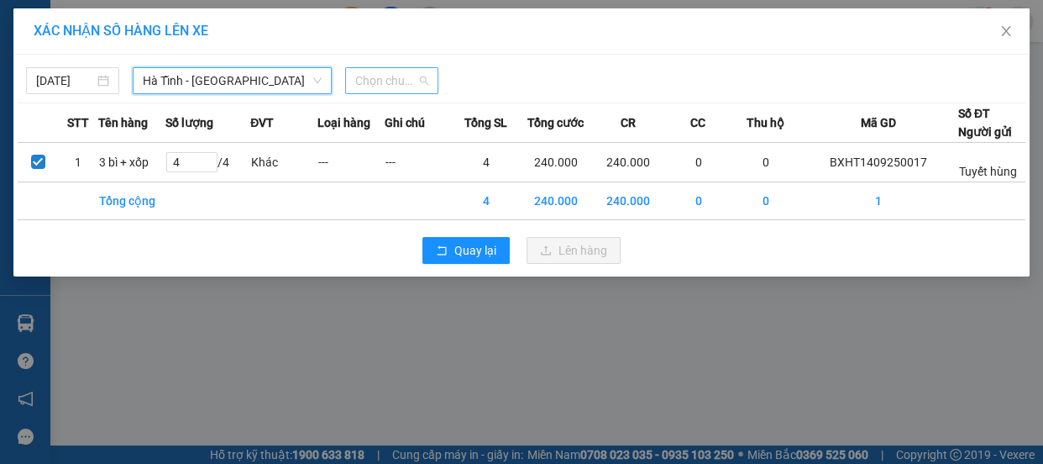
click at [397, 76] on span "Chọn chuyến" at bounding box center [391, 80] width 73 height 25
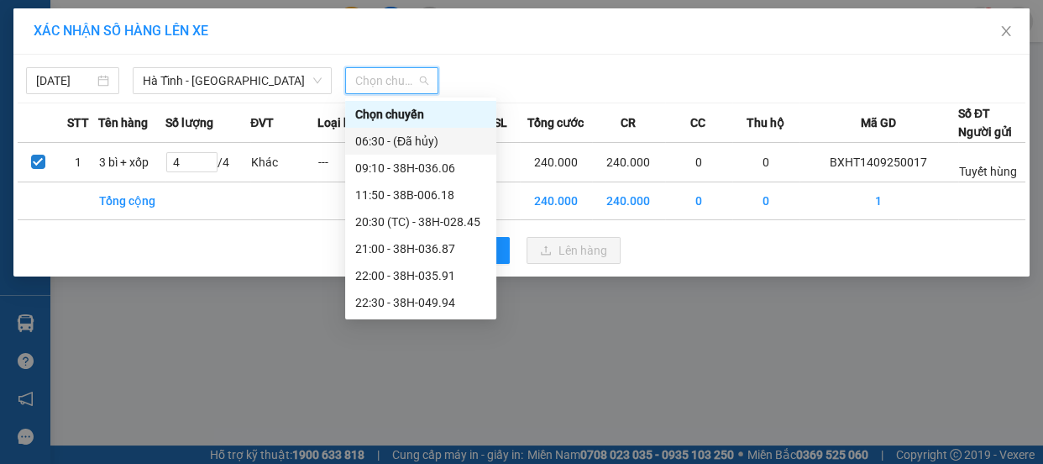
scroll to position [80, 0]
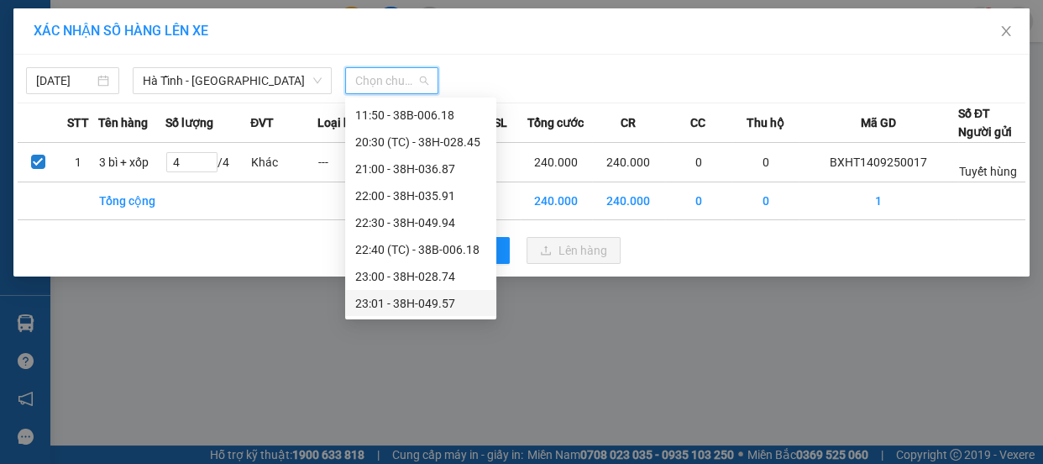
click at [445, 305] on div "23:01 - 38H-049.57" at bounding box center [420, 303] width 131 height 18
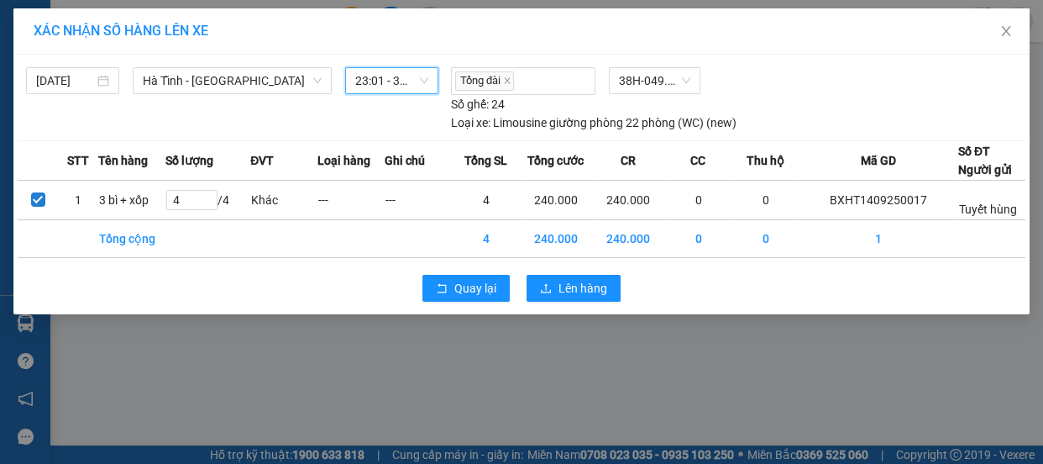
click at [356, 74] on span "23:01 - 38H-049.57" at bounding box center [391, 80] width 73 height 25
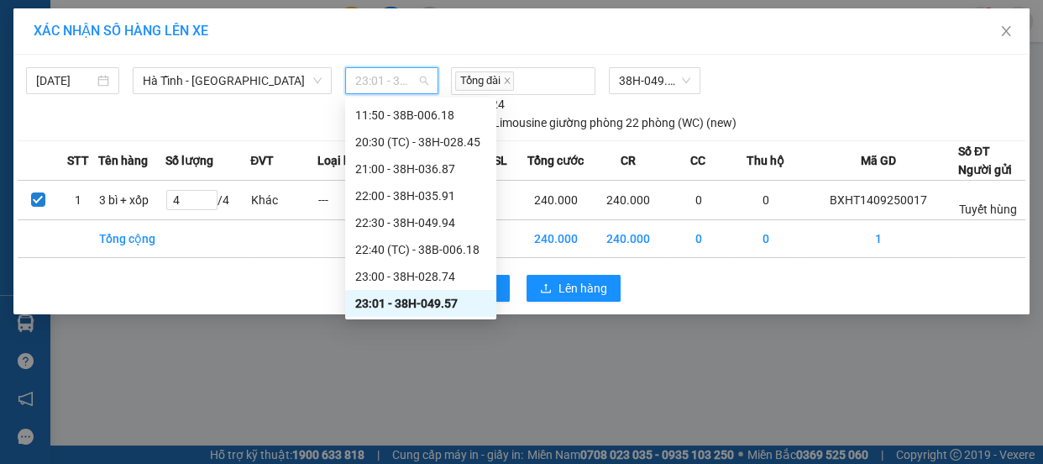
scroll to position [0, 0]
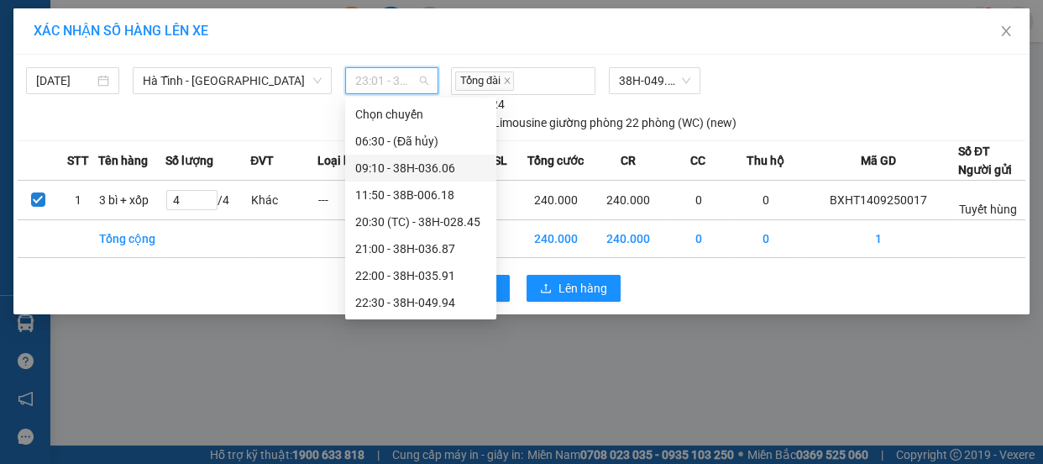
click at [394, 168] on div "09:10 - 38H-036.06" at bounding box center [420, 168] width 131 height 18
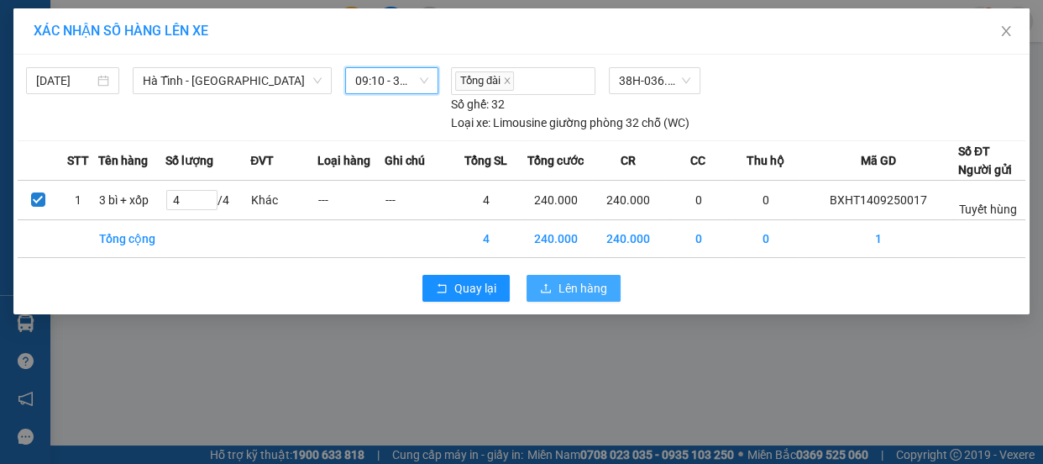
click at [565, 283] on span "Lên hàng" at bounding box center [583, 288] width 49 height 18
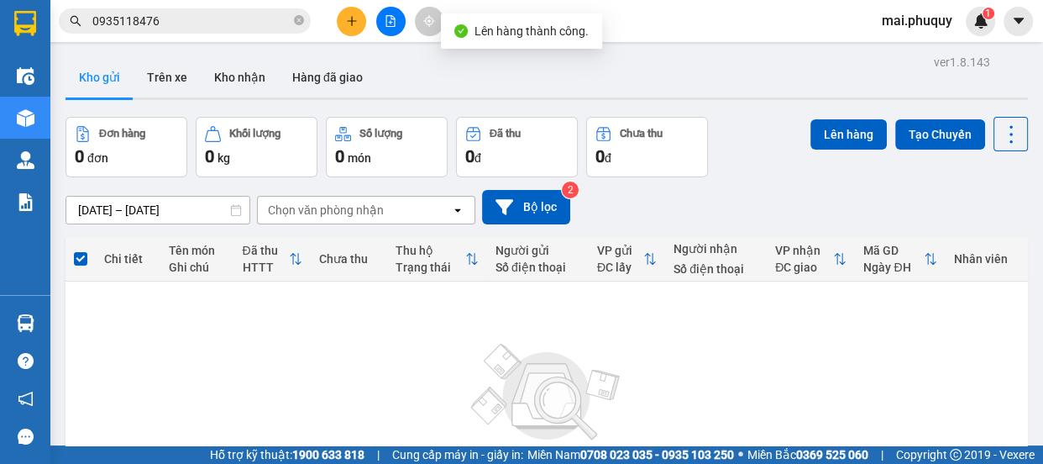
click at [383, 19] on button at bounding box center [390, 21] width 29 height 29
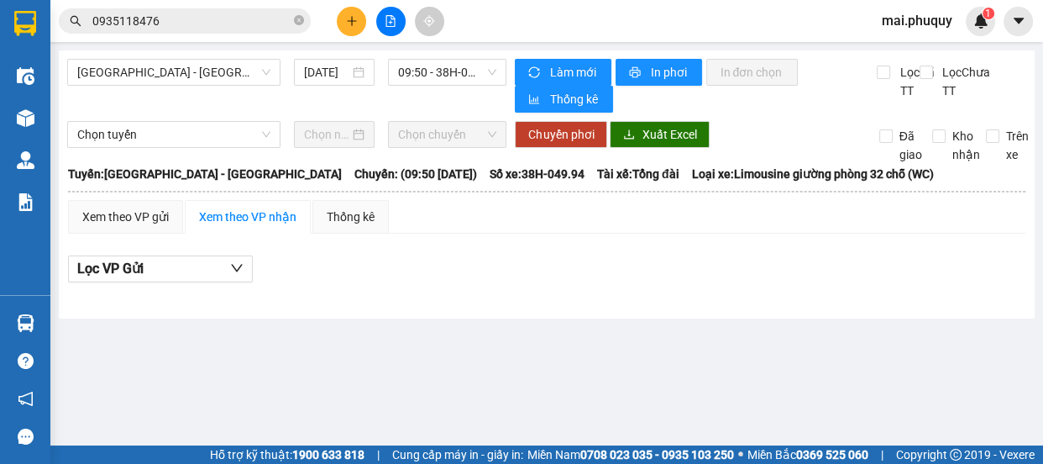
click at [388, 18] on icon "file-add" at bounding box center [391, 21] width 12 height 12
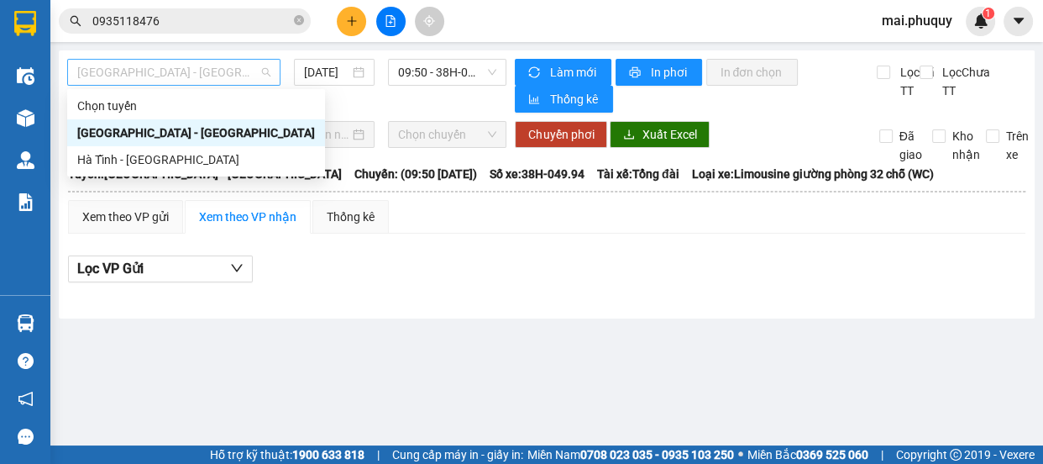
click at [114, 81] on span "[GEOGRAPHIC_DATA] - [GEOGRAPHIC_DATA]" at bounding box center [173, 72] width 193 height 25
click at [104, 160] on div "Hà Tĩnh - [GEOGRAPHIC_DATA]" at bounding box center [196, 159] width 238 height 18
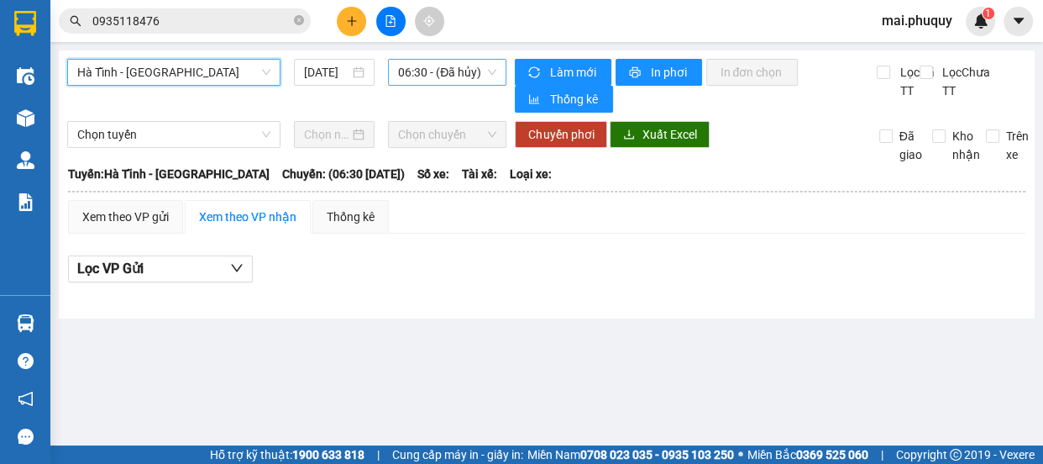
click at [429, 72] on span "06:30 - (Đã hủy)" at bounding box center [447, 72] width 98 height 25
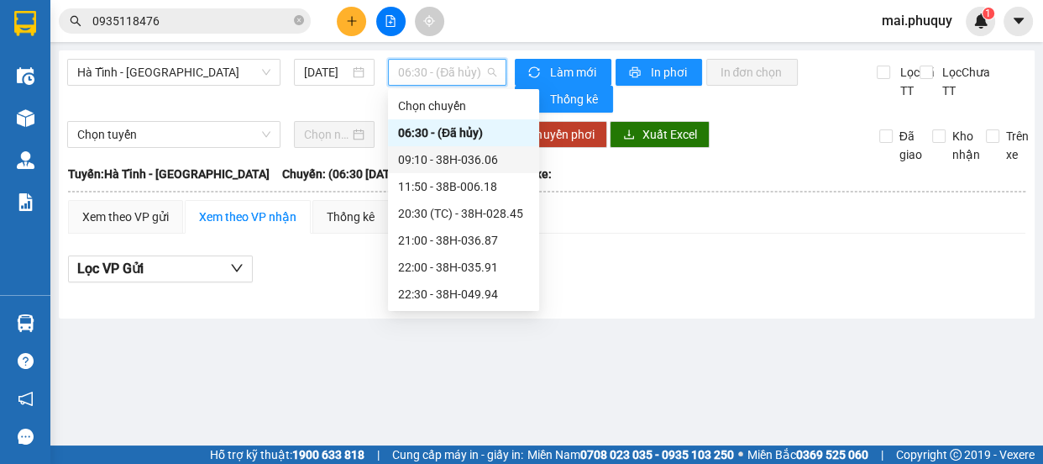
click at [447, 156] on div "09:10 - 38H-036.06" at bounding box center [463, 159] width 131 height 18
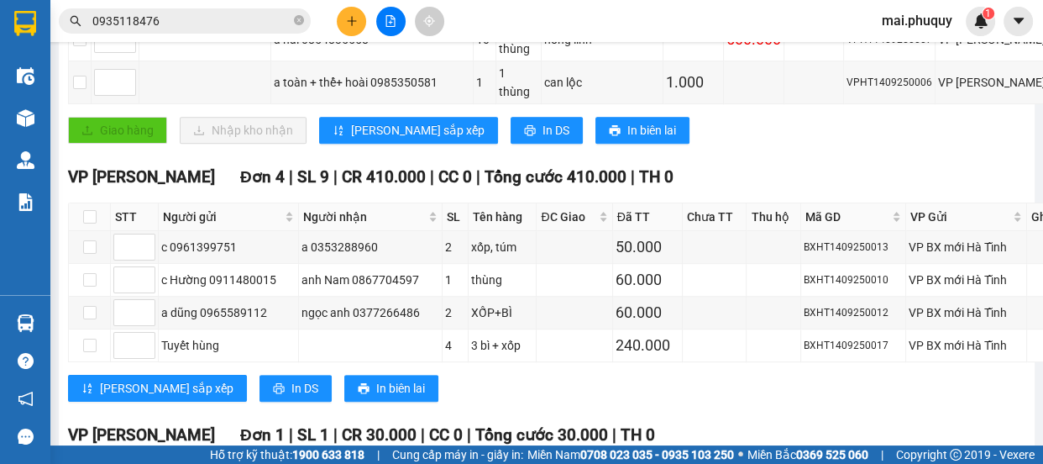
scroll to position [1122, 0]
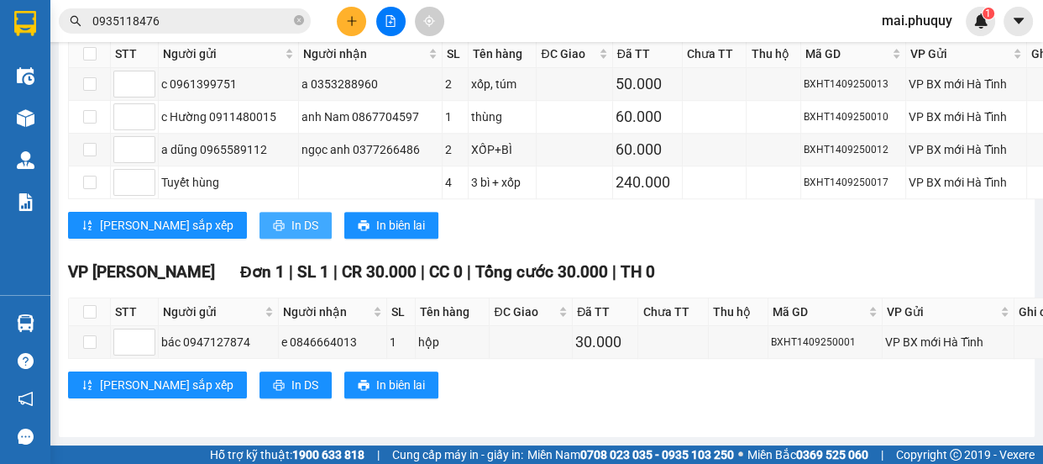
click at [292, 216] on span "In DS" at bounding box center [305, 225] width 27 height 18
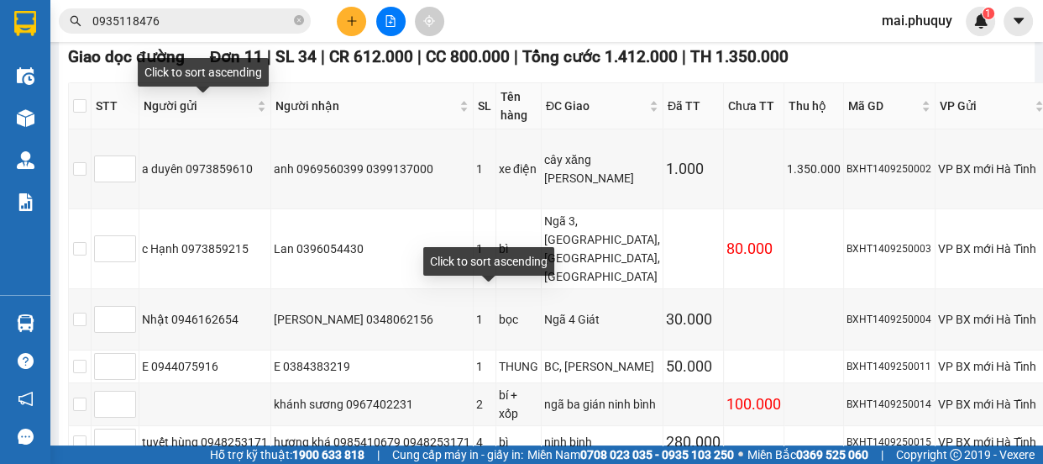
scroll to position [52, 0]
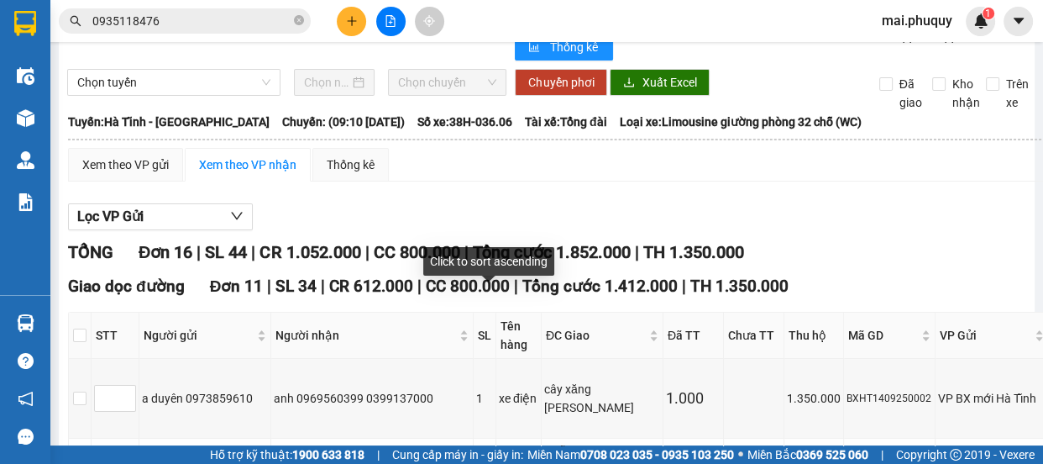
click at [348, 32] on button at bounding box center [351, 21] width 29 height 29
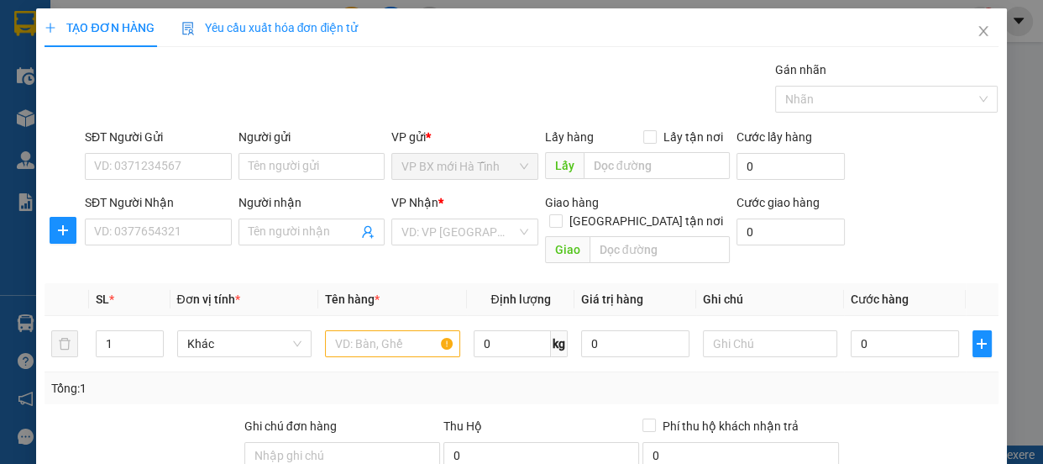
click at [151, 150] on div "SĐT Người Gửi" at bounding box center [158, 140] width 147 height 25
click at [99, 160] on input "SĐT Người Gửi" at bounding box center [158, 166] width 147 height 27
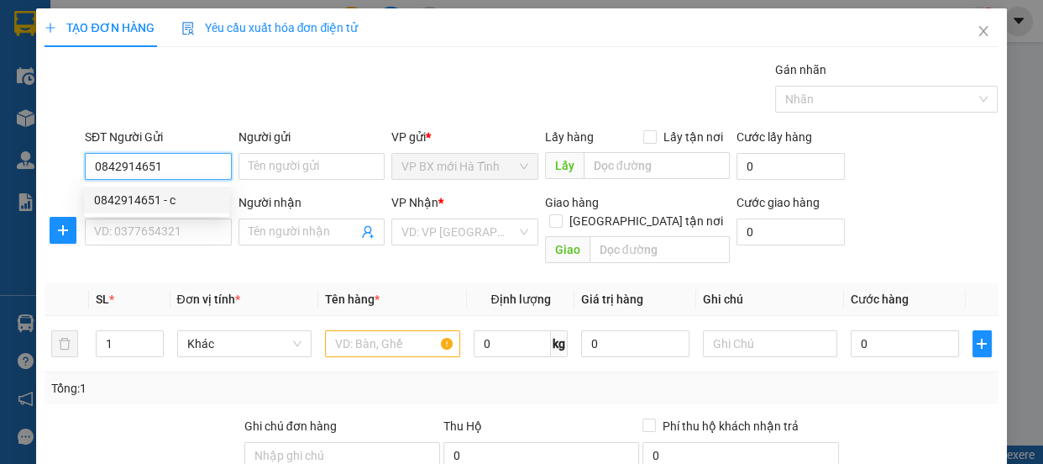
click at [124, 201] on div "0842914651 - c" at bounding box center [156, 200] width 125 height 18
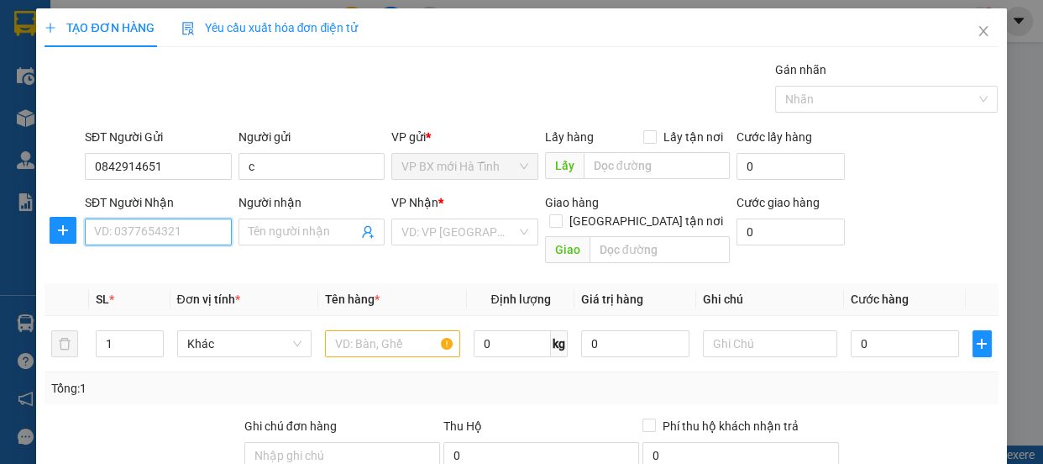
click at [113, 235] on input "SĐT Người Nhận" at bounding box center [158, 231] width 147 height 27
click at [121, 268] on div "0962584828 - Tám" at bounding box center [156, 265] width 125 height 18
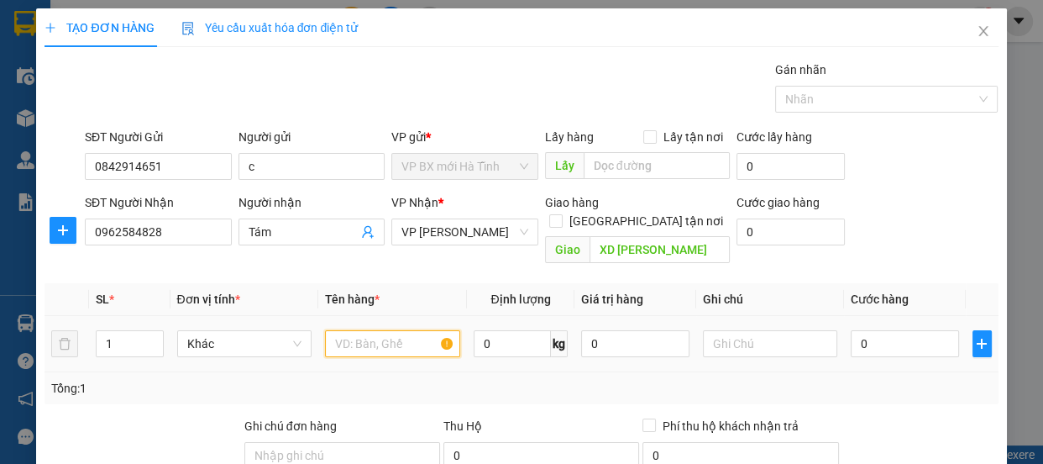
click at [350, 330] on input "text" at bounding box center [392, 343] width 135 height 27
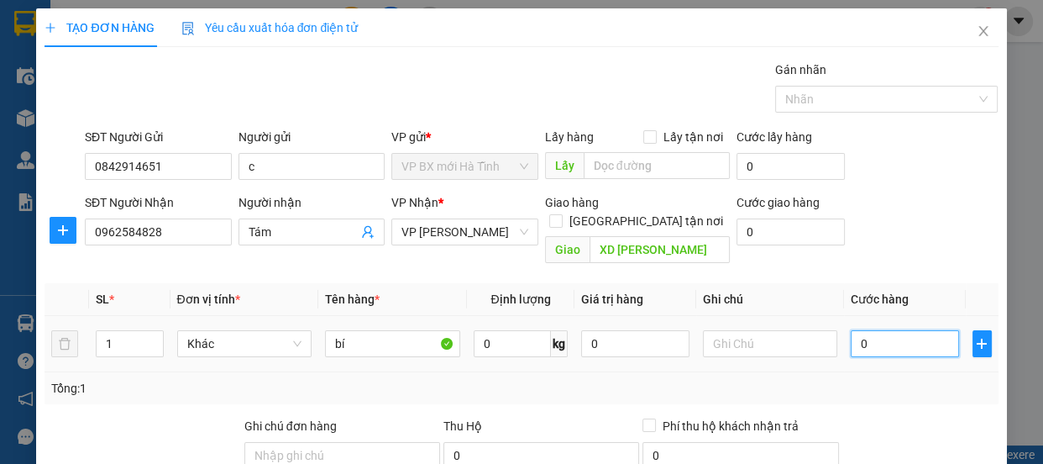
click at [878, 330] on input "0" at bounding box center [905, 343] width 108 height 27
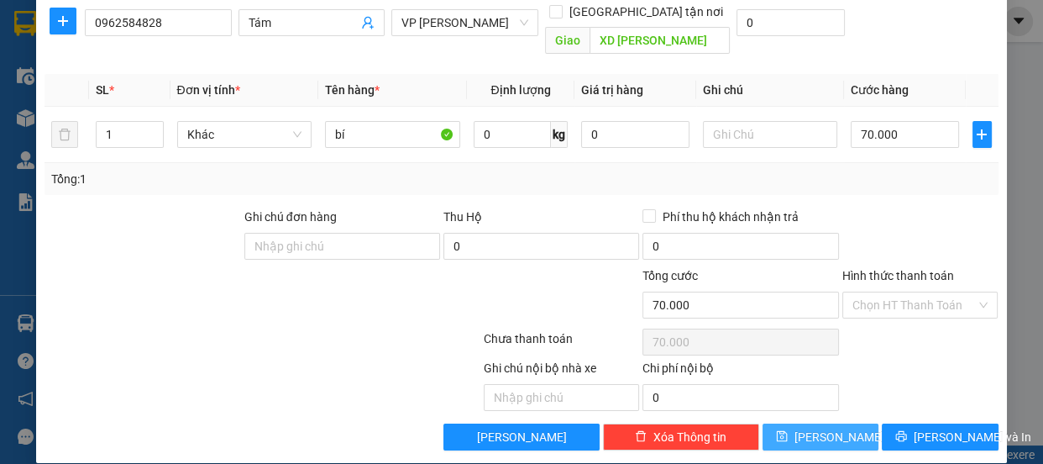
click at [806, 423] on button "[PERSON_NAME]" at bounding box center [821, 436] width 116 height 27
